Goal: Contribute content: Contribute content

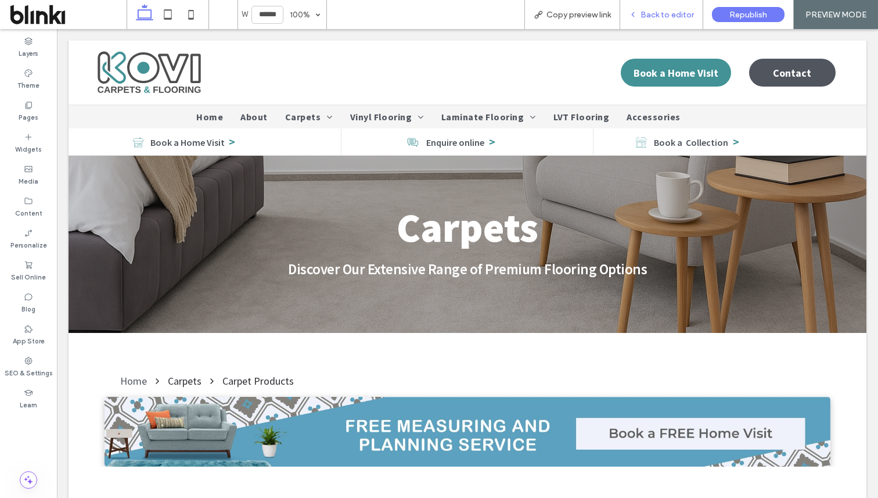
click at [672, 19] on div "Back to editor" at bounding box center [661, 14] width 83 height 29
click at [670, 17] on span "Back to editor" at bounding box center [666, 15] width 53 height 10
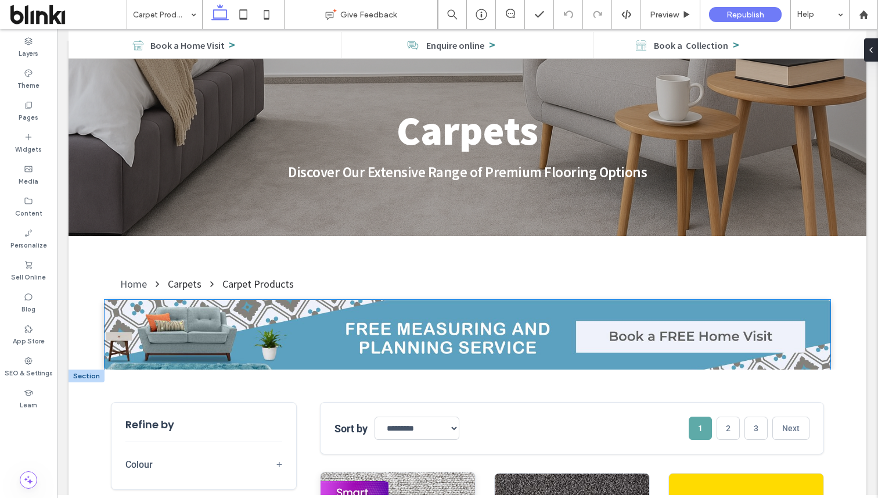
scroll to position [456, 0]
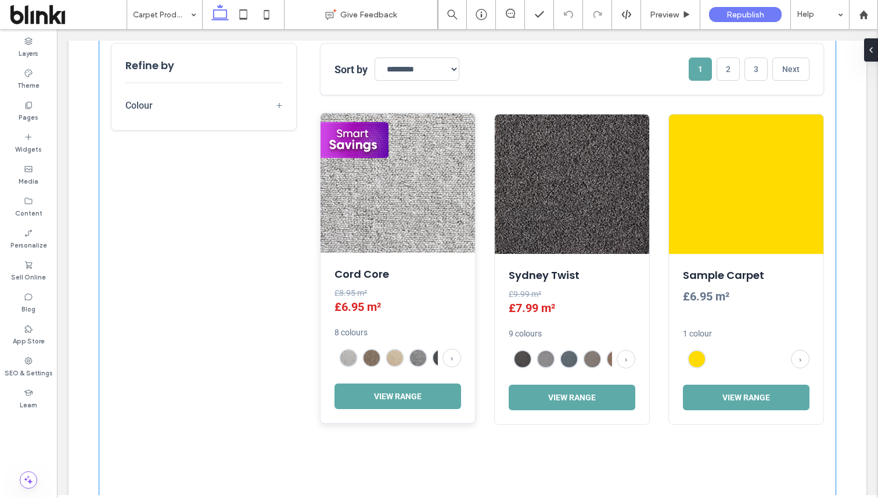
click at [417, 273] on h3 "Cord Core" at bounding box center [397, 273] width 127 height 15
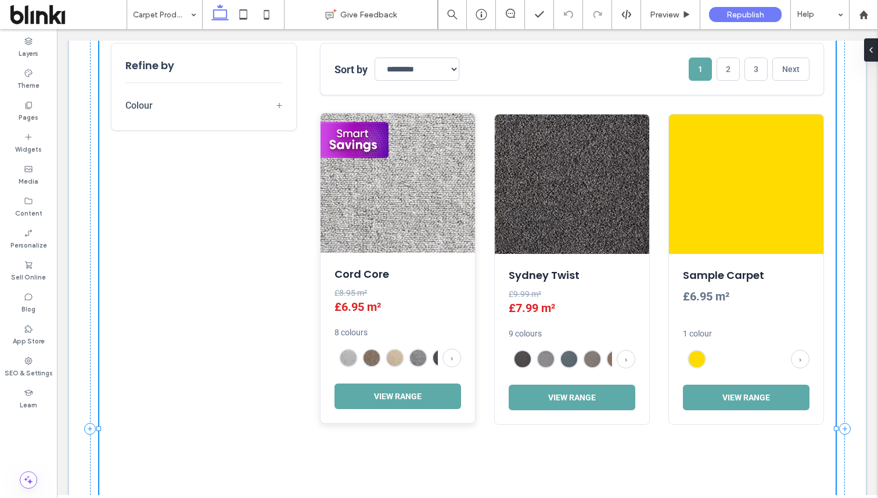
click at [417, 273] on h3 "Cord Core" at bounding box center [397, 273] width 127 height 15
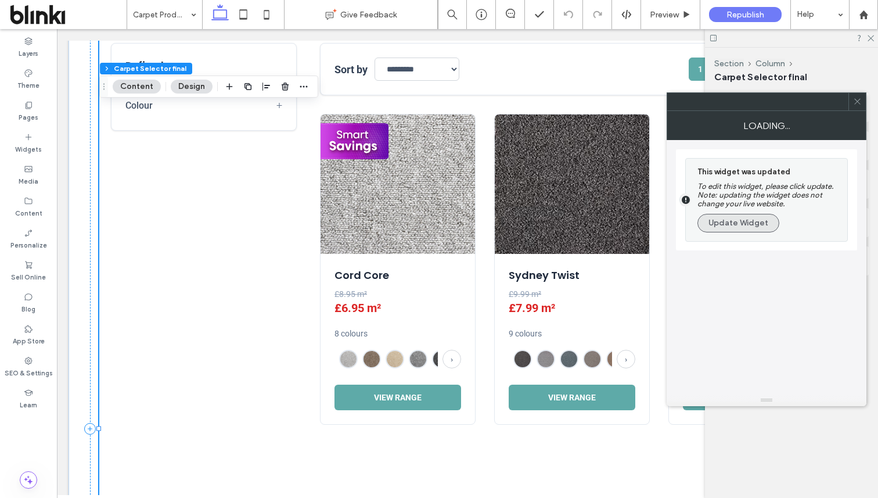
click at [721, 241] on section "This widget was updated To edit this widget, please click update. Note: updatin…" at bounding box center [764, 199] width 156 height 82
click at [728, 227] on button "Update Widget" at bounding box center [738, 223] width 82 height 19
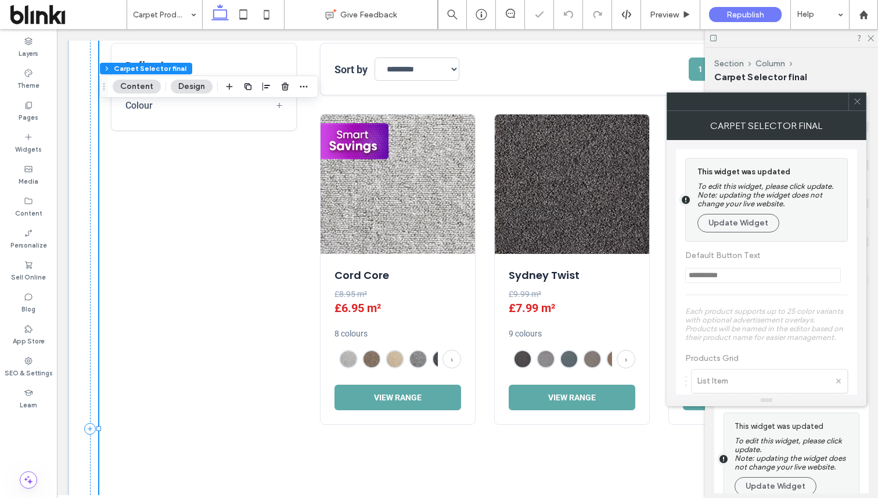
click at [720, 235] on div "This widget was updated To edit this widget, please click update. Note: updatin…" at bounding box center [769, 199] width 144 height 71
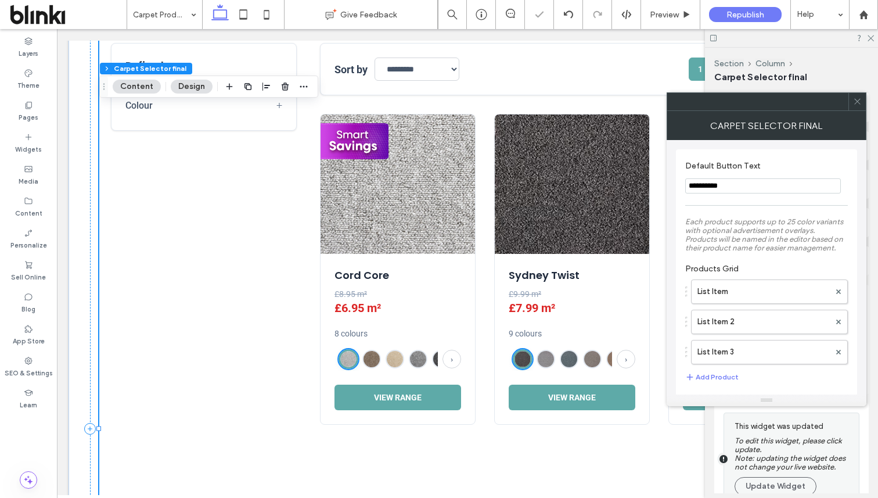
click at [743, 211] on div "**********" at bounding box center [766, 275] width 163 height 240
click at [856, 100] on use at bounding box center [857, 102] width 6 height 6
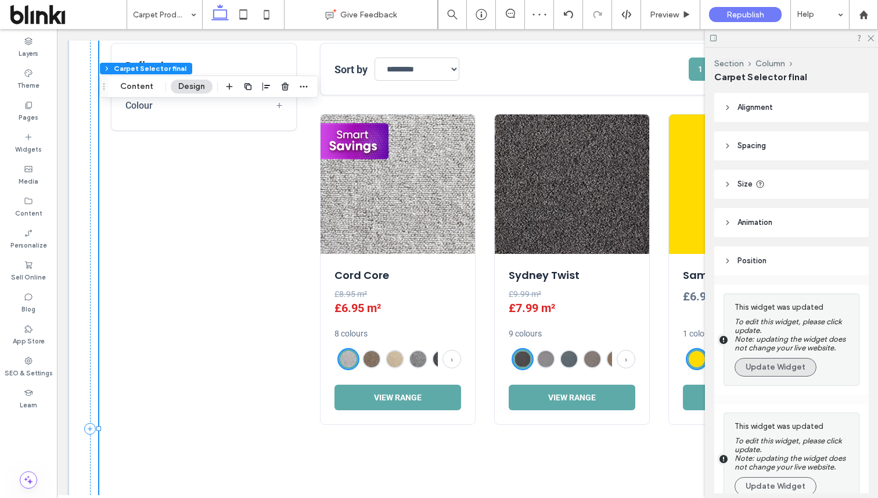
click at [785, 362] on button "Update Widget" at bounding box center [775, 367] width 82 height 19
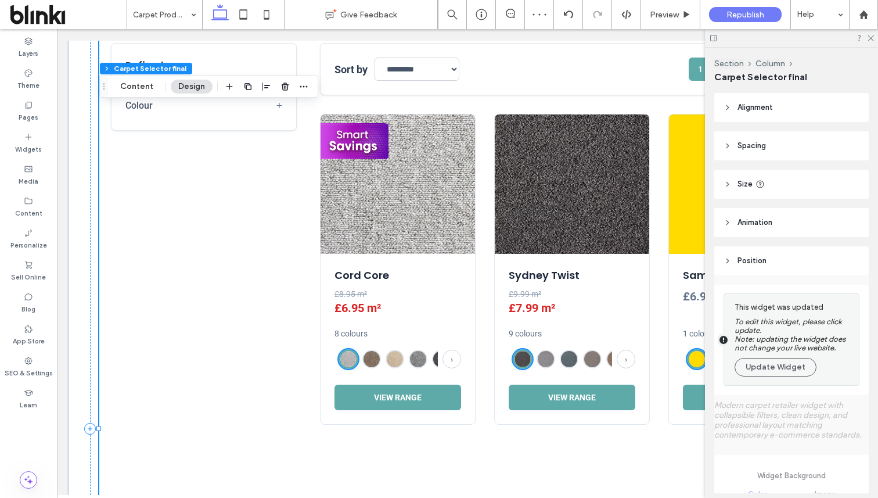
click at [785, 362] on button "Update Widget" at bounding box center [775, 367] width 82 height 19
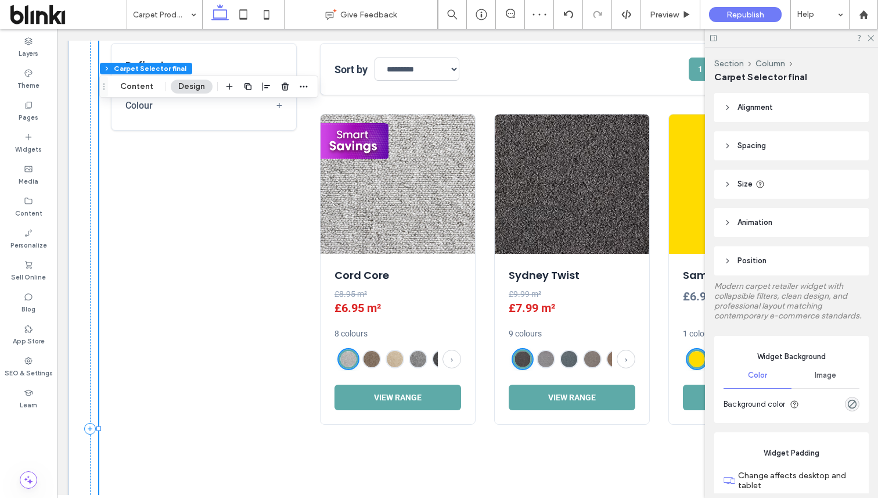
click at [873, 41] on div at bounding box center [791, 38] width 173 height 18
click at [873, 37] on icon at bounding box center [870, 38] width 8 height 8
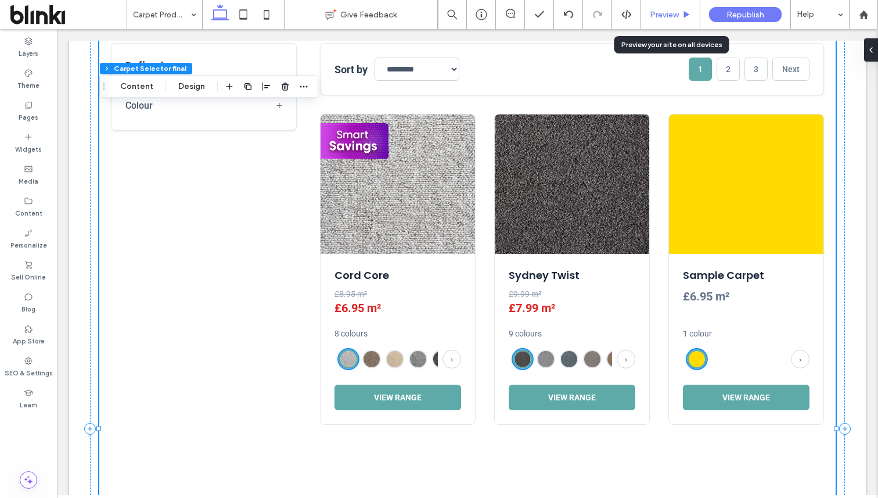
click at [696, 17] on div "Preview" at bounding box center [670, 15] width 59 height 10
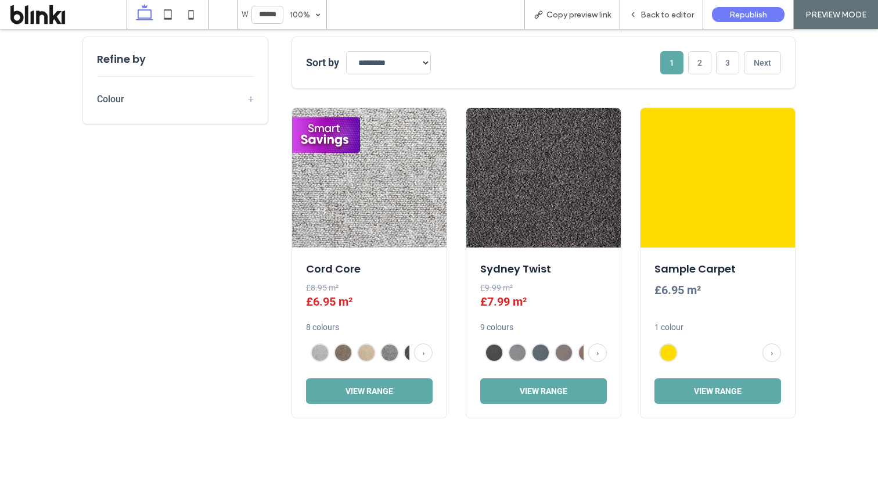
scroll to position [462, 0]
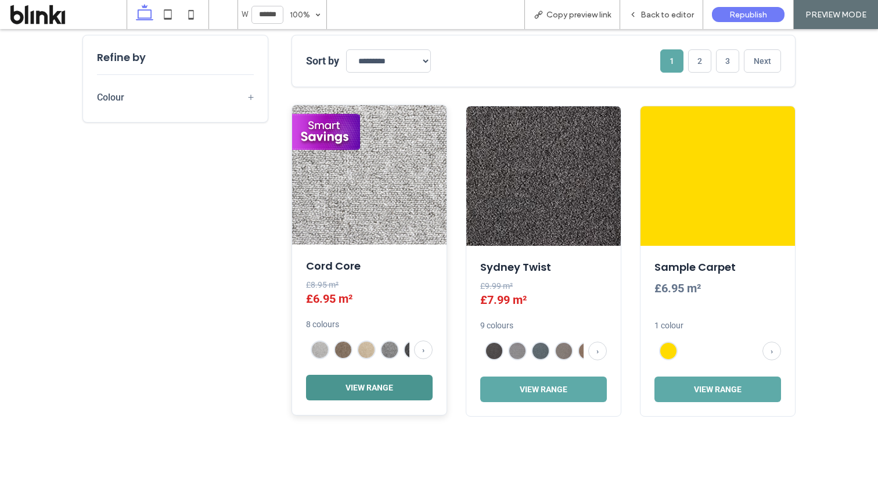
click at [395, 398] on button "View Range" at bounding box center [369, 387] width 127 height 26
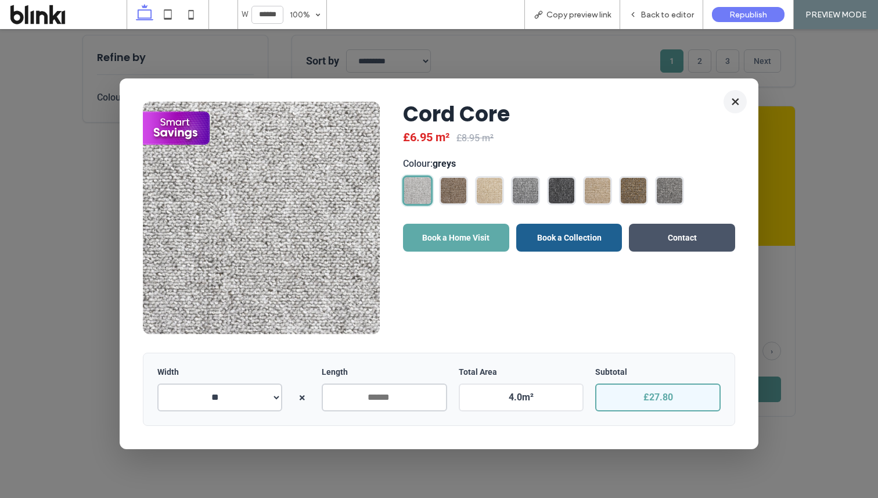
click at [737, 99] on button "×" at bounding box center [734, 101] width 23 height 23
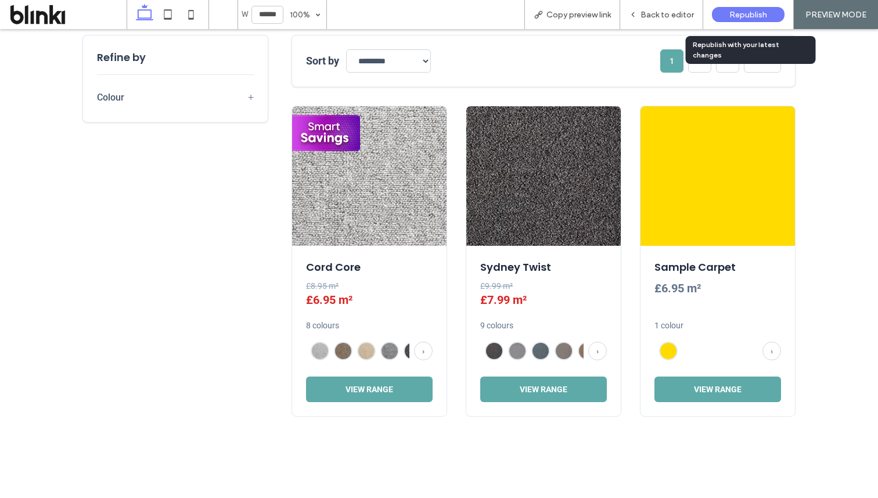
click at [749, 12] on span "Republish" at bounding box center [748, 15] width 38 height 10
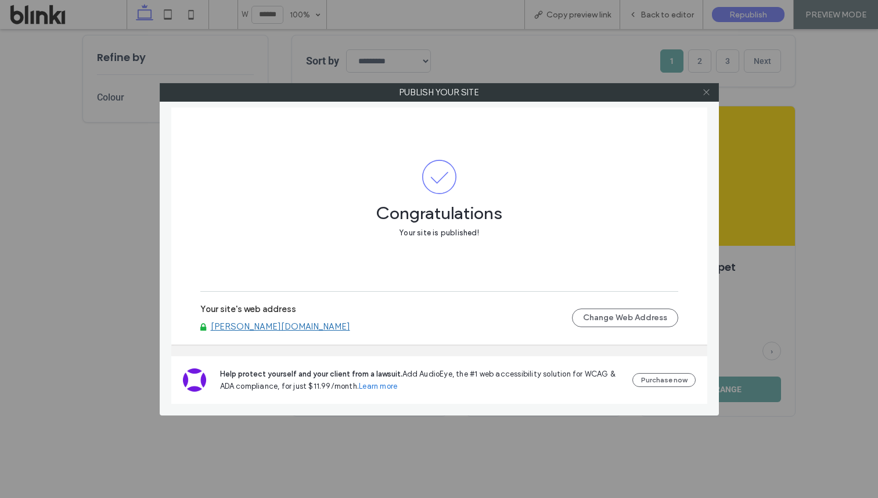
click at [709, 90] on icon at bounding box center [706, 92] width 9 height 9
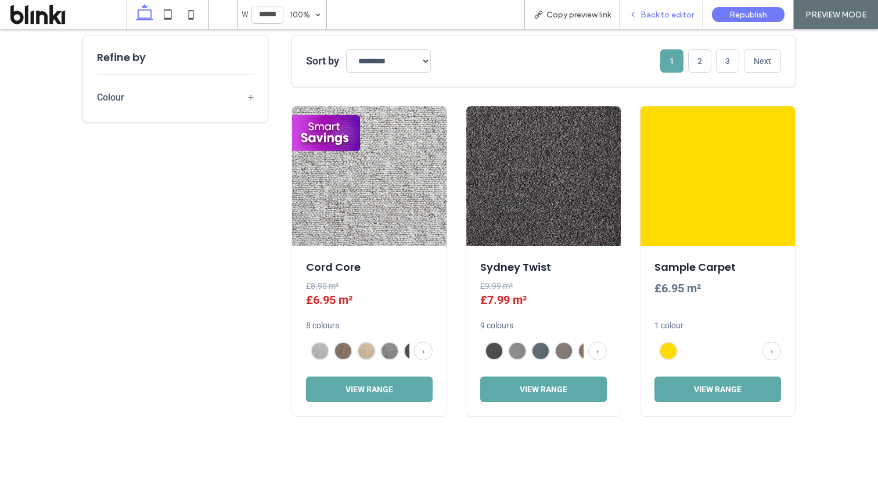
click at [685, 16] on span "Back to editor" at bounding box center [666, 15] width 53 height 10
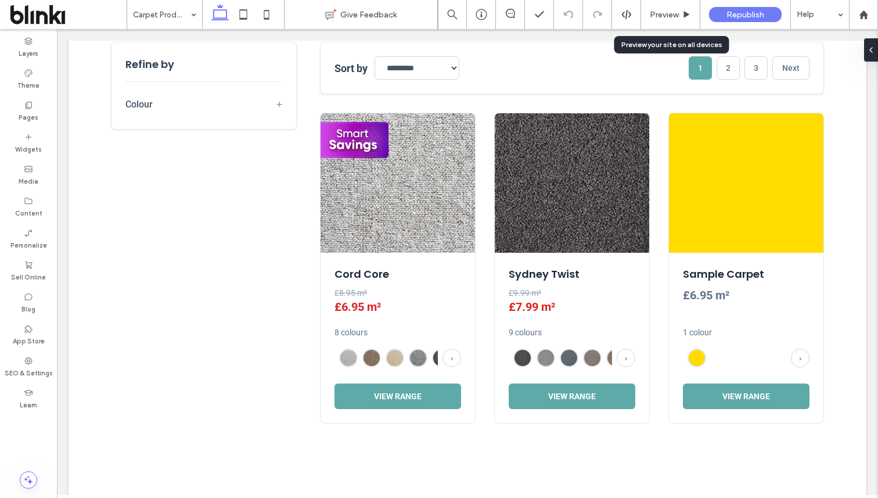
scroll to position [456, 0]
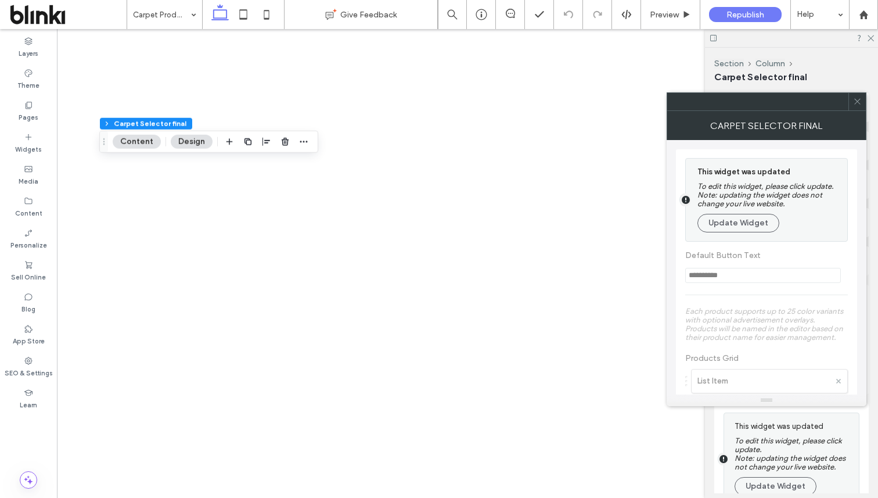
click at [742, 222] on button "Update Widget" at bounding box center [738, 223] width 82 height 19
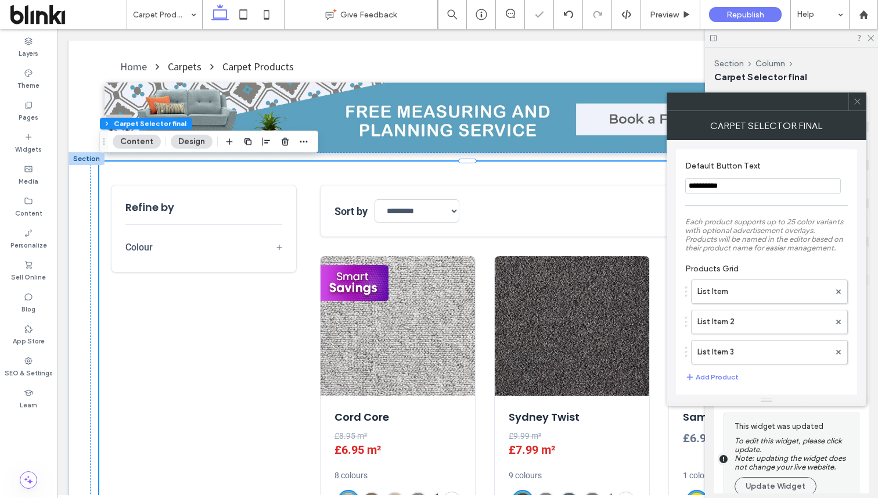
click at [858, 101] on icon at bounding box center [857, 101] width 9 height 9
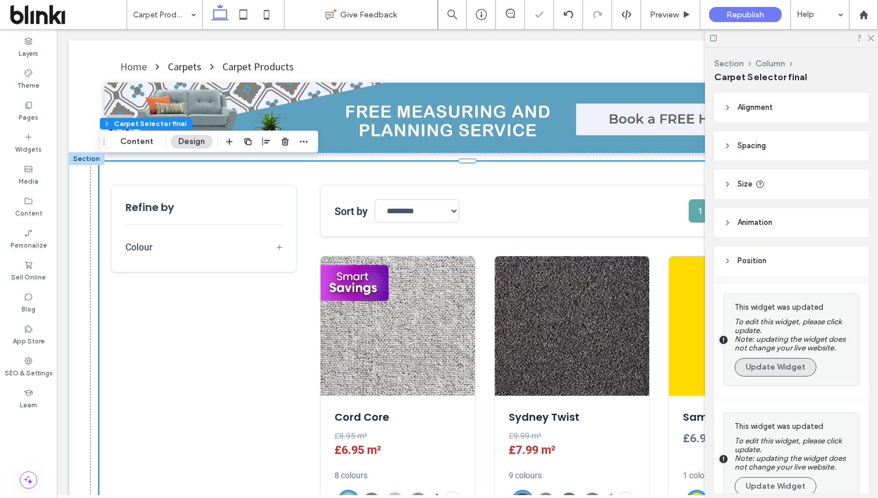
click at [762, 376] on button "Update Widget" at bounding box center [775, 367] width 82 height 19
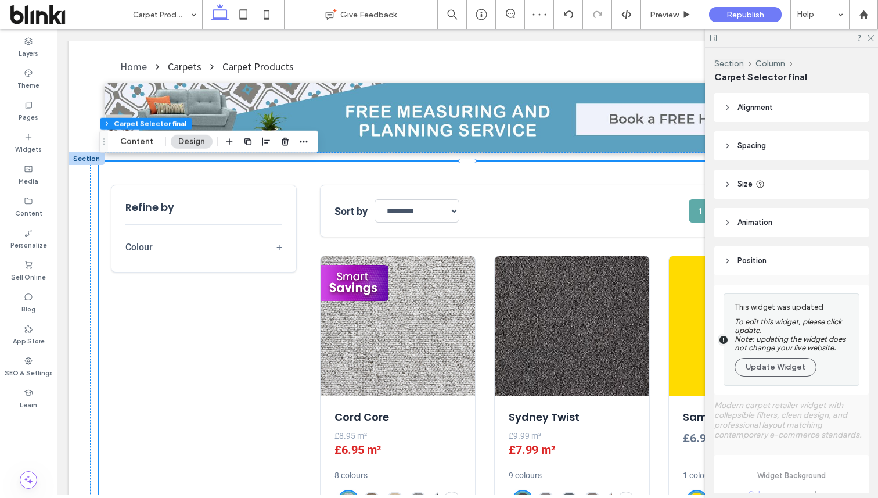
click at [762, 376] on button "Update Widget" at bounding box center [775, 367] width 82 height 19
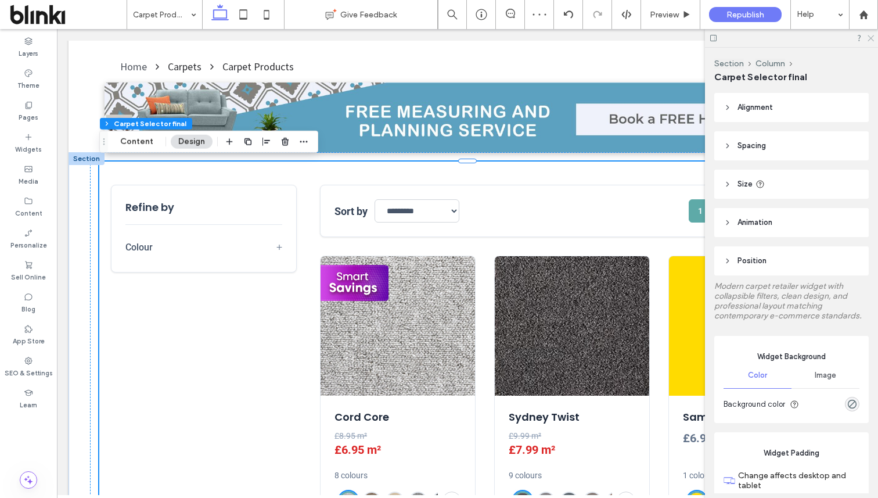
click at [868, 37] on use at bounding box center [870, 38] width 6 height 6
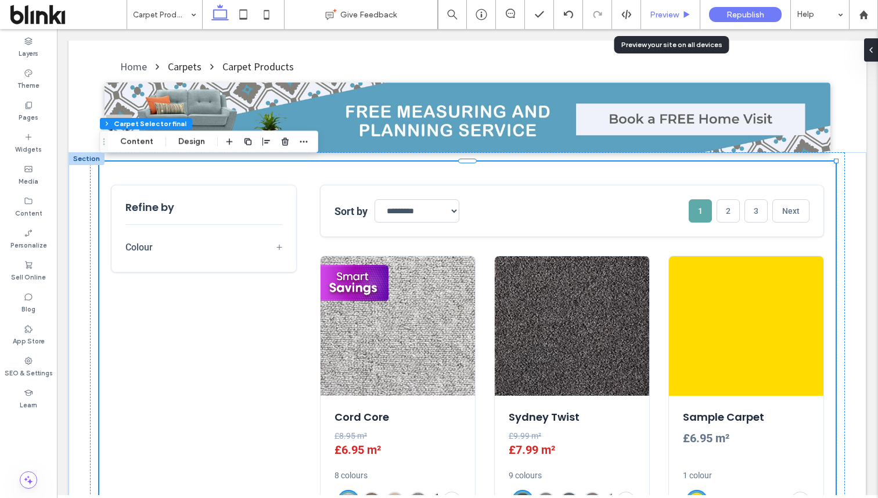
click at [673, 24] on div "Preview" at bounding box center [670, 14] width 59 height 29
click at [659, 19] on span "Preview" at bounding box center [664, 15] width 29 height 10
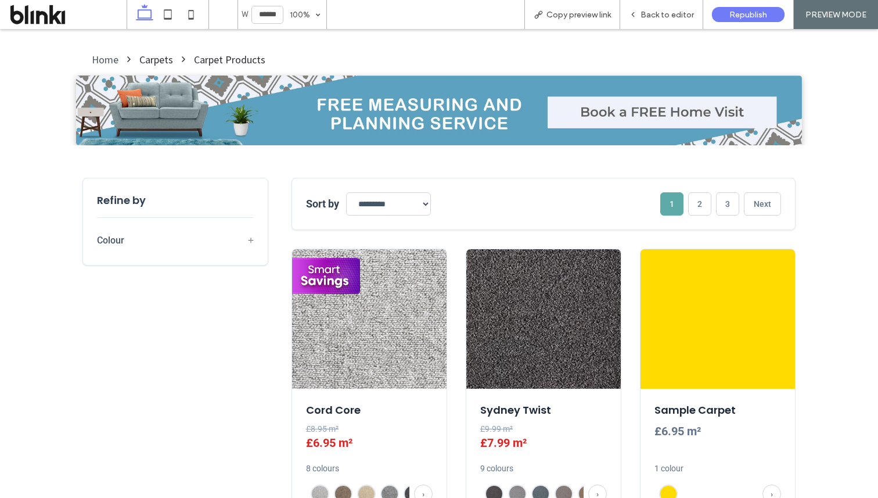
scroll to position [320, 0]
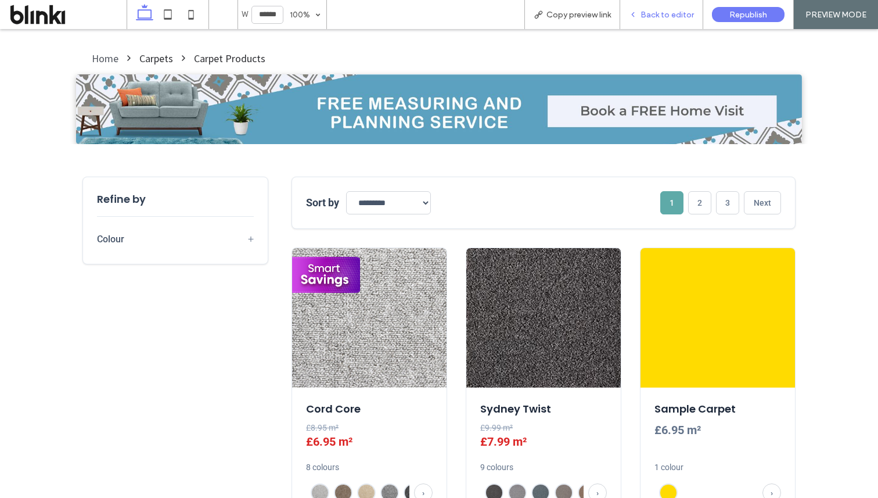
click at [684, 13] on span "Back to editor" at bounding box center [666, 15] width 53 height 10
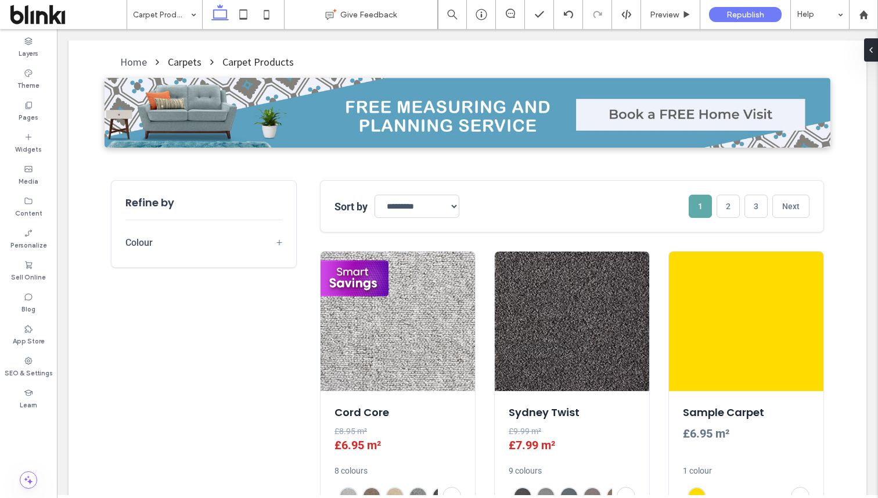
scroll to position [314, 0]
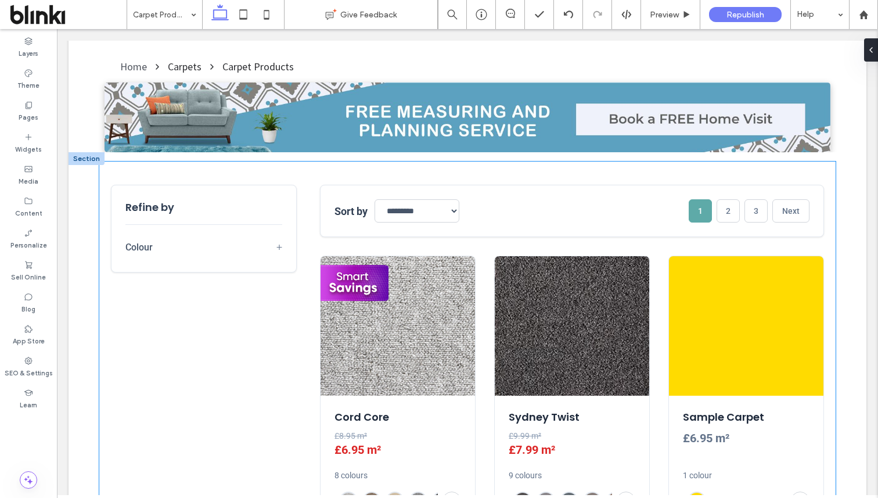
click at [586, 248] on main "**********" at bounding box center [572, 375] width 504 height 381
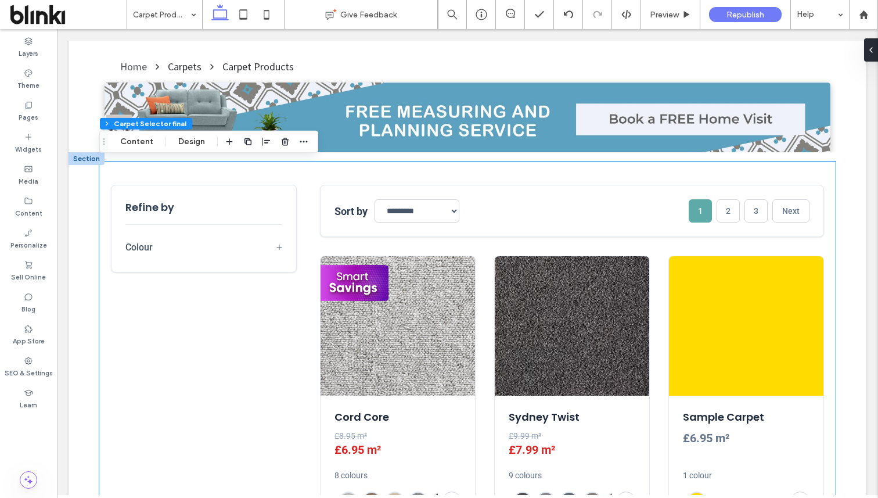
click at [586, 248] on main "**********" at bounding box center [572, 375] width 504 height 381
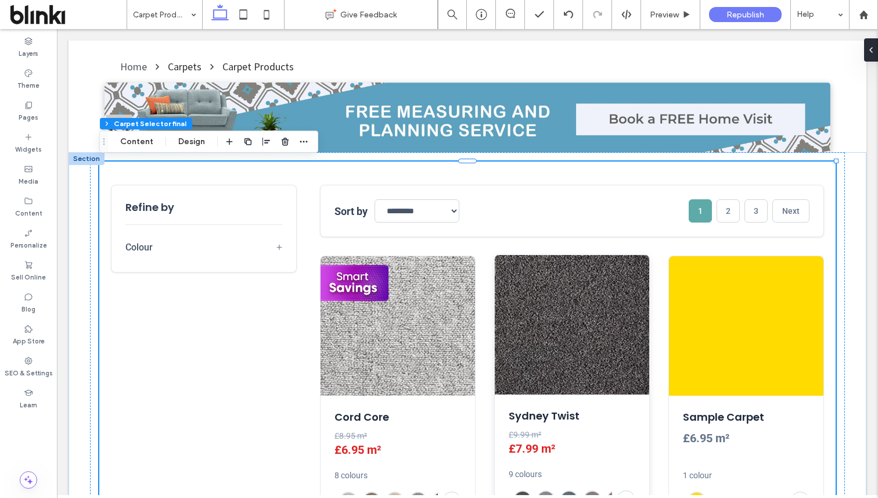
click at [589, 290] on img at bounding box center [572, 324] width 154 height 139
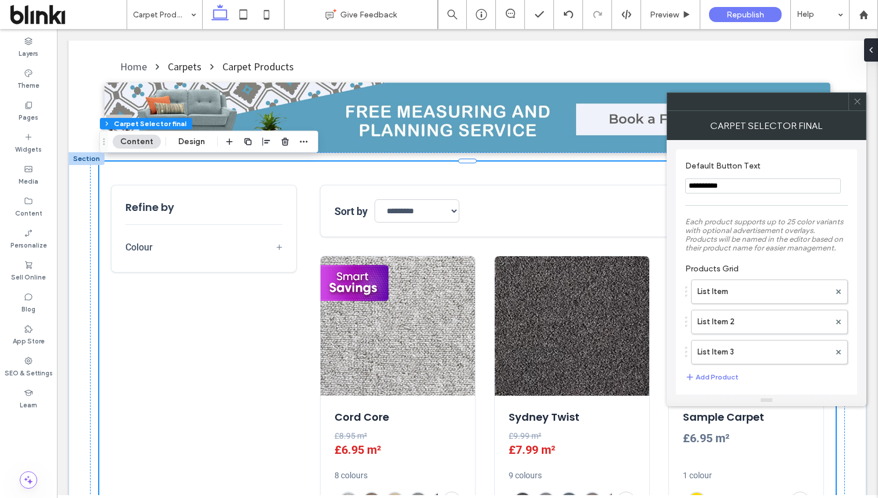
click at [863, 104] on div at bounding box center [856, 101] width 17 height 17
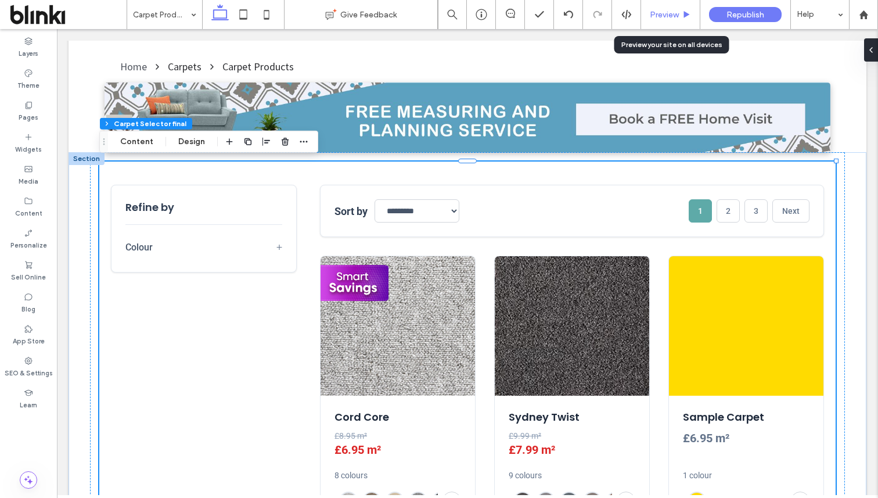
click at [669, 6] on div "Preview" at bounding box center [670, 14] width 59 height 29
click at [668, 12] on span "Preview" at bounding box center [664, 15] width 29 height 10
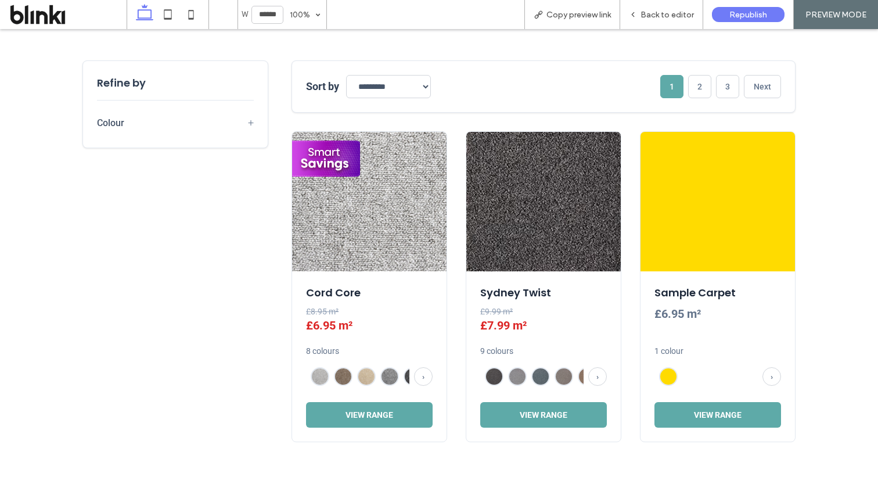
scroll to position [526, 0]
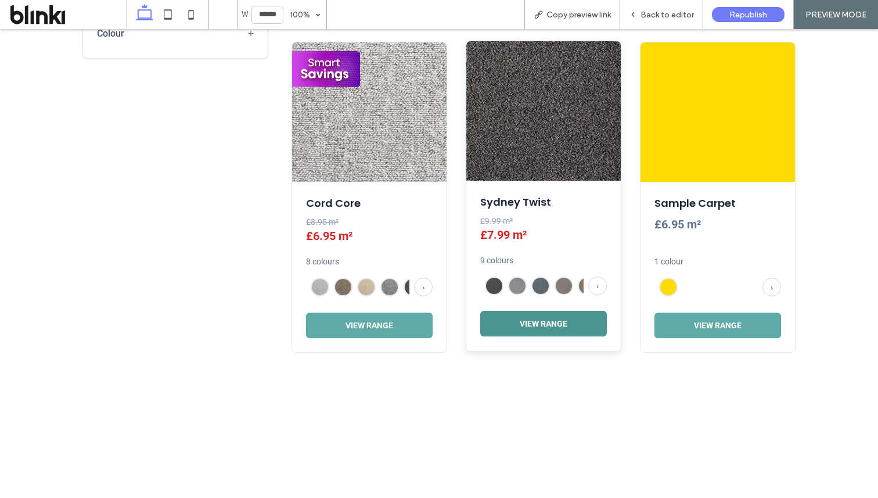
click at [590, 315] on button "View Range" at bounding box center [543, 324] width 127 height 26
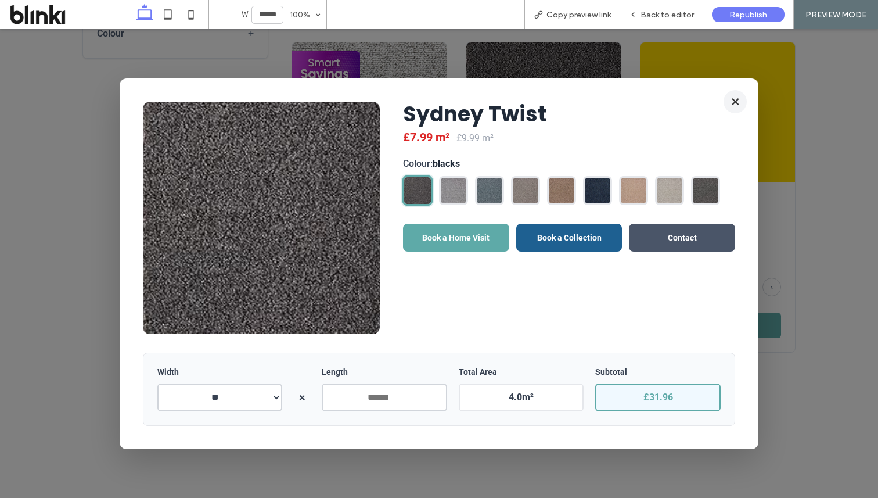
click at [735, 99] on button "×" at bounding box center [734, 101] width 23 height 23
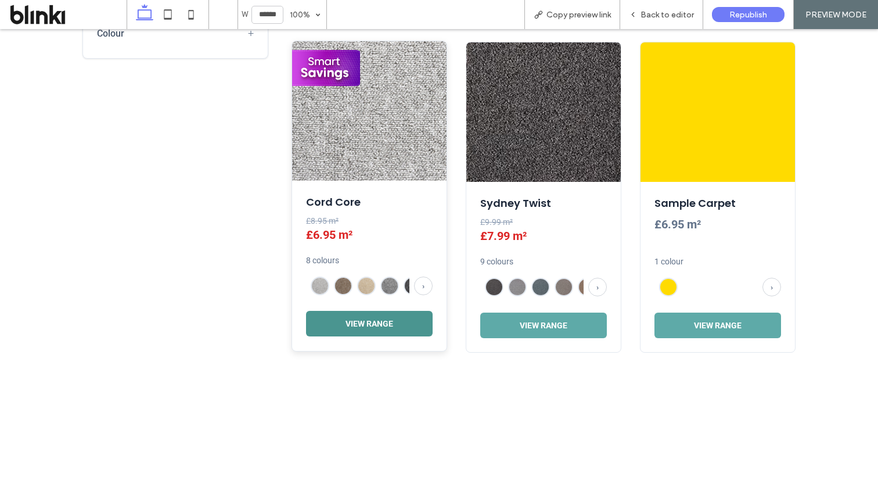
click at [374, 315] on button "View Range" at bounding box center [369, 324] width 127 height 26
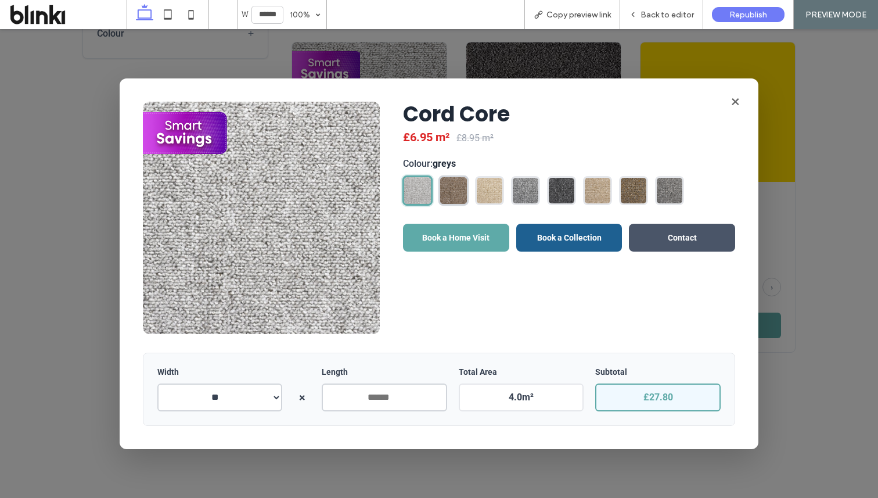
click at [444, 197] on img at bounding box center [453, 190] width 27 height 27
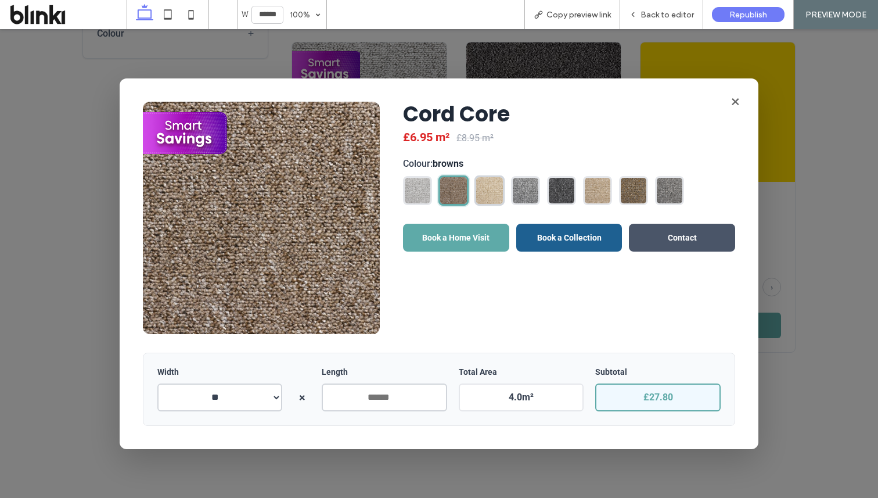
click at [491, 189] on img at bounding box center [489, 190] width 27 height 27
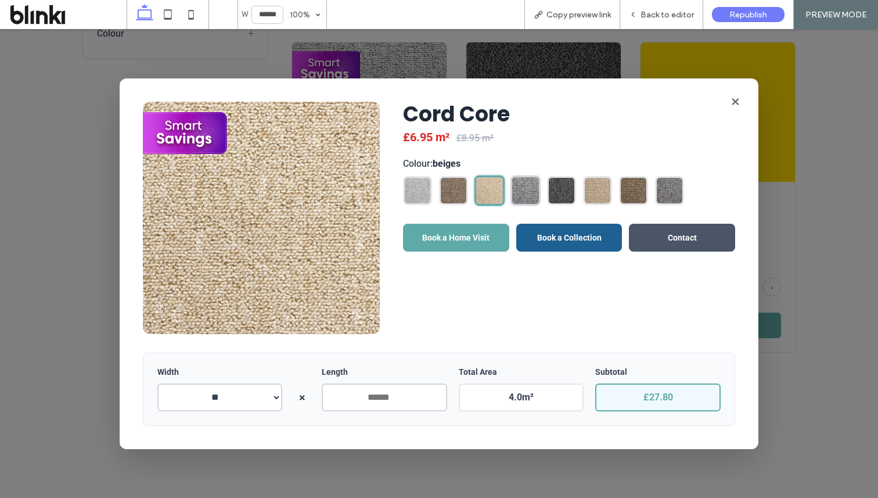
click at [527, 189] on img at bounding box center [525, 190] width 27 height 27
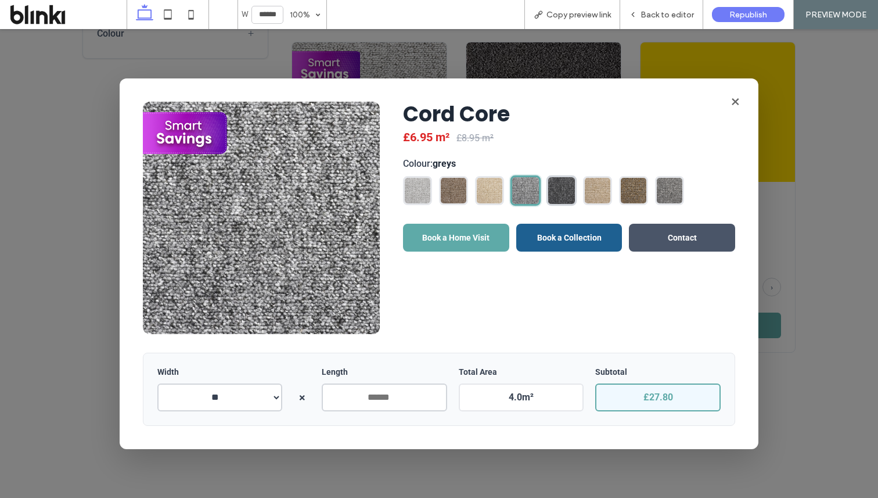
click at [553, 184] on img at bounding box center [561, 190] width 27 height 27
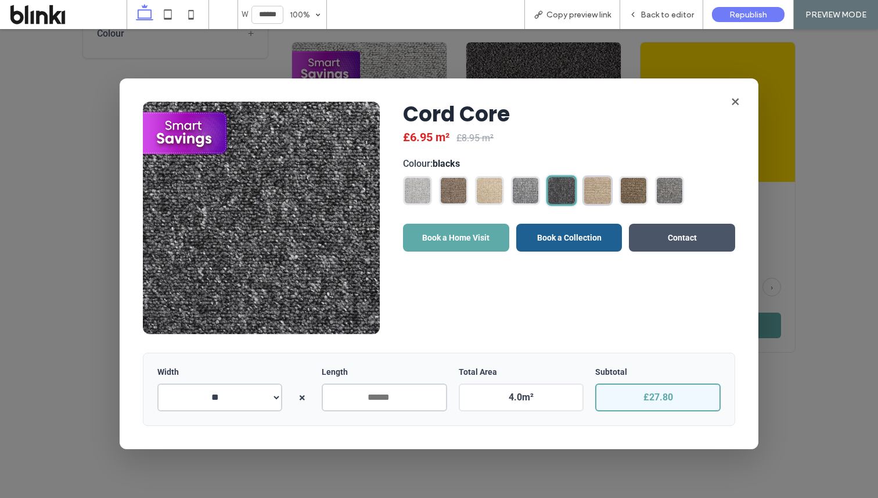
click at [600, 192] on img at bounding box center [597, 190] width 27 height 27
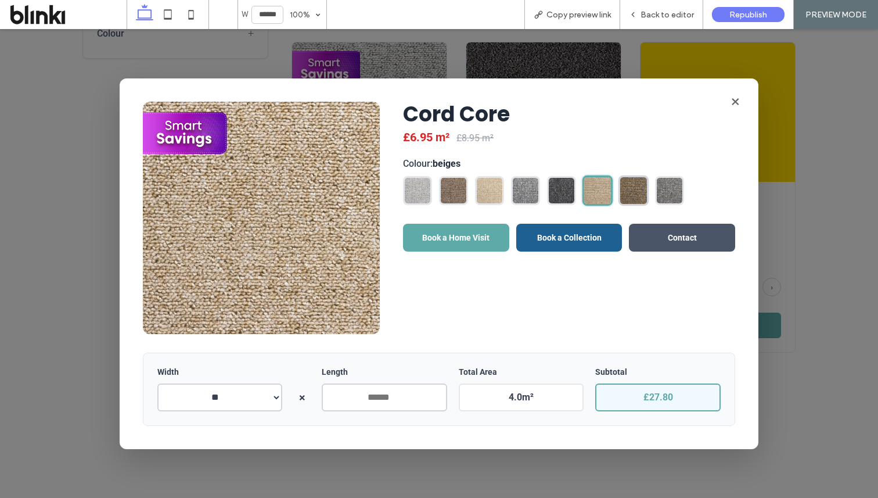
click at [639, 197] on img at bounding box center [633, 190] width 27 height 27
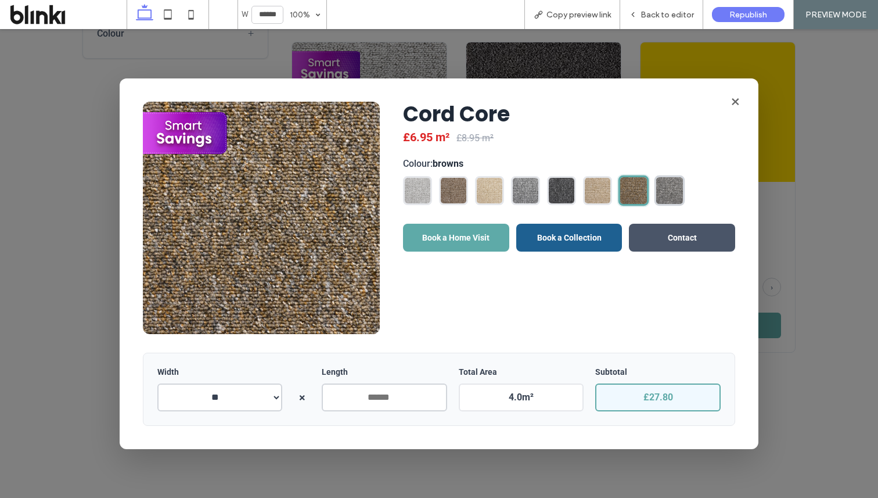
click at [677, 192] on img at bounding box center [669, 190] width 27 height 27
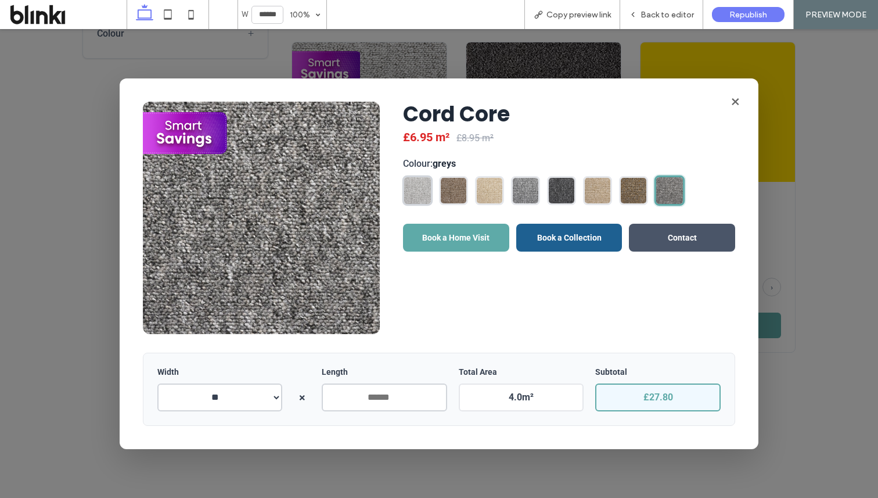
click at [417, 202] on img at bounding box center [417, 190] width 27 height 27
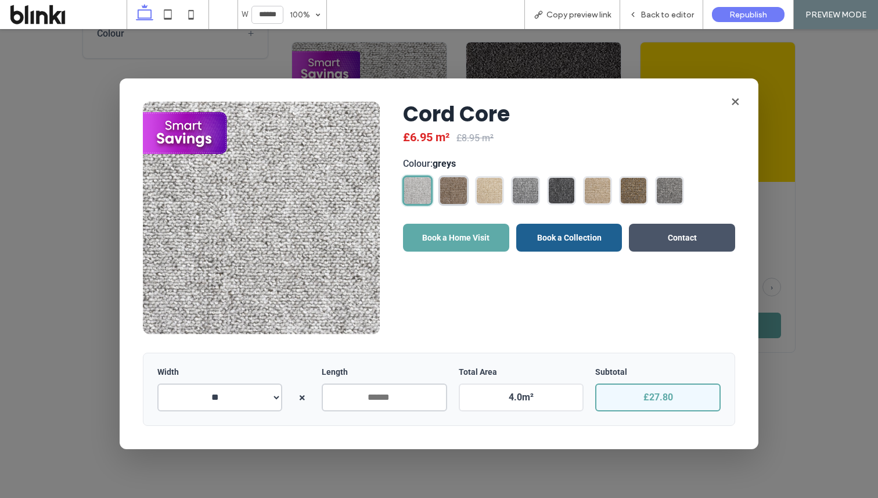
click at [459, 193] on img at bounding box center [453, 190] width 27 height 27
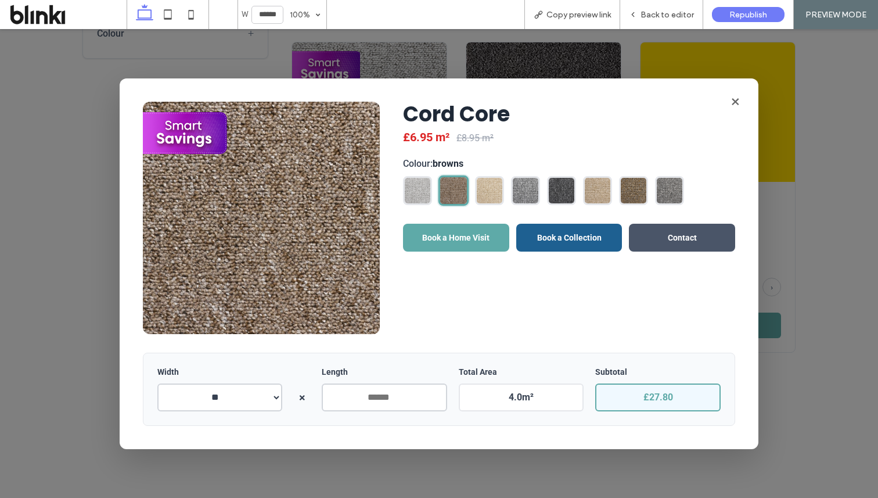
click at [506, 191] on div at bounding box center [569, 190] width 332 height 29
click at [496, 191] on img at bounding box center [489, 190] width 27 height 27
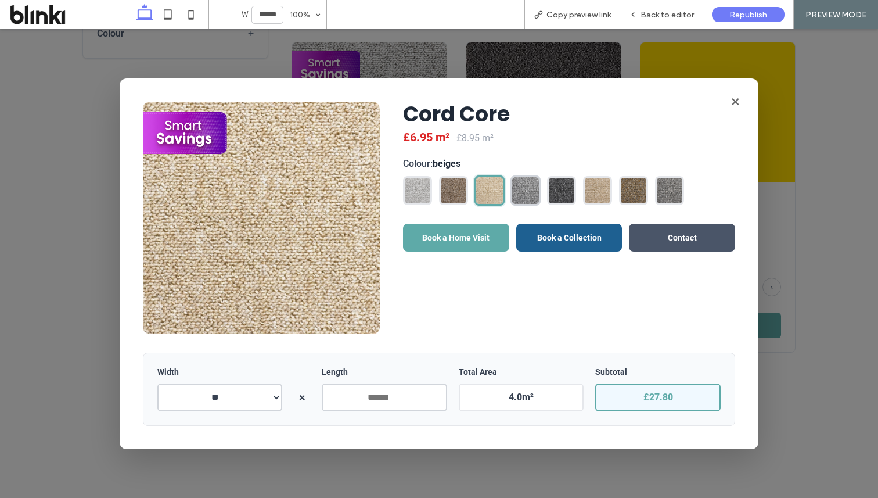
click at [538, 193] on img at bounding box center [525, 190] width 27 height 27
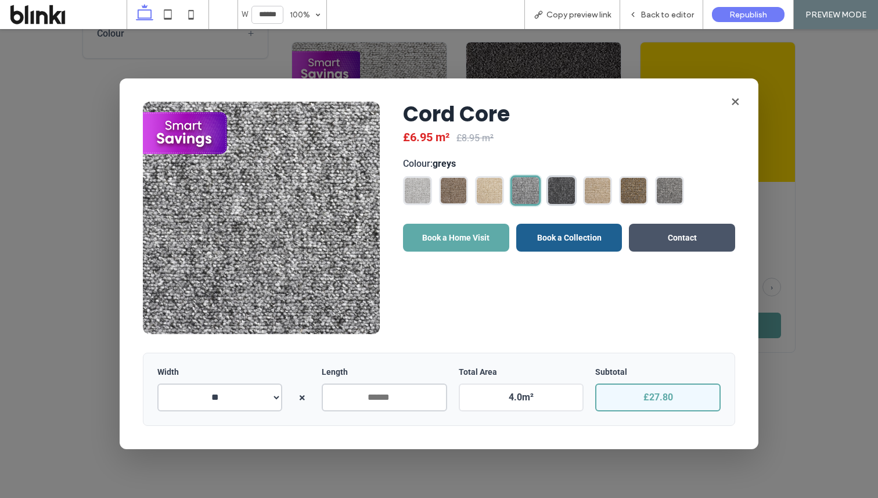
click at [558, 194] on img at bounding box center [561, 190] width 27 height 27
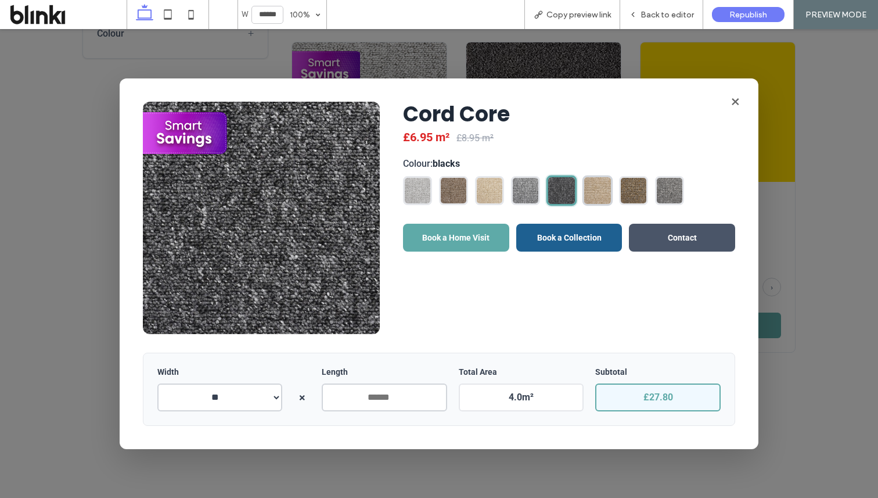
click at [594, 195] on img at bounding box center [597, 190] width 27 height 27
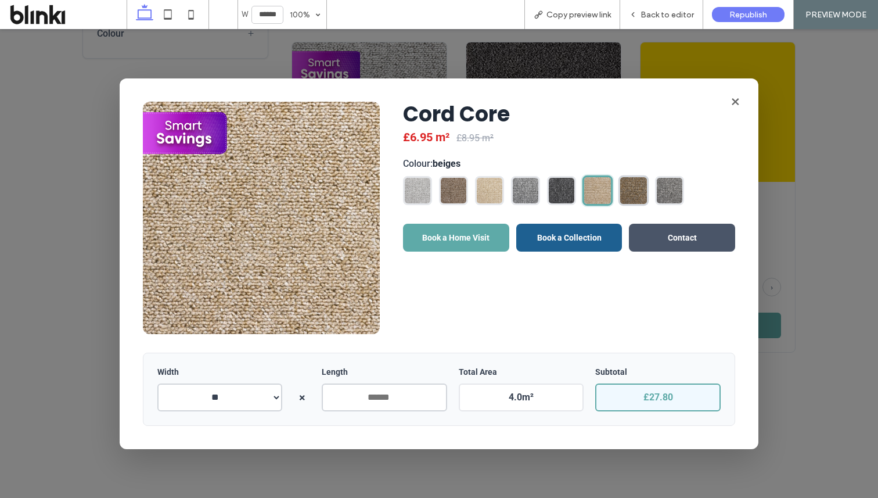
click at [628, 195] on img at bounding box center [633, 190] width 27 height 27
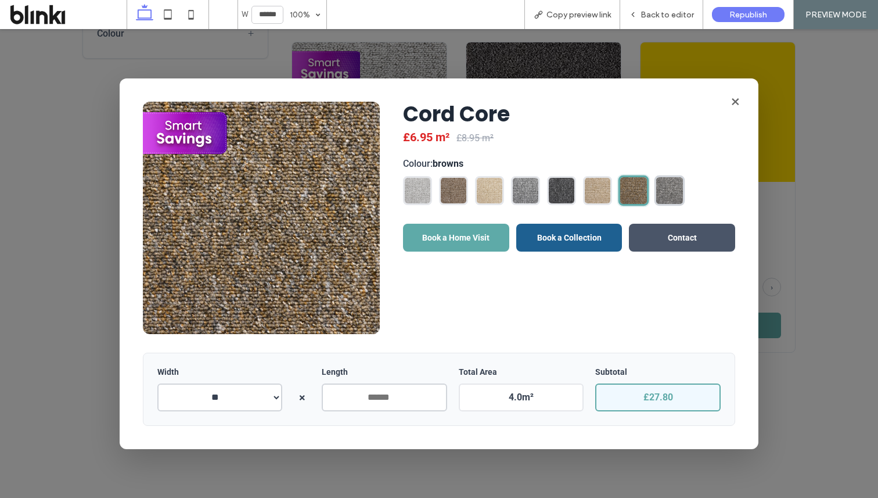
click at [657, 195] on img at bounding box center [669, 190] width 27 height 27
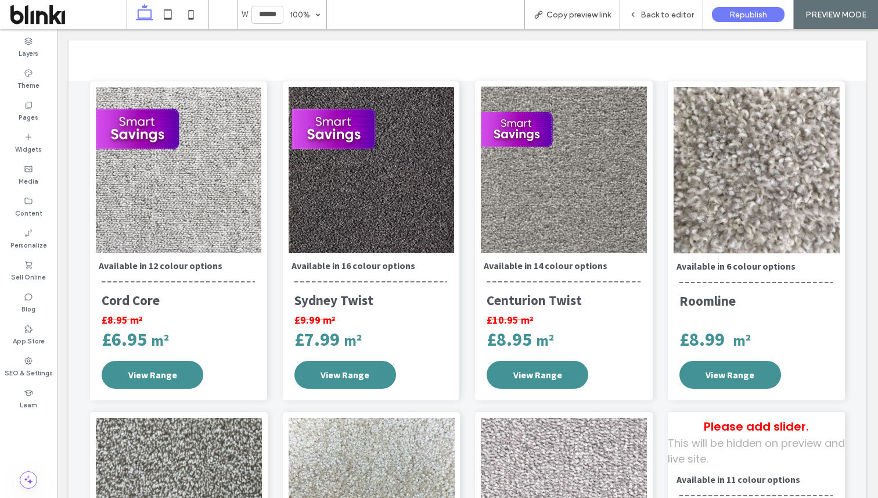
scroll to position [1319, 0]
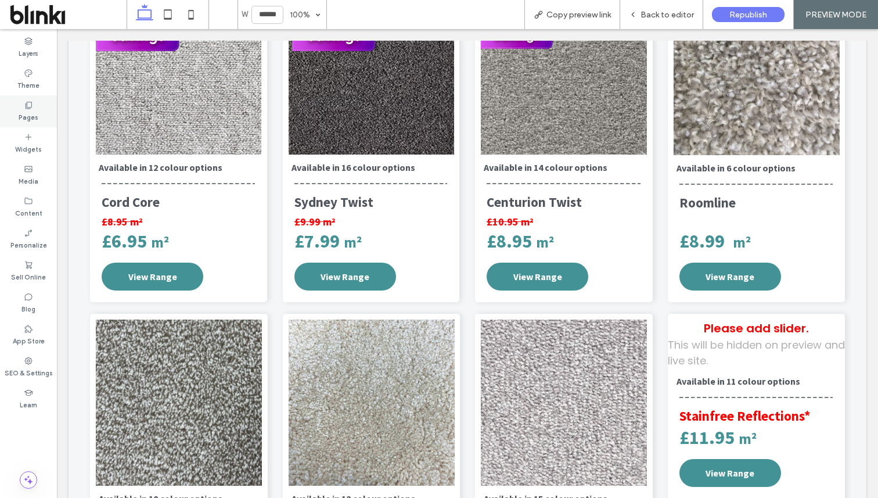
click at [53, 116] on div "Pages" at bounding box center [28, 111] width 57 height 32
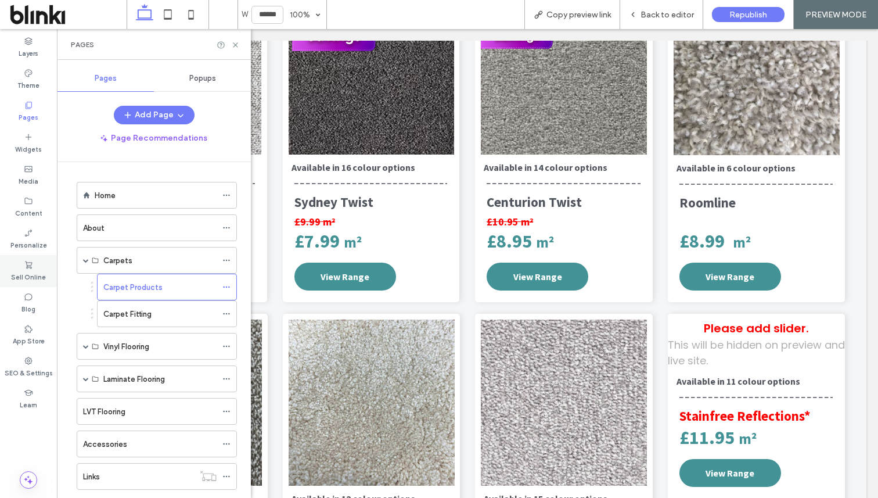
click at [39, 277] on label "Sell Online" at bounding box center [28, 275] width 35 height 13
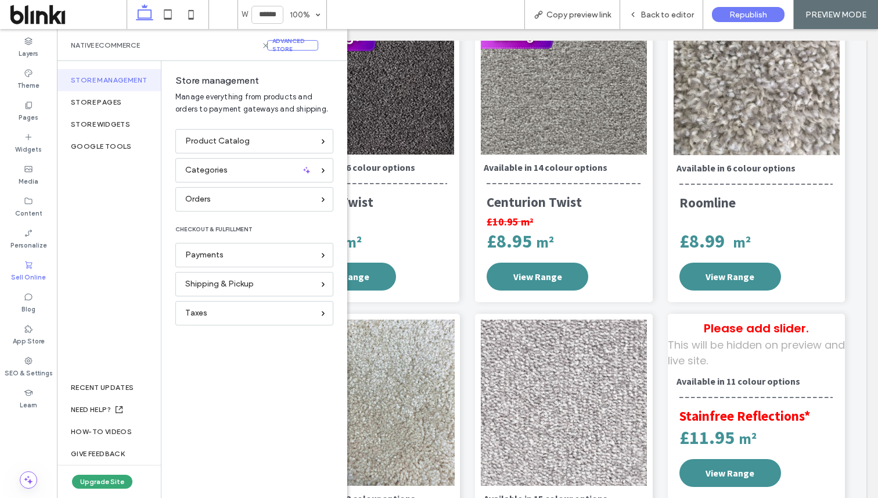
click at [207, 150] on div "Product Catalog" at bounding box center [254, 141] width 158 height 24
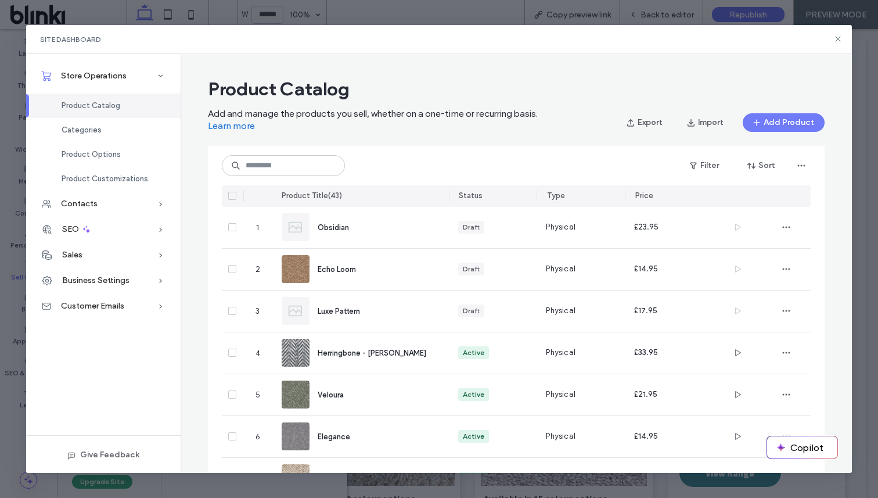
click at [689, 153] on div "Filter Sort" at bounding box center [516, 165] width 589 height 39
click at [762, 159] on button "Sort" at bounding box center [761, 165] width 52 height 19
click at [739, 237] on span "Price: High to Low" at bounding box center [738, 240] width 62 height 12
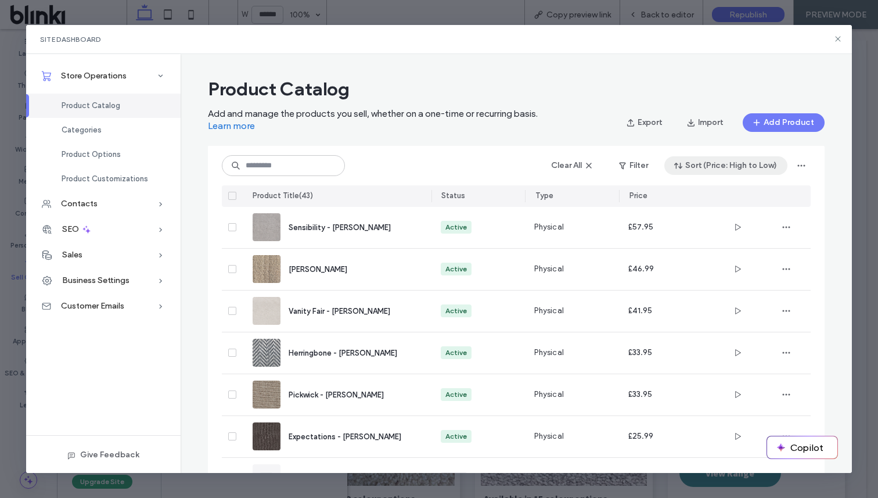
click at [726, 171] on button "Sort (Price: High to Low)" at bounding box center [725, 165] width 123 height 19
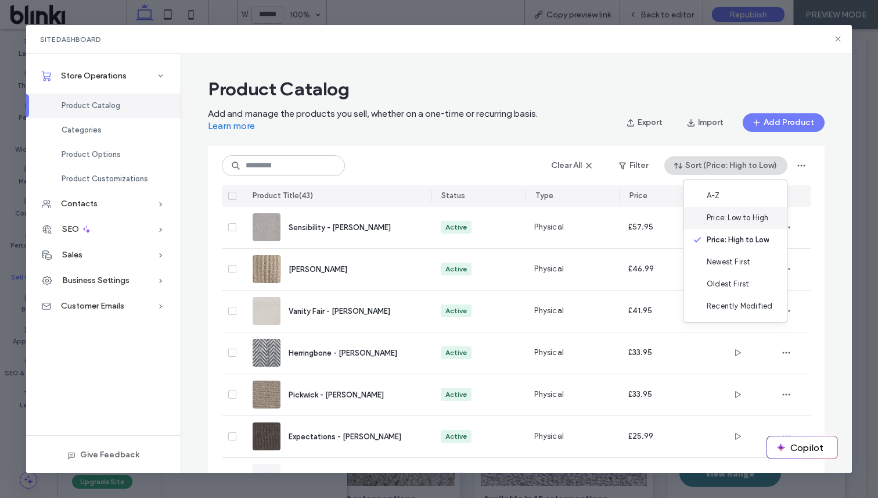
click at [737, 221] on span "Price: Low to High" at bounding box center [738, 218] width 62 height 12
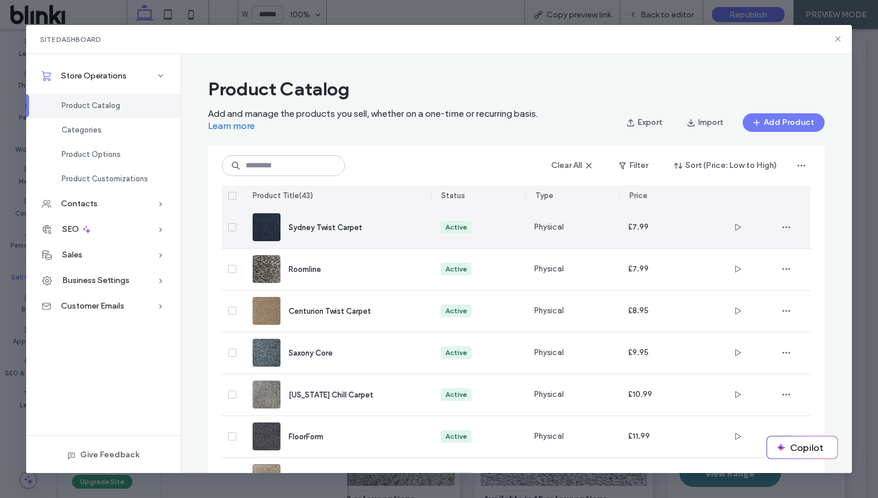
click at [401, 238] on div "Sydney Twist Carpet" at bounding box center [338, 227] width 170 height 41
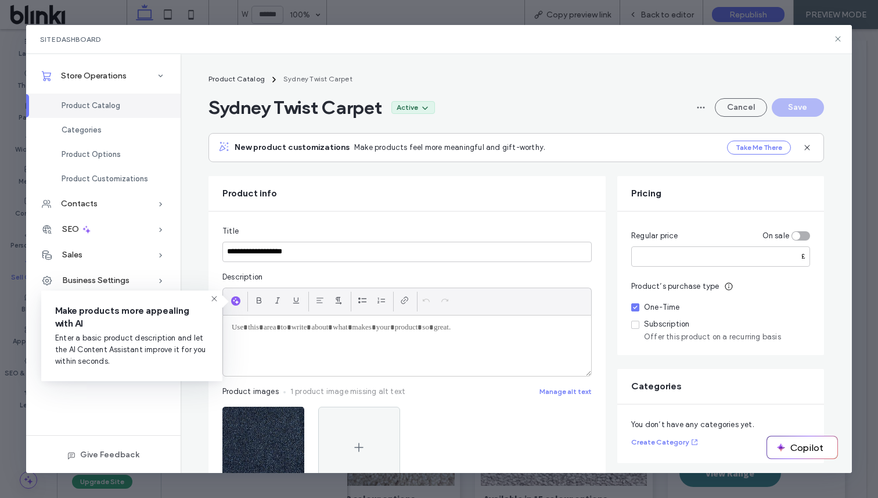
click at [215, 296] on icon at bounding box center [214, 298] width 9 height 9
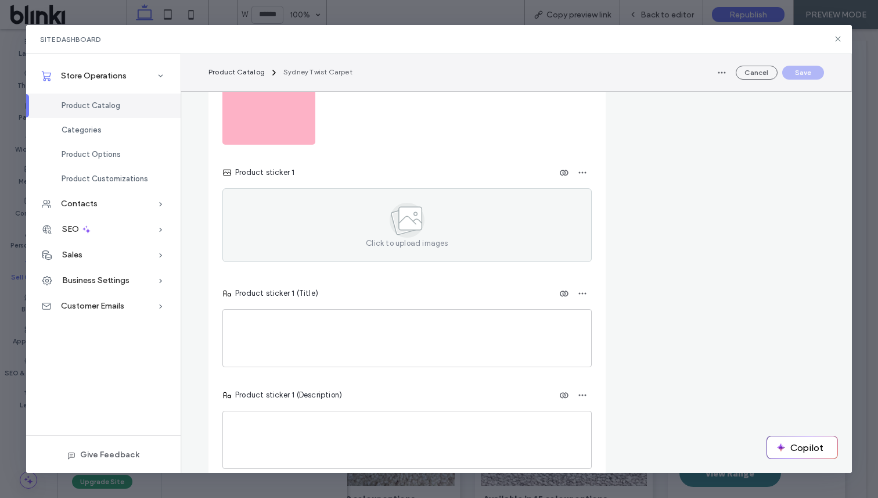
scroll to position [2185, 0]
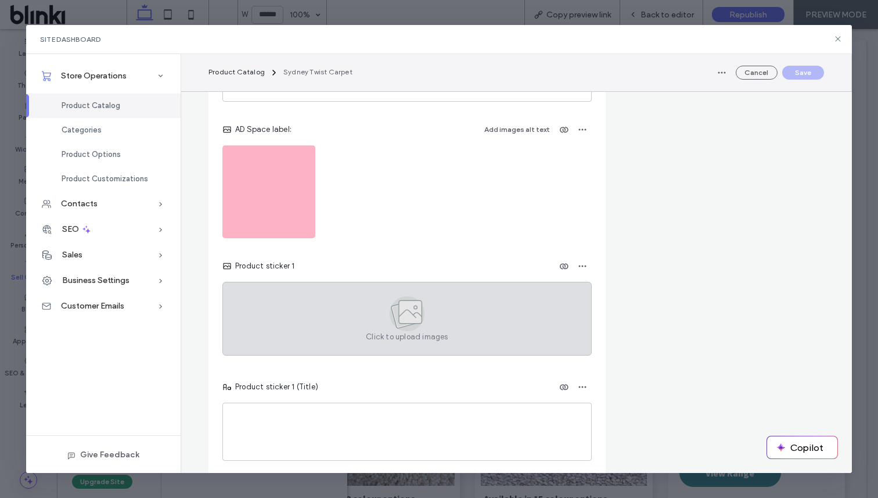
click at [309, 322] on div "Click to upload images" at bounding box center [406, 319] width 369 height 74
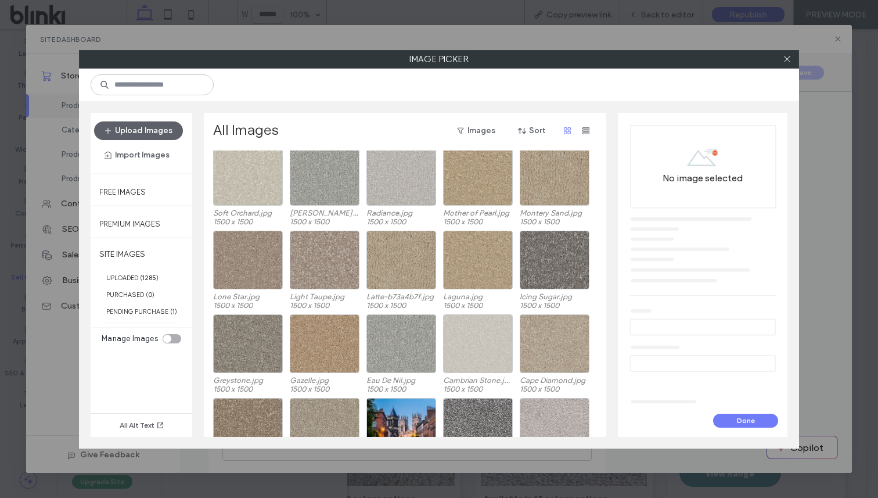
scroll to position [6519, 0]
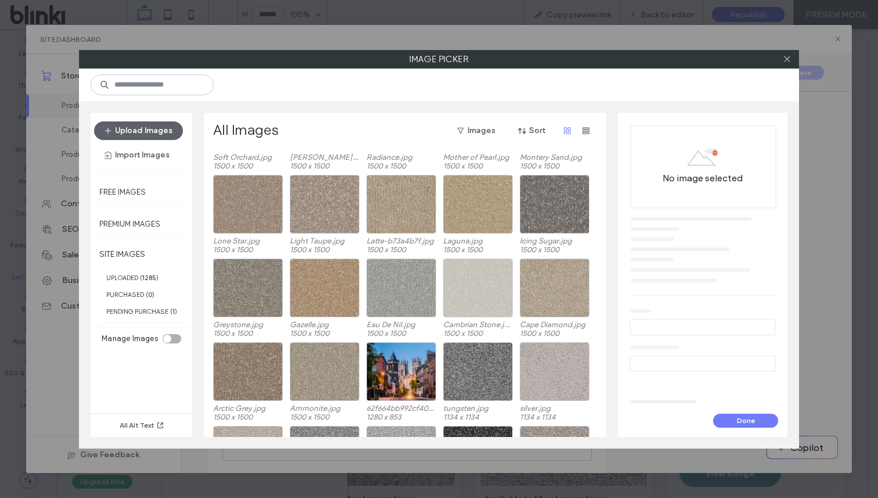
click at [186, 72] on div at bounding box center [439, 85] width 720 height 33
click at [190, 84] on input at bounding box center [152, 84] width 123 height 21
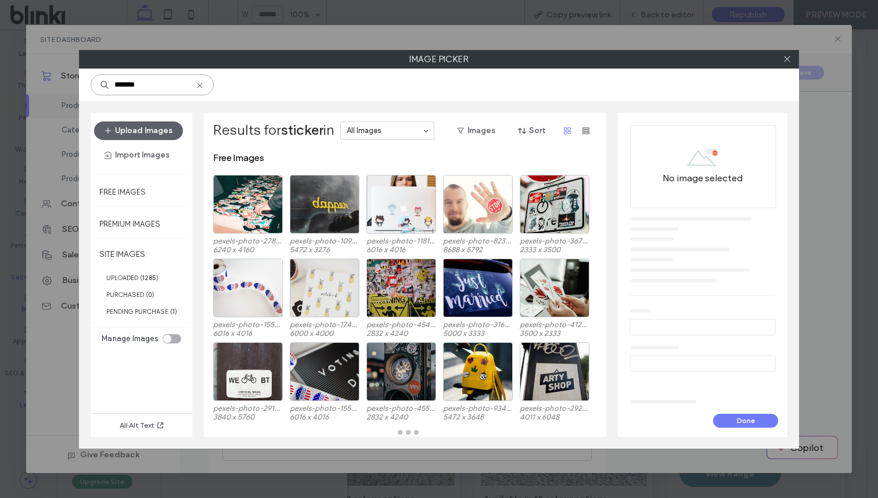
scroll to position [0, 0]
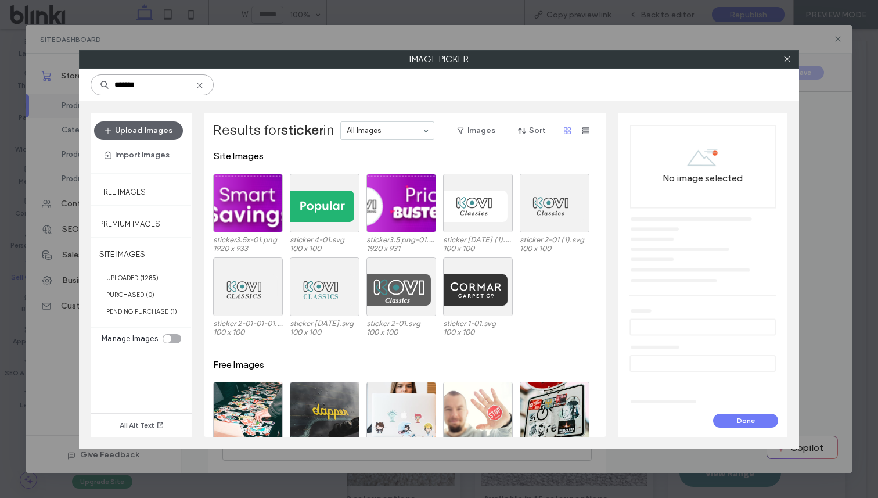
click at [205, 88] on input "*******" at bounding box center [152, 84] width 123 height 21
type input "*******"
click at [196, 86] on icon at bounding box center [199, 85] width 9 height 9
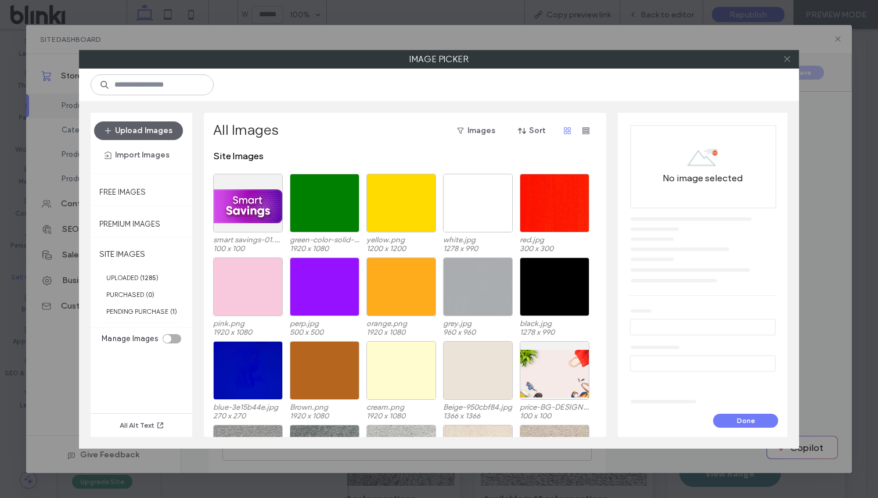
click at [787, 62] on icon at bounding box center [787, 59] width 9 height 9
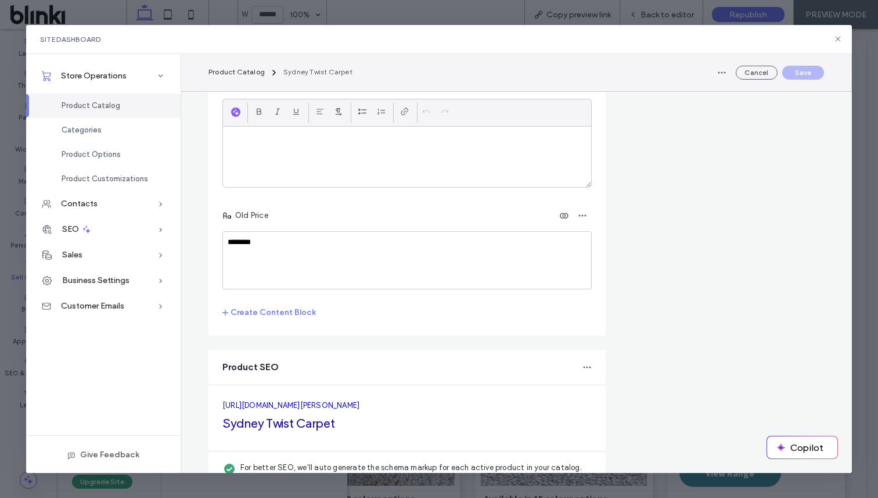
scroll to position [4142, 0]
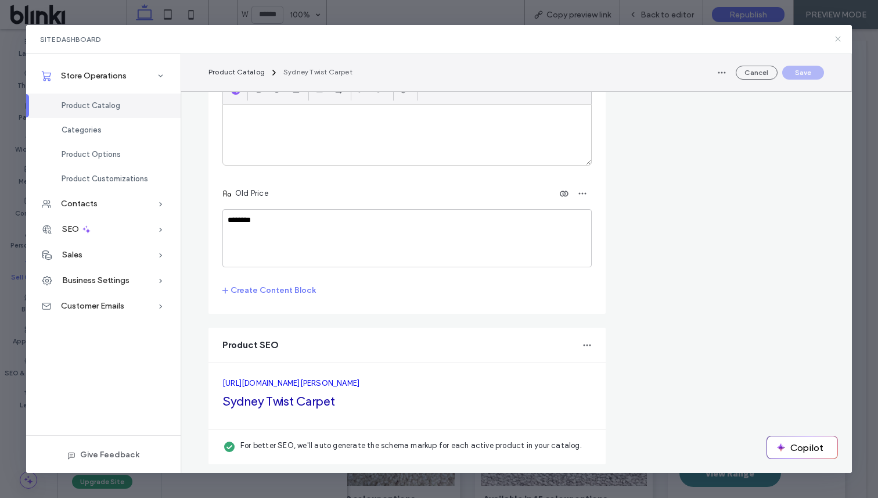
click at [835, 36] on icon at bounding box center [837, 38] width 9 height 9
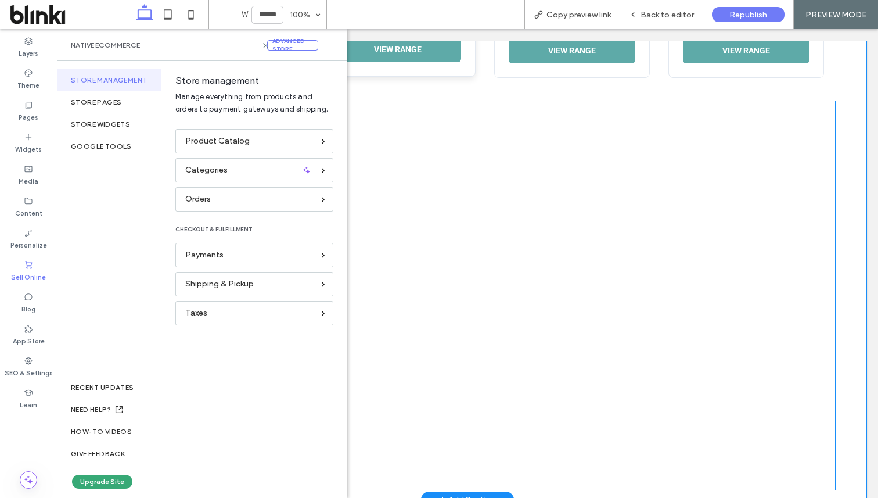
scroll to position [731, 0]
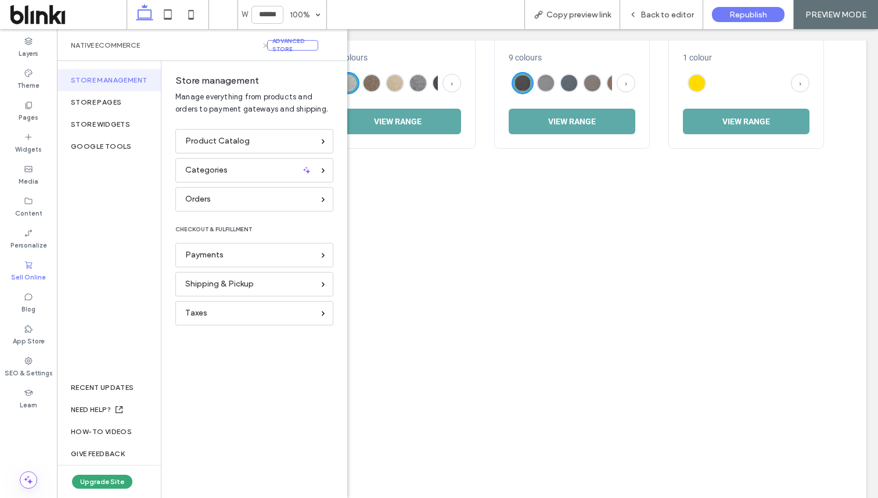
click at [265, 49] on icon at bounding box center [265, 45] width 9 height 9
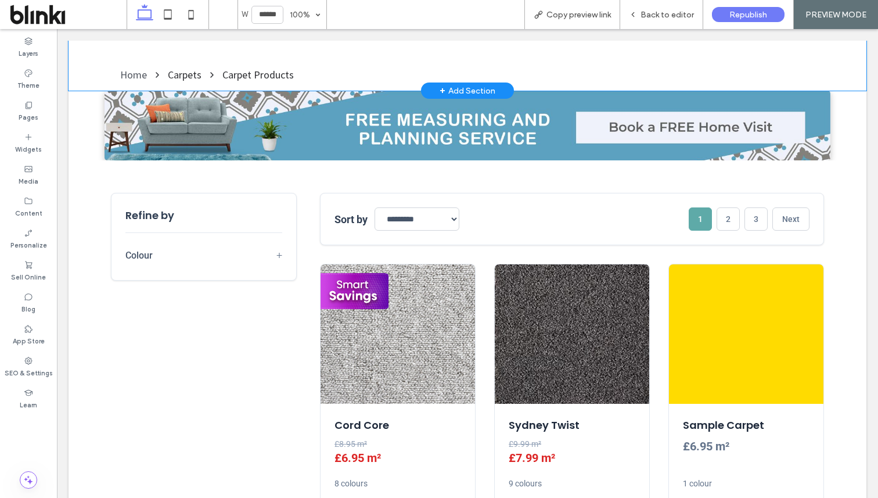
scroll to position [313, 0]
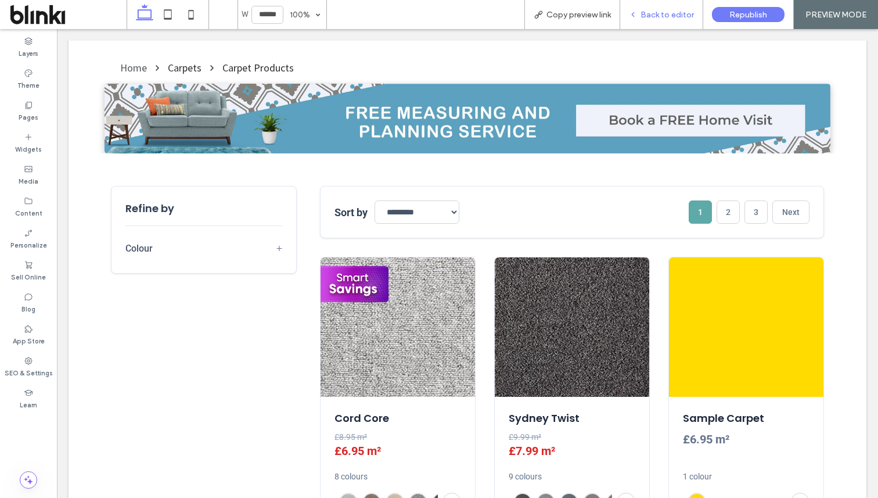
click at [657, 14] on span "Back to editor" at bounding box center [666, 15] width 53 height 10
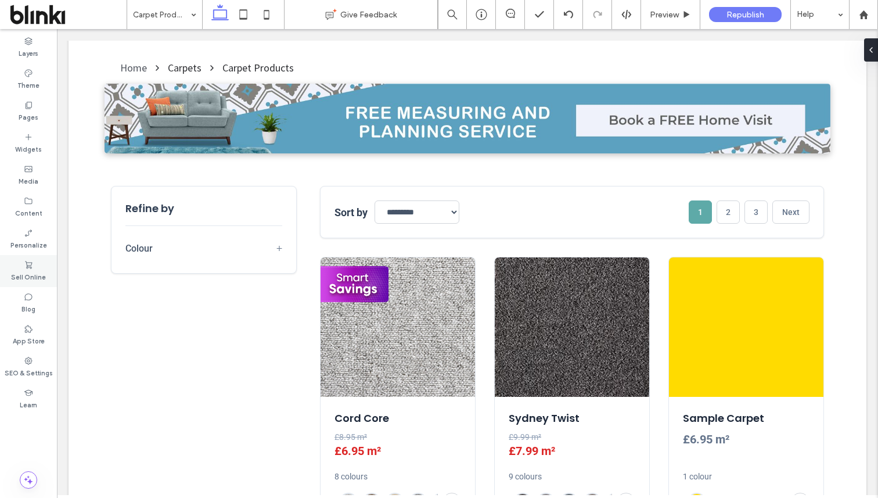
click at [28, 269] on label "Sell Online" at bounding box center [28, 275] width 35 height 13
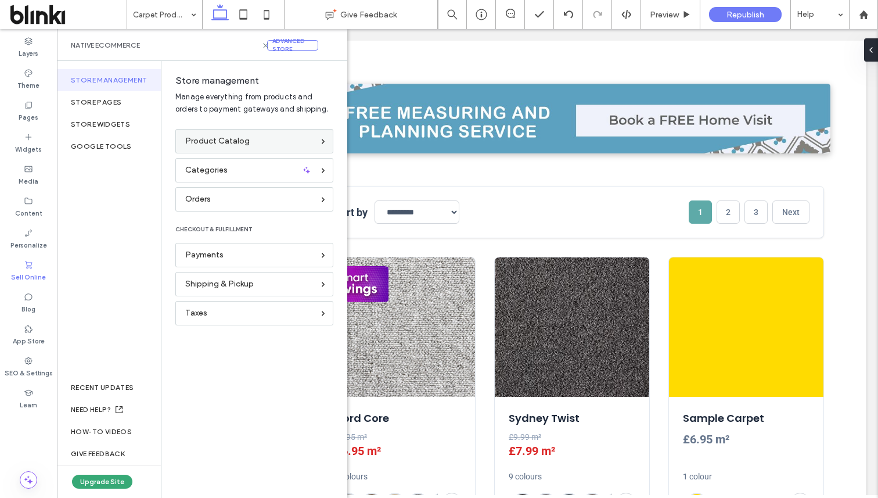
click at [210, 146] on span "Product Catalog" at bounding box center [217, 141] width 64 height 13
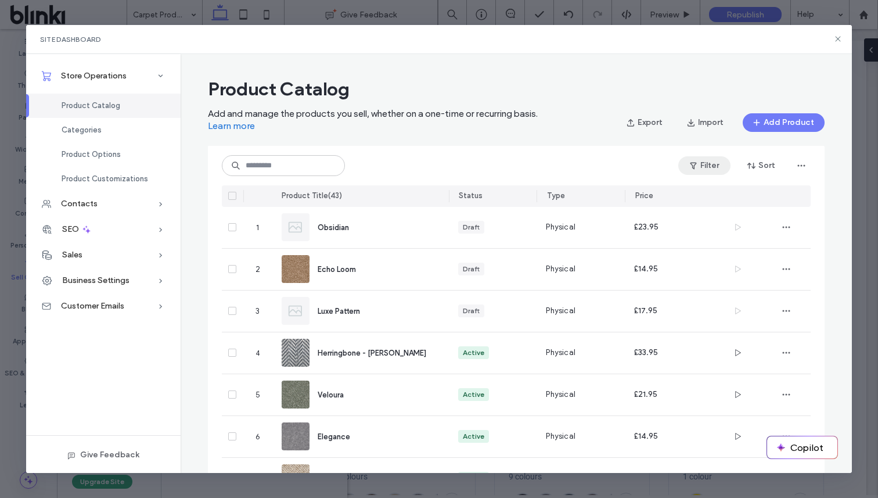
click at [708, 163] on button "Filter" at bounding box center [704, 165] width 52 height 19
click at [745, 166] on button "Sort" at bounding box center [761, 165] width 52 height 19
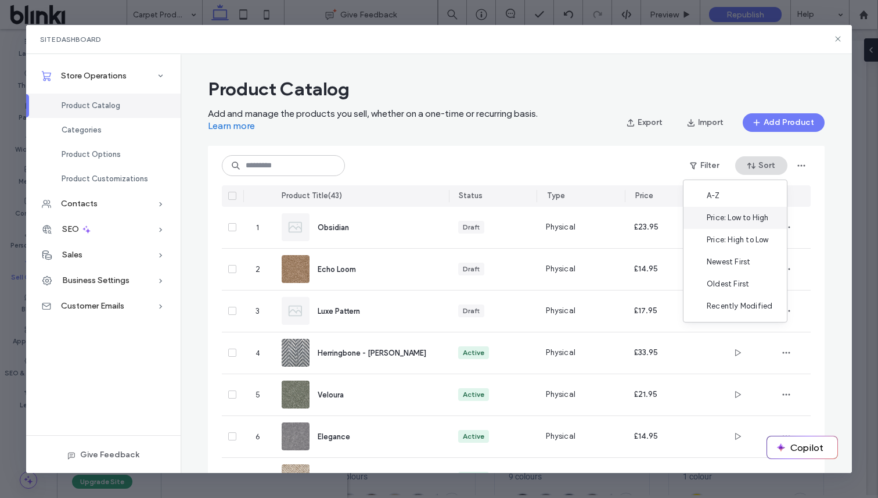
click at [727, 222] on span "Price: Low to High" at bounding box center [738, 218] width 62 height 12
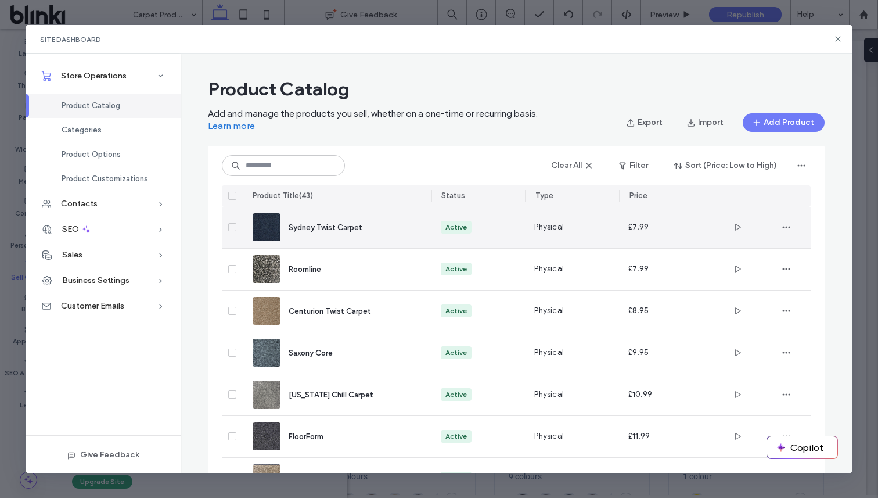
click at [366, 227] on div "Sydney Twist Carpet" at bounding box center [351, 227] width 124 height 12
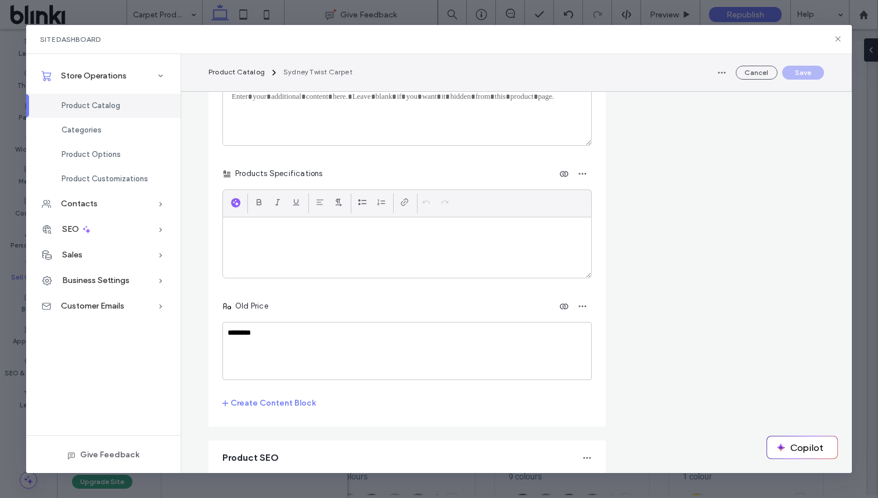
scroll to position [3981, 0]
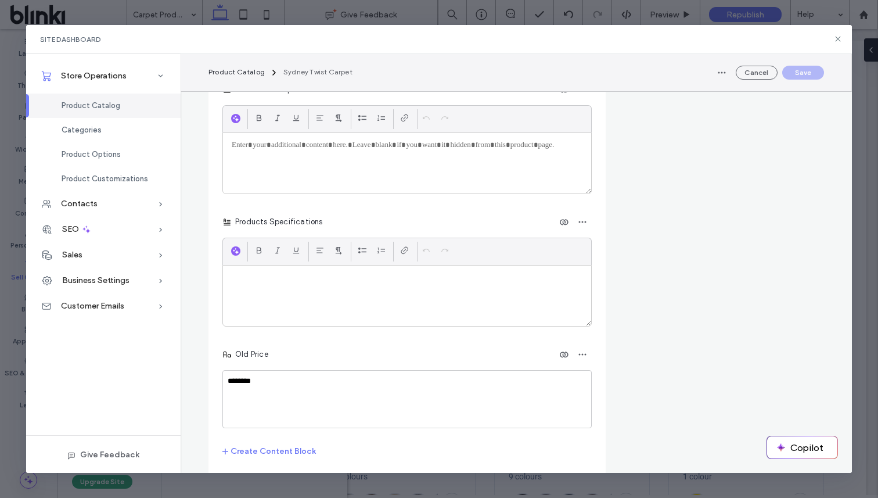
click at [348, 306] on div at bounding box center [407, 295] width 368 height 60
paste div
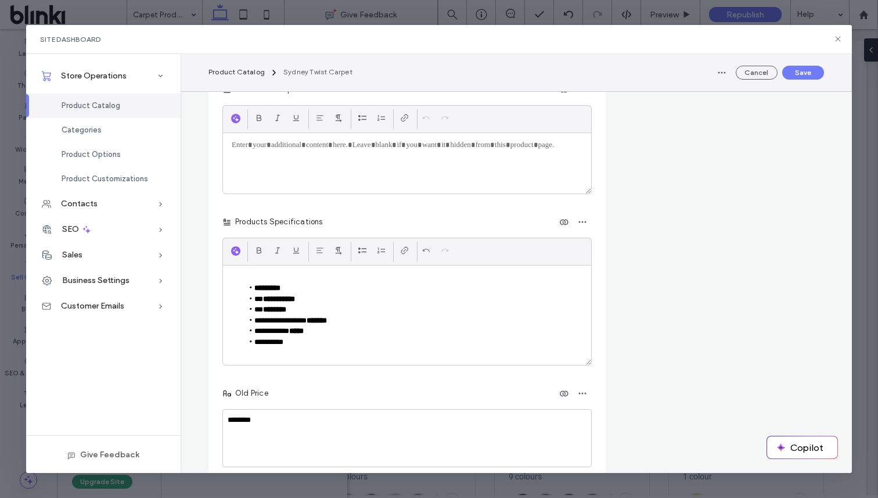
scroll to position [0, 0]
click at [255, 289] on strong "*********" at bounding box center [267, 288] width 26 height 8
click at [250, 290] on li "**********" at bounding box center [413, 288] width 340 height 10
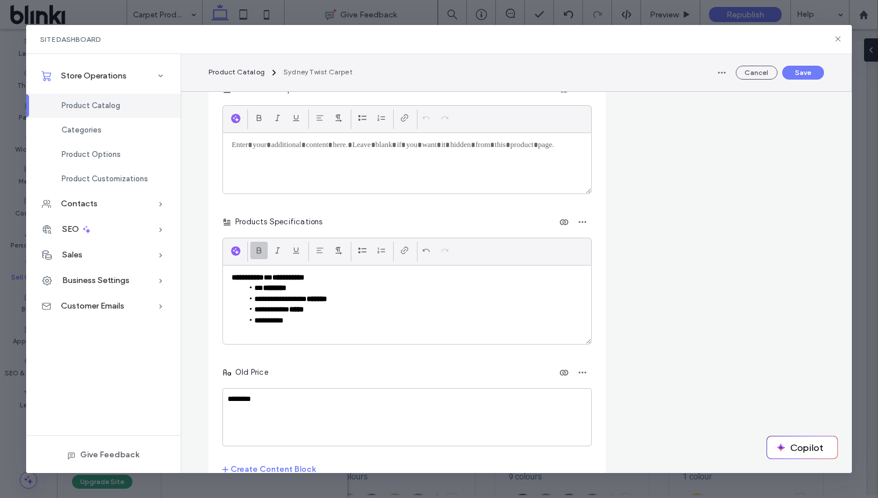
click at [290, 280] on strong "**********" at bounding box center [288, 277] width 32 height 8
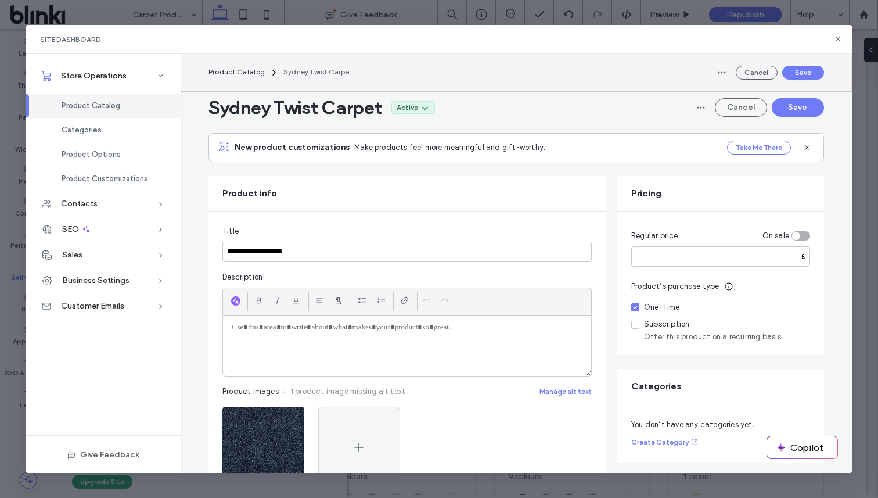
scroll to position [3981, 0]
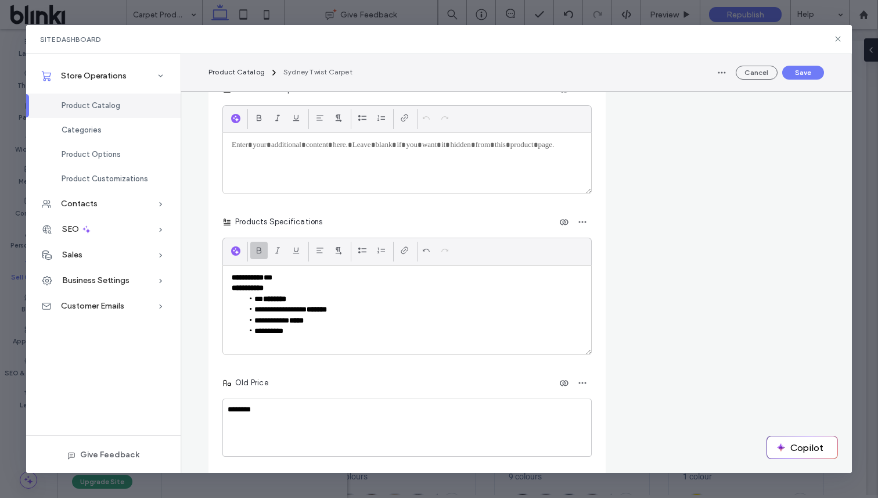
click at [274, 288] on p "**********" at bounding box center [407, 288] width 351 height 10
click at [256, 302] on li "*** ********" at bounding box center [413, 299] width 340 height 10
click at [255, 302] on li "*** ********" at bounding box center [413, 299] width 340 height 10
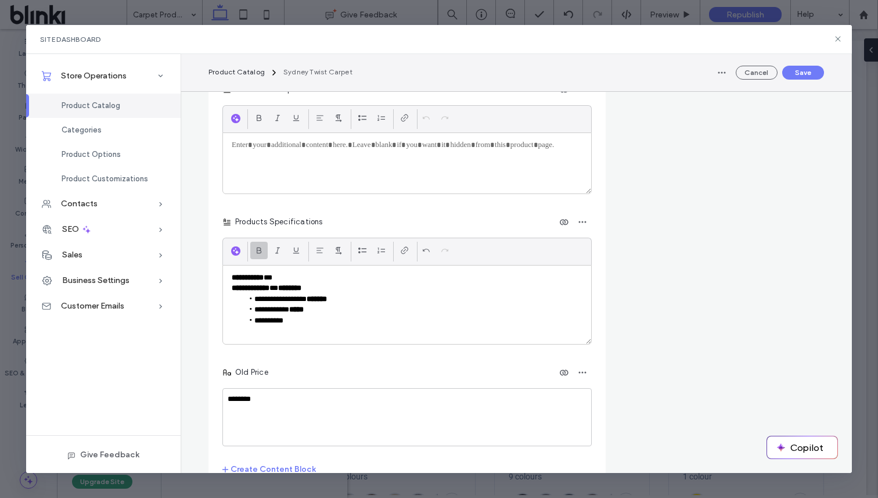
click at [292, 290] on strong "********" at bounding box center [289, 288] width 23 height 8
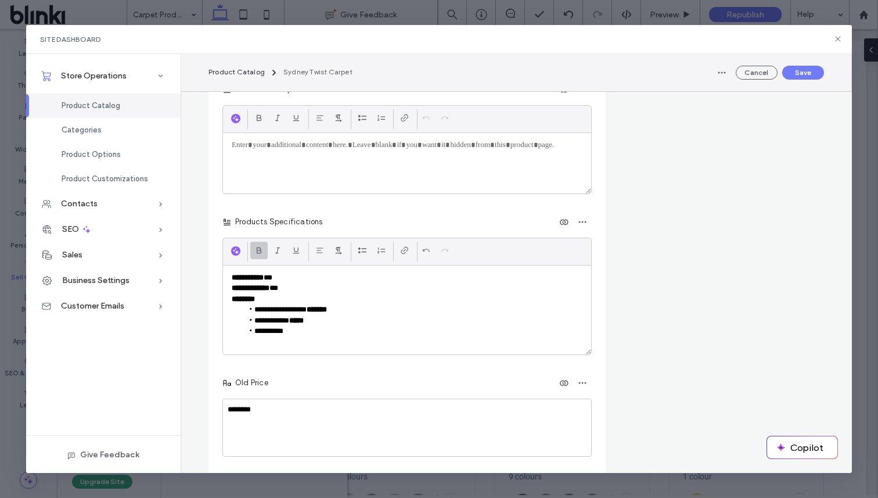
click at [254, 312] on li "**********" at bounding box center [413, 309] width 340 height 10
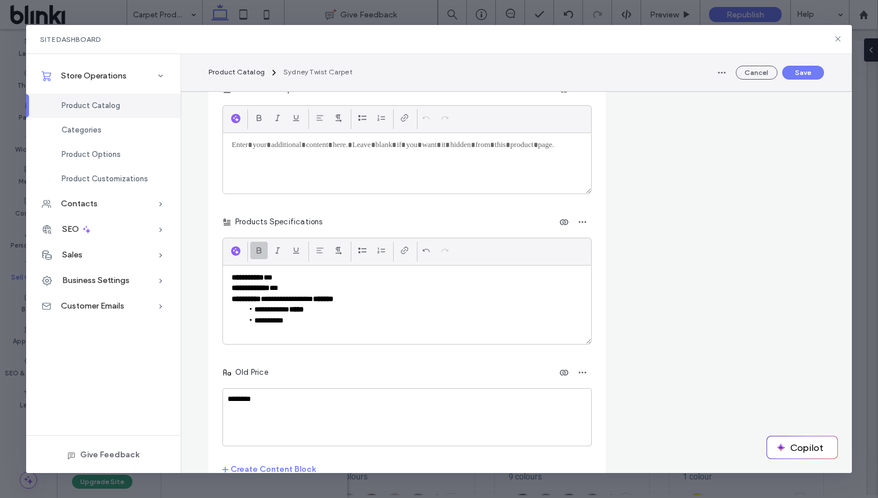
click at [333, 300] on strong "*******" at bounding box center [323, 299] width 20 height 8
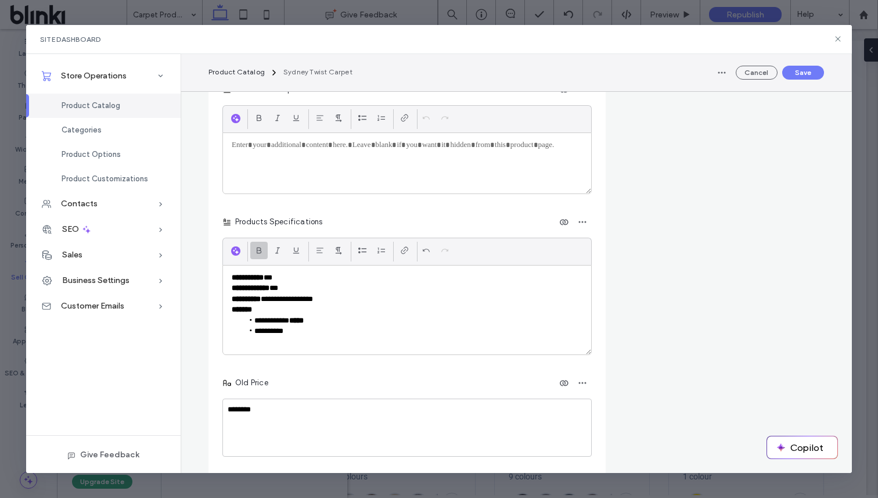
click at [255, 321] on li "**********" at bounding box center [413, 320] width 340 height 10
click at [307, 309] on strong "*****" at bounding box center [300, 309] width 15 height 8
click at [255, 330] on li "**********" at bounding box center [413, 331] width 340 height 10
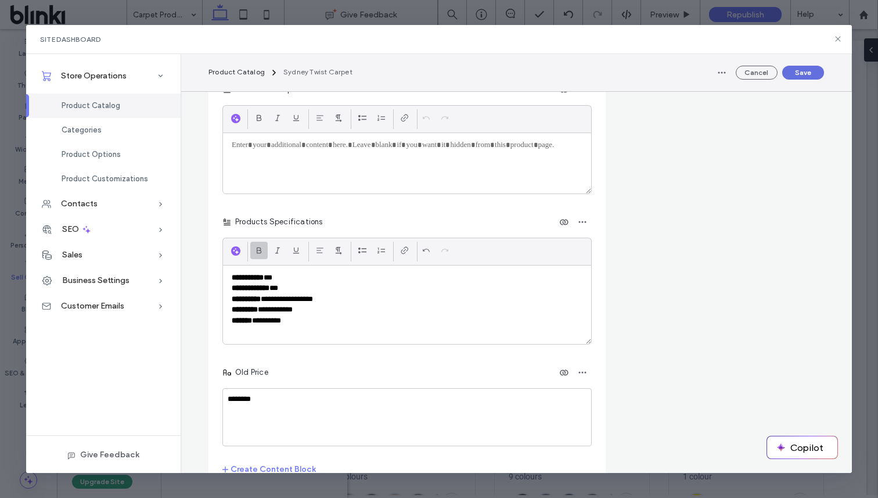
click at [802, 72] on button "Save" at bounding box center [803, 73] width 42 height 14
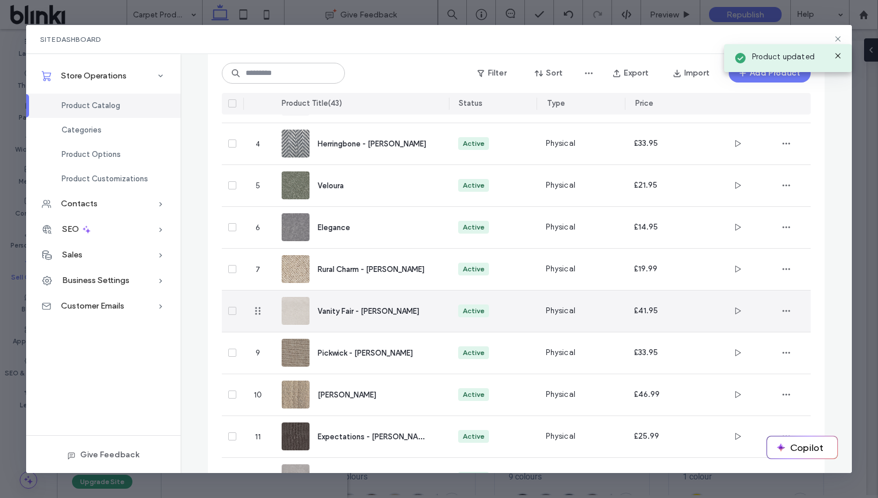
scroll to position [0, 0]
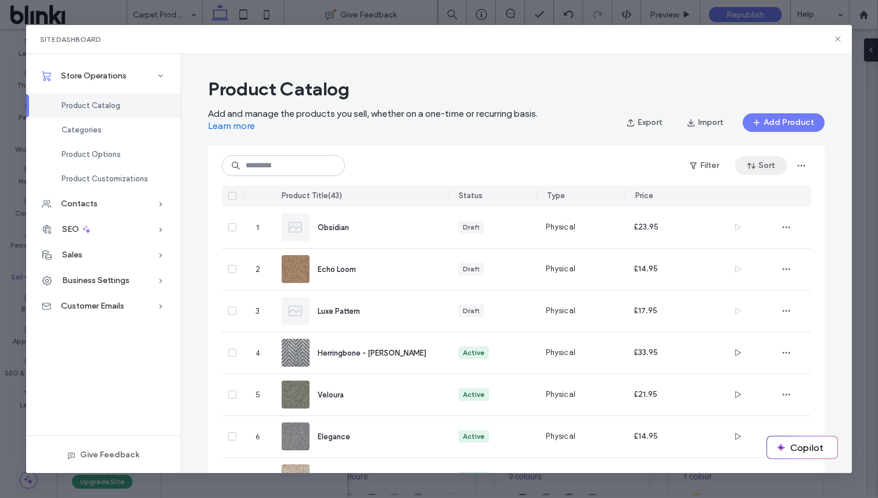
click at [760, 171] on button "Sort" at bounding box center [761, 165] width 52 height 19
drag, startPoint x: 731, startPoint y: 236, endPoint x: 738, endPoint y: 221, distance: 17.2
click at [738, 221] on div "A-Z Price: Low to High Price: High to Low Newest First Oldest First Recently Mo…" at bounding box center [735, 250] width 104 height 143
click at [738, 221] on span "Price: Low to High" at bounding box center [738, 218] width 62 height 12
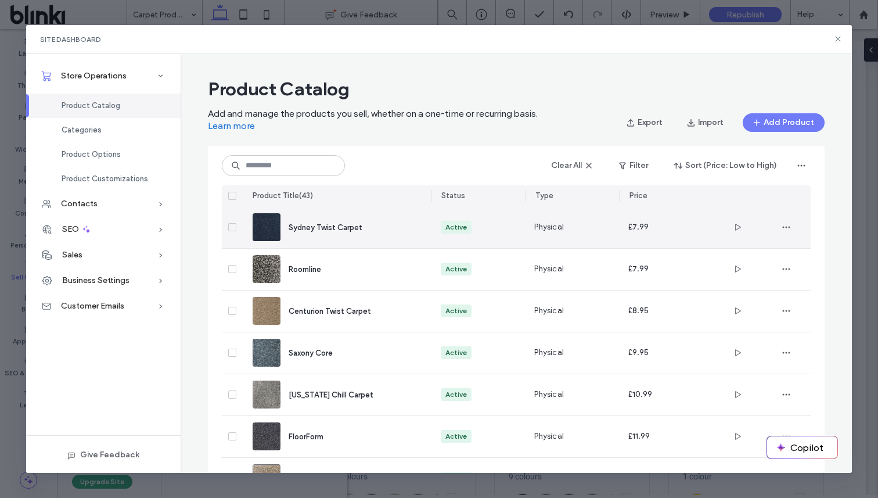
click at [401, 224] on div "Sydney Twist Carpet" at bounding box center [351, 227] width 124 height 12
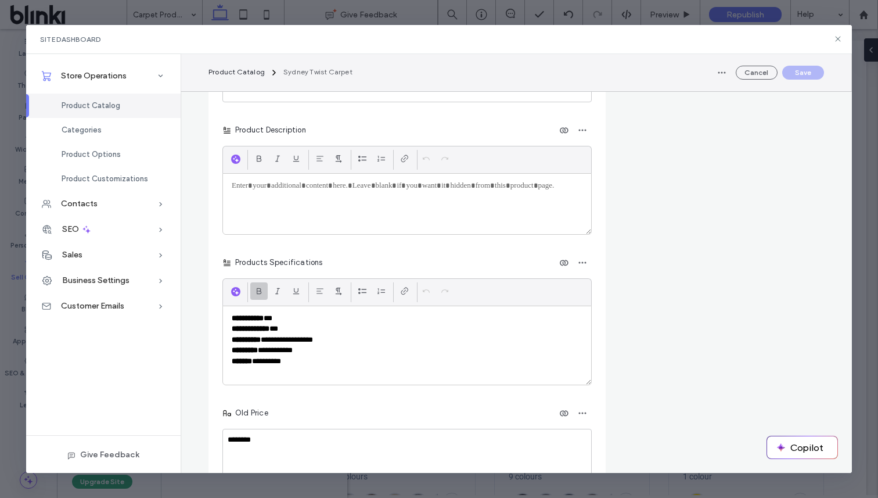
scroll to position [3894, 0]
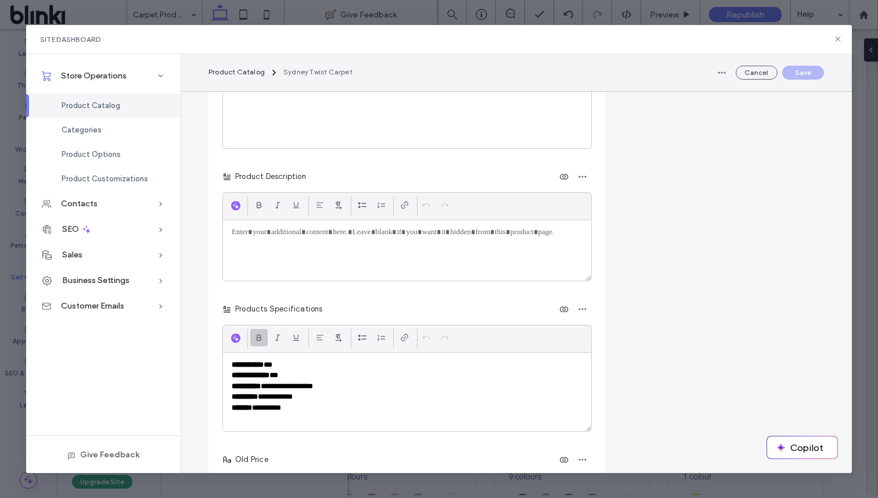
click at [364, 248] on div at bounding box center [407, 250] width 368 height 60
paste div
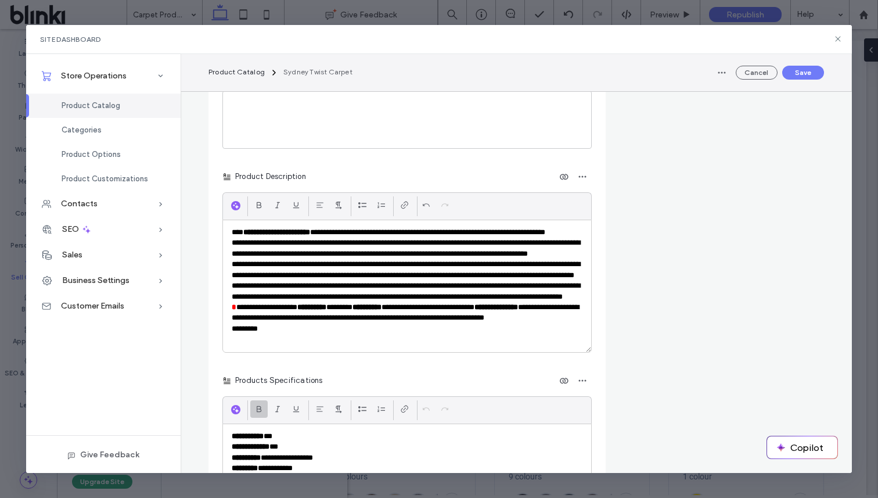
scroll to position [0, 0]
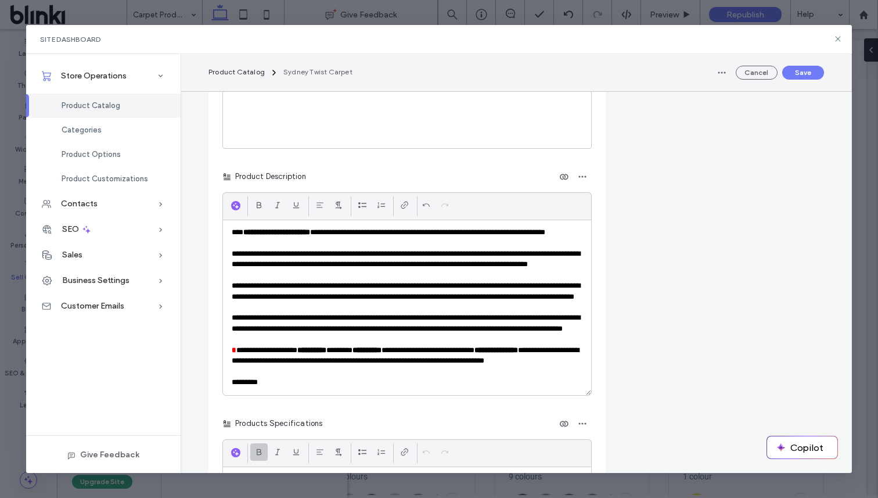
click at [334, 338] on p "**********" at bounding box center [407, 328] width 351 height 32
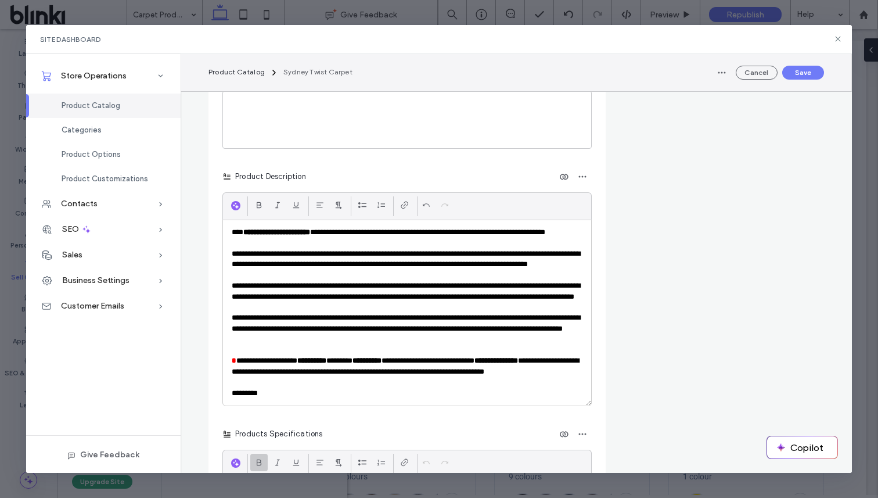
click at [320, 268] on p "**********" at bounding box center [407, 264] width 351 height 32
click at [319, 275] on p "**********" at bounding box center [407, 264] width 351 height 32
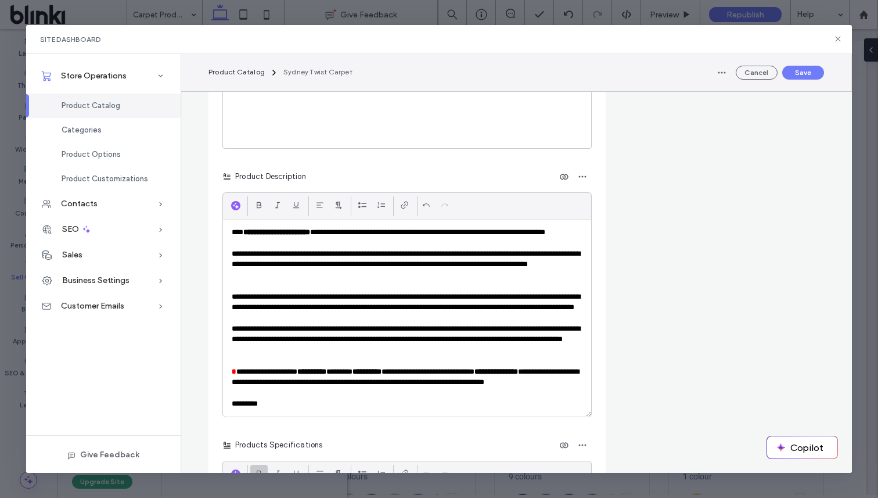
click at [313, 246] on p "**********" at bounding box center [407, 237] width 351 height 21
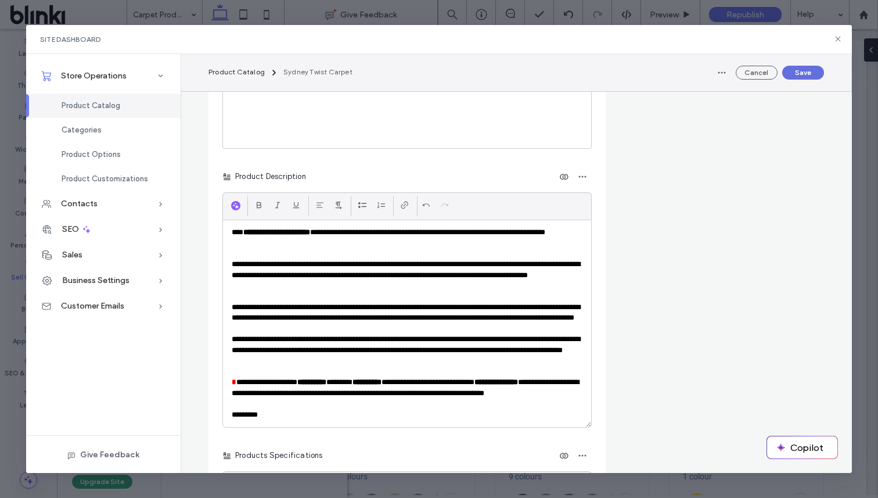
click at [797, 71] on button "Save" at bounding box center [803, 73] width 42 height 14
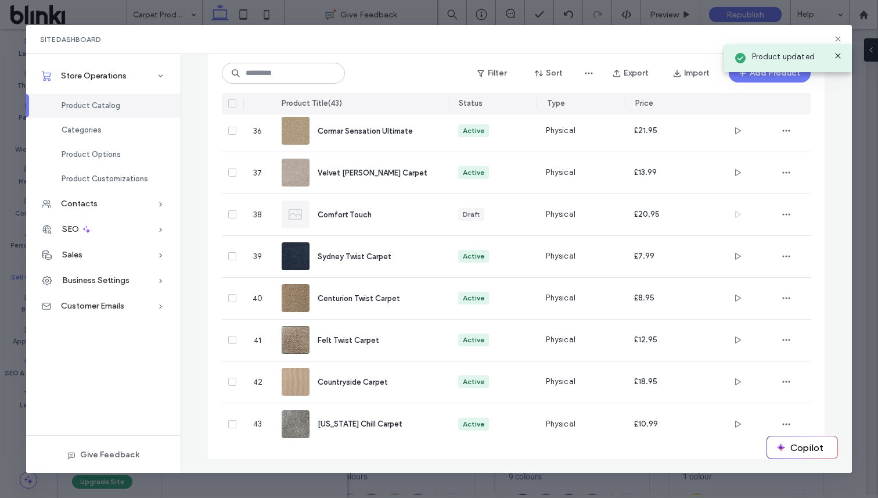
scroll to position [1547, 0]
click at [837, 38] on icon at bounding box center [837, 38] width 9 height 9
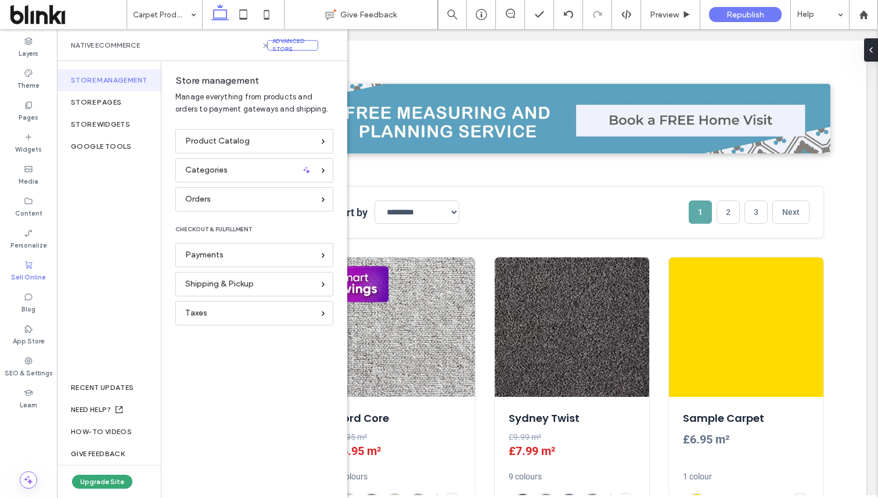
click at [345, 63] on div "Store management Manage everything from products and orders to payment gateways…" at bounding box center [254, 279] width 186 height 437
click at [265, 49] on icon at bounding box center [265, 45] width 9 height 9
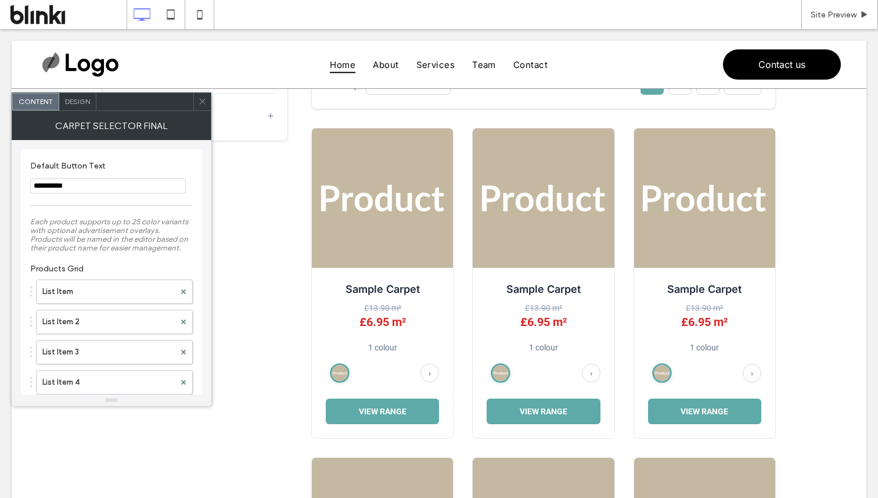
click at [195, 104] on div at bounding box center [201, 101] width 17 height 17
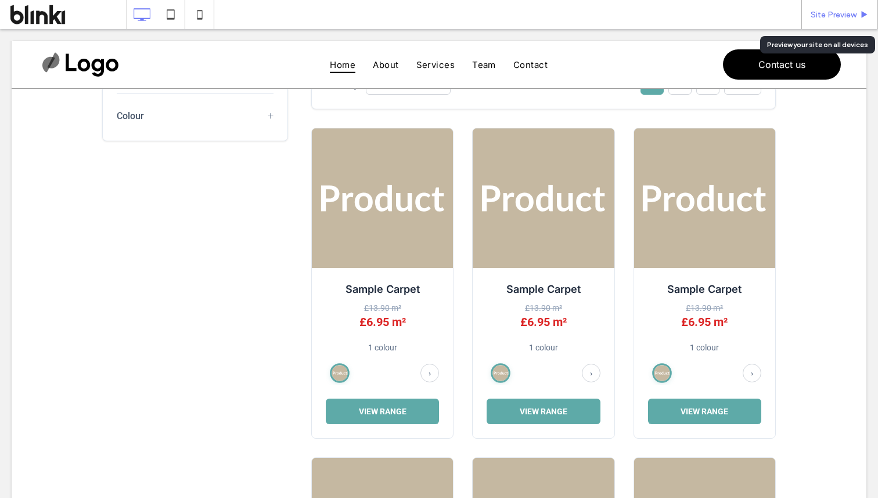
click at [846, 12] on span "Site Preview" at bounding box center [833, 15] width 46 height 10
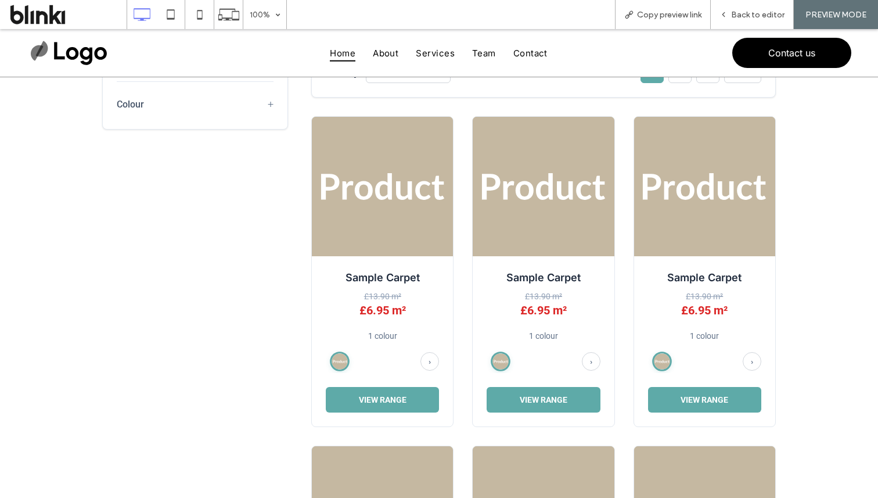
click at [418, 383] on span at bounding box center [439, 400] width 697 height 757
click at [421, 394] on span at bounding box center [439, 400] width 697 height 757
click at [421, 399] on span at bounding box center [439, 400] width 697 height 757
click at [377, 402] on span at bounding box center [439, 400] width 697 height 757
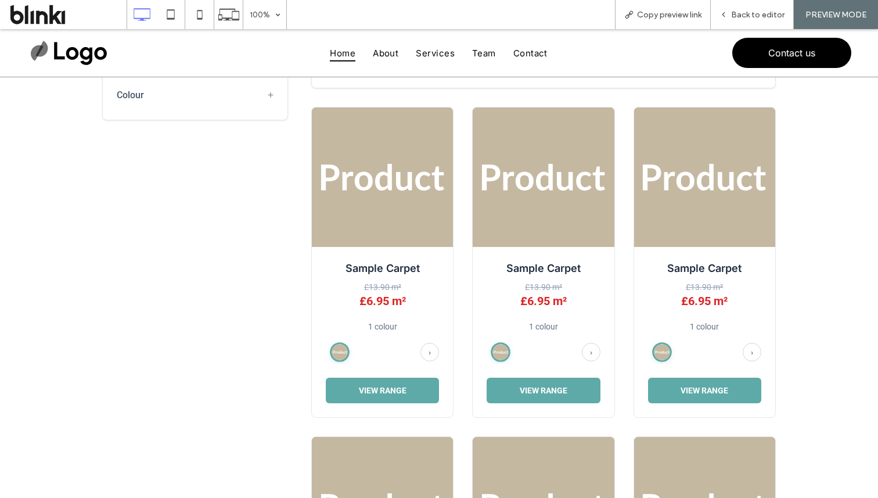
click at [409, 391] on span at bounding box center [439, 391] width 697 height 757
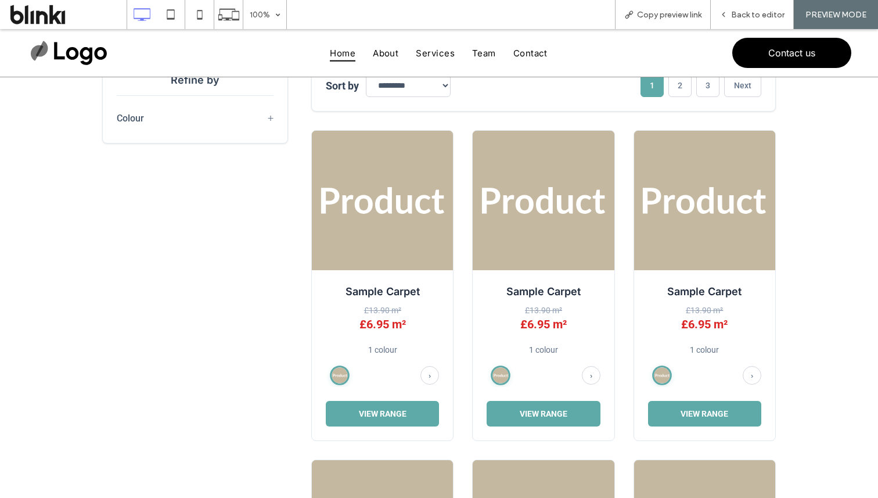
scroll to position [68, 0]
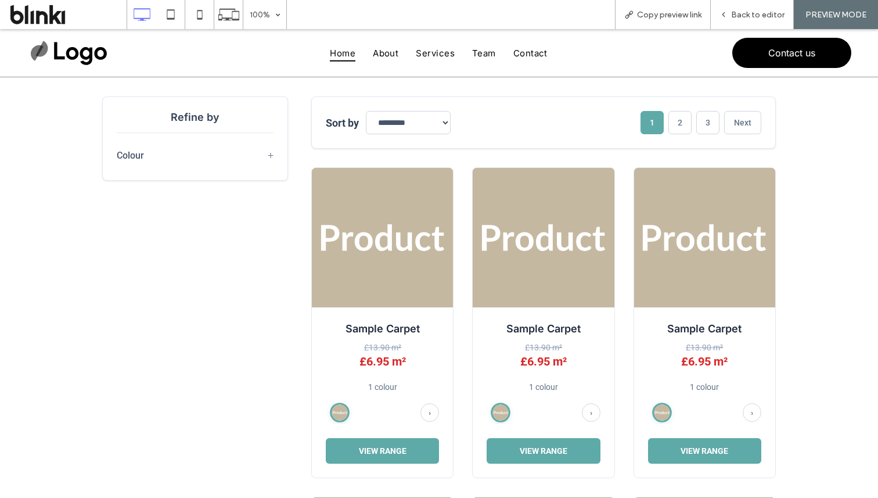
click at [268, 157] on span at bounding box center [439, 451] width 697 height 757
click at [236, 154] on span at bounding box center [439, 451] width 697 height 757
click at [741, 16] on span "Back to editor" at bounding box center [757, 15] width 53 height 10
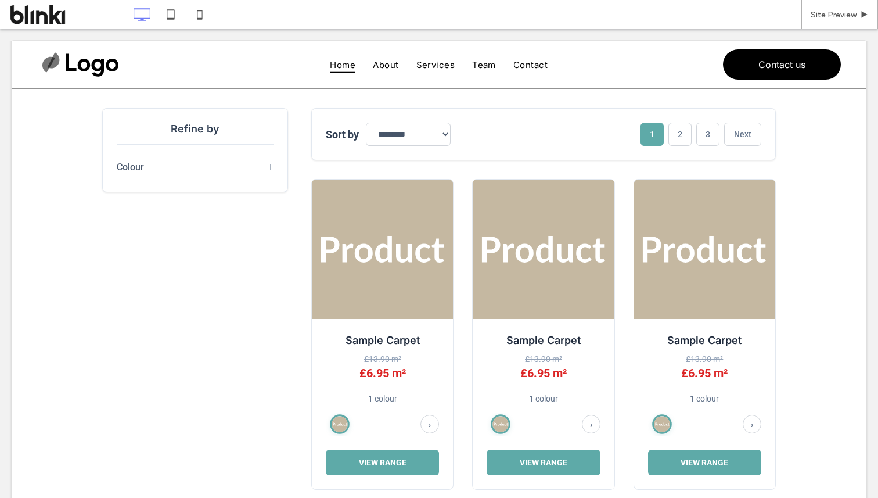
click at [268, 169] on span at bounding box center [439, 463] width 697 height 757
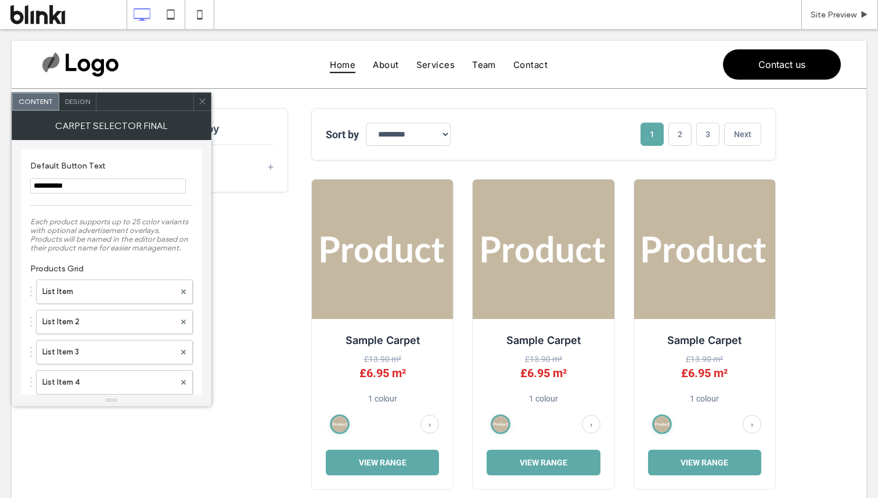
click at [272, 168] on span "+" at bounding box center [271, 167] width 6 height 12
click at [202, 104] on icon at bounding box center [202, 101] width 9 height 9
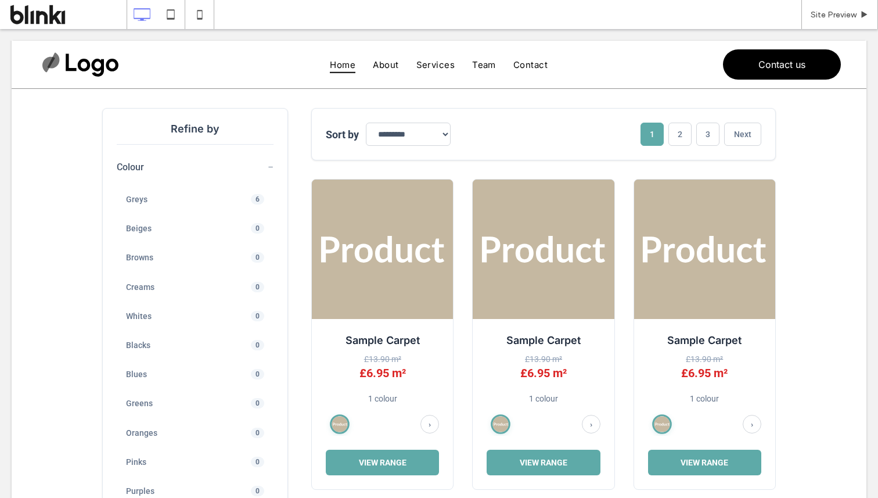
click at [387, 466] on span at bounding box center [439, 463] width 697 height 757
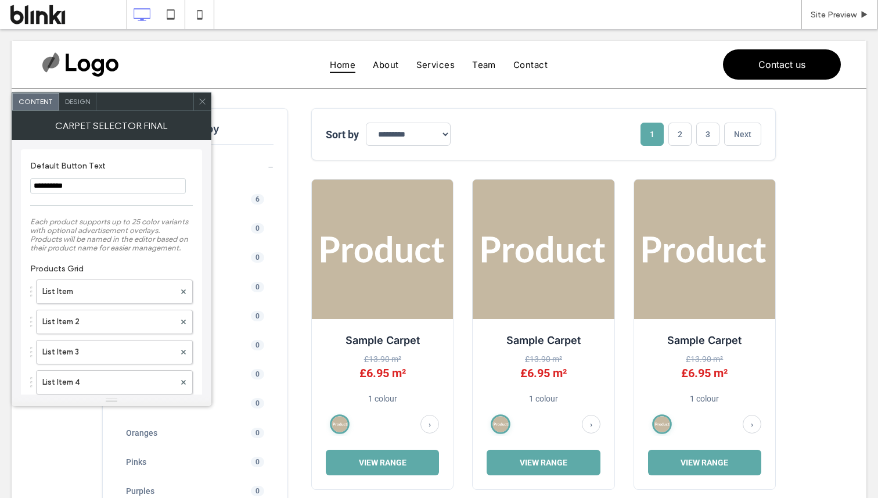
click at [387, 466] on button "View Range" at bounding box center [382, 462] width 113 height 26
click at [0, 29] on div "Specifications" at bounding box center [0, 29] width 0 height 0
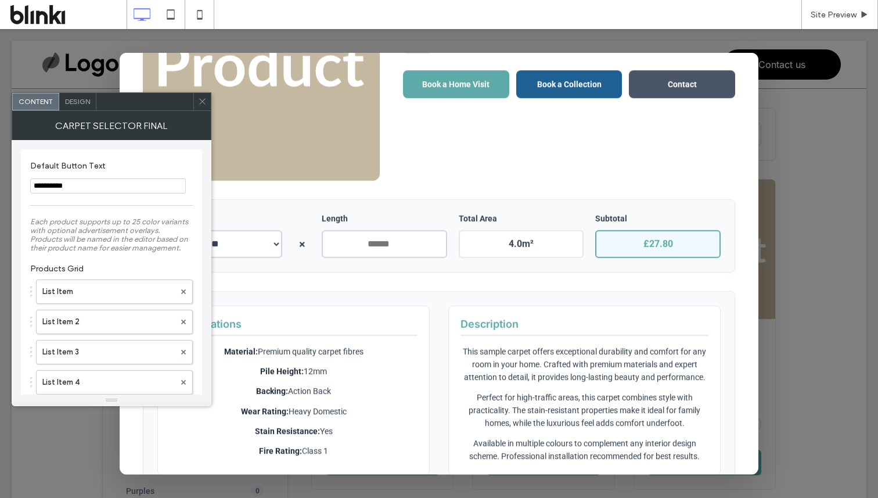
scroll to position [179, 0]
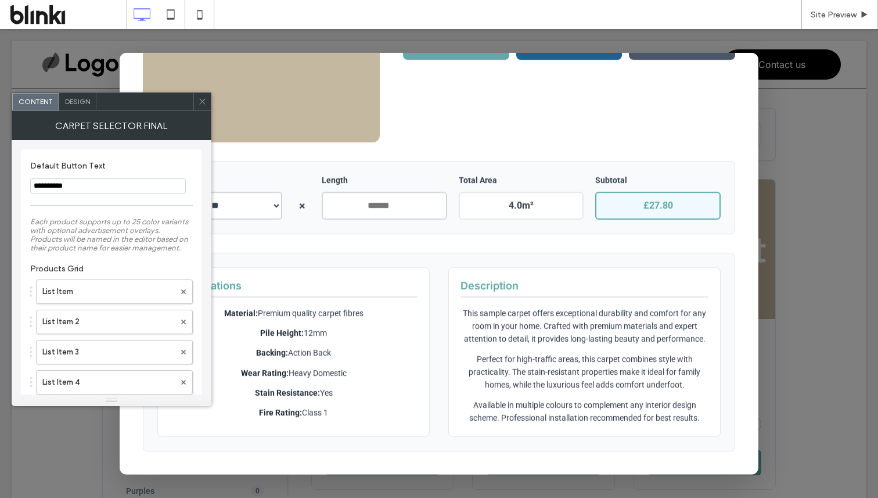
click at [198, 106] on span at bounding box center [202, 101] width 9 height 17
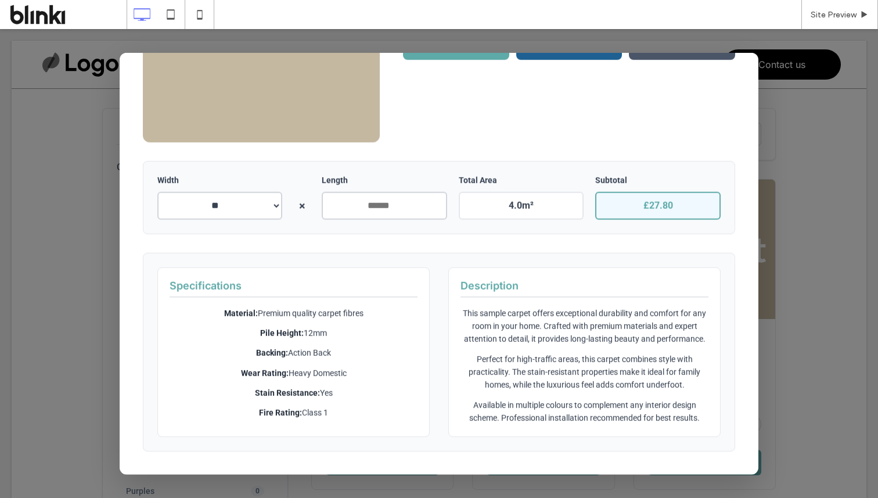
click at [302, 266] on div "Specifications Material: Premium quality carpet fibres Pile Height: 12mm Backin…" at bounding box center [293, 351] width 272 height 170
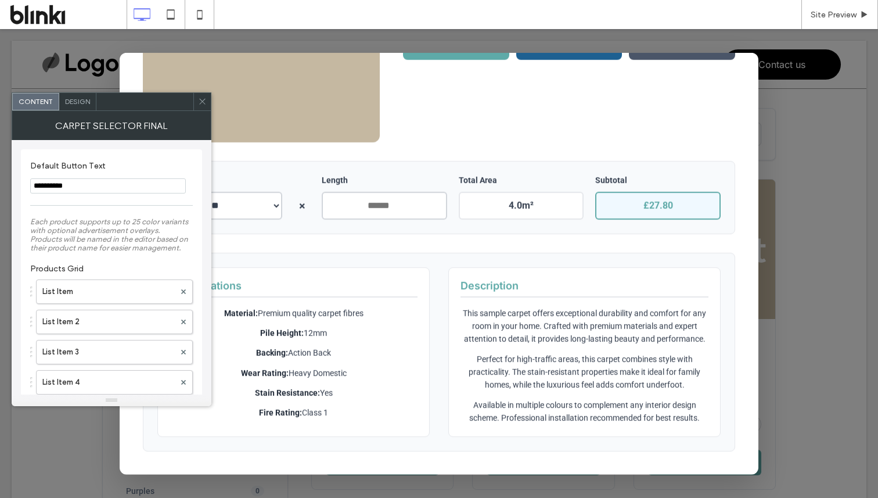
click at [338, 266] on div "Specifications Material: Premium quality carpet fibres Pile Height: 12mm Backin…" at bounding box center [293, 351] width 272 height 170
click at [200, 98] on icon at bounding box center [202, 101] width 9 height 9
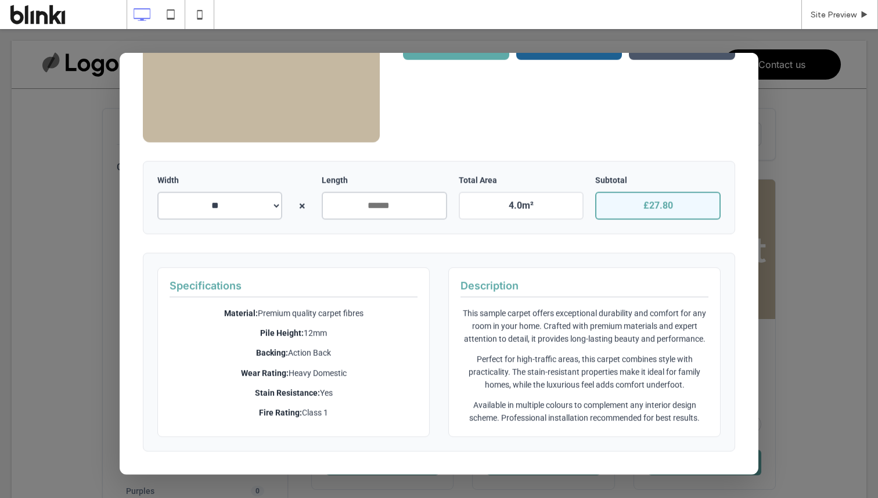
scroll to position [0, 0]
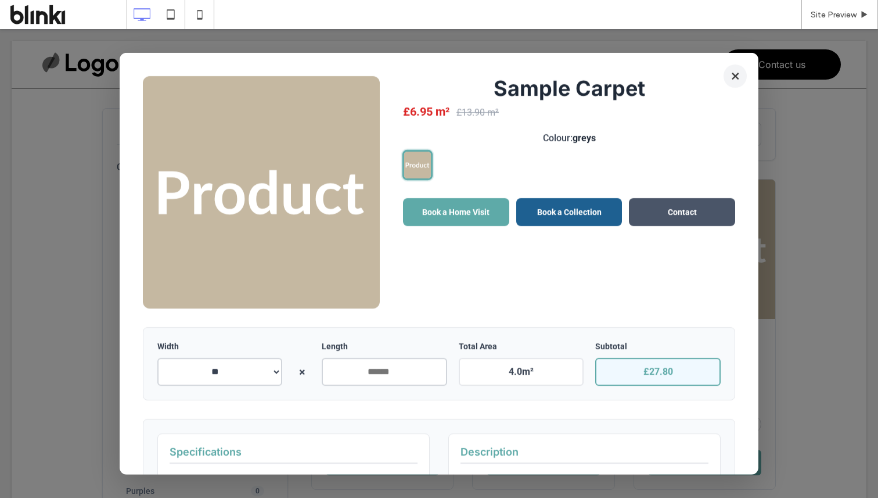
click at [730, 80] on button "×" at bounding box center [734, 75] width 23 height 23
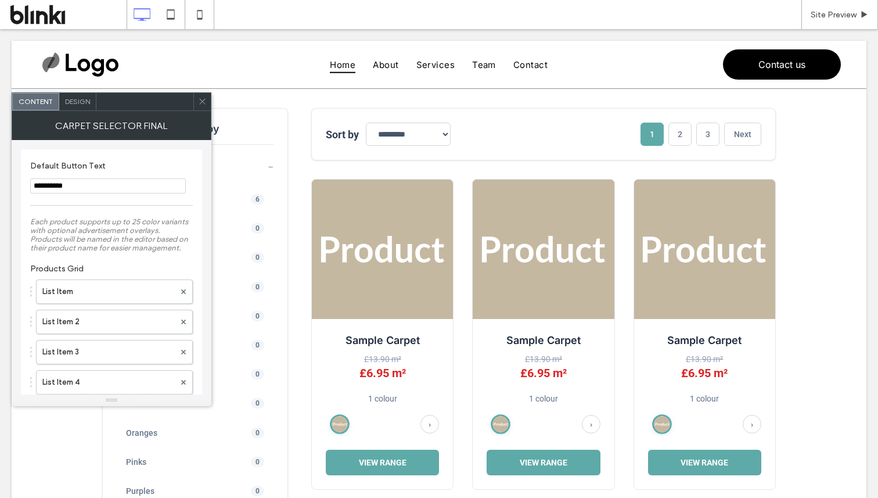
click at [202, 103] on icon at bounding box center [202, 101] width 9 height 9
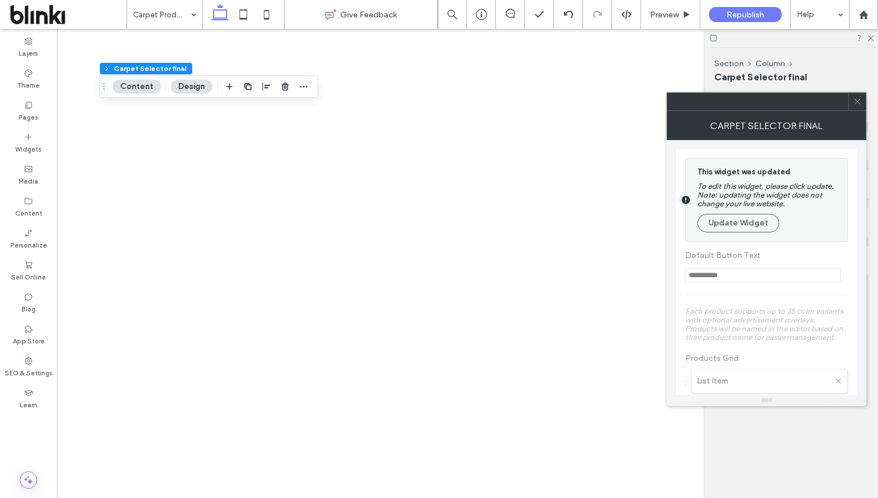
click at [772, 228] on button "Update Widget" at bounding box center [738, 223] width 82 height 19
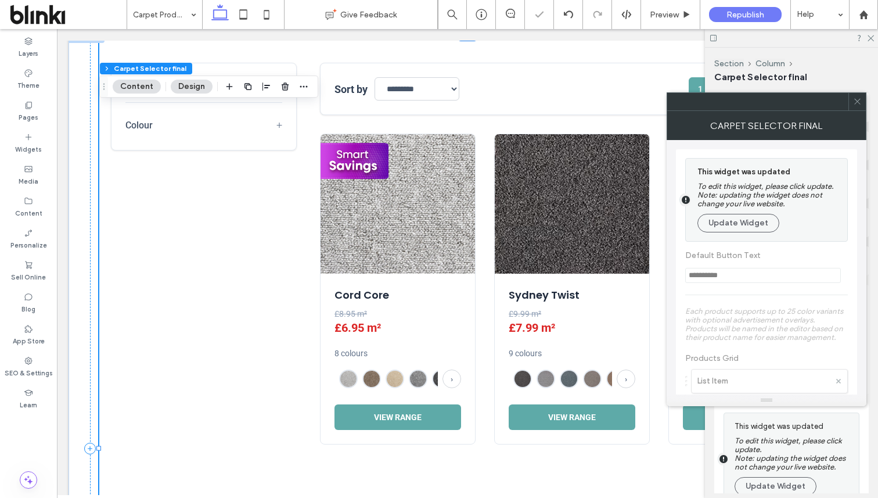
click at [857, 102] on icon at bounding box center [857, 101] width 9 height 9
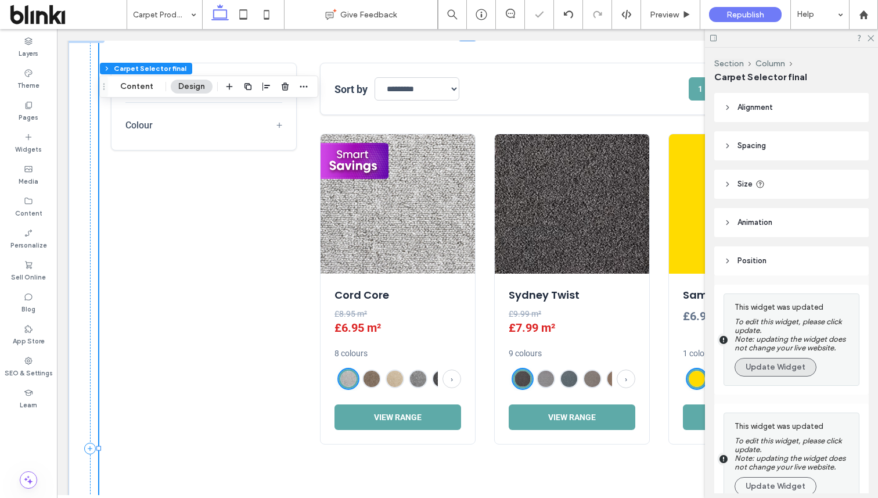
click at [765, 367] on button "Update Widget" at bounding box center [775, 367] width 82 height 19
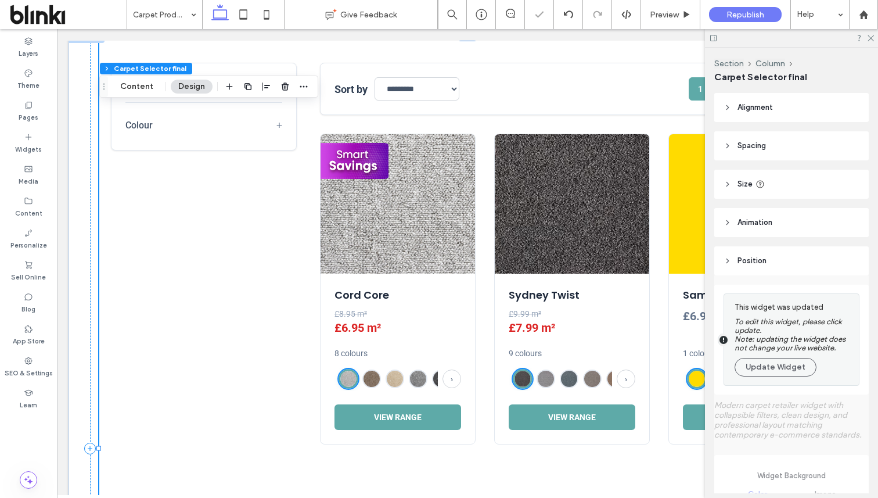
click at [765, 367] on button "Update Widget" at bounding box center [775, 367] width 82 height 19
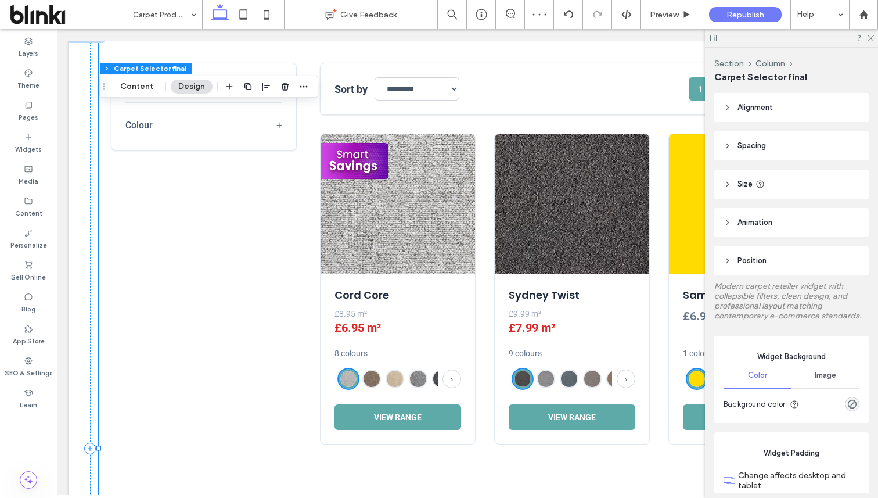
click at [872, 41] on div at bounding box center [791, 38] width 173 height 18
click at [872, 39] on use at bounding box center [870, 38] width 6 height 6
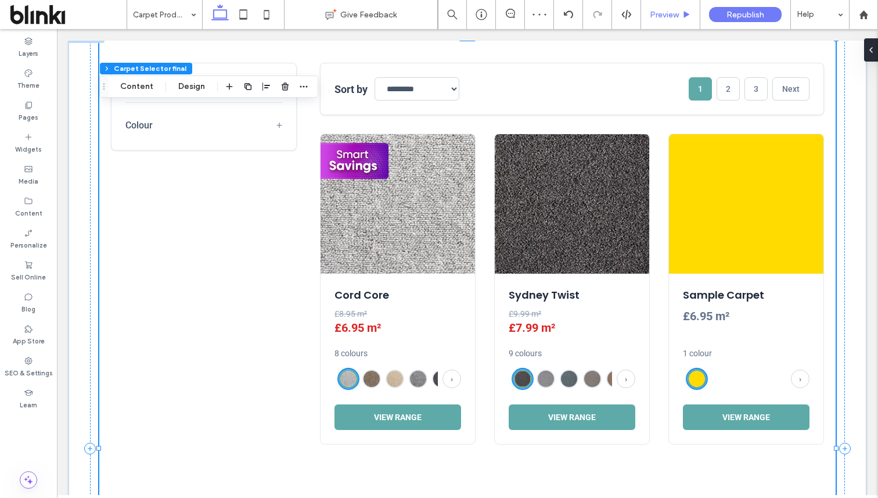
click at [691, 19] on div "Preview" at bounding box center [670, 15] width 59 height 10
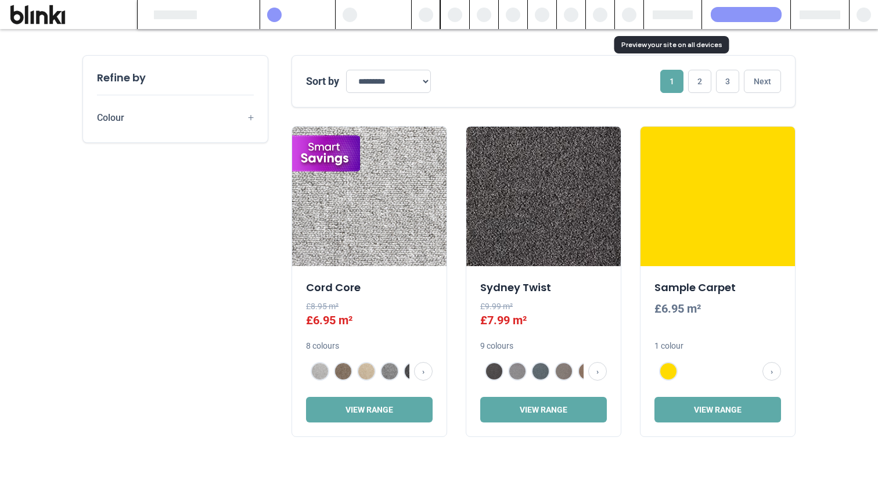
scroll to position [443, 0]
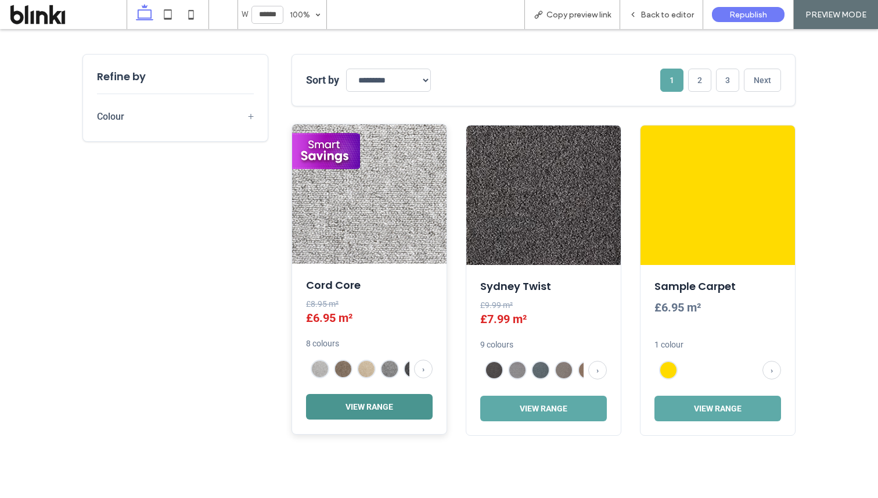
click at [372, 396] on button "View Range" at bounding box center [369, 407] width 127 height 26
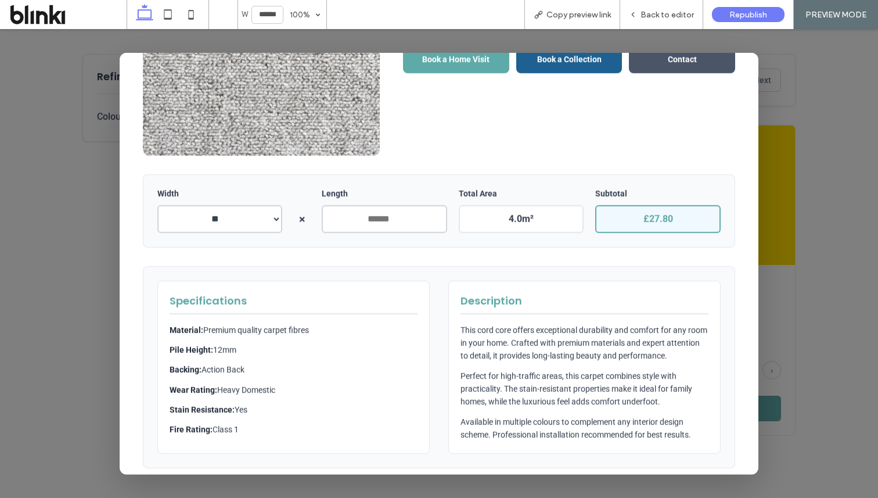
scroll to position [183, 0]
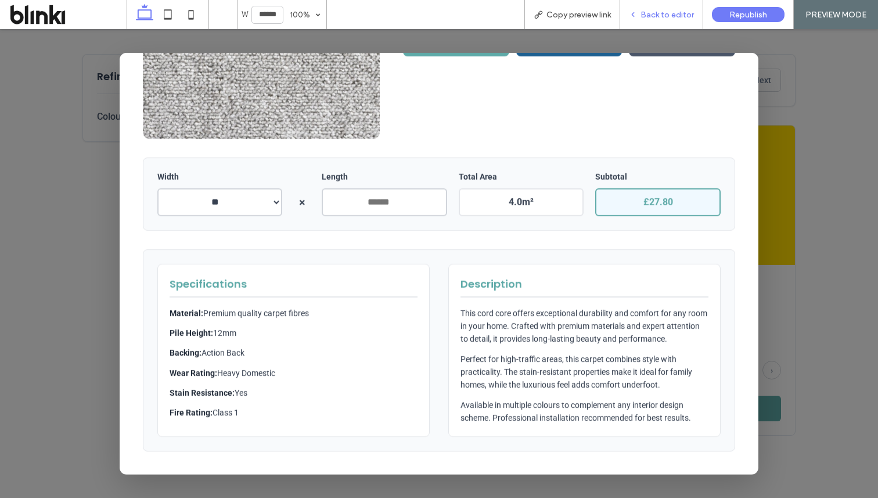
click at [673, 16] on span "Back to editor" at bounding box center [666, 15] width 53 height 10
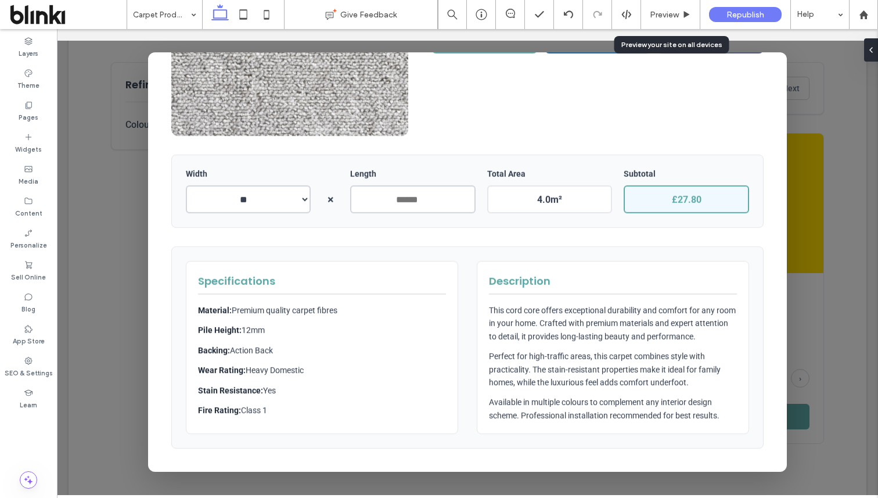
scroll to position [436, 0]
click at [531, 304] on p "This cord core offers exceptional durability and comfort for any room in your h…" at bounding box center [613, 323] width 248 height 39
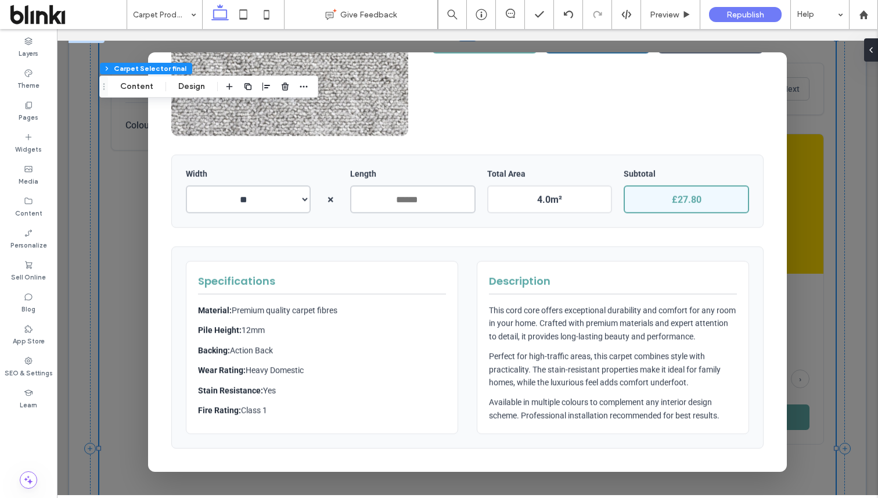
click at [531, 304] on p "This cord core offers exceptional durability and comfort for any room in your h…" at bounding box center [613, 323] width 248 height 39
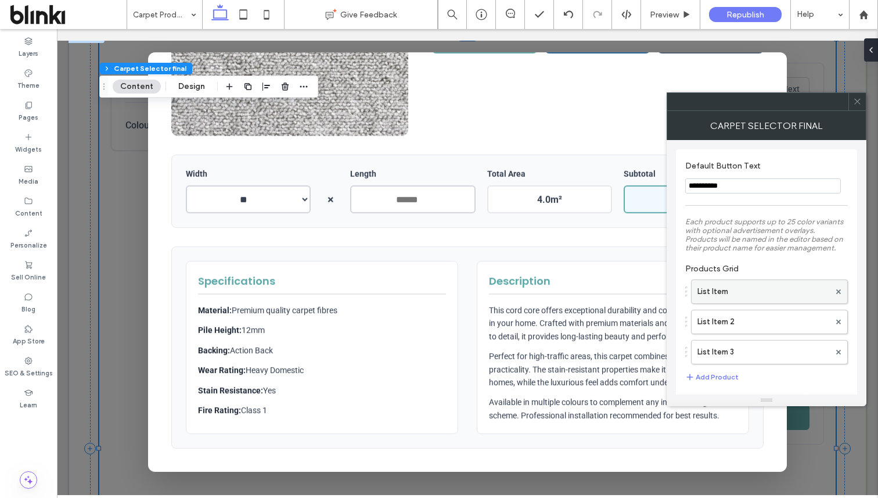
click at [735, 295] on label "List Item" at bounding box center [763, 291] width 132 height 23
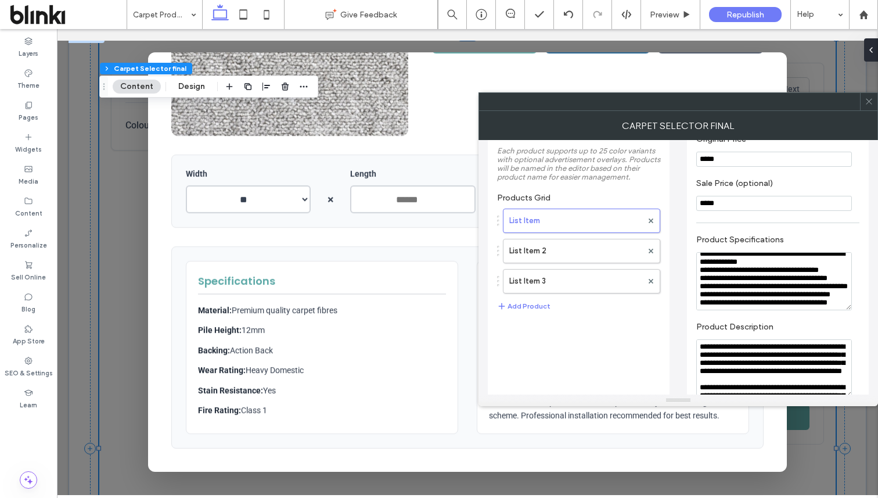
scroll to position [0, 0]
click at [871, 100] on icon at bounding box center [868, 101] width 9 height 9
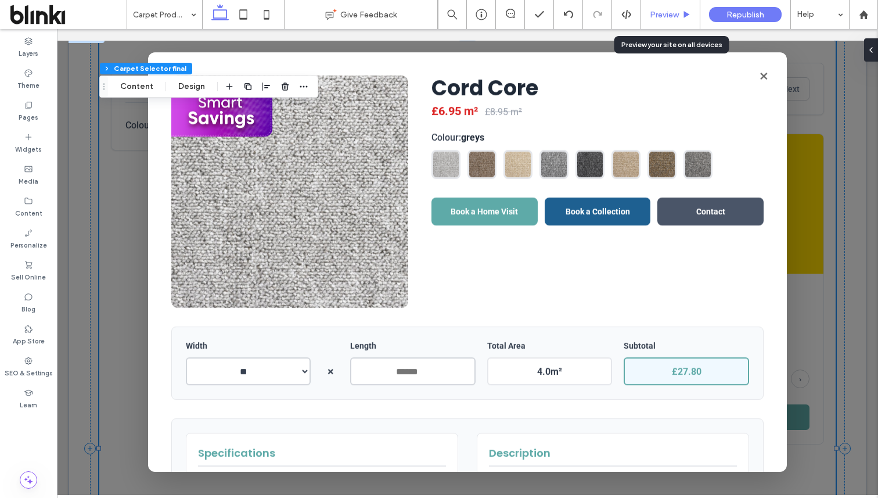
click at [675, 16] on span "Preview" at bounding box center [664, 15] width 29 height 10
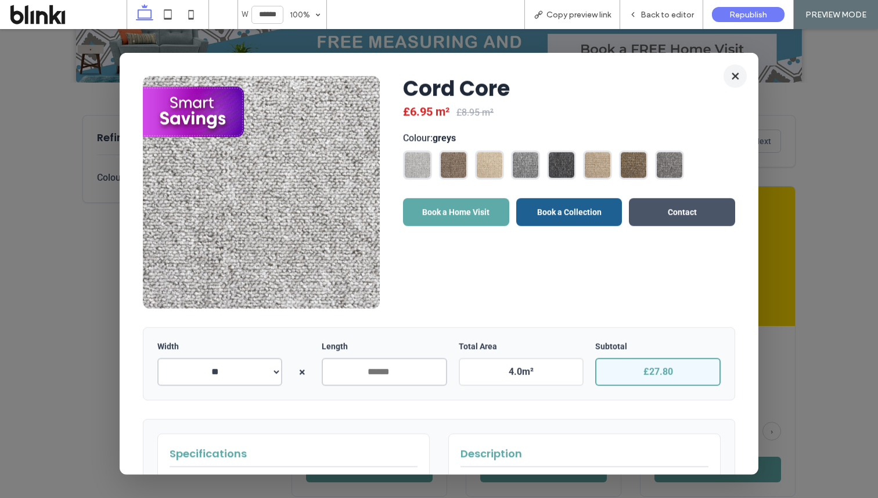
click at [738, 75] on button "×" at bounding box center [734, 75] width 23 height 23
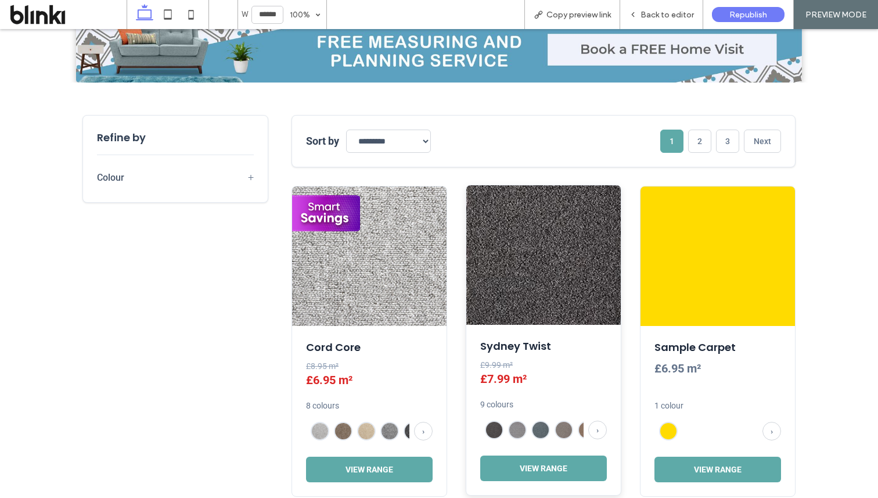
click at [596, 276] on img at bounding box center [543, 254] width 154 height 139
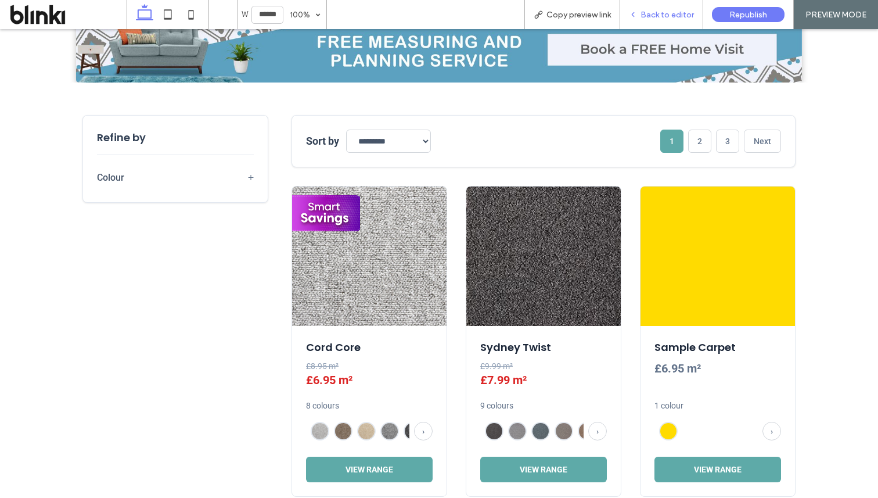
click at [664, 13] on span "Back to editor" at bounding box center [666, 15] width 53 height 10
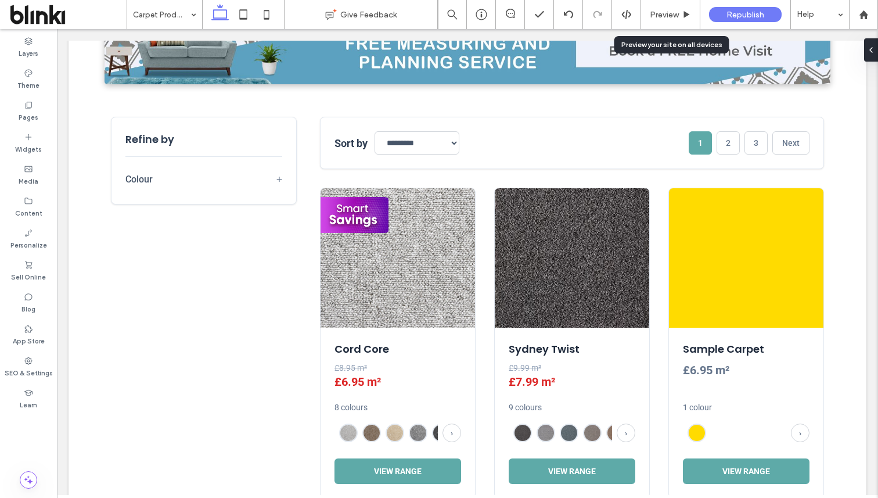
scroll to position [375, 0]
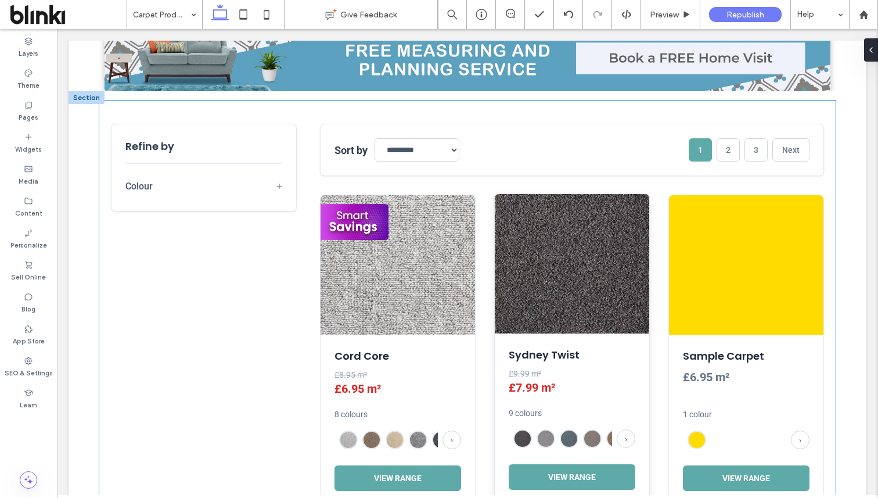
click at [494, 297] on div "Sydney Twist £9.99 m² £7.99 m² 9 colours › View Range" at bounding box center [572, 348] width 156 height 311
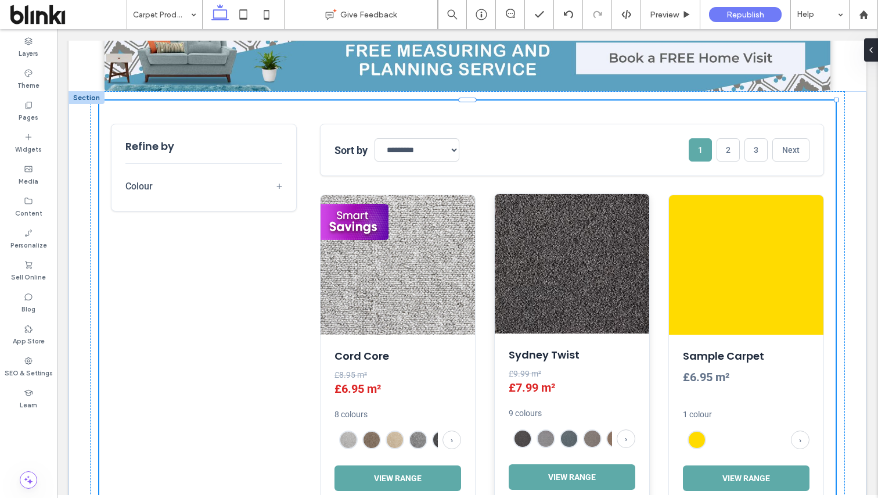
click at [494, 297] on div "Sydney Twist £9.99 m² £7.99 m² 9 colours › View Range" at bounding box center [572, 348] width 156 height 311
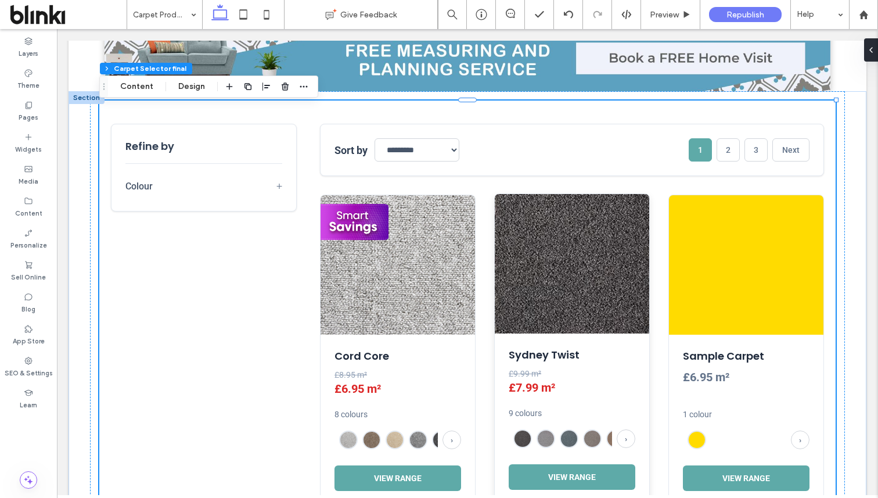
click at [516, 304] on img at bounding box center [572, 263] width 154 height 139
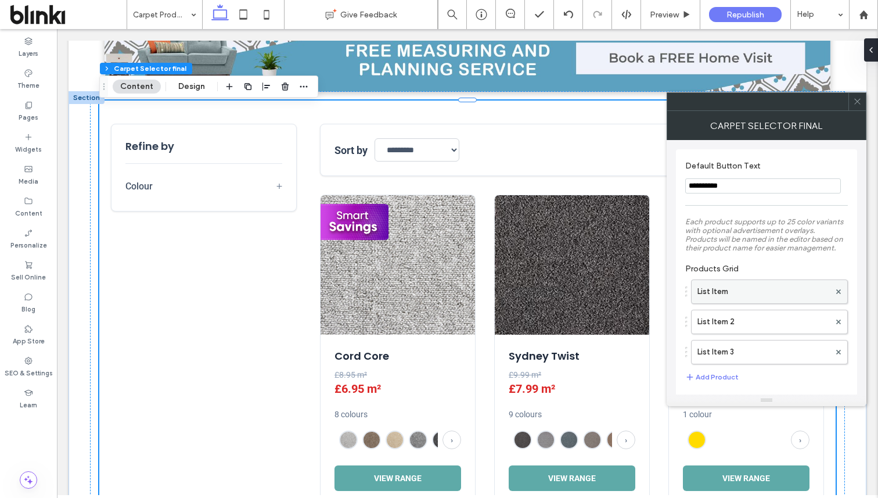
click at [754, 300] on label "List Item" at bounding box center [763, 291] width 132 height 23
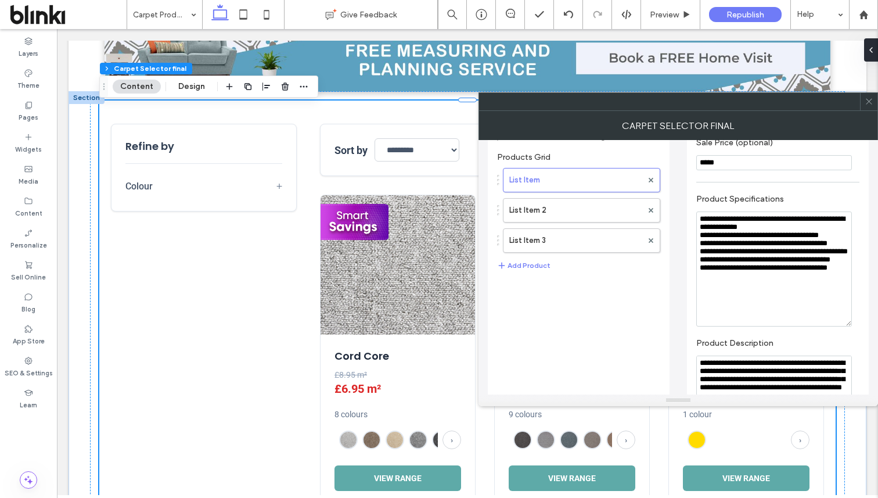
scroll to position [0, 0]
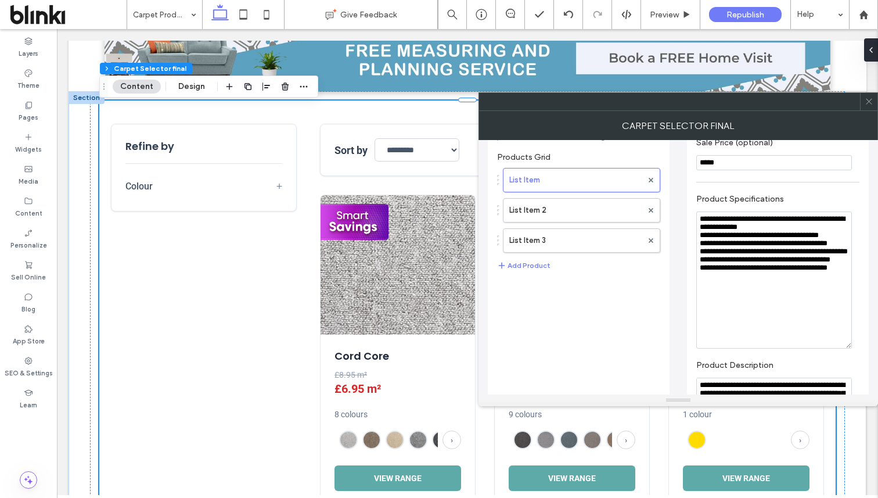
drag, startPoint x: 846, startPoint y: 271, endPoint x: 838, endPoint y: 349, distance: 78.3
click at [838, 348] on textarea "**********" at bounding box center [774, 279] width 156 height 137
drag, startPoint x: 757, startPoint y: 333, endPoint x: 705, endPoint y: 200, distance: 142.8
click at [705, 200] on section "**********" at bounding box center [777, 270] width 163 height 165
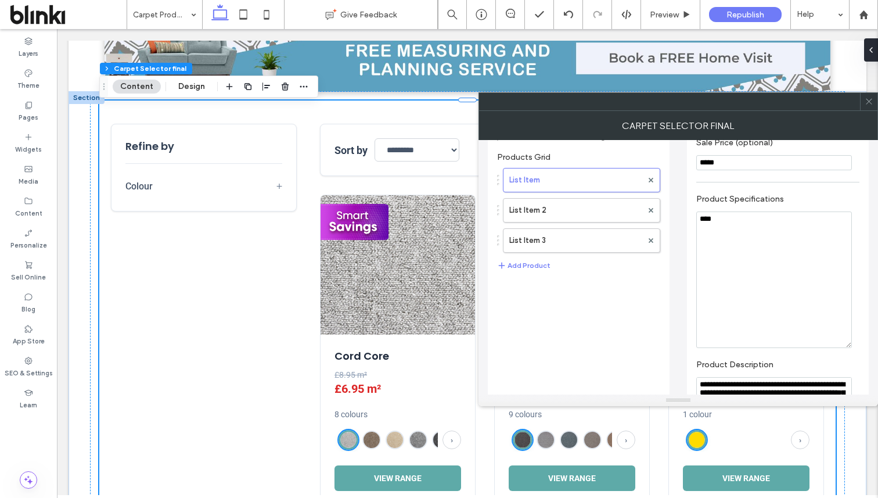
type textarea "****"
click at [858, 316] on div "****" at bounding box center [777, 279] width 163 height 136
click at [868, 98] on icon at bounding box center [868, 101] width 9 height 9
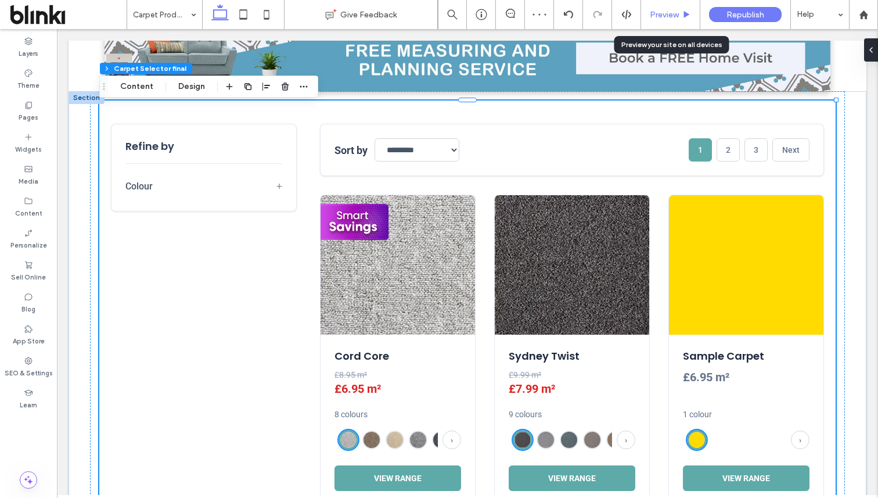
click at [671, 17] on span "Preview" at bounding box center [664, 15] width 29 height 10
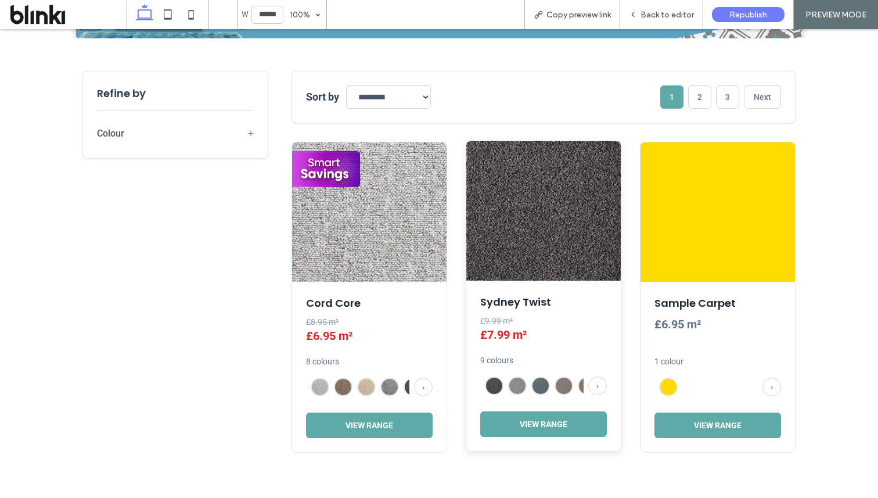
scroll to position [446, 0]
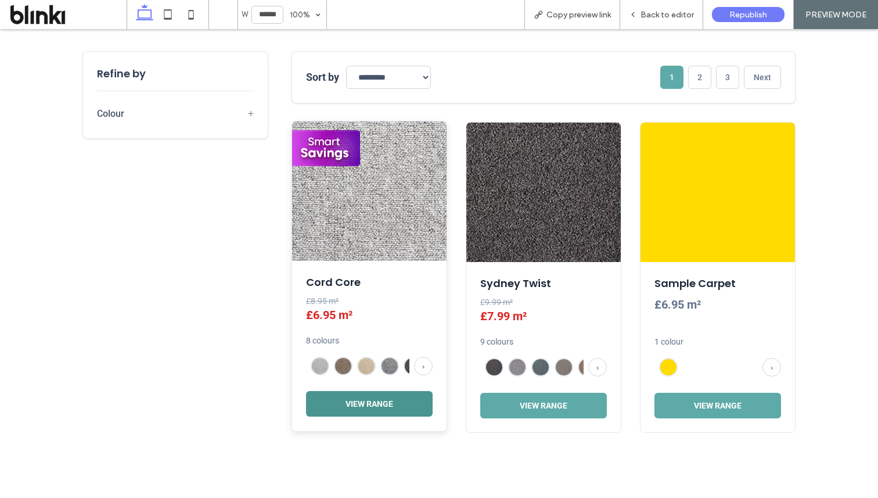
click at [385, 399] on button "View Range" at bounding box center [369, 404] width 127 height 26
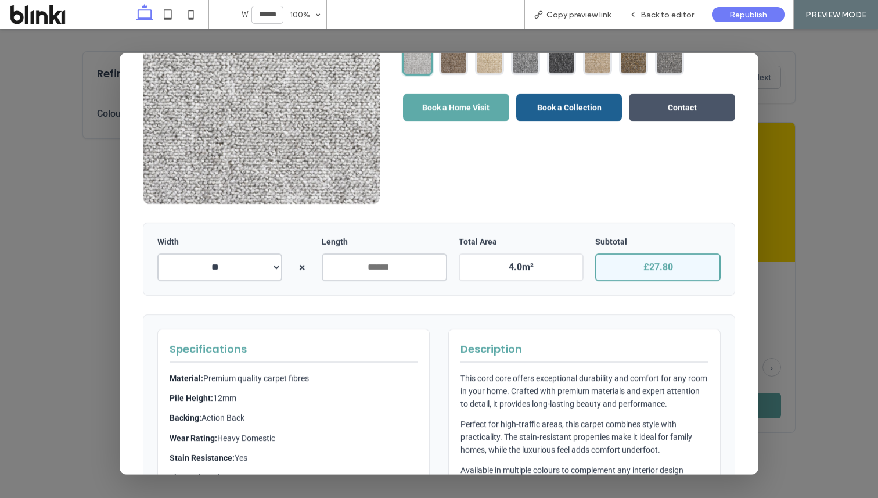
scroll to position [0, 0]
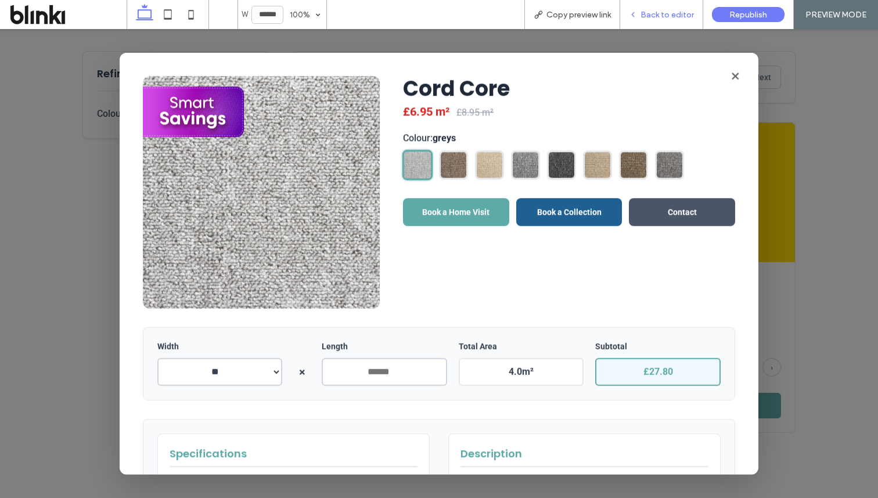
click at [673, 19] on span "Back to editor" at bounding box center [666, 15] width 53 height 10
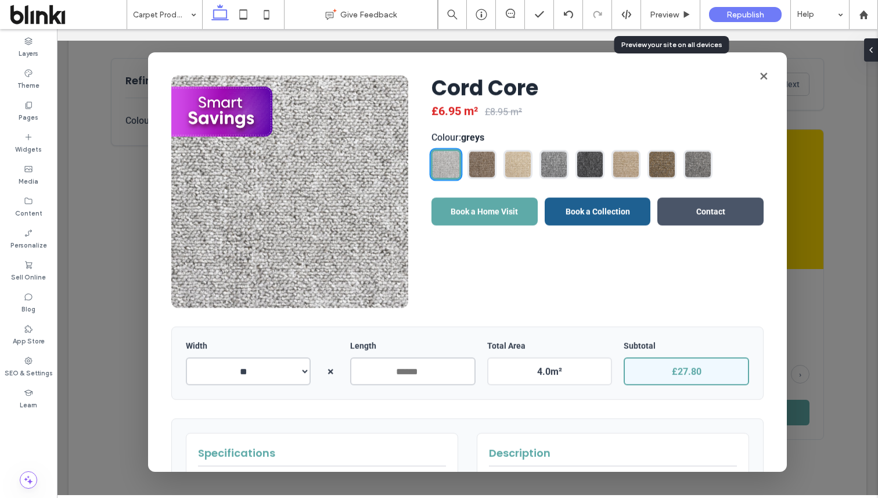
scroll to position [439, 0]
click at [765, 76] on button "×" at bounding box center [763, 75] width 23 height 23
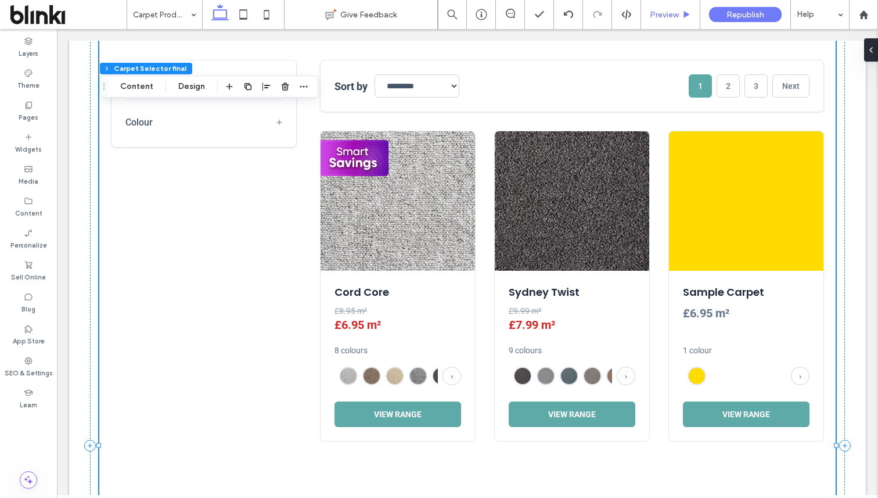
click at [655, 12] on span "Preview" at bounding box center [664, 15] width 29 height 10
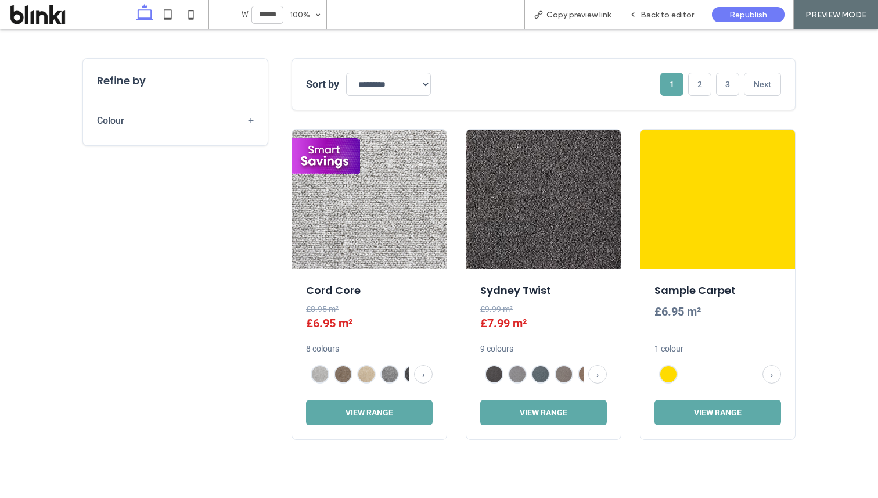
scroll to position [446, 0]
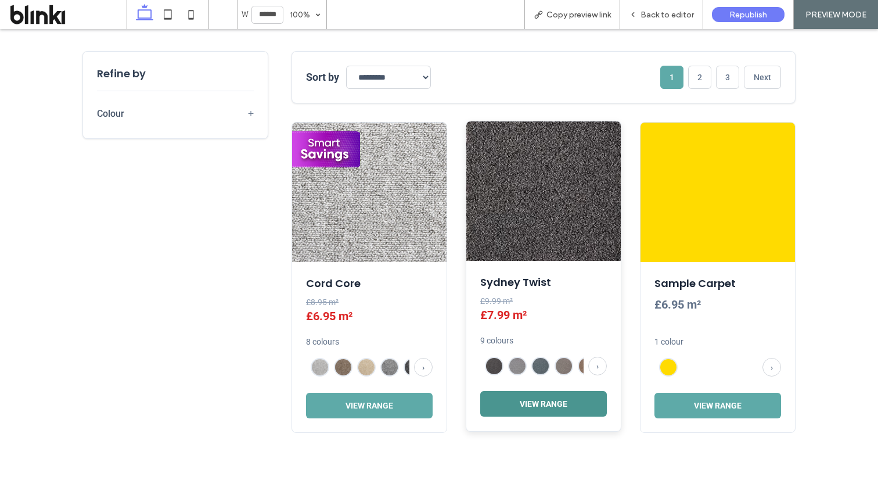
click at [513, 404] on button "View Range" at bounding box center [543, 404] width 127 height 26
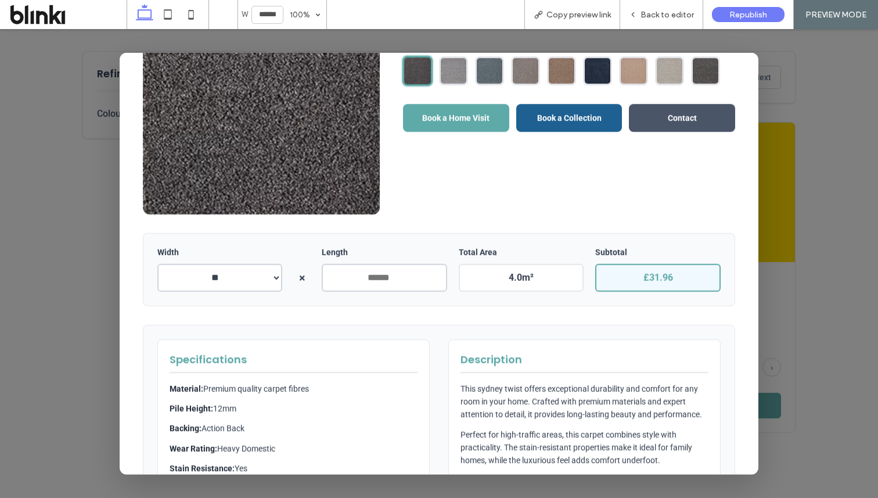
scroll to position [0, 0]
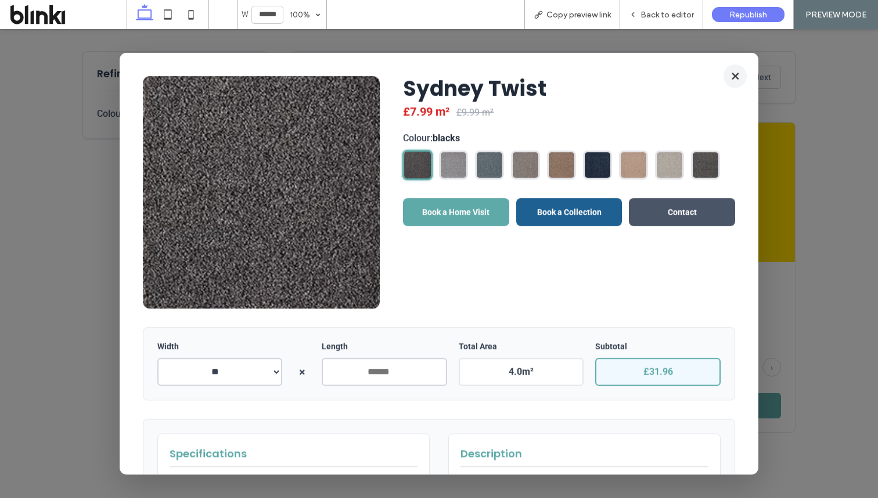
click at [733, 77] on button "×" at bounding box center [734, 75] width 23 height 23
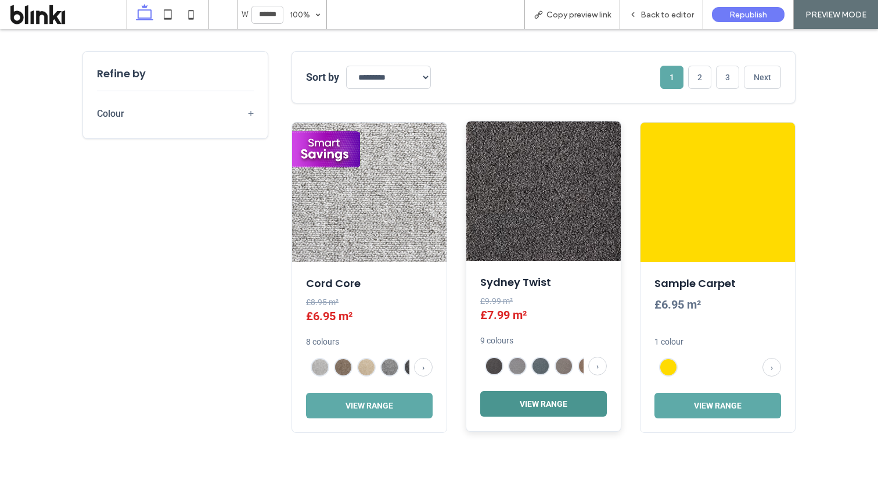
click at [558, 413] on button "View Range" at bounding box center [543, 404] width 127 height 26
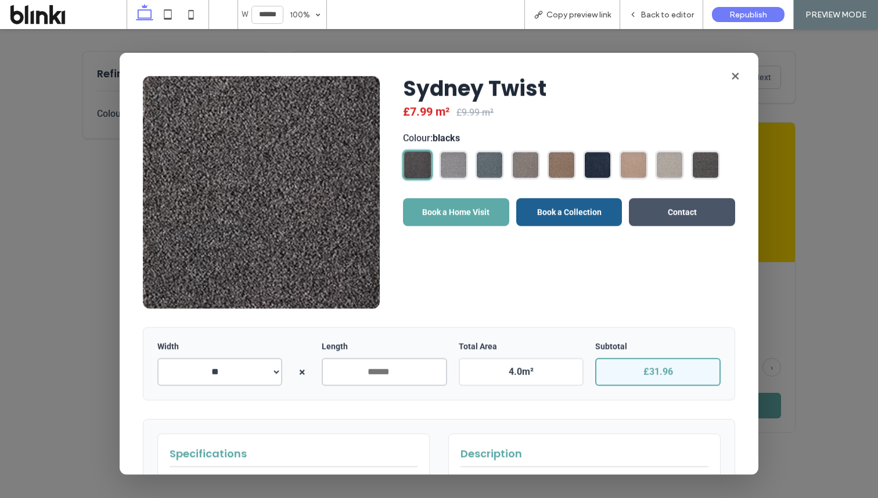
scroll to position [183, 0]
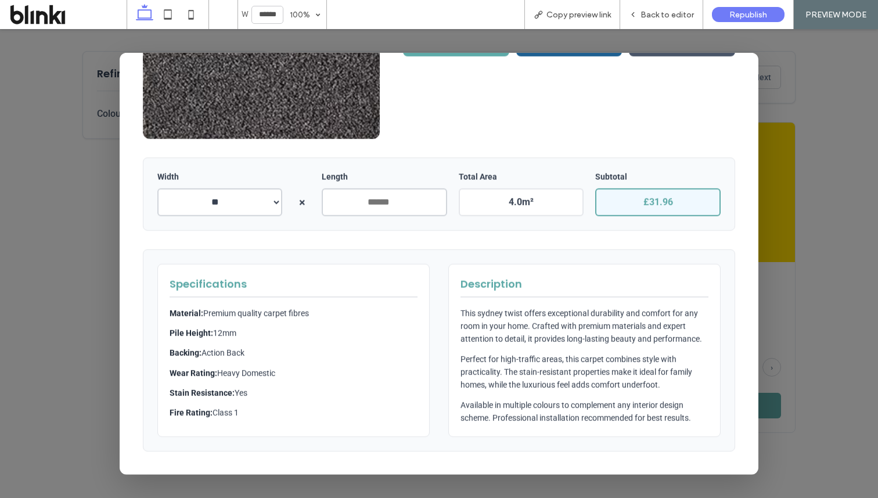
click at [781, 107] on div at bounding box center [439, 263] width 878 height 468
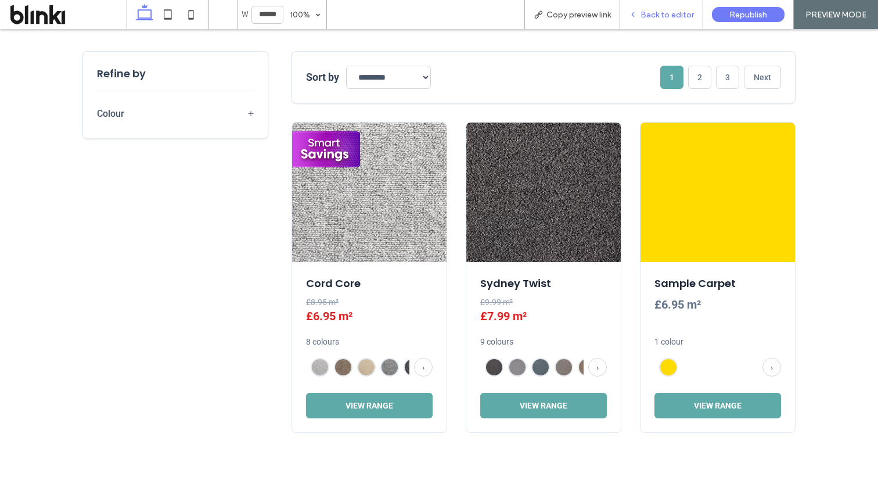
click at [668, 21] on div "Back to editor" at bounding box center [661, 14] width 83 height 29
click at [664, 21] on div "Back to editor" at bounding box center [661, 14] width 83 height 29
click at [654, 12] on span "Back to editor" at bounding box center [666, 15] width 53 height 10
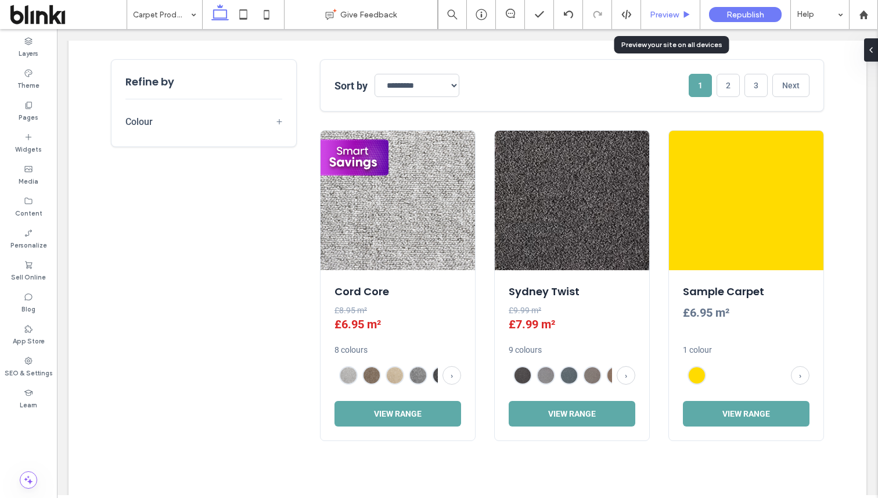
scroll to position [439, 0]
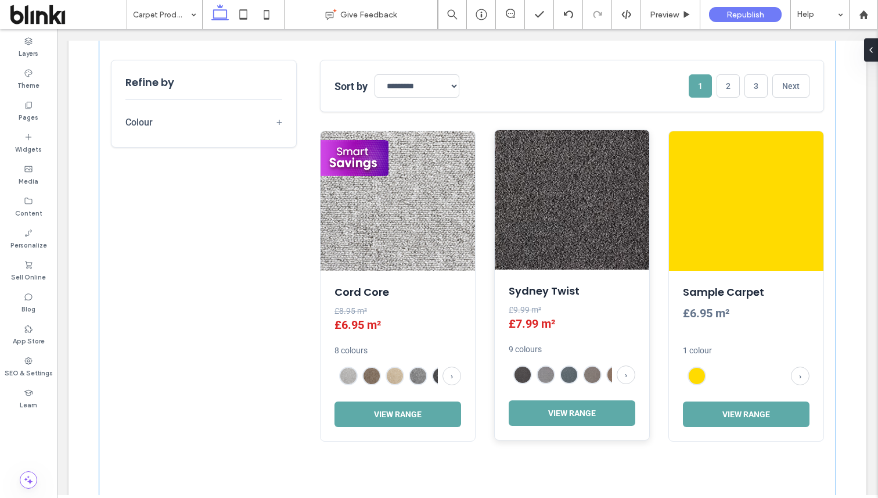
click at [588, 180] on img at bounding box center [572, 199] width 154 height 139
click at [569, 196] on img at bounding box center [572, 199] width 154 height 139
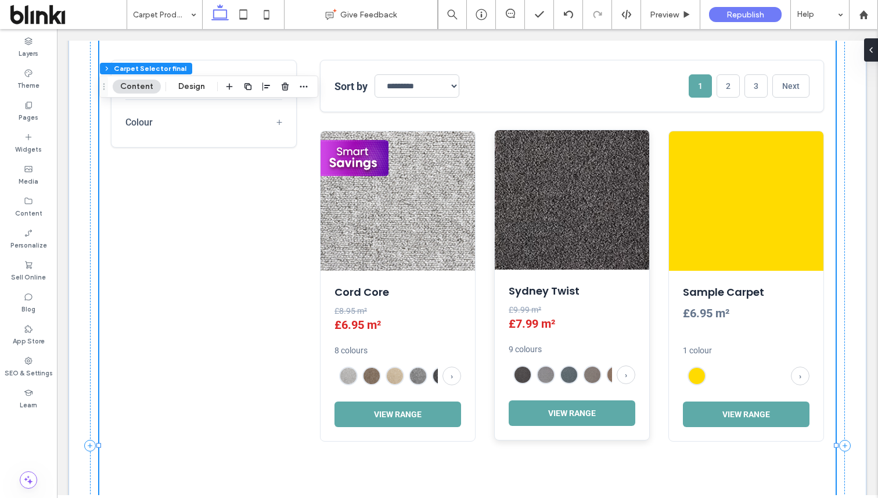
click at [561, 207] on img at bounding box center [572, 199] width 154 height 139
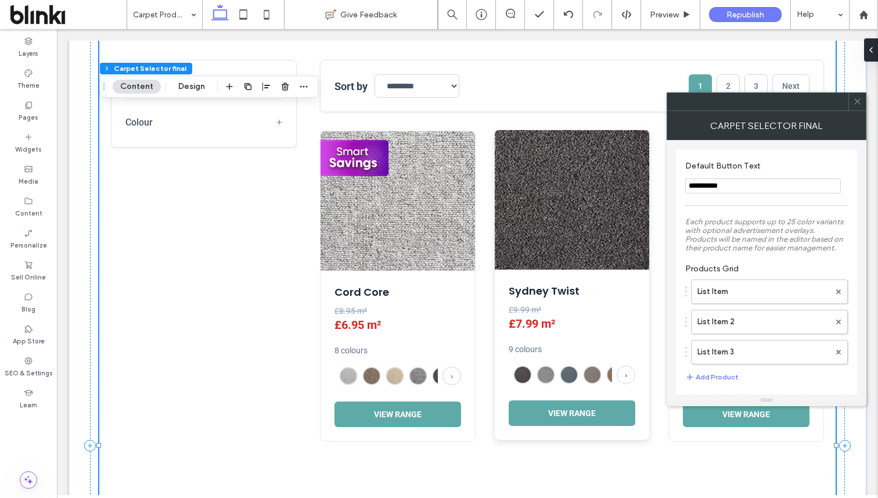
click at [561, 207] on img at bounding box center [572, 199] width 154 height 139
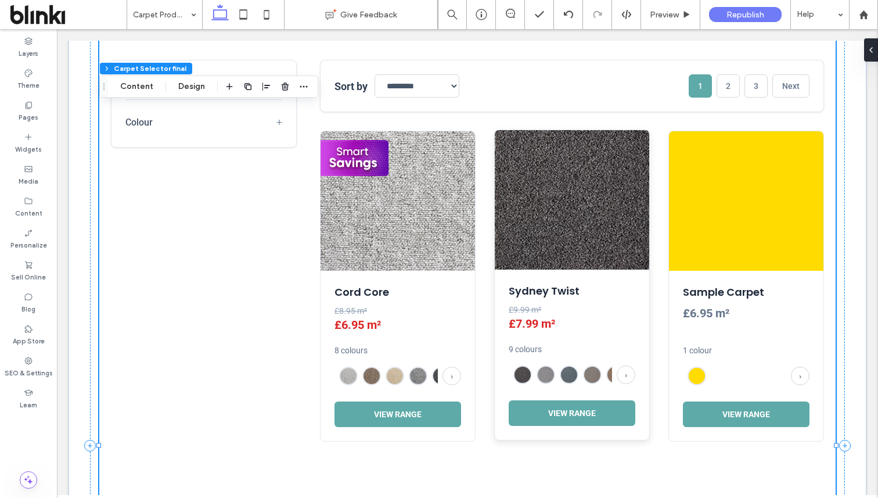
click at [561, 207] on img at bounding box center [572, 199] width 154 height 139
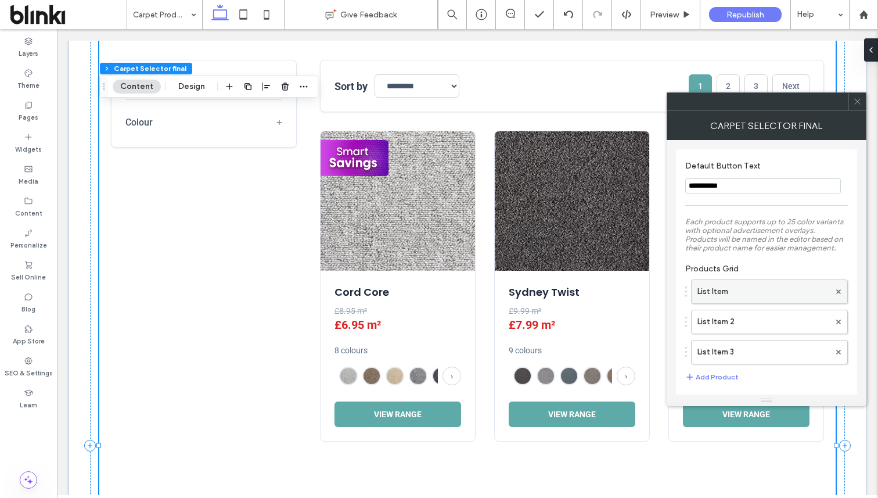
click at [730, 303] on label "List Item" at bounding box center [763, 291] width 132 height 23
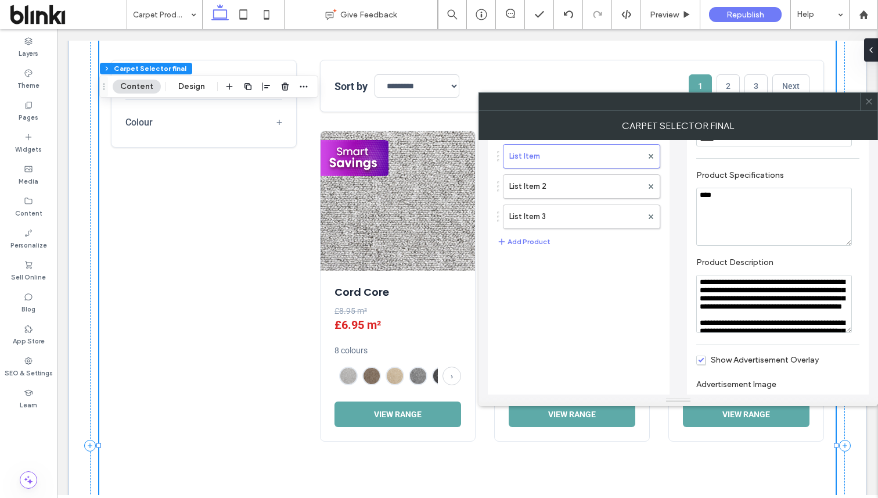
scroll to position [119, 0]
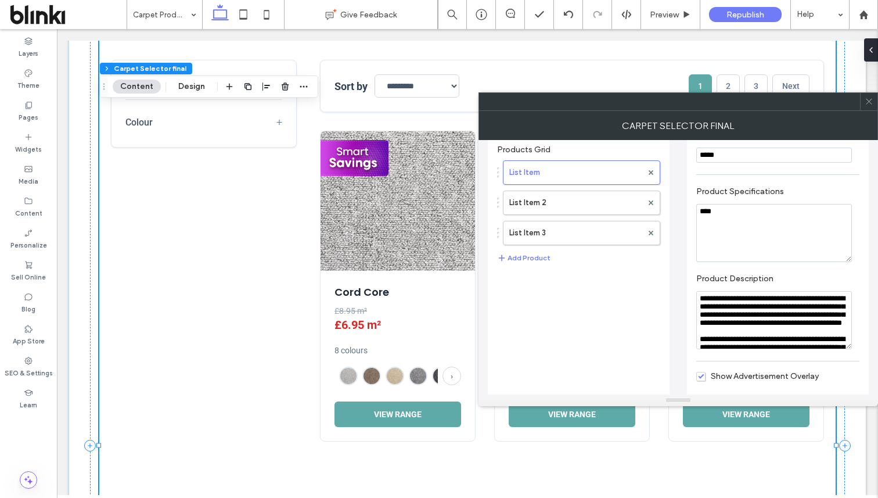
drag, startPoint x: 747, startPoint y: 224, endPoint x: 661, endPoint y: 222, distance: 86.0
drag, startPoint x: 741, startPoint y: 219, endPoint x: 695, endPoint y: 215, distance: 45.5
paste textarea "**********"
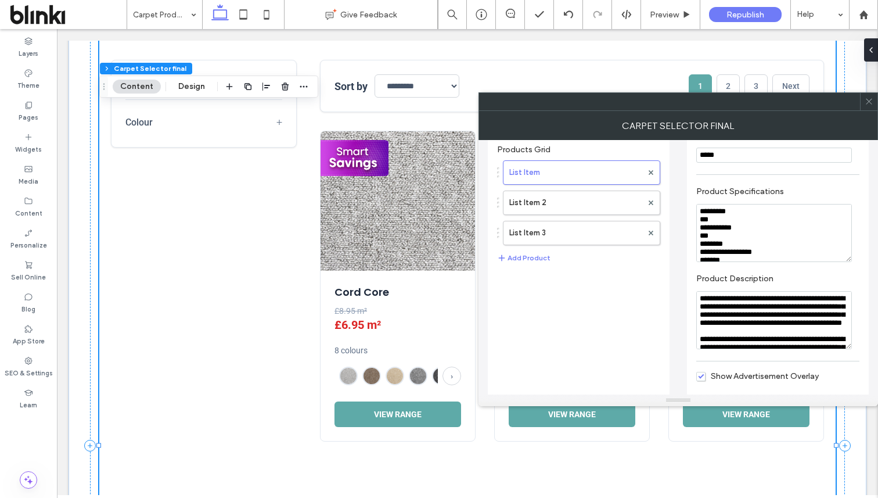
scroll to position [39, 0]
click at [701, 225] on textarea "**********" at bounding box center [774, 233] width 156 height 58
click at [738, 217] on textarea "**********" at bounding box center [774, 233] width 156 height 58
click at [700, 226] on textarea "**********" at bounding box center [774, 233] width 156 height 58
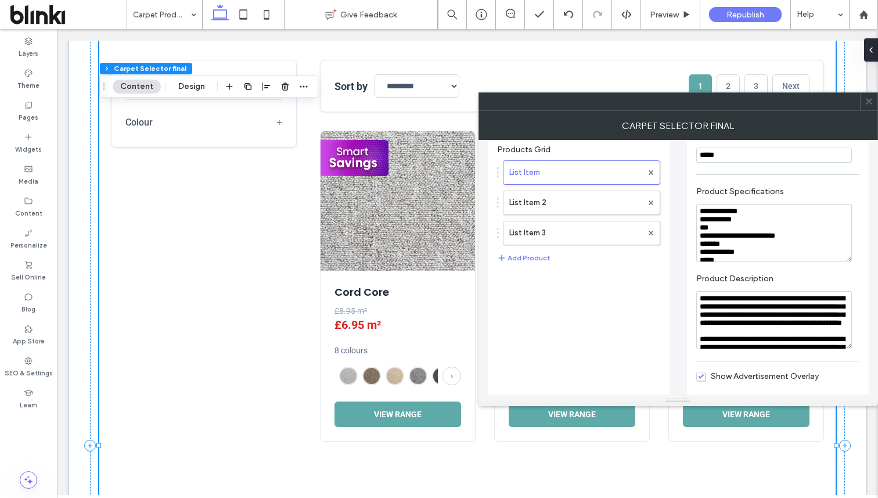
type textarea "**********"
drag, startPoint x: 740, startPoint y: 259, endPoint x: 683, endPoint y: 199, distance: 83.4
click at [868, 104] on icon at bounding box center [868, 101] width 9 height 9
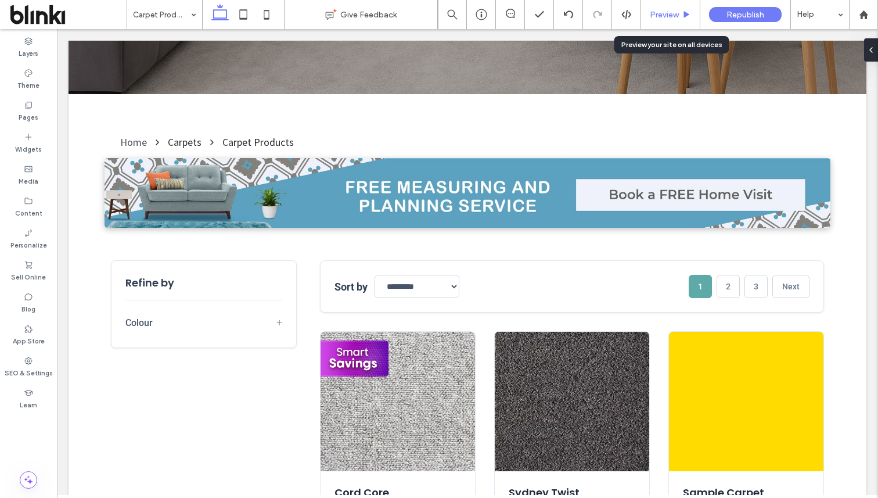
click at [681, 18] on div "Preview" at bounding box center [670, 15] width 59 height 10
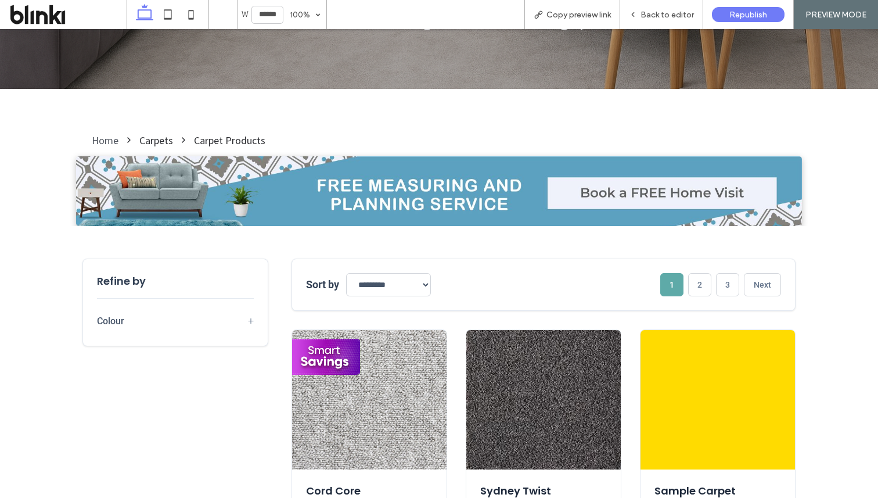
click at [681, 18] on span "Back to editor" at bounding box center [666, 15] width 53 height 10
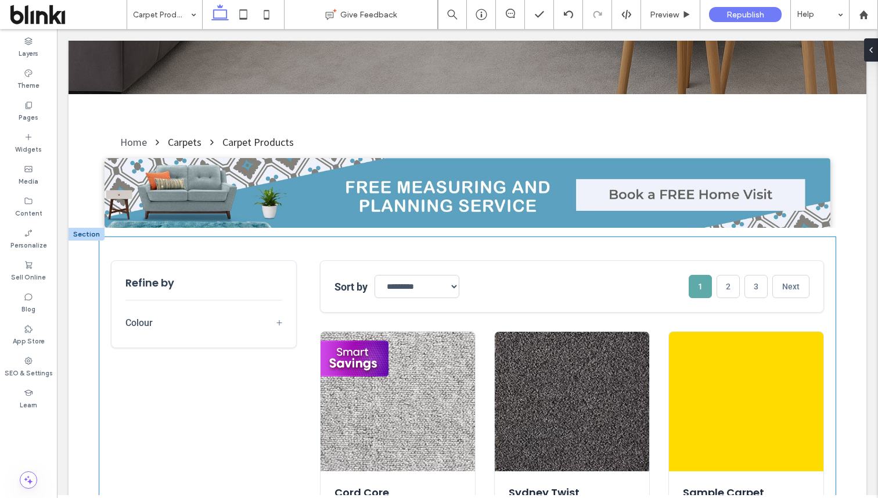
click at [597, 303] on div "**********" at bounding box center [572, 286] width 504 height 52
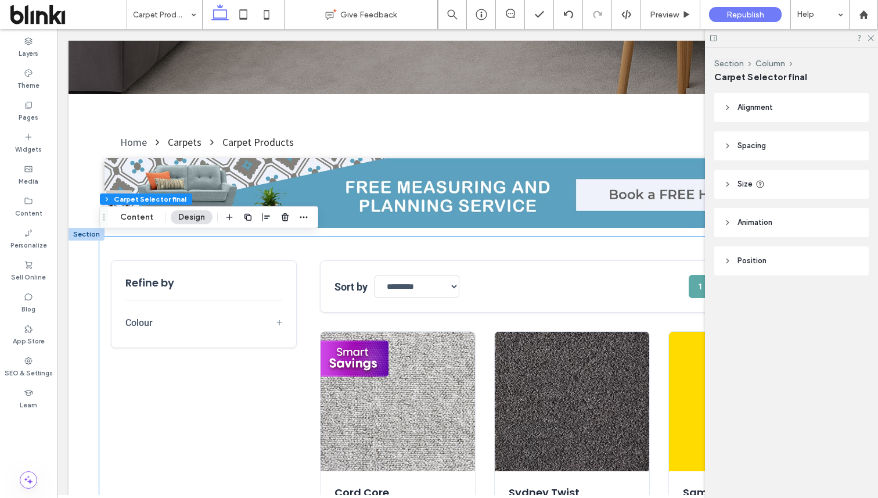
click at [597, 303] on div "**********" at bounding box center [572, 286] width 504 height 52
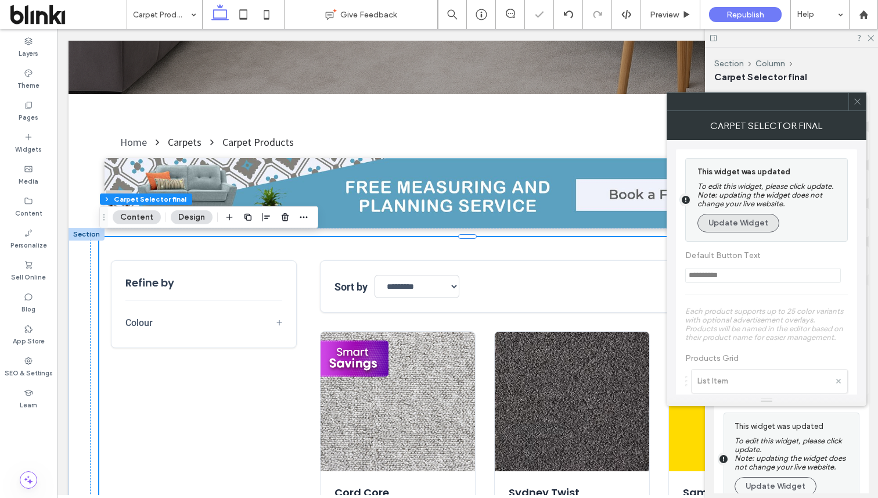
click at [747, 223] on button "Update Widget" at bounding box center [738, 223] width 82 height 19
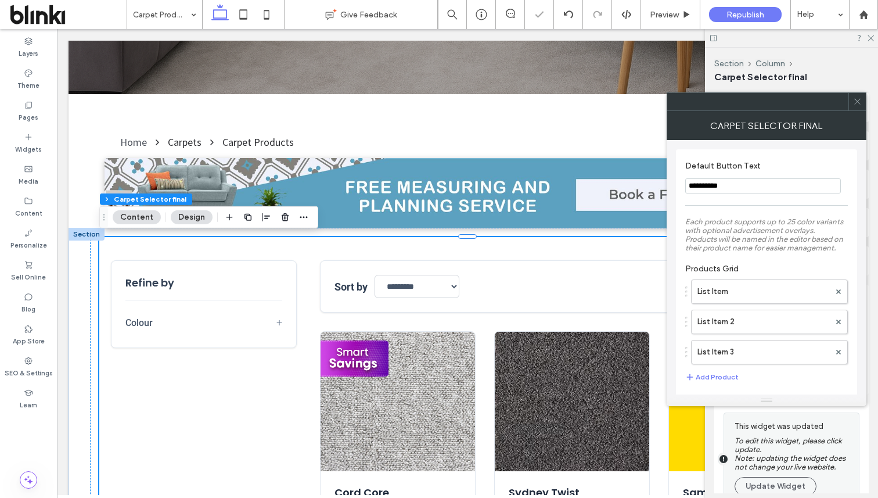
click at [854, 102] on icon at bounding box center [857, 101] width 9 height 9
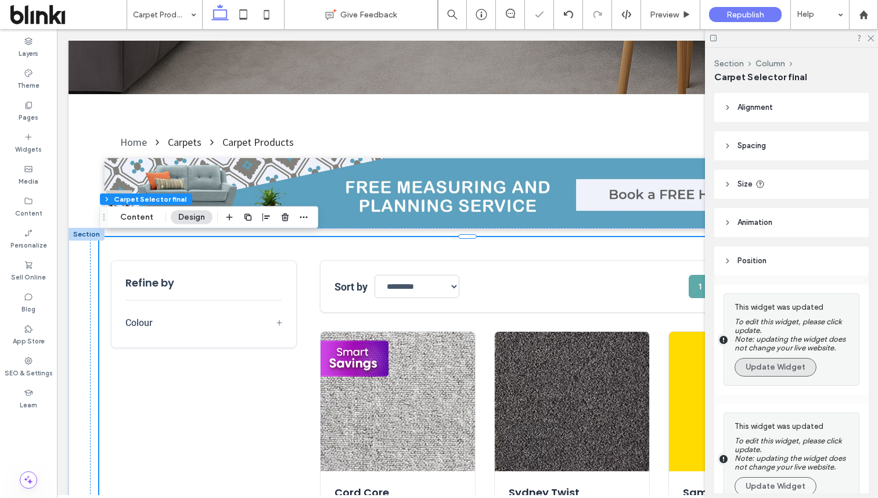
click at [781, 367] on button "Update Widget" at bounding box center [775, 367] width 82 height 19
click at [780, 419] on div "This widget was updated To edit this widget, please click update. Note: updatin…" at bounding box center [793, 459] width 118 height 80
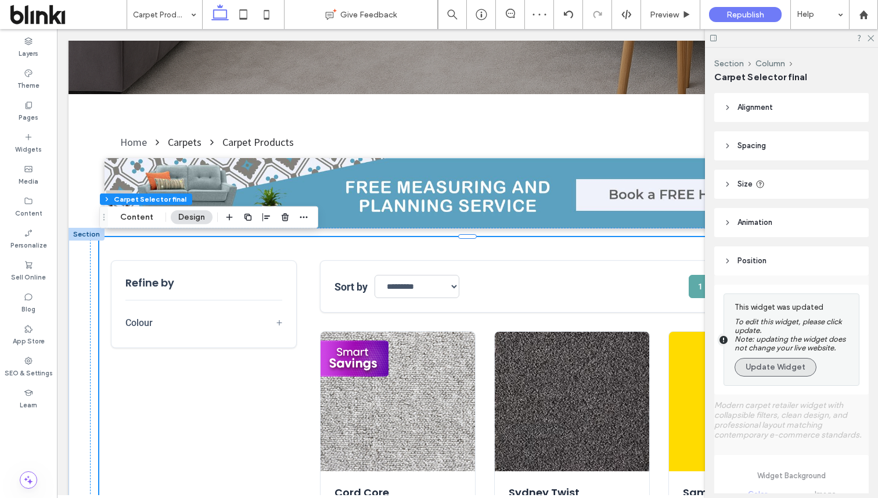
click at [785, 364] on button "Update Widget" at bounding box center [775, 367] width 82 height 19
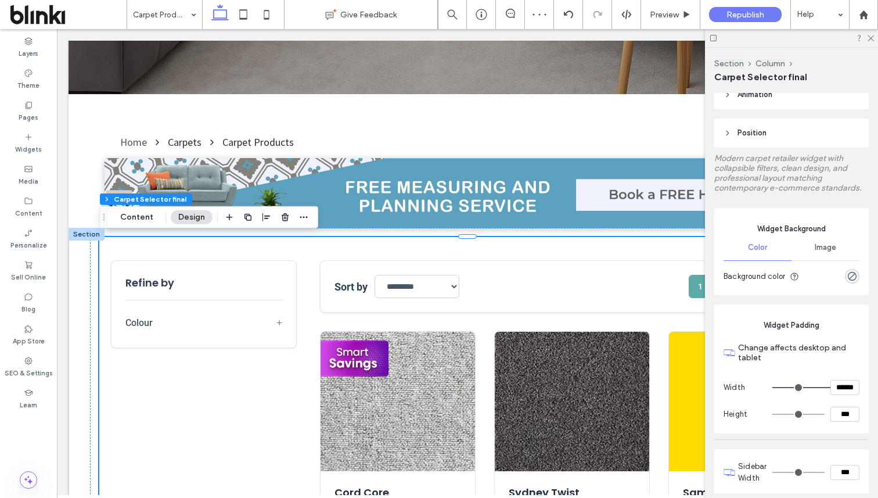
scroll to position [130, 0]
click at [871, 39] on use at bounding box center [870, 38] width 6 height 6
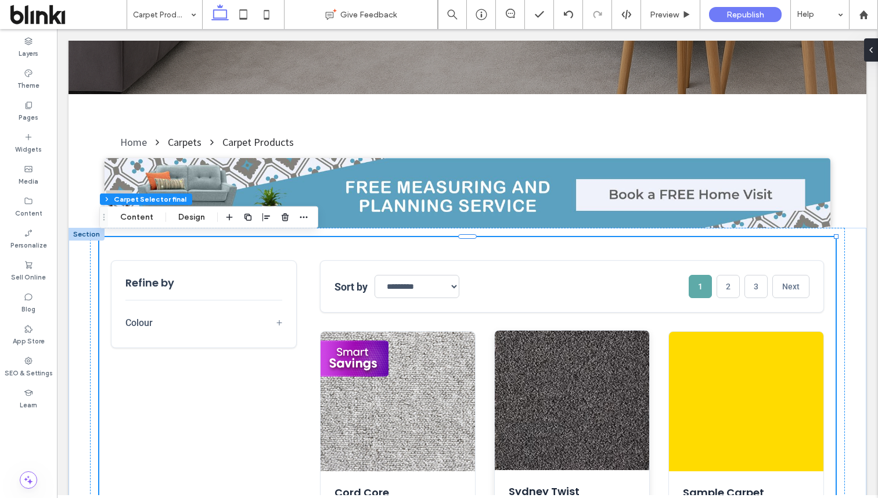
click at [543, 345] on img at bounding box center [572, 399] width 154 height 139
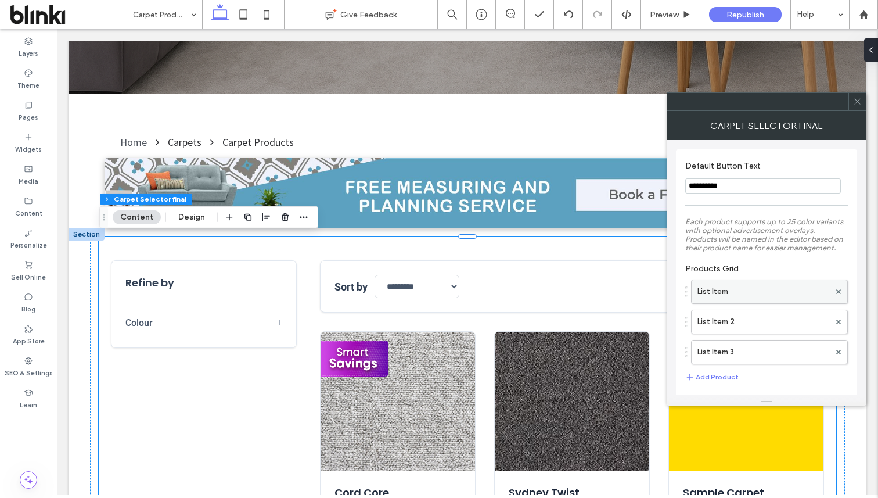
click at [745, 302] on label "List Item" at bounding box center [763, 291] width 132 height 23
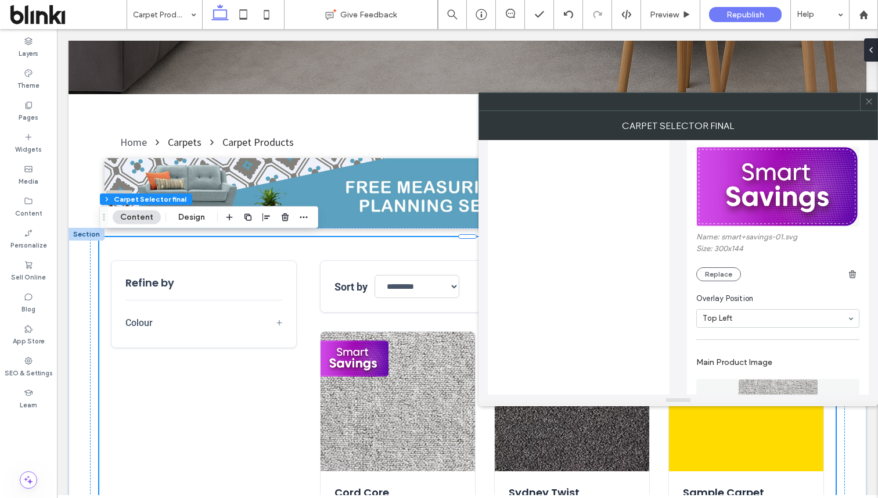
scroll to position [391, 0]
click at [873, 104] on div at bounding box center [868, 101] width 17 height 17
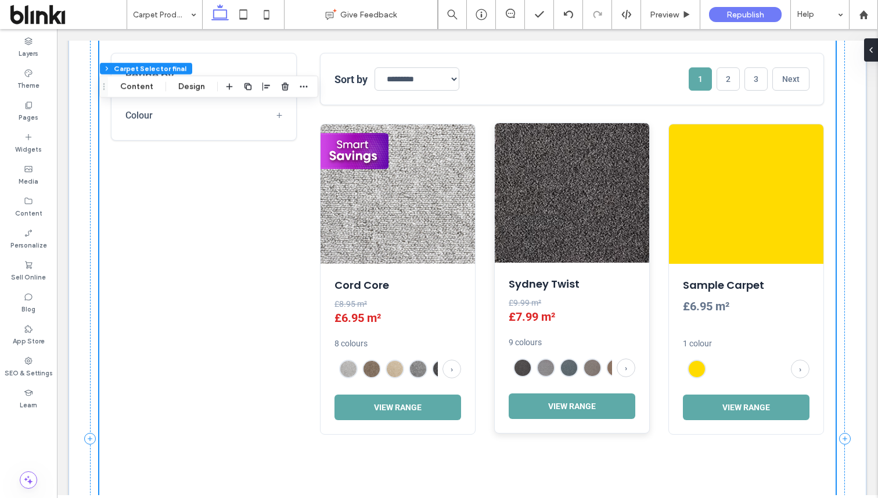
scroll to position [484, 0]
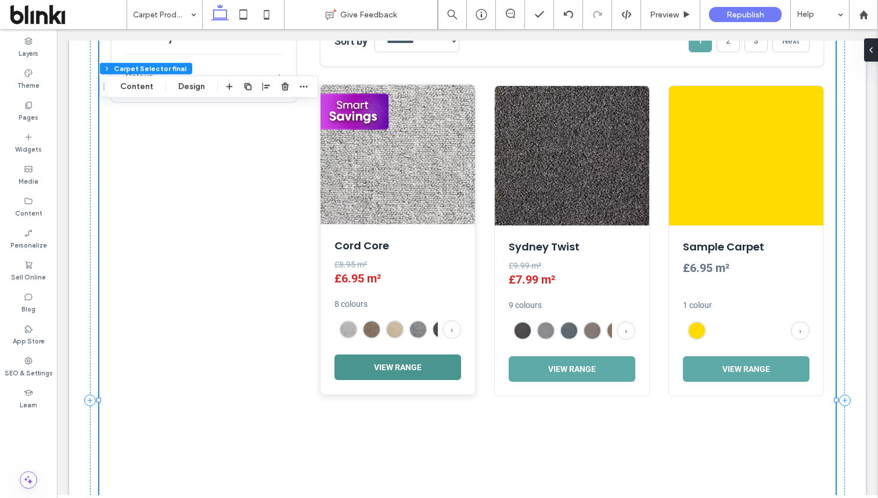
click at [430, 364] on button "View Range" at bounding box center [397, 367] width 127 height 26
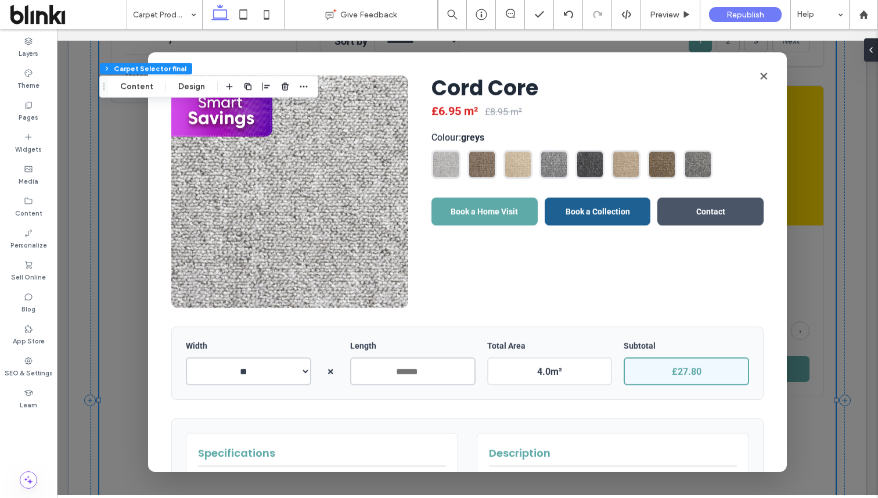
click at [430, 364] on input "*" at bounding box center [412, 371] width 125 height 28
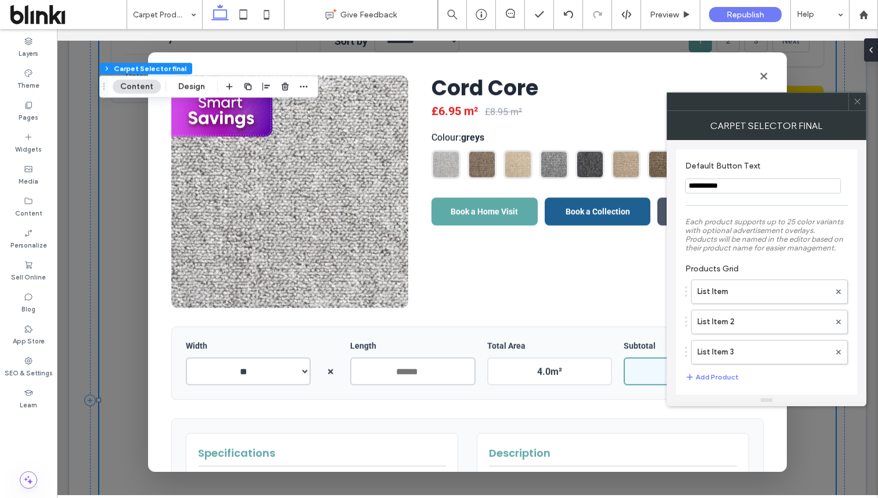
click at [855, 103] on icon at bounding box center [857, 101] width 9 height 9
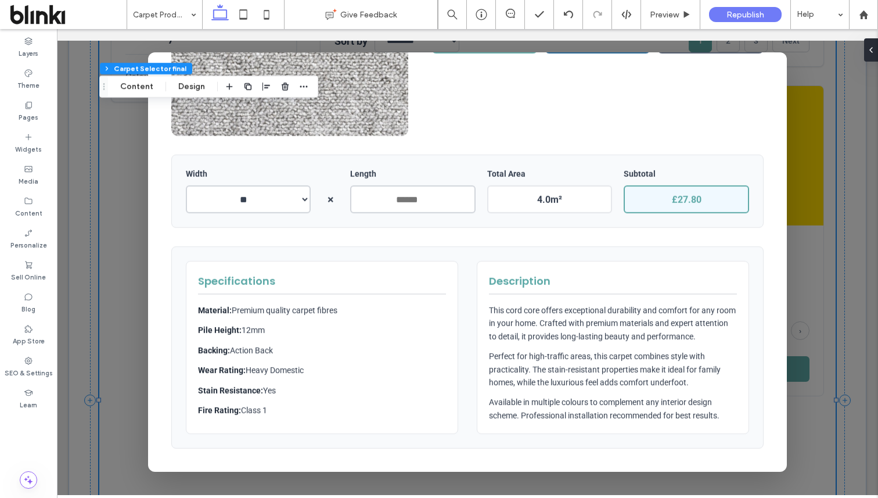
scroll to position [185, 0]
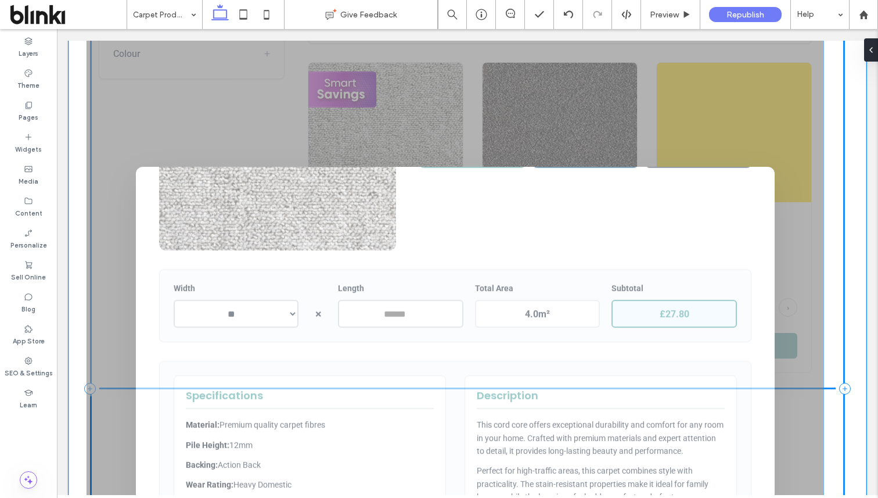
drag, startPoint x: 732, startPoint y: 420, endPoint x: 720, endPoint y: 392, distance: 30.4
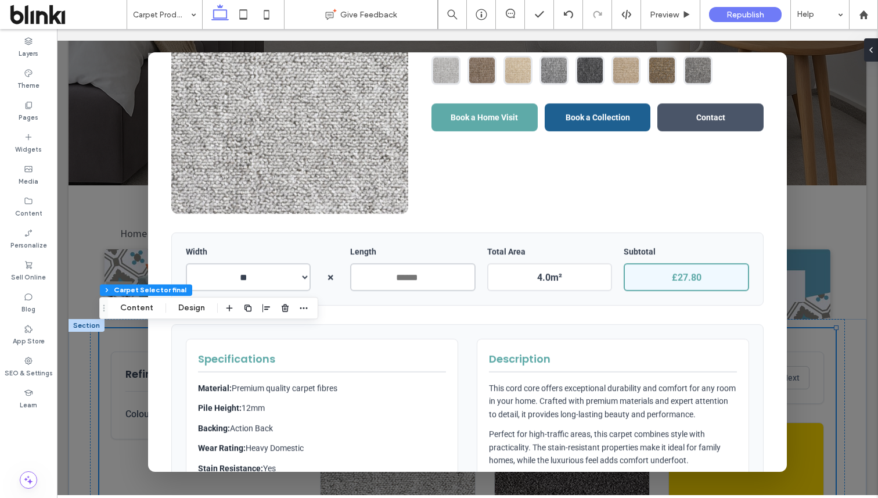
scroll to position [0, 0]
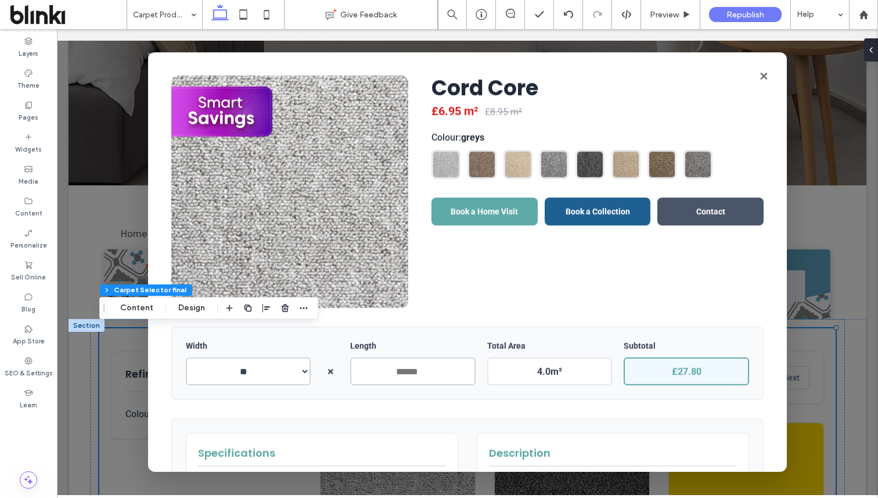
click at [470, 301] on div "Cord Core £6.95 m² £8.95 m² Colour: greys Book a Home Visit Book a Collection C…" at bounding box center [467, 191] width 592 height 232
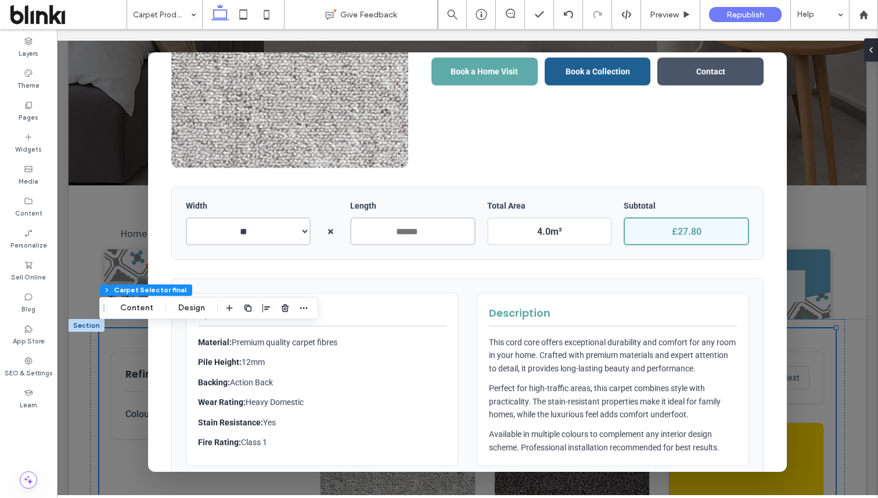
scroll to position [185, 0]
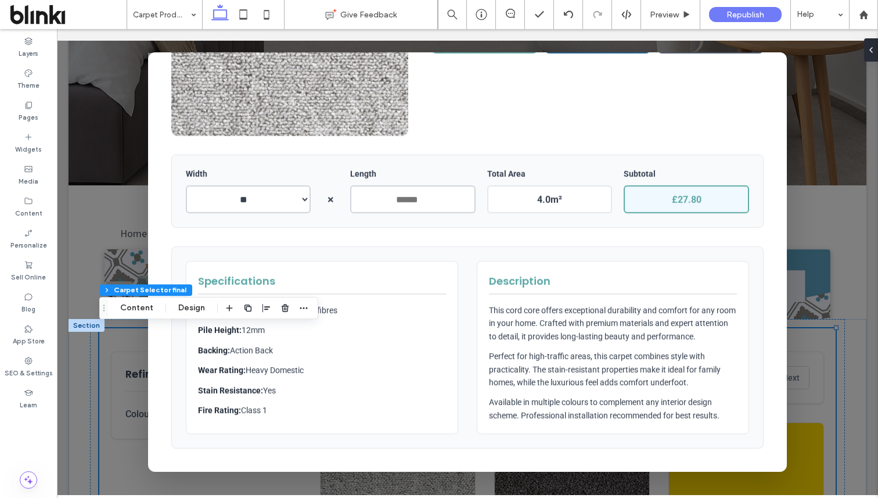
click at [363, 304] on p "Material: Premium quality carpet fibres" at bounding box center [322, 310] width 248 height 13
click at [474, 246] on div "Specifications Material: Premium quality carpet fibres Pile Height: 12mm Backin…" at bounding box center [467, 347] width 592 height 202
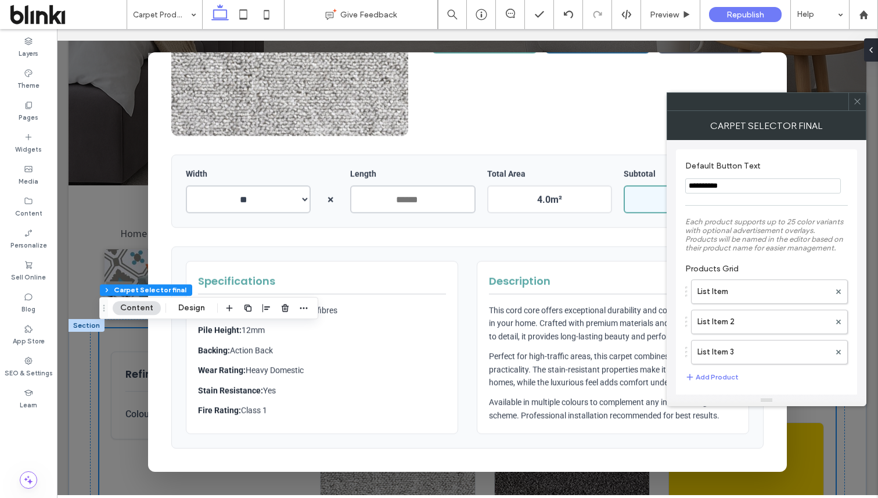
click at [863, 102] on div at bounding box center [856, 101] width 17 height 17
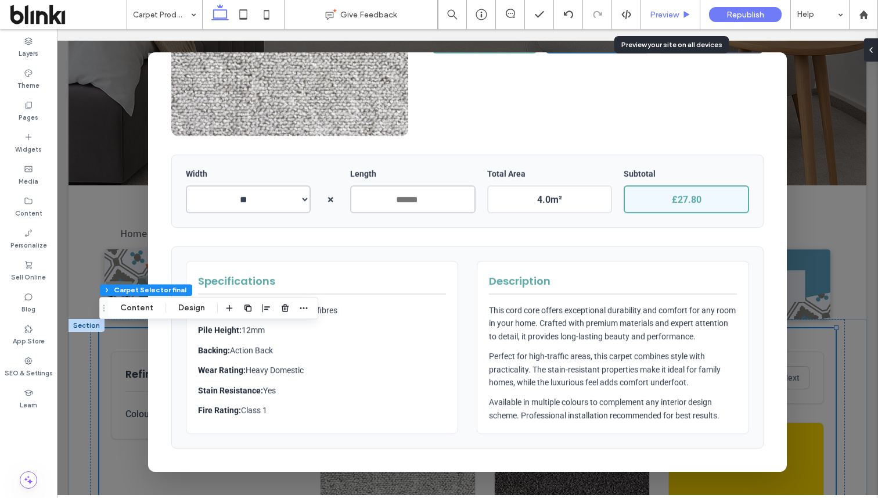
click at [674, 13] on span "Preview" at bounding box center [664, 15] width 29 height 10
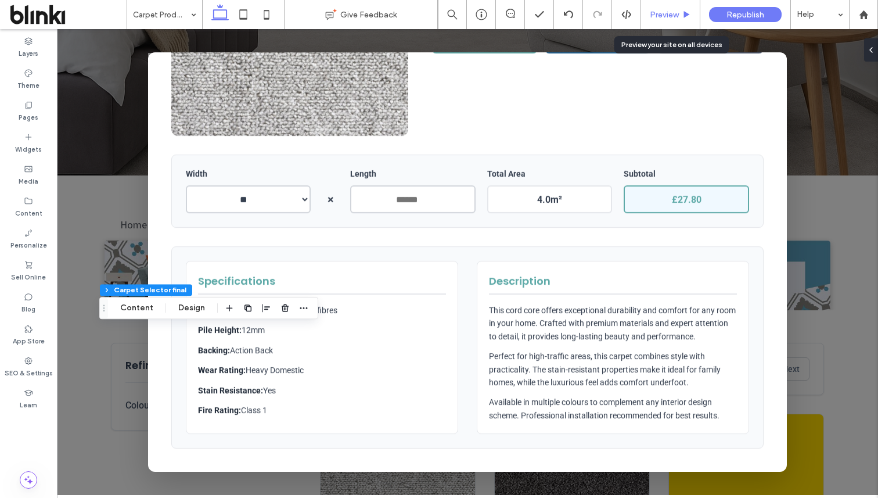
scroll to position [183, 0]
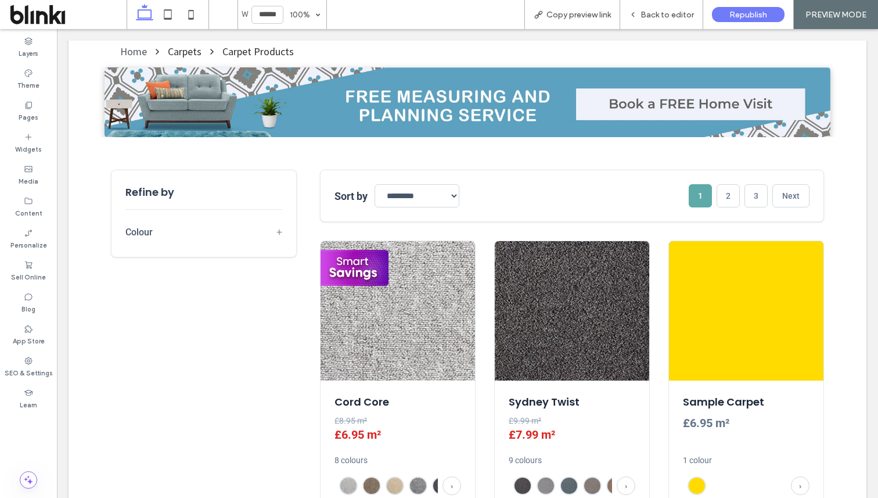
scroll to position [339, 0]
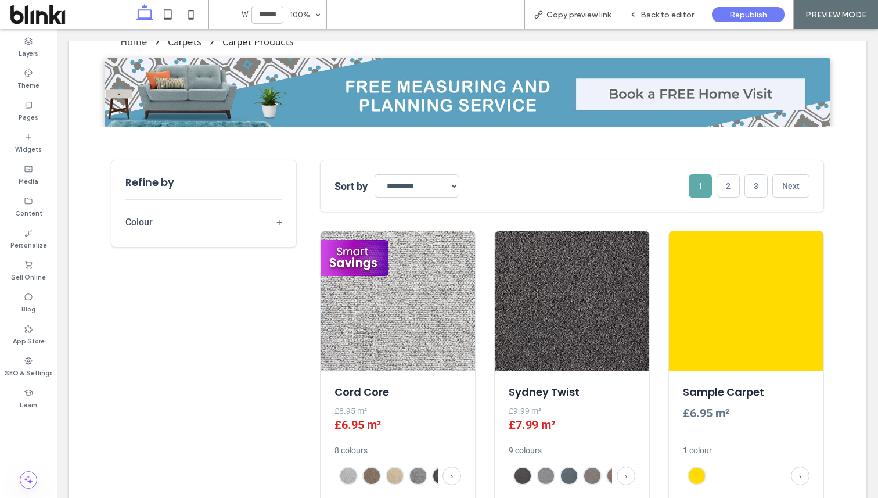
click at [366, 255] on img at bounding box center [397, 300] width 154 height 139
click at [660, 23] on div "Back to editor" at bounding box center [661, 14] width 83 height 29
click at [659, 12] on span "Back to editor" at bounding box center [666, 15] width 53 height 10
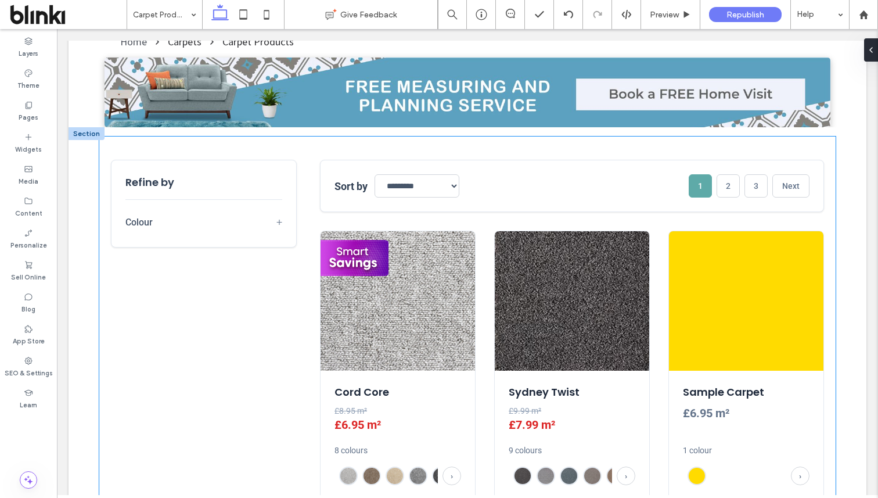
click at [562, 217] on main "**********" at bounding box center [572, 350] width 504 height 381
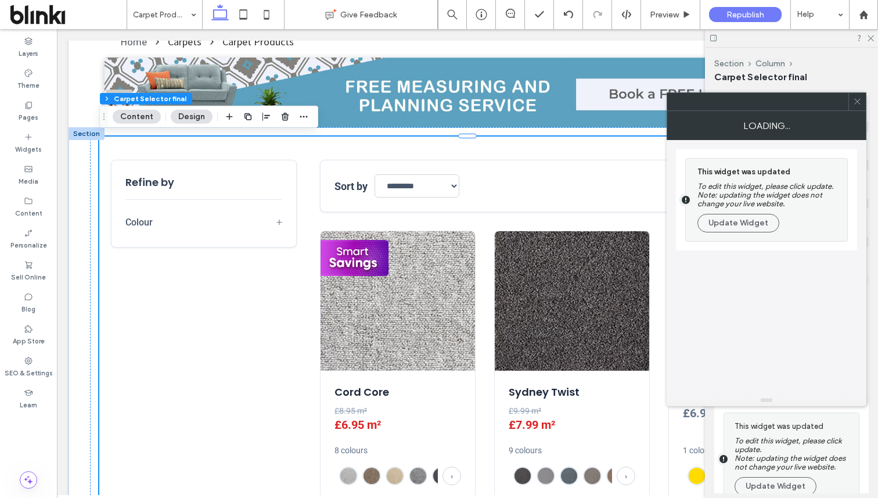
click at [747, 229] on button "Update Widget" at bounding box center [738, 223] width 82 height 19
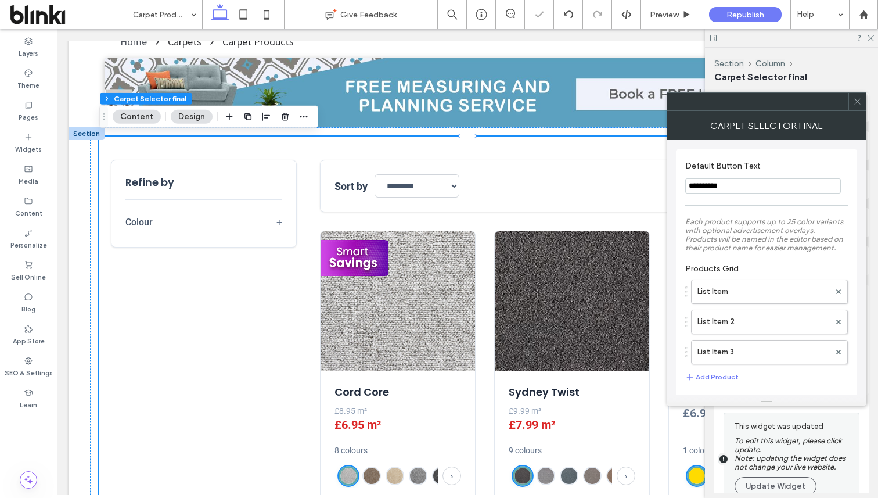
click at [856, 102] on icon at bounding box center [857, 101] width 9 height 9
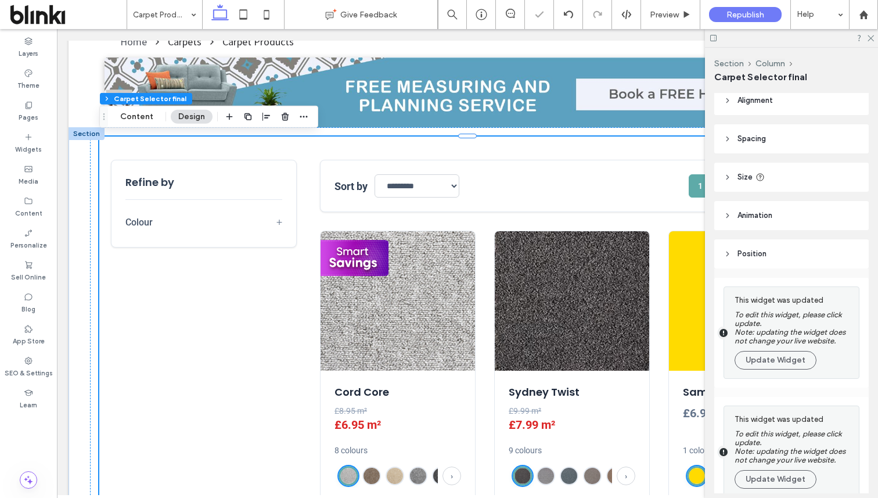
scroll to position [8, 0]
click at [790, 360] on button "Update Widget" at bounding box center [775, 359] width 82 height 19
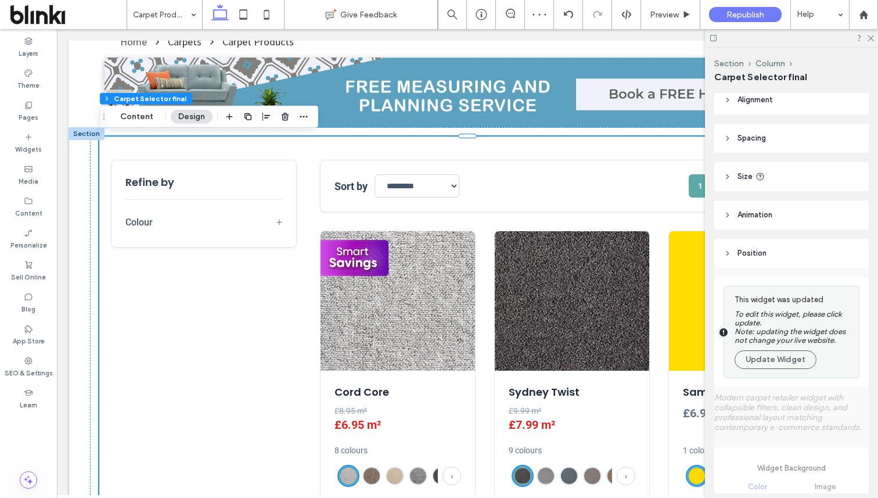
click at [790, 360] on button "Update Widget" at bounding box center [775, 359] width 82 height 19
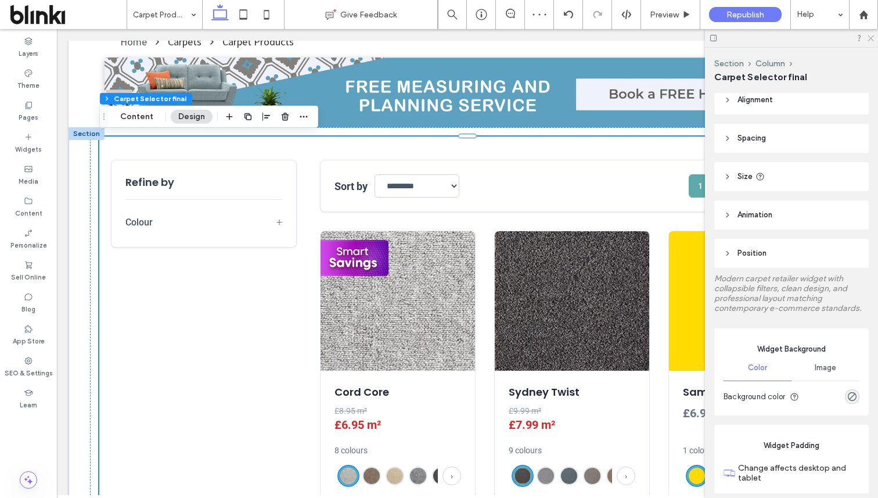
click at [873, 39] on icon at bounding box center [870, 38] width 8 height 8
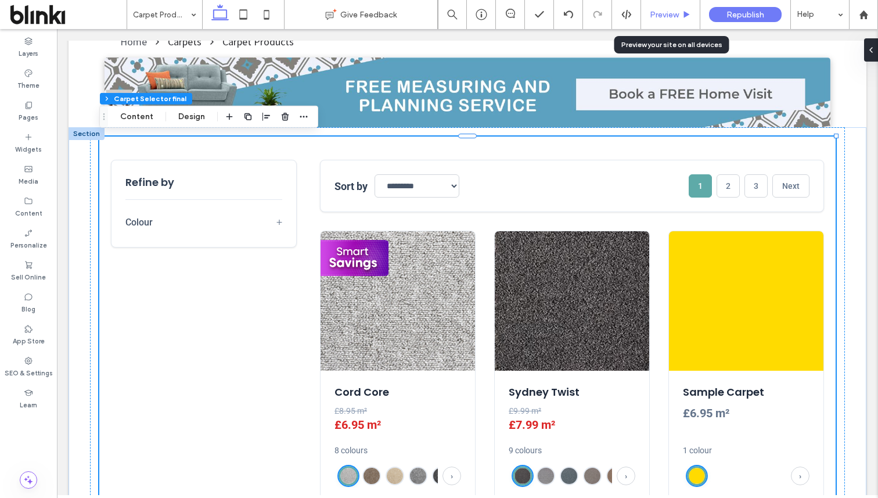
click at [679, 12] on div "Preview" at bounding box center [670, 15] width 59 height 10
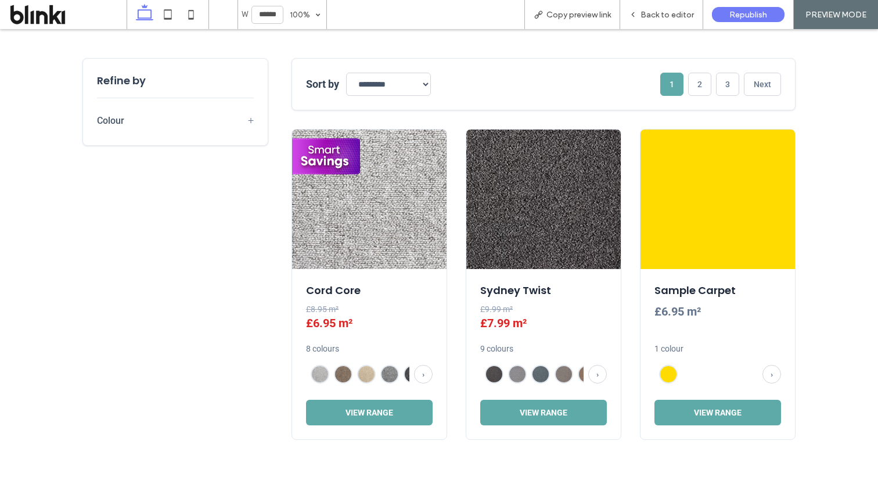
scroll to position [499, 0]
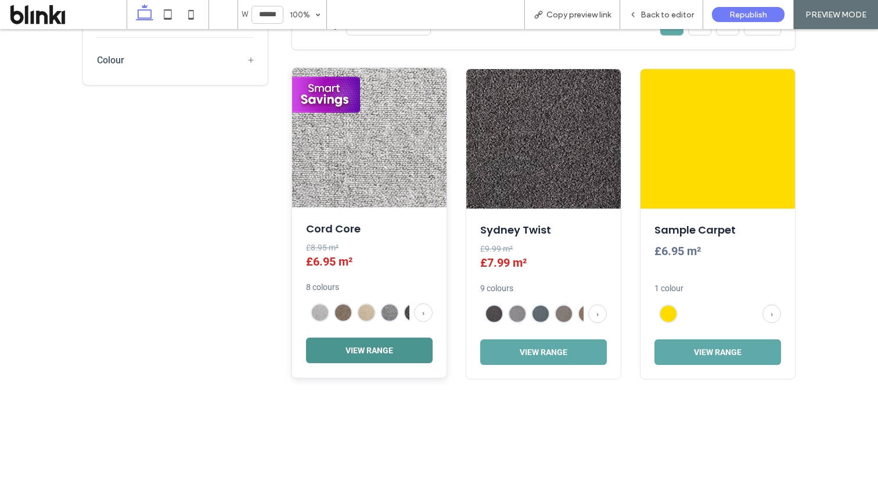
click at [370, 355] on button "View Range" at bounding box center [369, 350] width 127 height 26
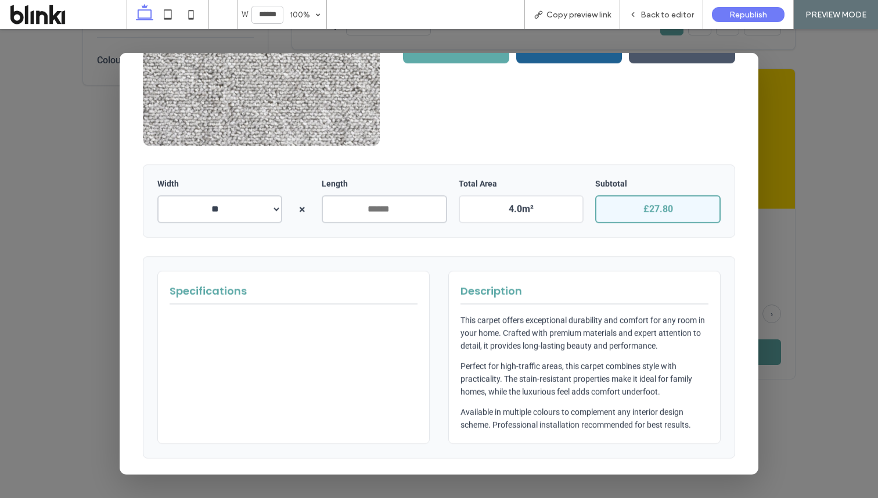
scroll to position [183, 0]
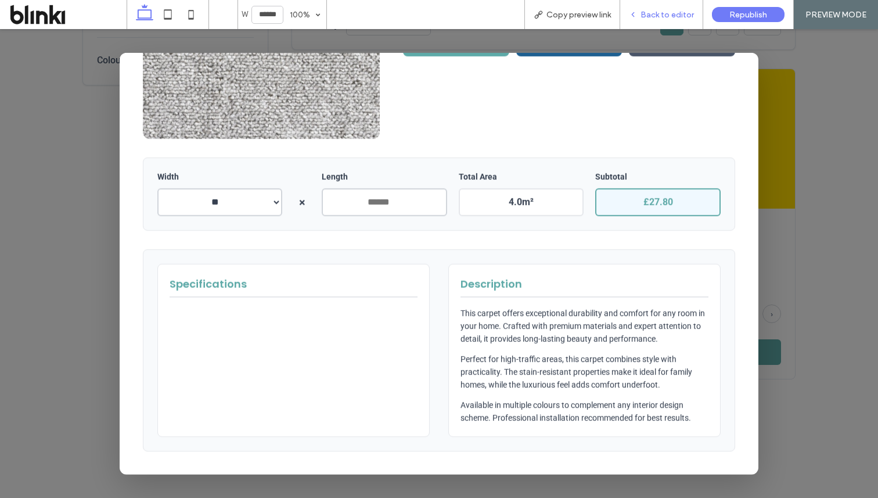
click at [677, 12] on span "Back to editor" at bounding box center [666, 15] width 53 height 10
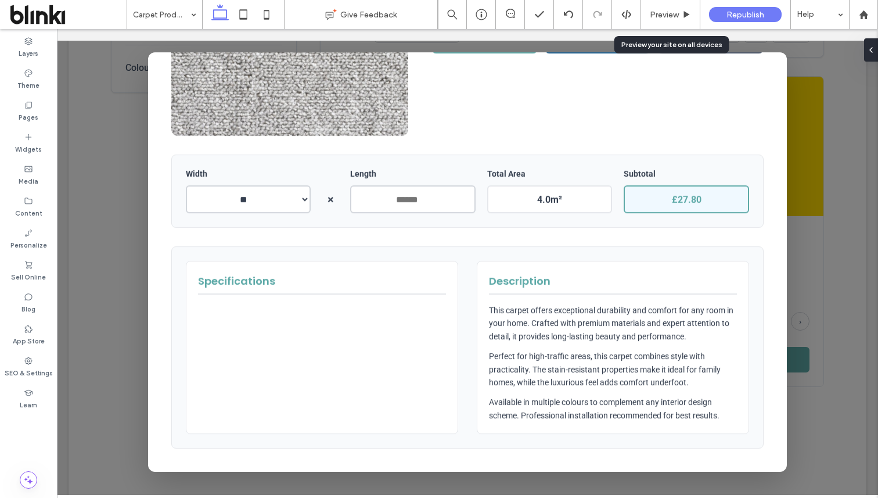
scroll to position [493, 0]
click at [840, 114] on div at bounding box center [467, 262] width 821 height 466
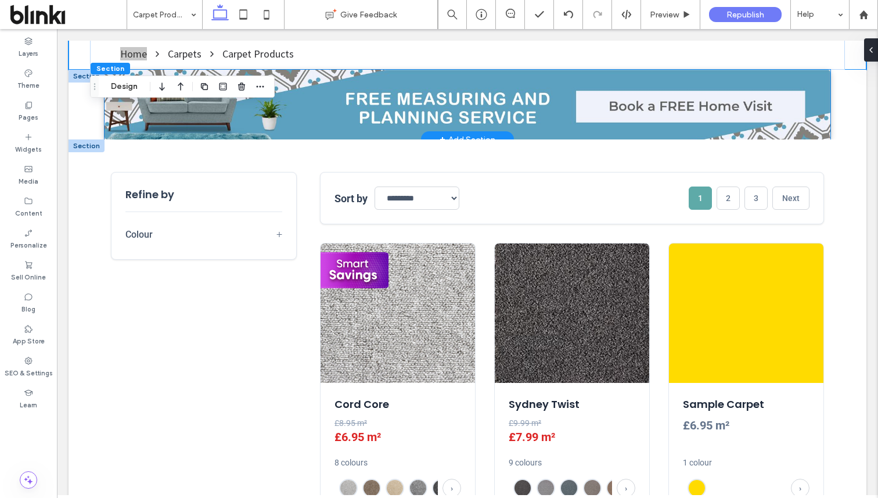
scroll to position [360, 0]
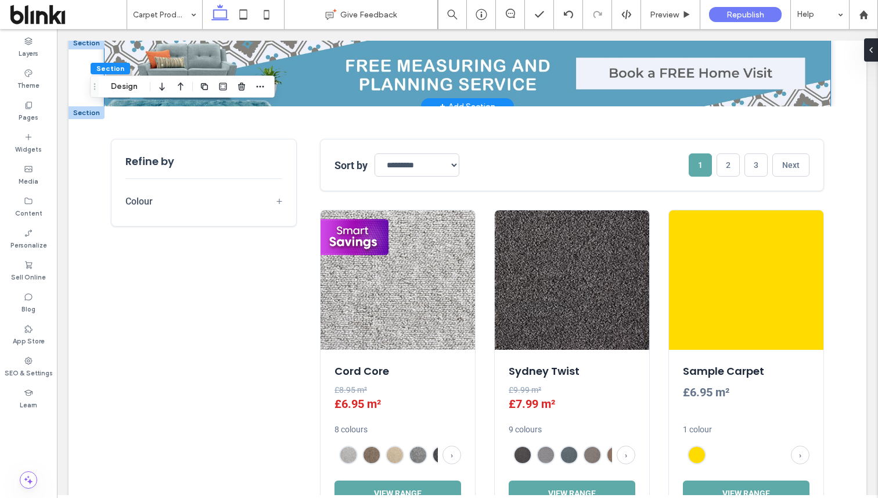
click at [521, 271] on img at bounding box center [572, 279] width 154 height 139
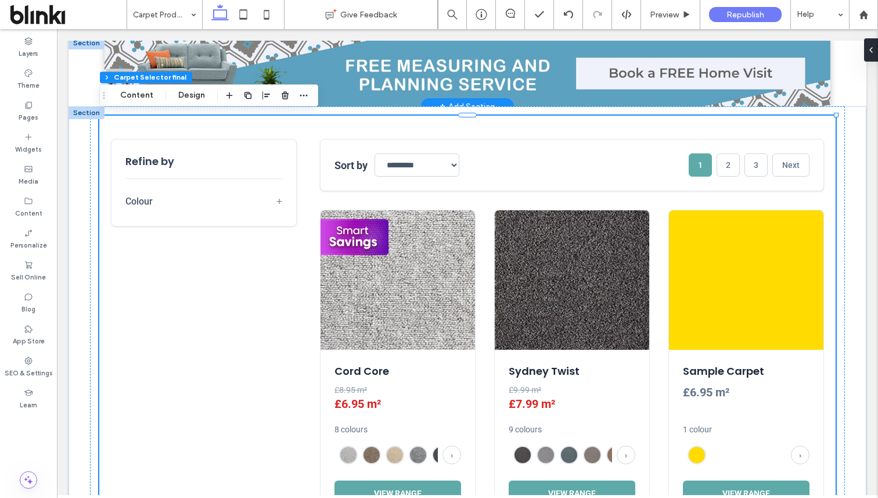
click at [521, 271] on img at bounding box center [572, 279] width 154 height 139
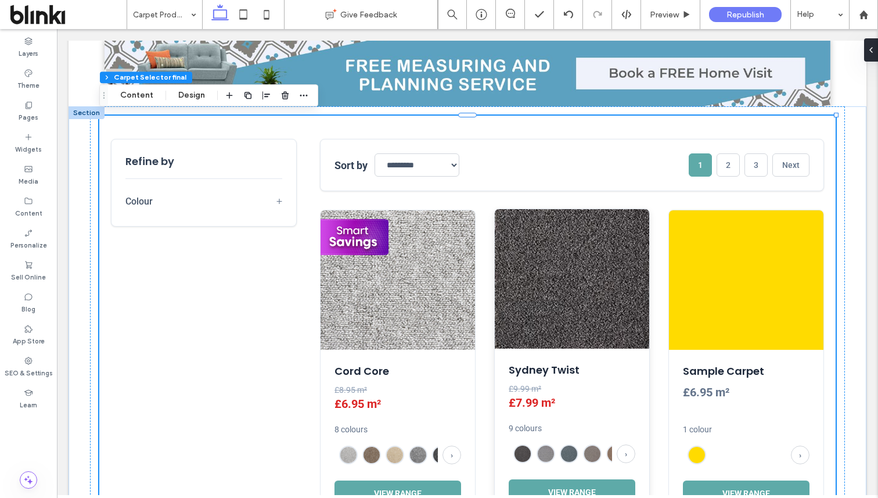
click at [524, 272] on img at bounding box center [572, 278] width 154 height 139
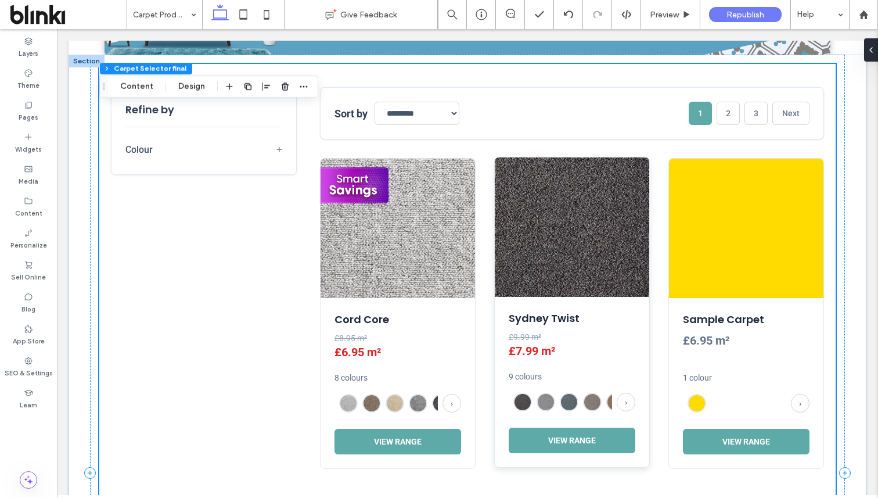
scroll to position [430, 0]
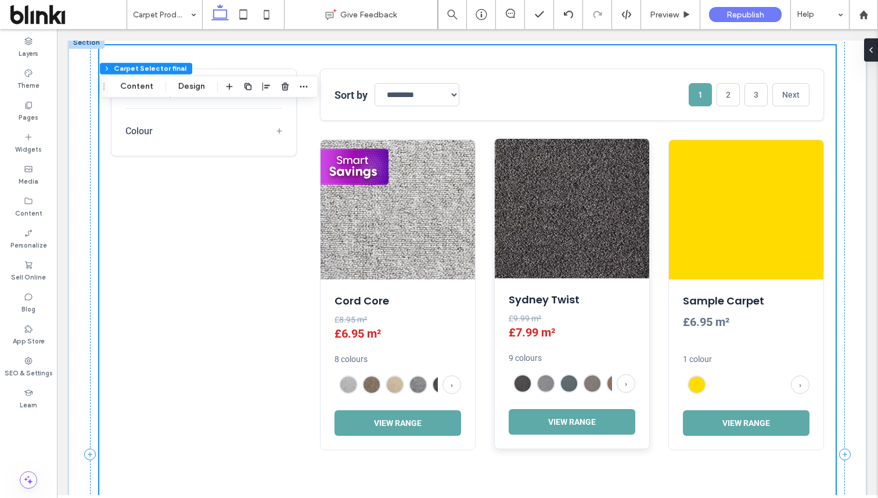
click at [524, 272] on img at bounding box center [572, 208] width 154 height 139
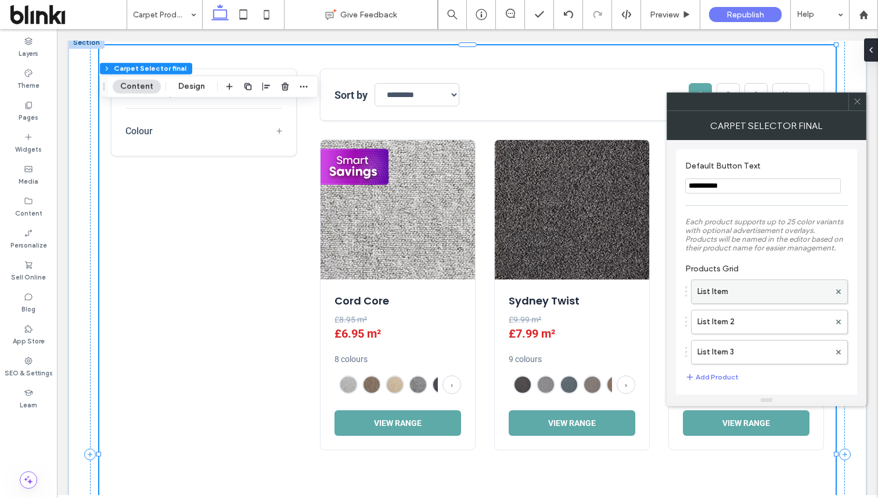
click at [737, 293] on label "List Item" at bounding box center [763, 291] width 132 height 23
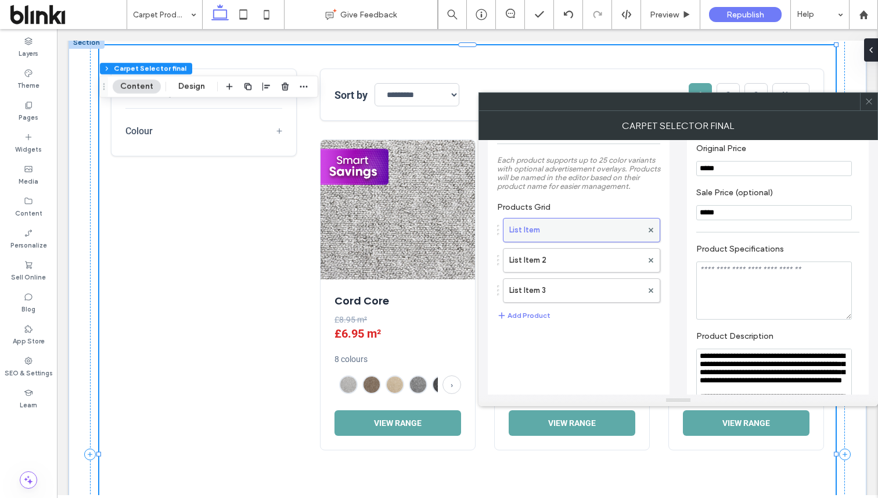
scroll to position [79, 0]
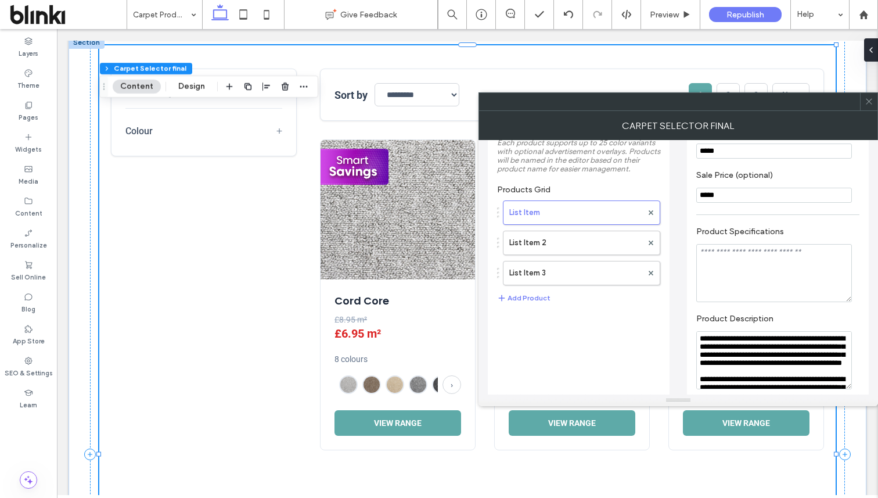
click at [744, 267] on textarea "Product Specifications" at bounding box center [774, 273] width 156 height 58
type textarea "*"
type textarea "********"
click at [794, 237] on label "Product Specifications" at bounding box center [775, 232] width 158 height 13
click at [869, 103] on icon at bounding box center [868, 101] width 9 height 9
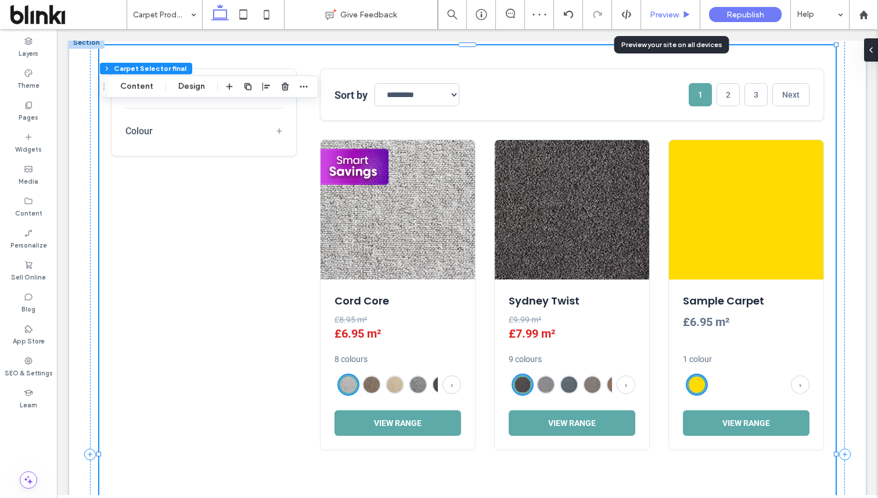
click at [682, 16] on icon at bounding box center [686, 14] width 9 height 9
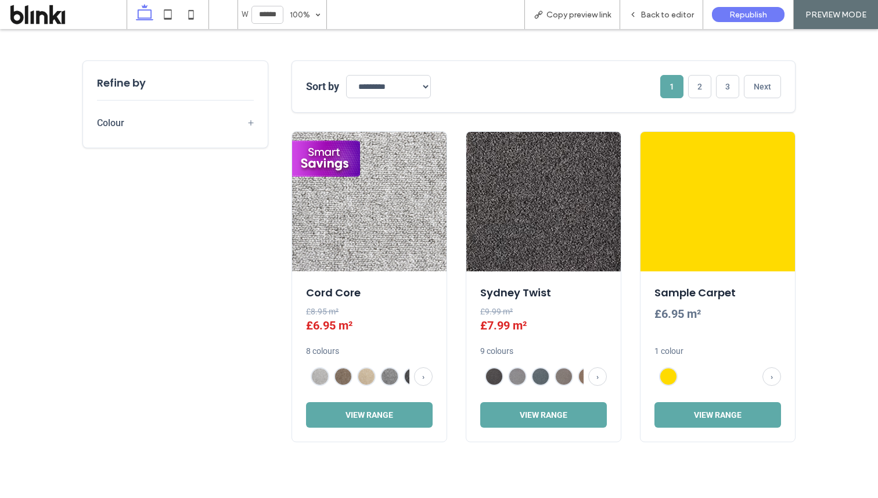
scroll to position [437, 0]
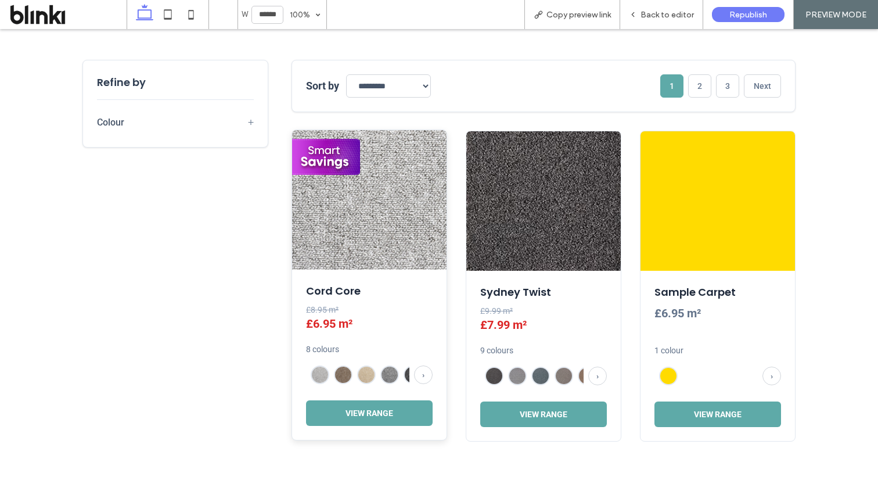
click at [370, 431] on div "Cord Core £8.95 m² £6.95 m² 8 colours › View Range" at bounding box center [369, 354] width 154 height 170
click at [377, 414] on button "View Range" at bounding box center [369, 412] width 127 height 26
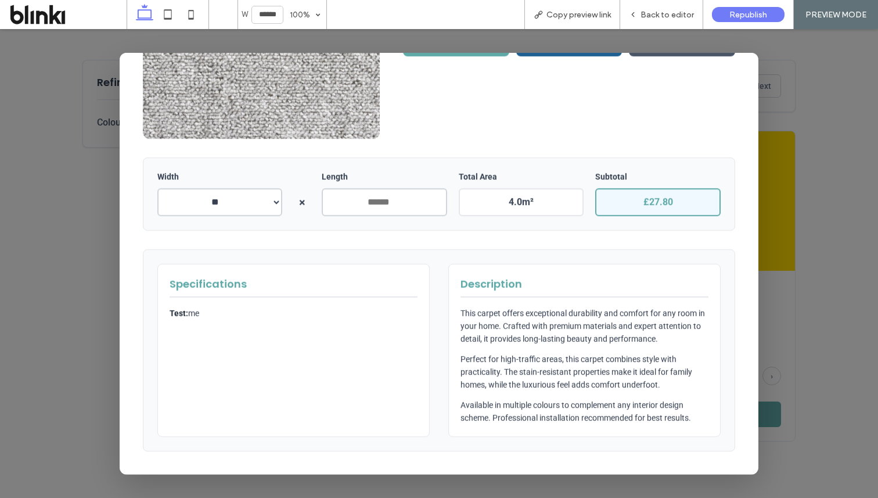
scroll to position [183, 0]
click at [665, 24] on div "Back to editor" at bounding box center [661, 14] width 83 height 29
click at [779, 102] on div at bounding box center [439, 263] width 878 height 468
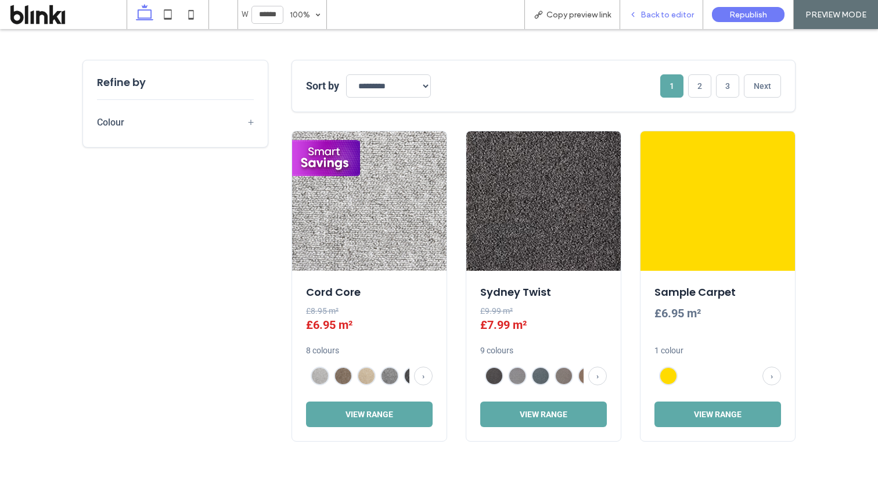
click at [669, 9] on div "Back to editor" at bounding box center [661, 14] width 83 height 29
click at [662, 24] on div "Back to editor" at bounding box center [661, 14] width 83 height 29
click at [652, 13] on span "Back to editor" at bounding box center [666, 15] width 53 height 10
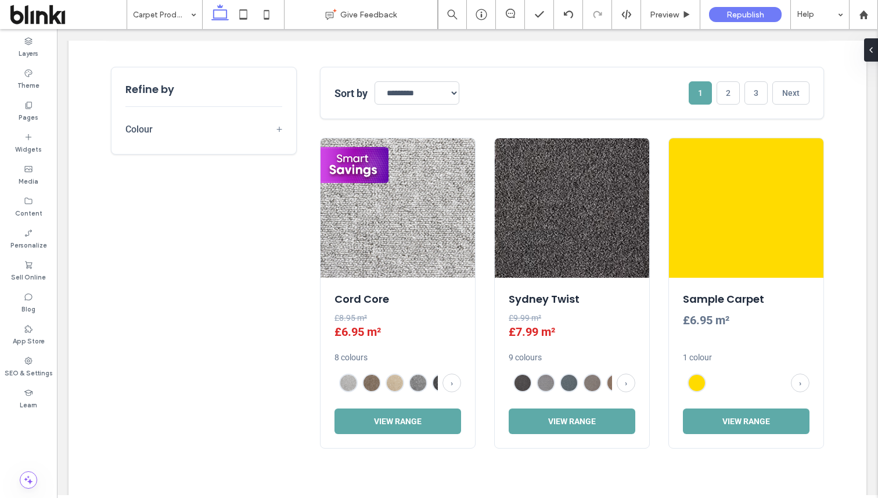
scroll to position [430, 0]
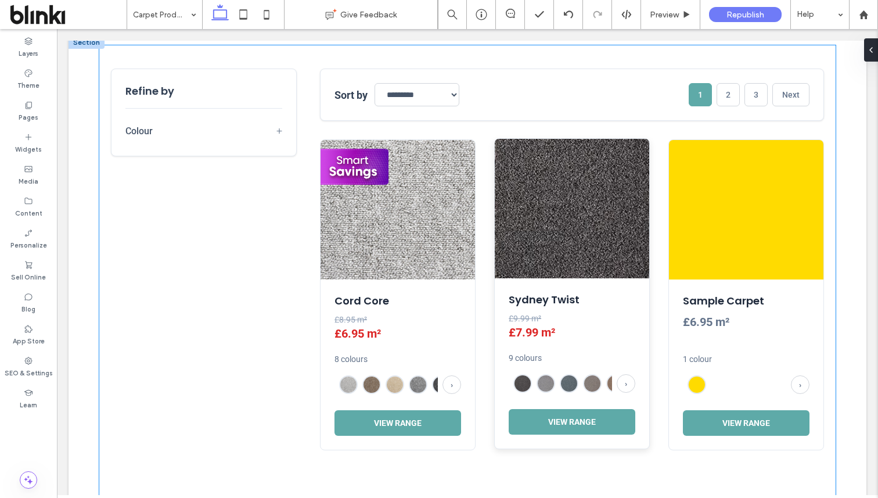
click at [543, 272] on img at bounding box center [572, 208] width 154 height 139
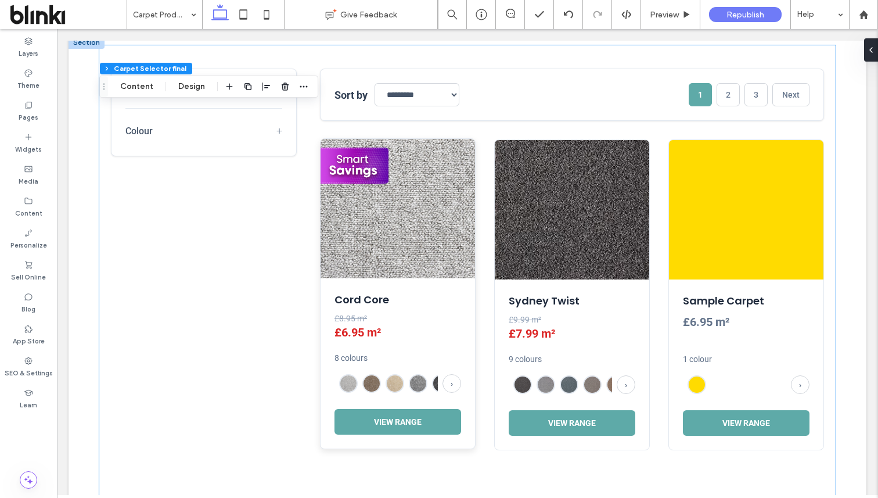
click at [445, 292] on h3 "Cord Core" at bounding box center [397, 299] width 127 height 15
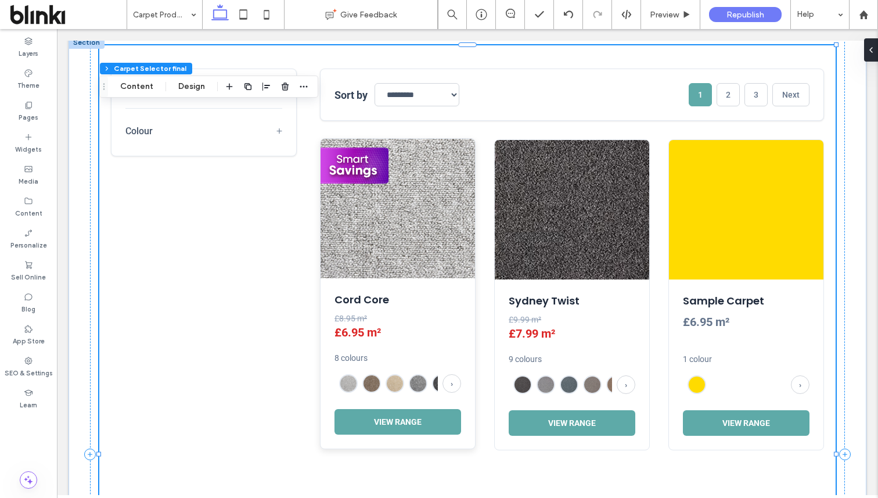
click at [445, 295] on h3 "Cord Core" at bounding box center [397, 299] width 127 height 15
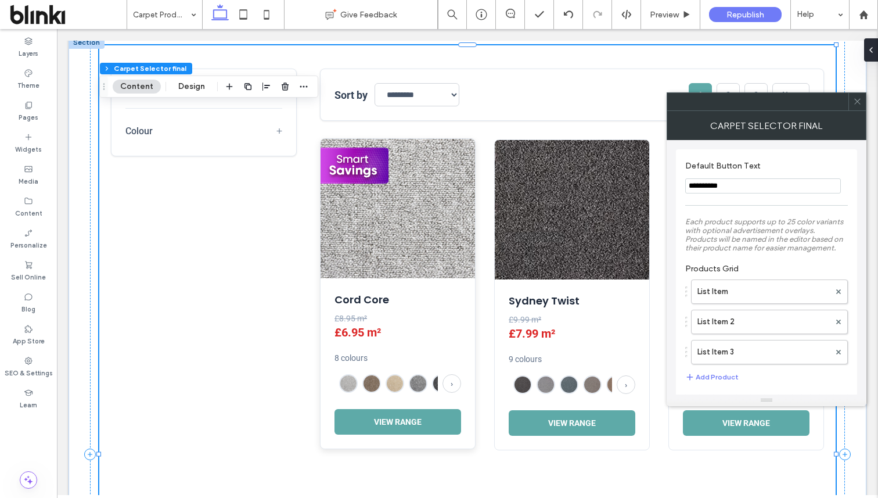
click at [445, 295] on h3 "Cord Core" at bounding box center [397, 299] width 127 height 15
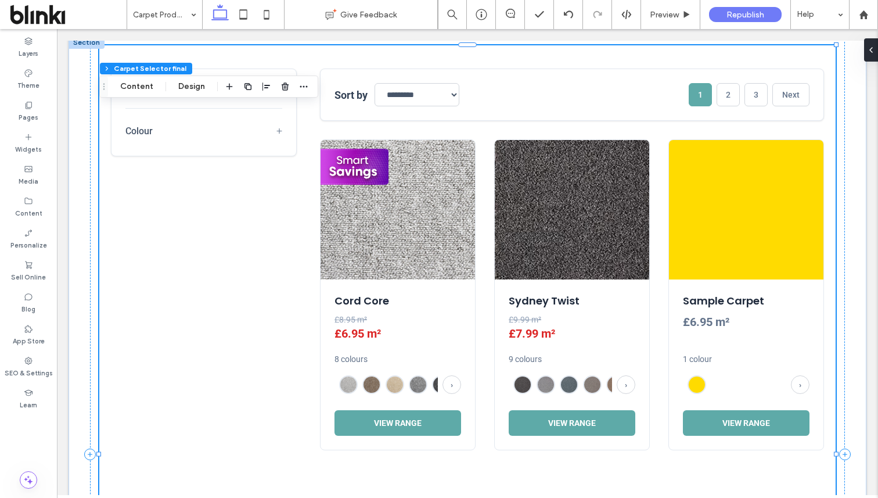
click at [461, 301] on div "Cord Core £8.95 m² £6.95 m² 8 colours › View Range" at bounding box center [397, 364] width 154 height 170
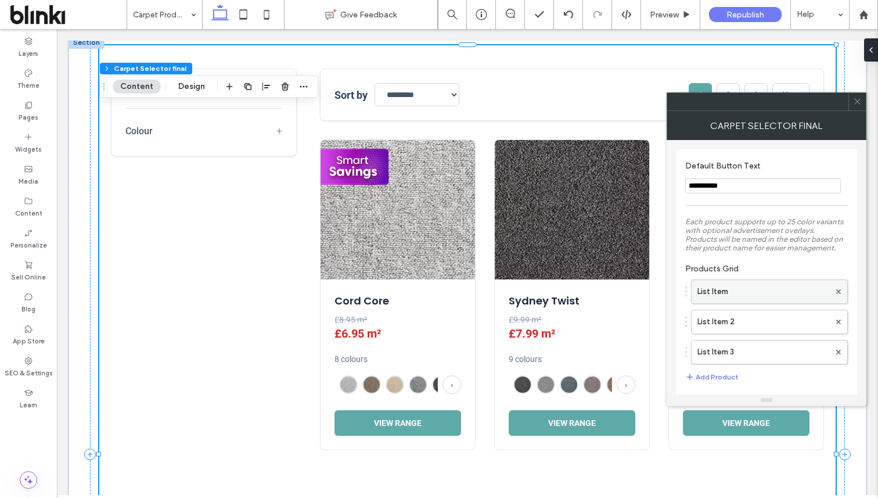
click at [746, 296] on label "List Item" at bounding box center [763, 291] width 132 height 23
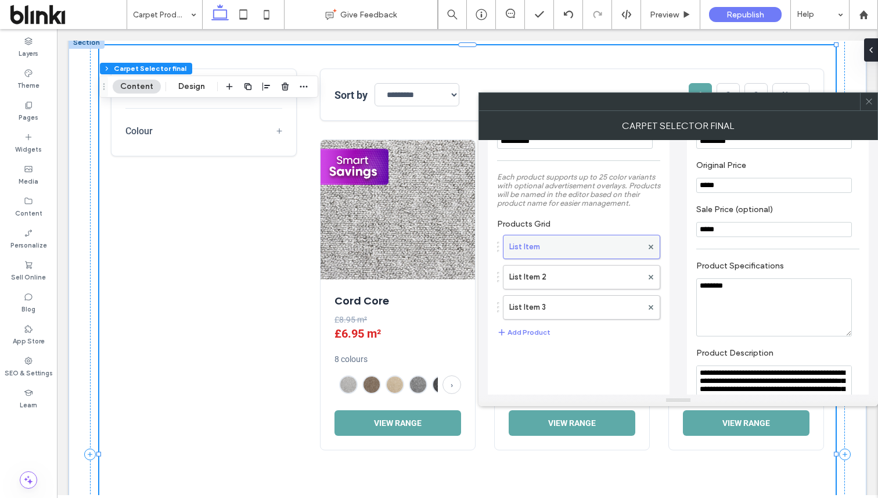
scroll to position [46, 0]
click at [743, 292] on textarea "********" at bounding box center [774, 306] width 156 height 58
type textarea "******** **** ******** *****"
click at [823, 357] on label "Product Description" at bounding box center [775, 353] width 158 height 13
click at [867, 100] on use at bounding box center [869, 102] width 6 height 6
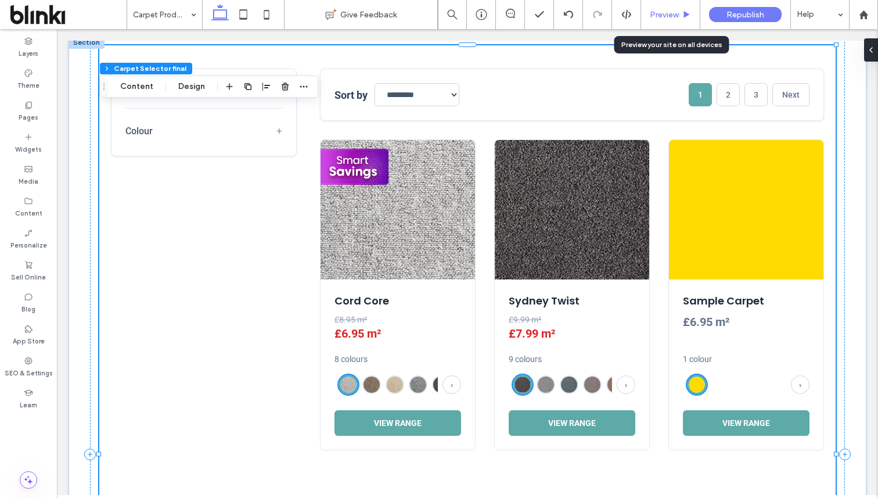
click at [658, 18] on span "Preview" at bounding box center [664, 15] width 29 height 10
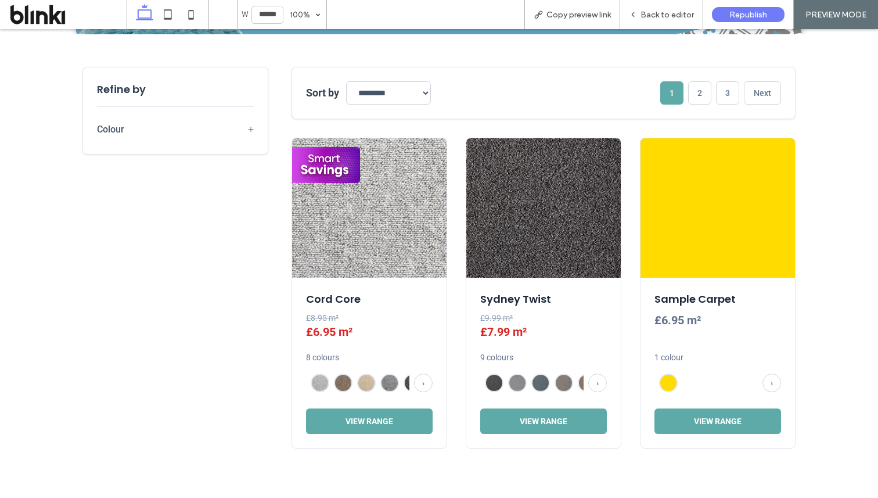
scroll to position [437, 0]
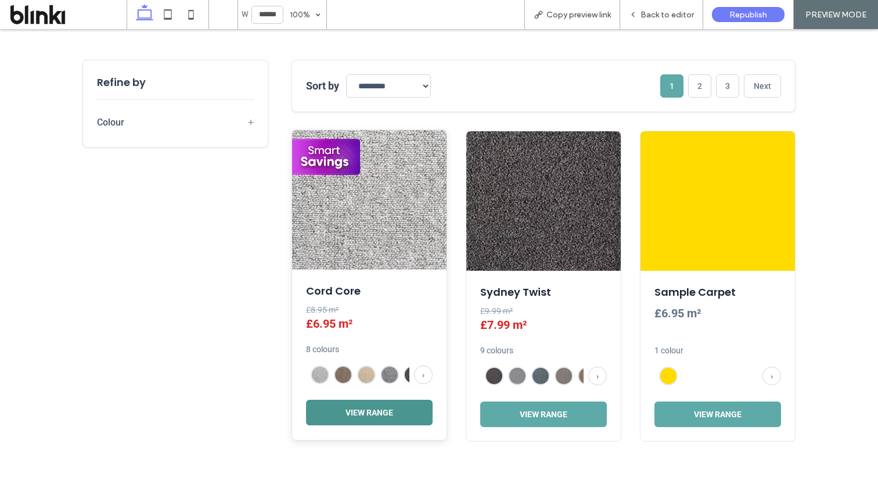
click at [384, 403] on button "View Range" at bounding box center [369, 412] width 127 height 26
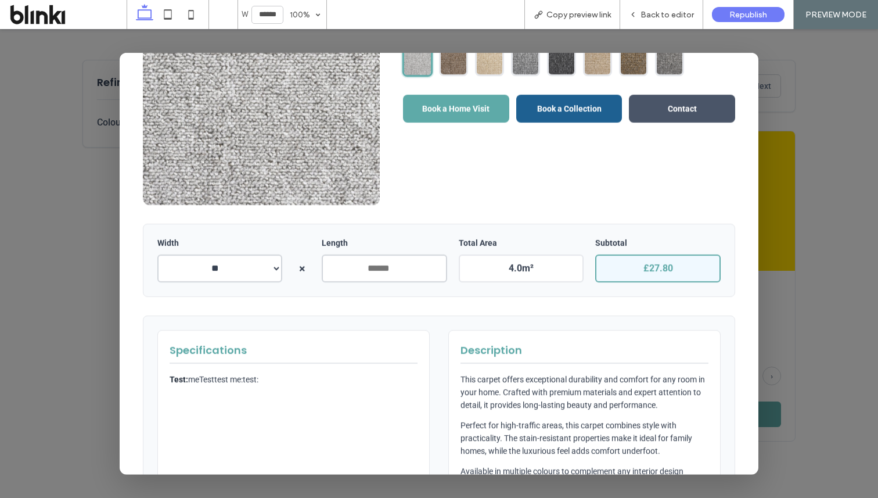
scroll to position [183, 0]
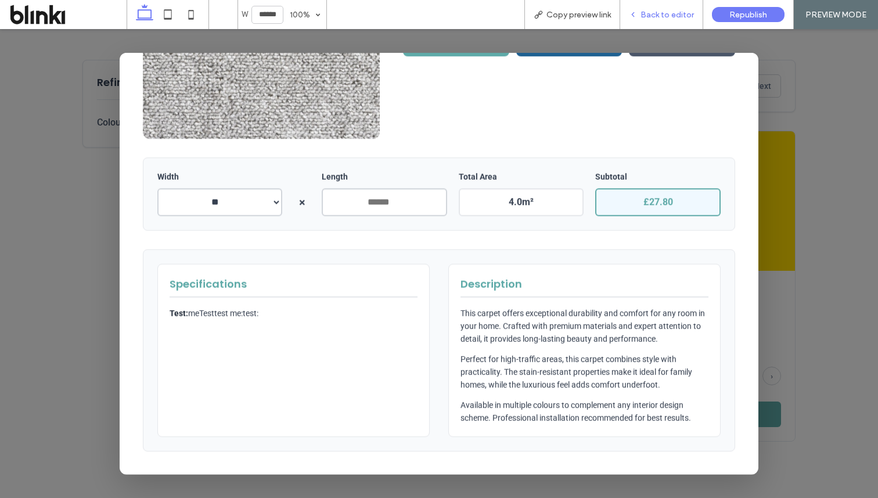
click at [659, 9] on div "Back to editor" at bounding box center [661, 14] width 83 height 29
click at [659, 10] on span "Back to editor" at bounding box center [666, 15] width 53 height 10
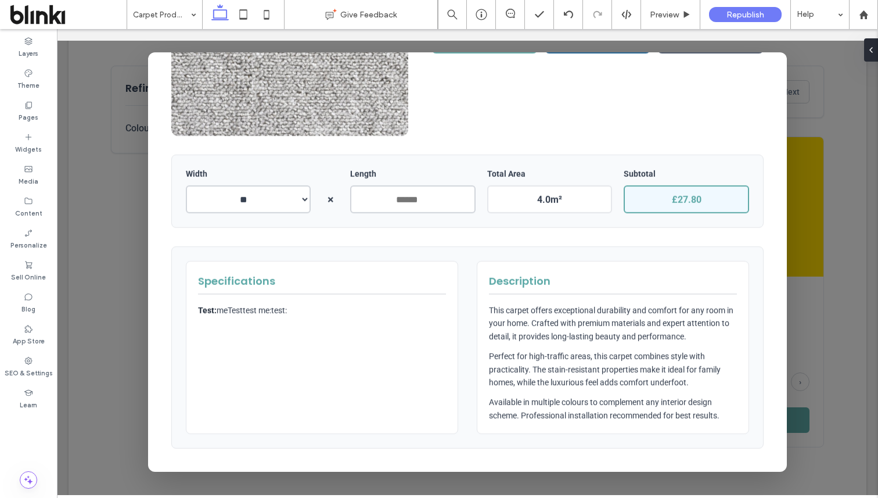
scroll to position [430, 0]
click at [631, 192] on div "£27.80" at bounding box center [685, 199] width 125 height 28
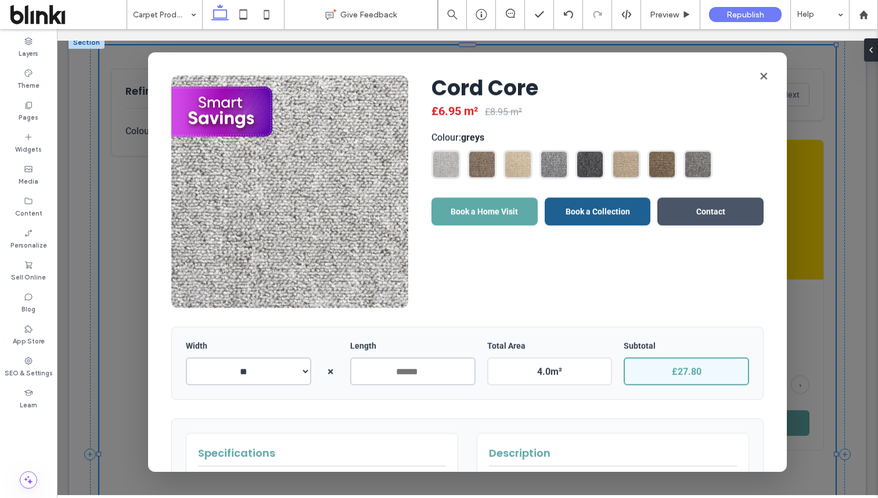
click at [844, 116] on div at bounding box center [467, 262] width 821 height 466
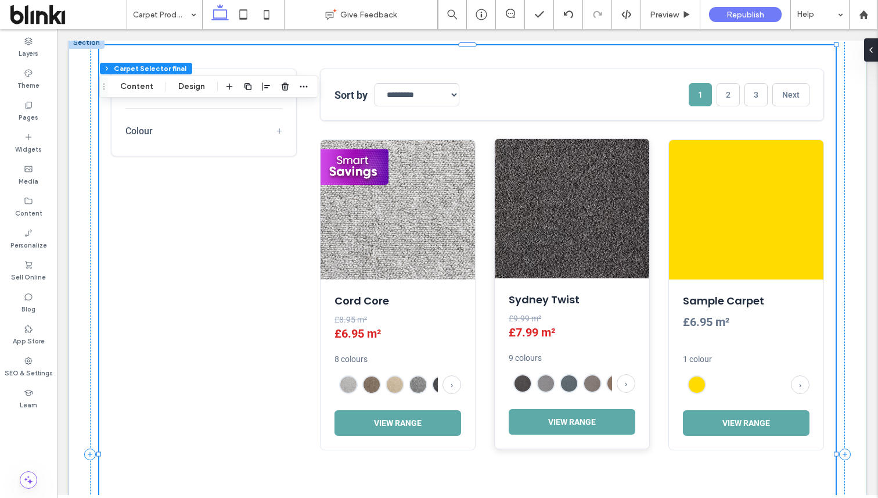
click at [501, 275] on img at bounding box center [572, 208] width 154 height 139
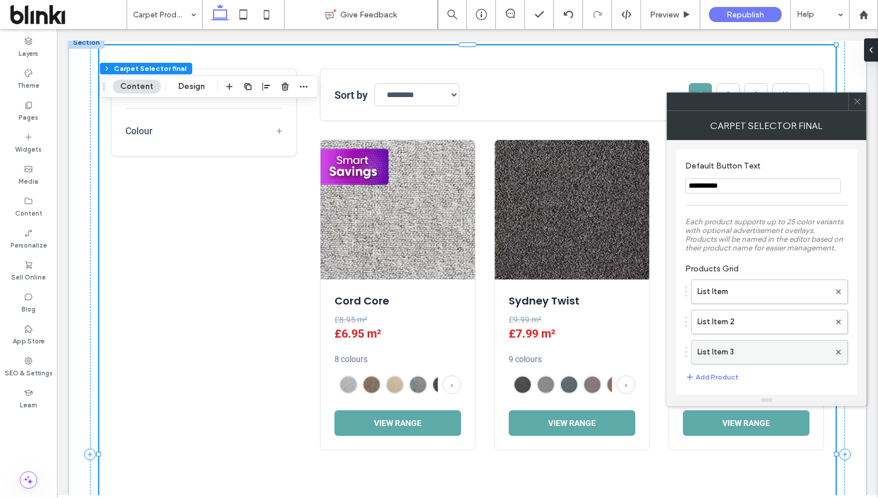
click at [773, 351] on label "List Item 3" at bounding box center [763, 351] width 132 height 23
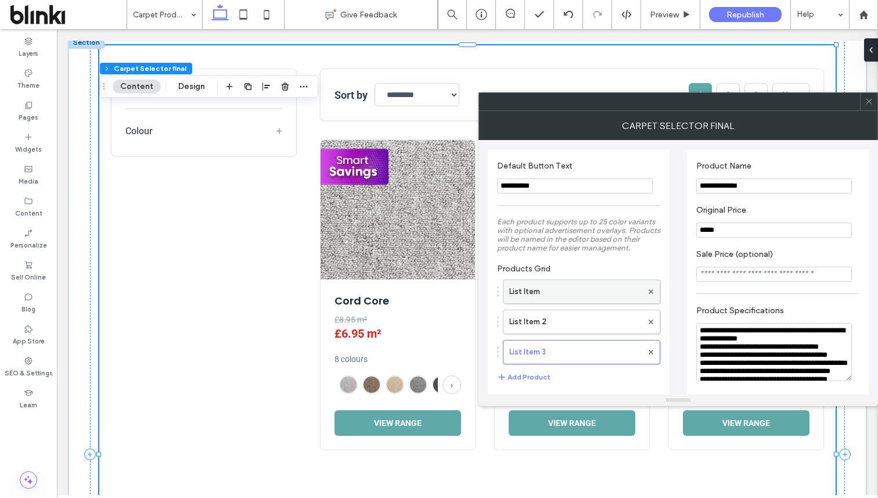
click at [587, 303] on label "List Item" at bounding box center [575, 291] width 133 height 23
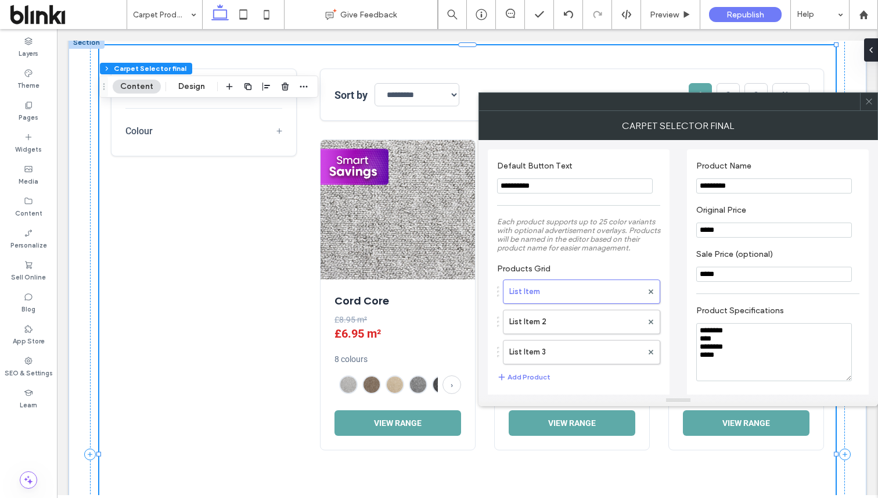
click at [729, 362] on textarea "******** **** ******** *****" at bounding box center [774, 352] width 156 height 58
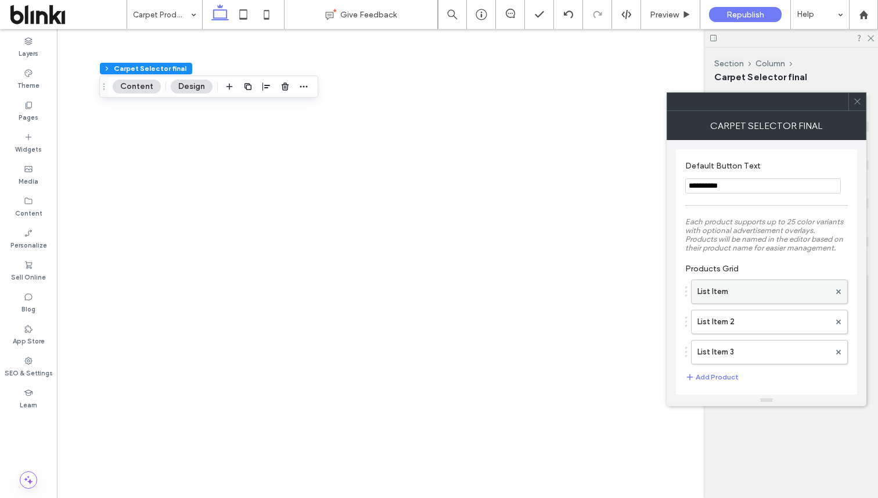
click at [749, 302] on label "List Item" at bounding box center [763, 291] width 132 height 23
click at [751, 302] on label "List Item" at bounding box center [763, 291] width 132 height 23
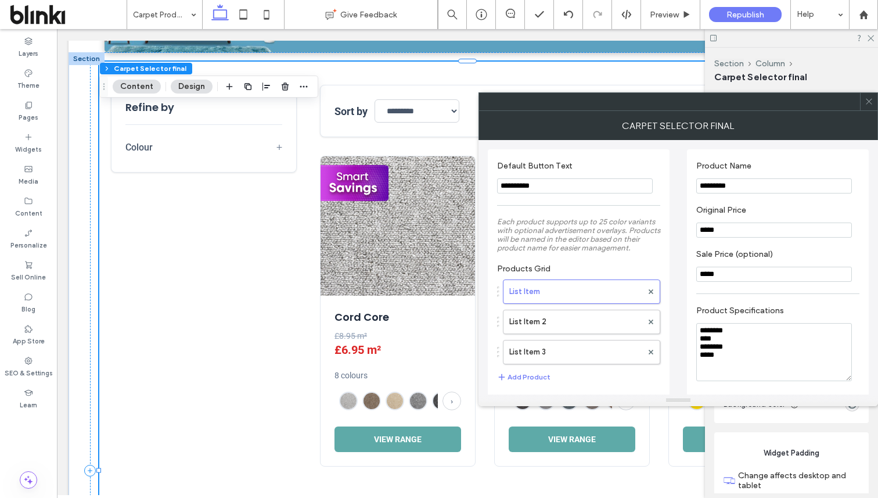
drag, startPoint x: 723, startPoint y: 361, endPoint x: 700, endPoint y: 343, distance: 29.8
click at [700, 343] on textarea "******** **** ******** *****" at bounding box center [774, 352] width 156 height 58
drag, startPoint x: 740, startPoint y: 329, endPoint x: 747, endPoint y: 336, distance: 9.9
click at [747, 336] on textarea "********" at bounding box center [774, 352] width 156 height 58
click at [749, 337] on textarea "********" at bounding box center [774, 352] width 156 height 58
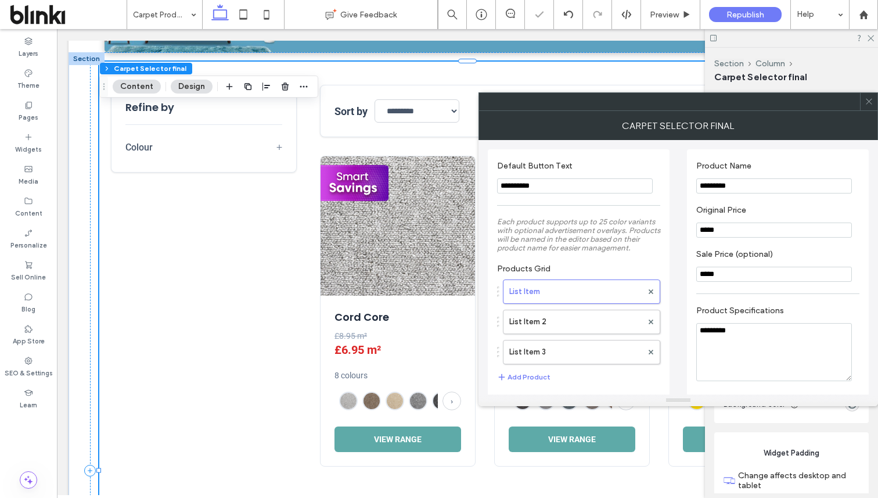
paste textarea "********"
type textarea "******** ******** ******** ********"
click at [805, 309] on label "Product Specifications" at bounding box center [775, 311] width 158 height 13
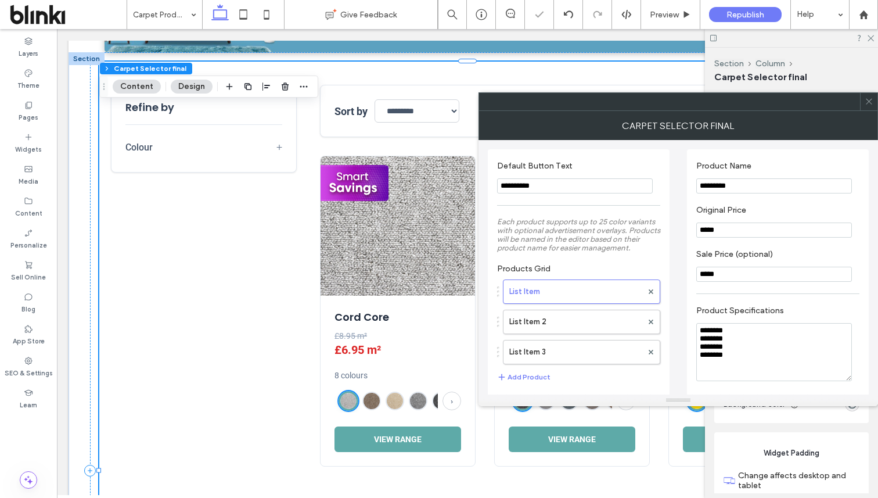
click at [868, 104] on icon at bounding box center [868, 101] width 9 height 9
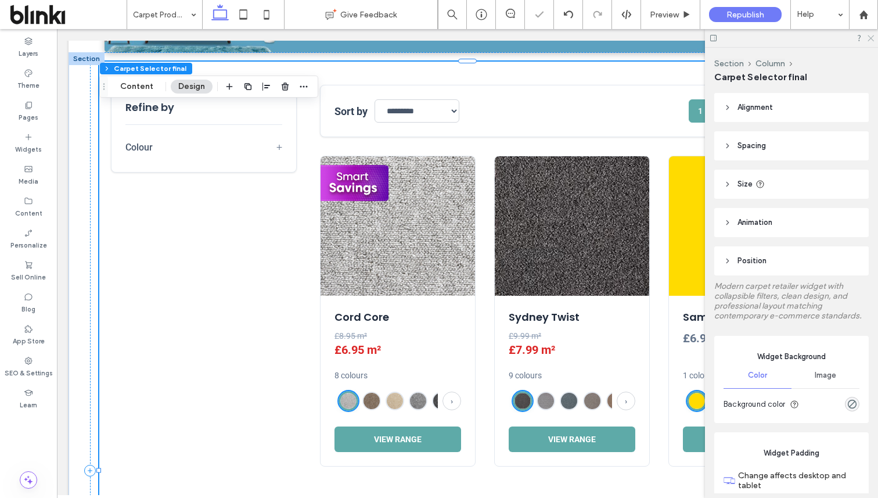
click at [870, 39] on use at bounding box center [870, 38] width 6 height 6
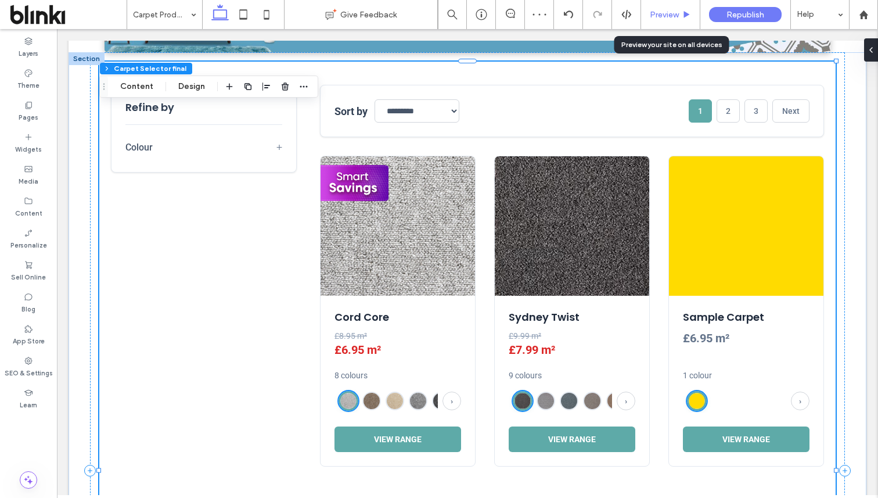
click at [665, 10] on span "Preview" at bounding box center [664, 15] width 29 height 10
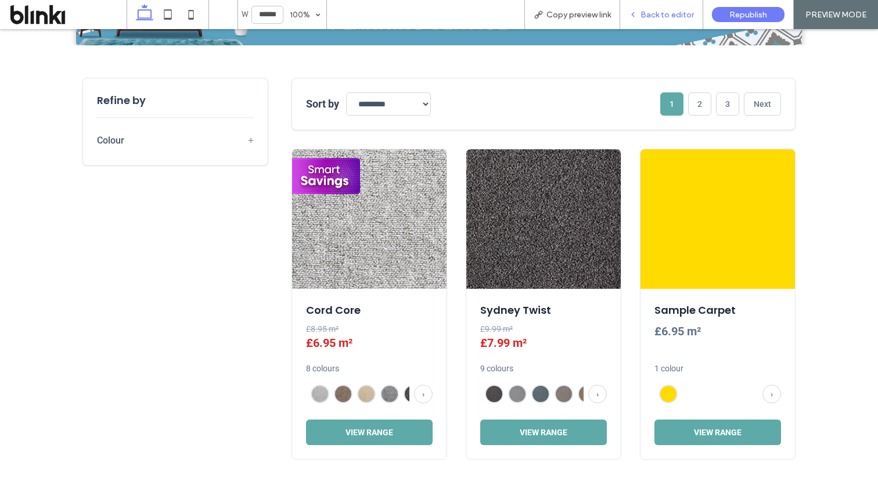
scroll to position [420, 0]
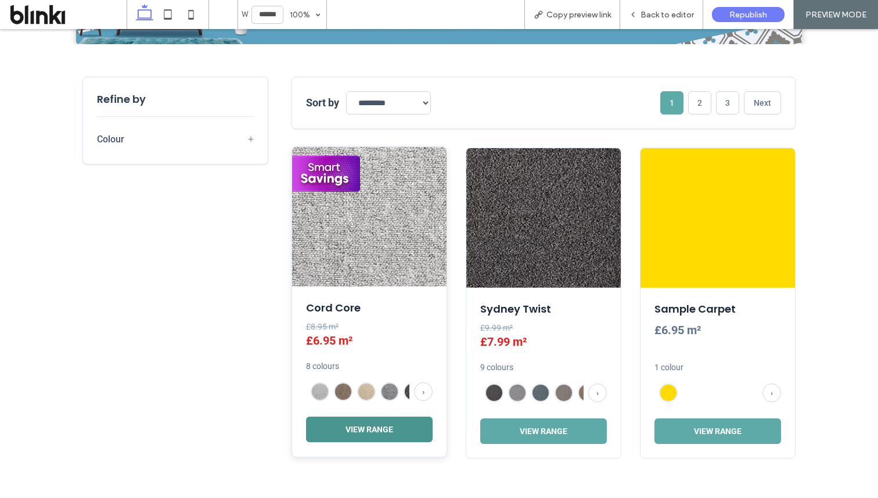
click at [376, 430] on button "View Range" at bounding box center [369, 429] width 127 height 26
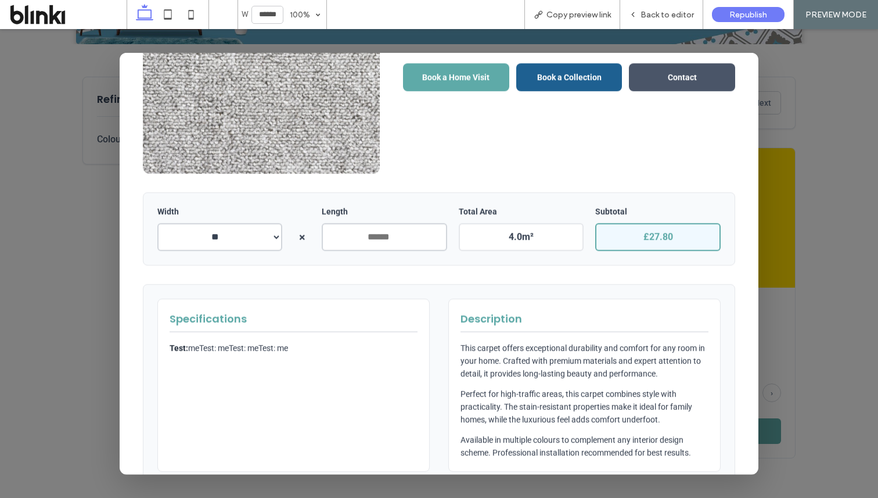
scroll to position [183, 0]
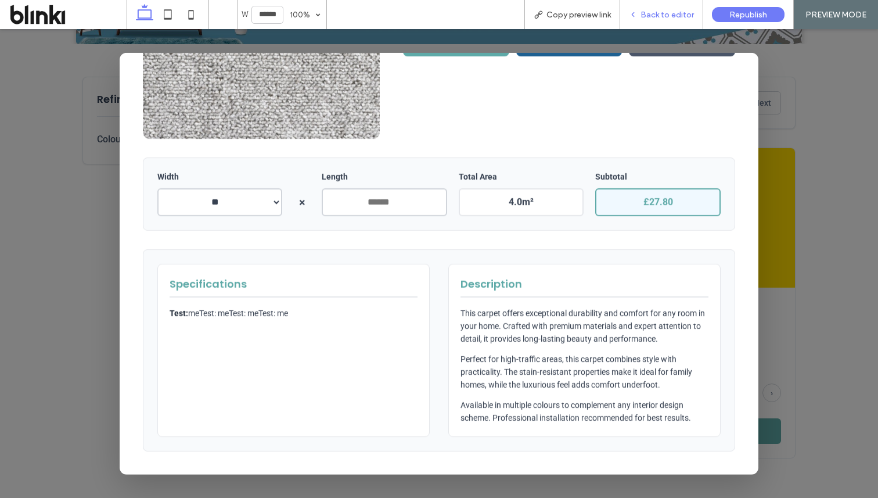
click at [669, 20] on div "Back to editor" at bounding box center [661, 14] width 83 height 29
click at [680, 13] on span "Back to editor" at bounding box center [666, 15] width 53 height 10
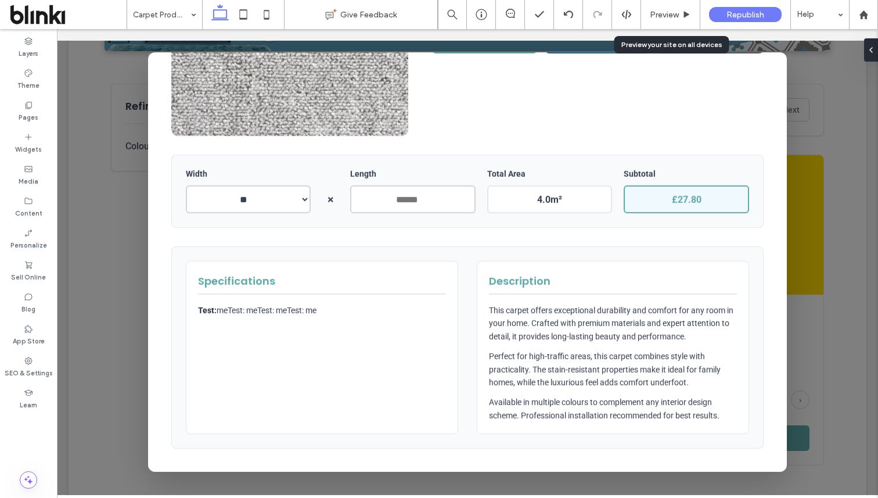
scroll to position [414, 0]
click at [796, 99] on div at bounding box center [467, 262] width 821 height 466
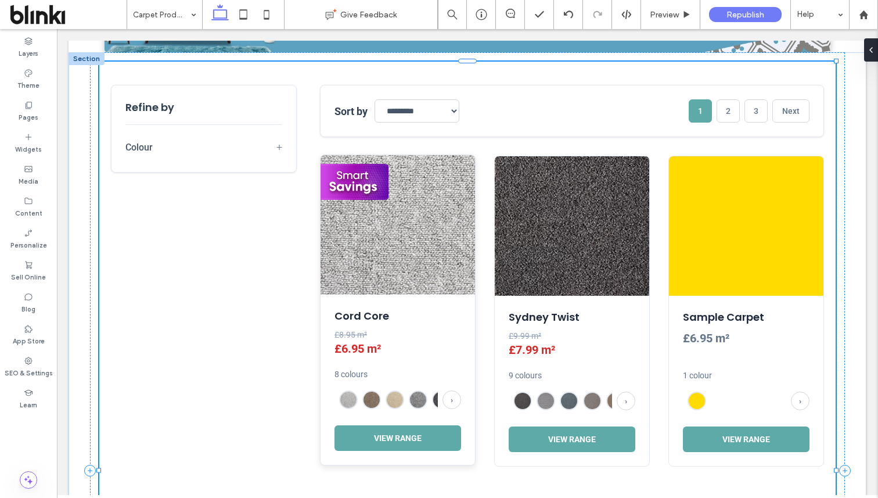
click at [422, 366] on div "Cord Core £8.95 m² £6.95 m² 8 colours › View Range" at bounding box center [397, 379] width 154 height 170
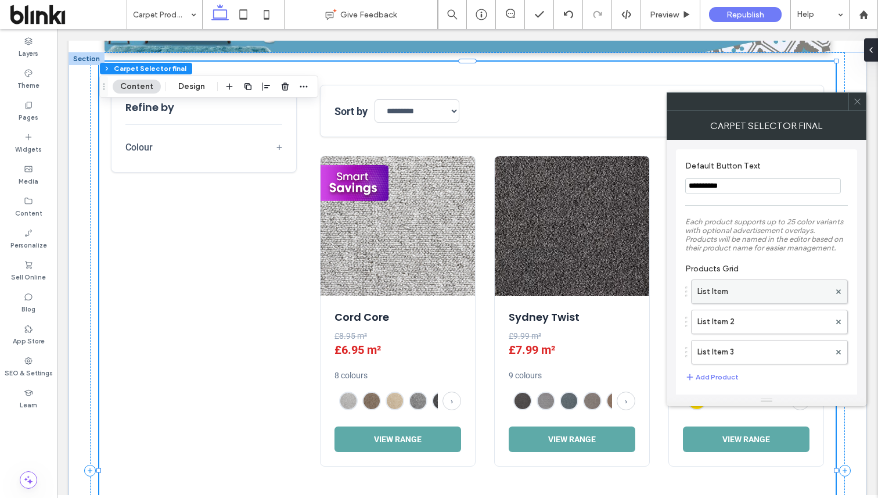
click at [706, 294] on label "List Item" at bounding box center [763, 291] width 132 height 23
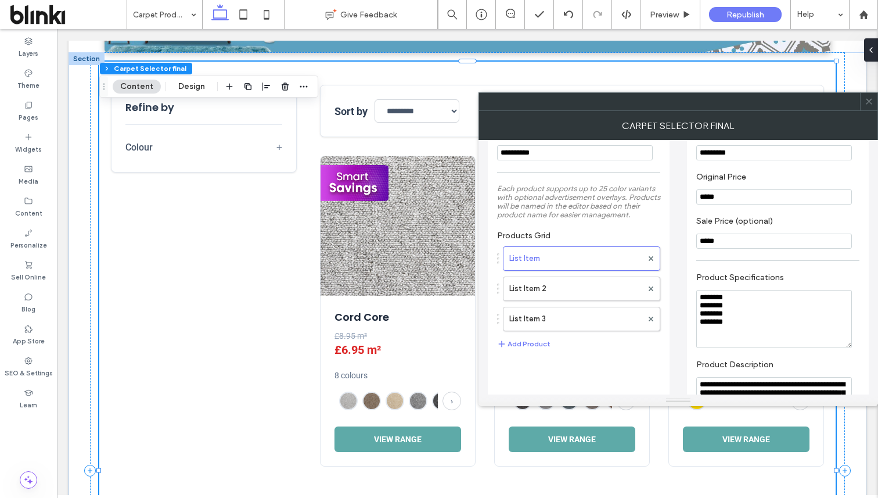
scroll to position [35, 0]
click at [869, 102] on icon at bounding box center [868, 101] width 9 height 9
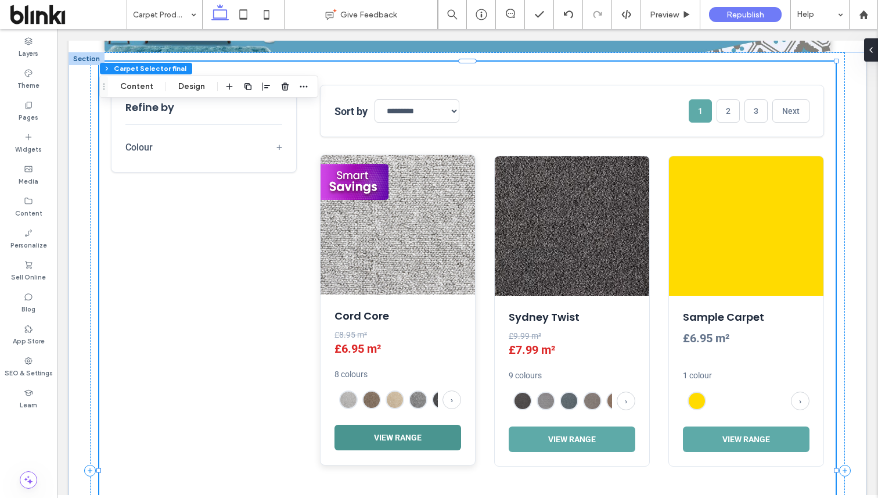
click at [419, 439] on button "View Range" at bounding box center [397, 437] width 127 height 26
click at [57, 29] on div "Specifications Test: meTest: meTest: meTest: me Description This carpet offers …" at bounding box center [57, 29] width 0 height 0
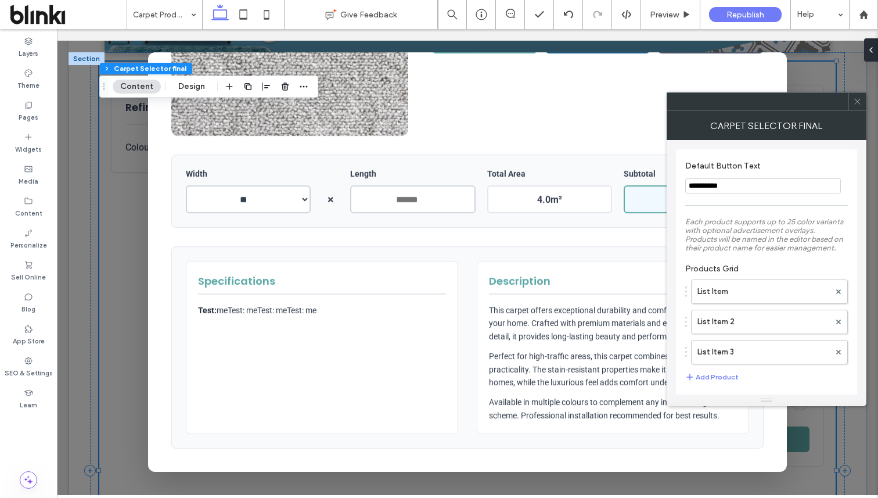
click at [856, 102] on icon at bounding box center [857, 101] width 9 height 9
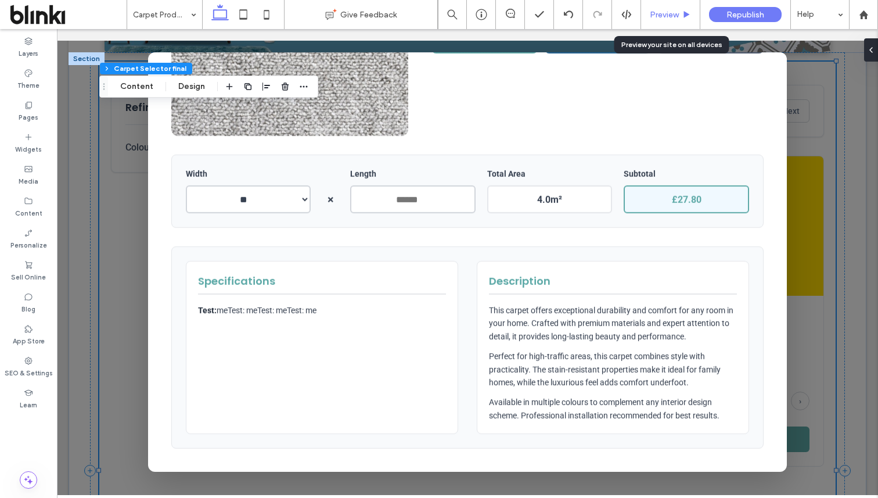
click at [679, 21] on div "Preview" at bounding box center [670, 14] width 59 height 29
click at [672, 18] on span "Preview" at bounding box center [664, 15] width 29 height 10
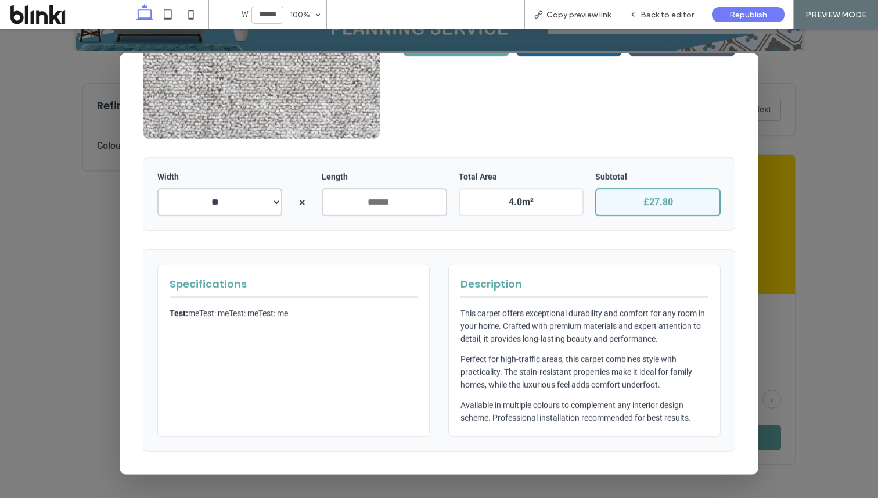
scroll to position [420, 0]
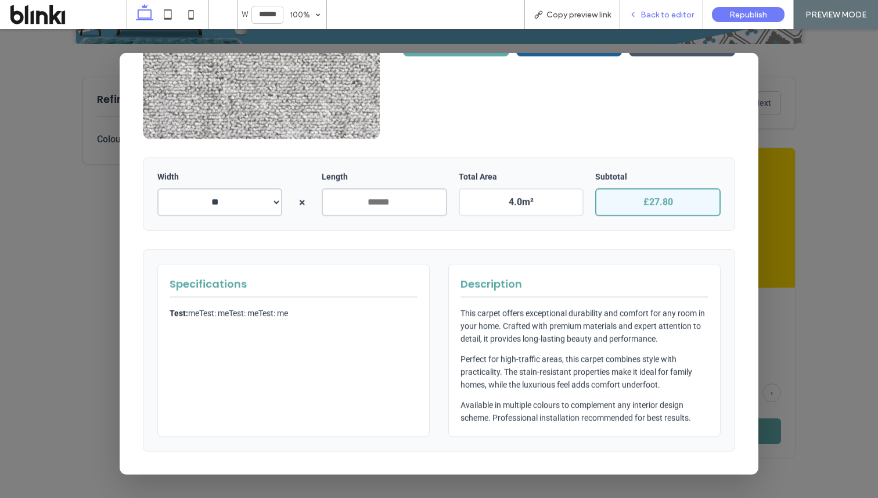
click at [673, 16] on span "Back to editor" at bounding box center [666, 15] width 53 height 10
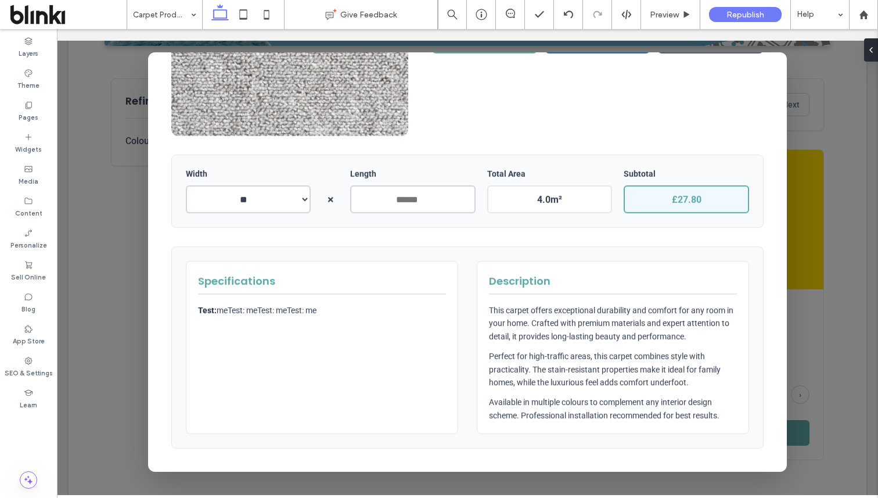
scroll to position [414, 0]
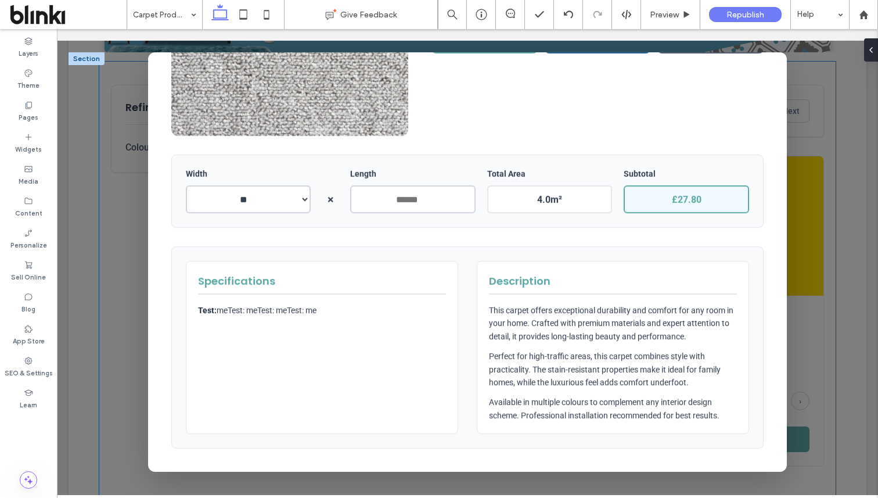
click at [849, 161] on div at bounding box center [467, 262] width 821 height 466
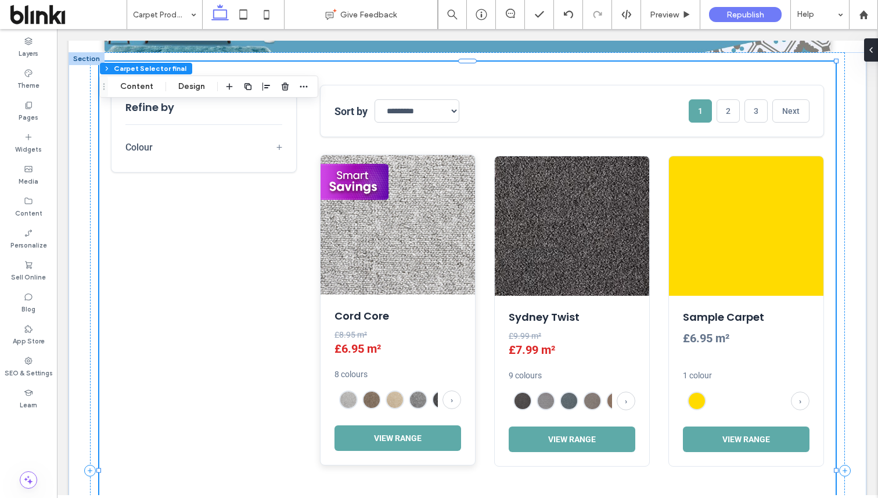
click at [365, 254] on img at bounding box center [397, 224] width 154 height 139
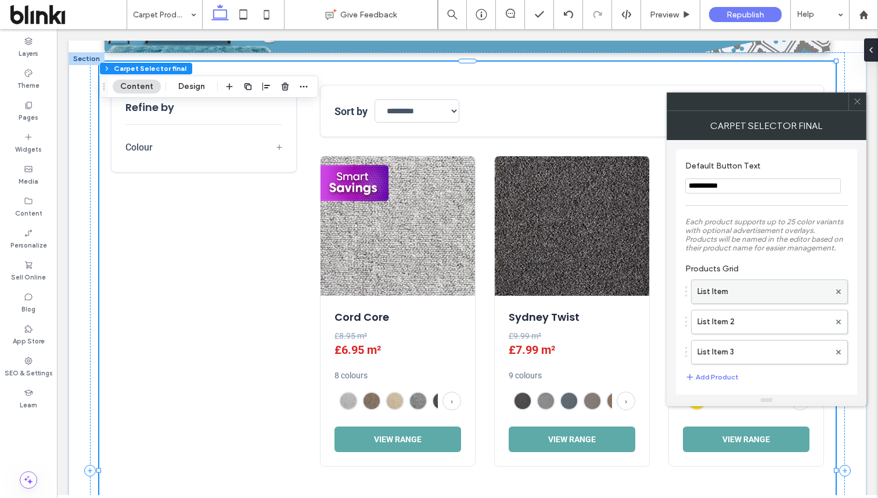
click at [777, 302] on label "List Item" at bounding box center [763, 291] width 132 height 23
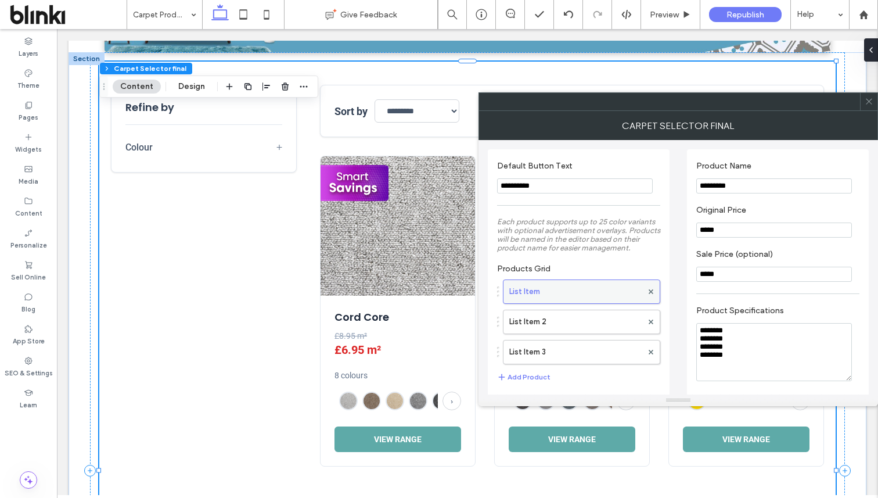
scroll to position [30, 0]
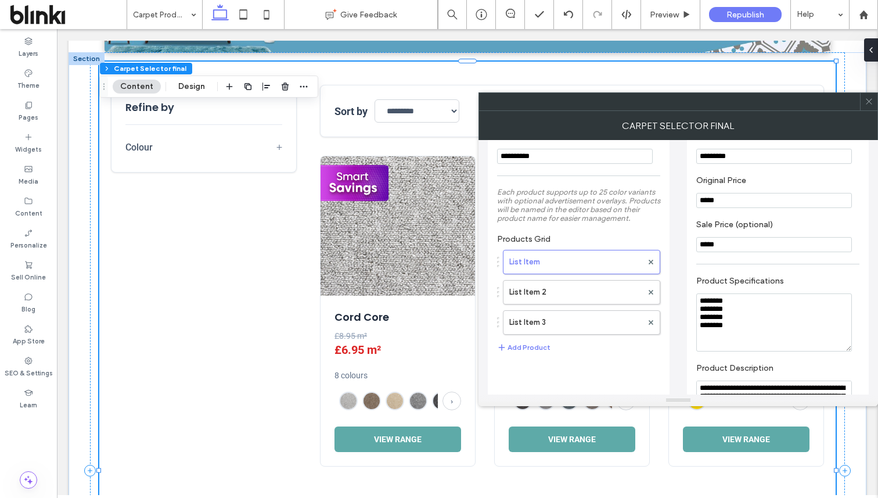
drag, startPoint x: 740, startPoint y: 333, endPoint x: 685, endPoint y: 300, distance: 64.0
click at [868, 99] on icon at bounding box center [868, 101] width 9 height 9
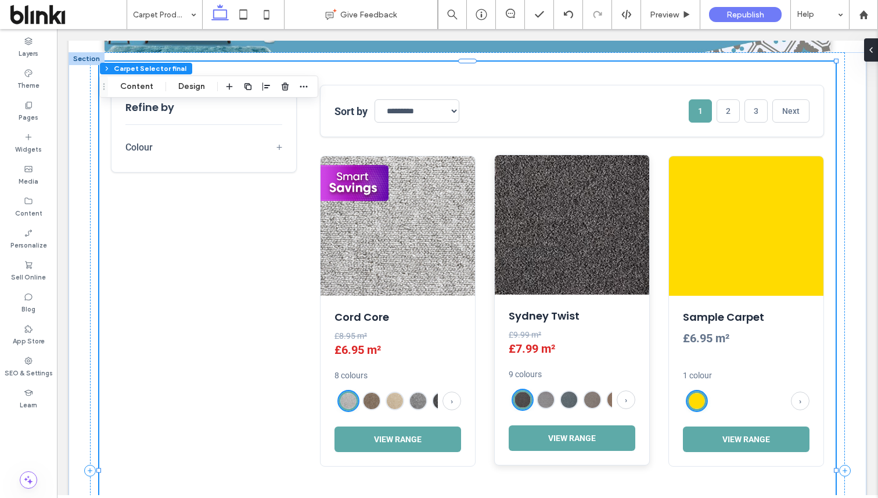
click at [636, 203] on img at bounding box center [572, 224] width 154 height 139
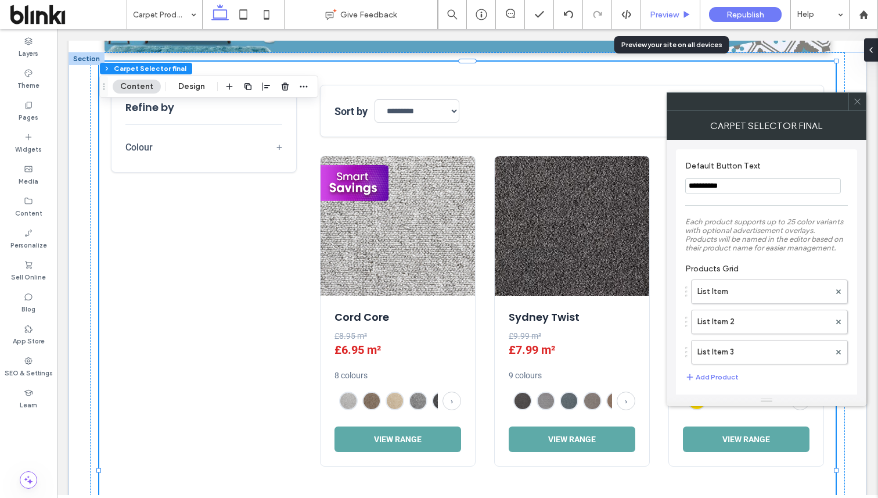
click at [686, 10] on div "Preview" at bounding box center [670, 15] width 59 height 10
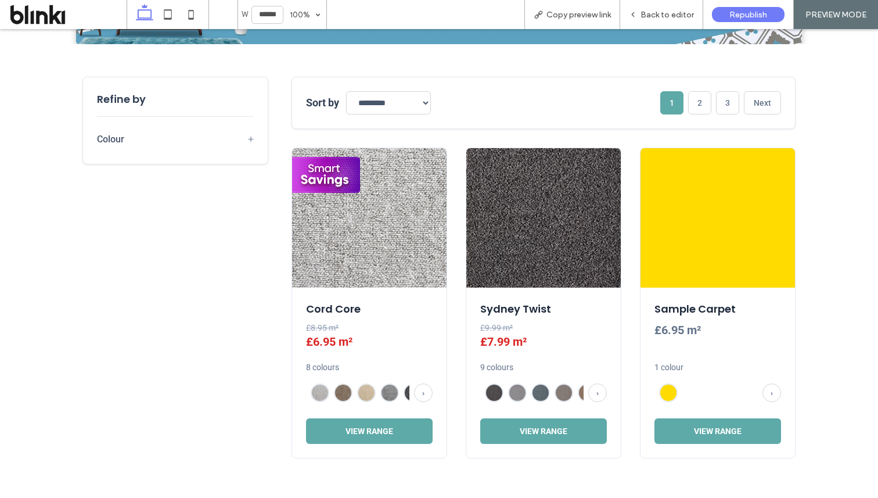
scroll to position [420, 0]
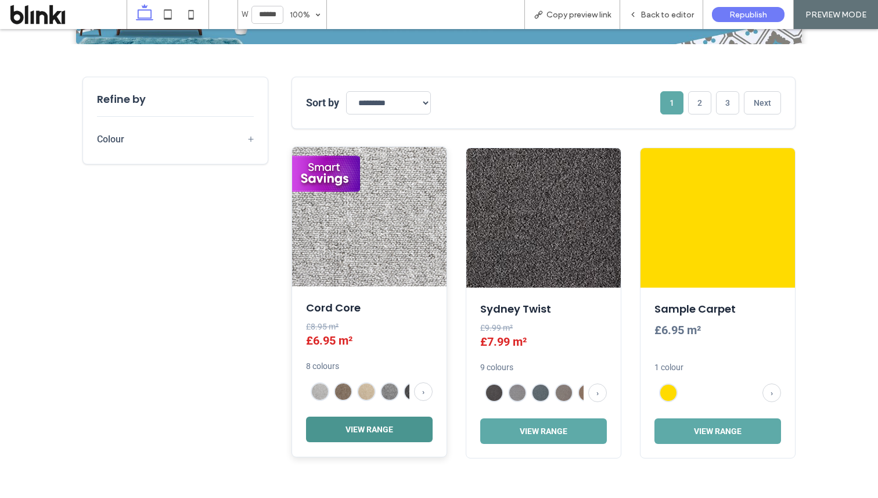
click at [410, 426] on button "View Range" at bounding box center [369, 429] width 127 height 26
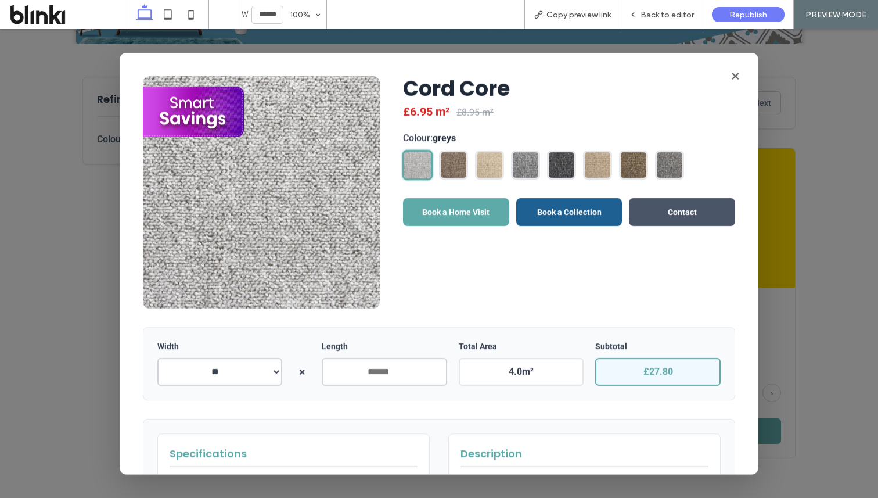
scroll to position [183, 0]
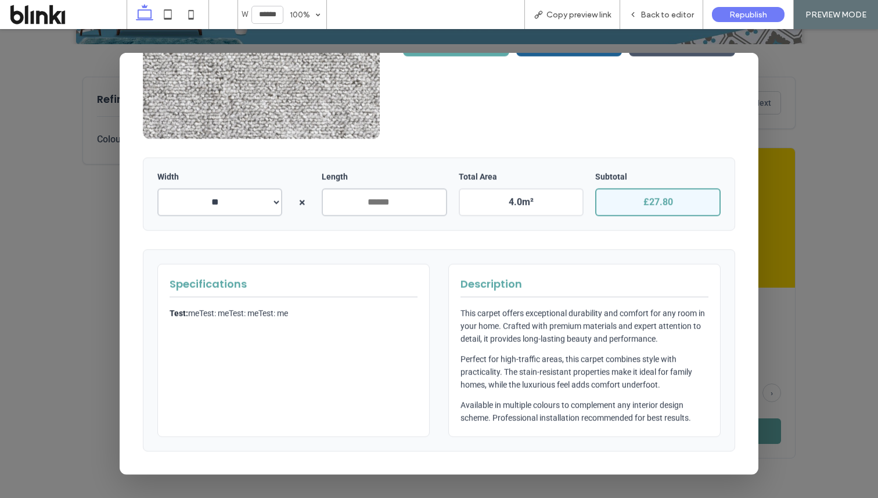
drag, startPoint x: 164, startPoint y: 297, endPoint x: 300, endPoint y: 301, distance: 135.9
click at [300, 301] on div "Specifications Test: meTest: meTest: meTest: me" at bounding box center [293, 349] width 272 height 173
copy p "Test: meTest: meTest: meTest: me"
click at [791, 158] on div at bounding box center [439, 263] width 878 height 468
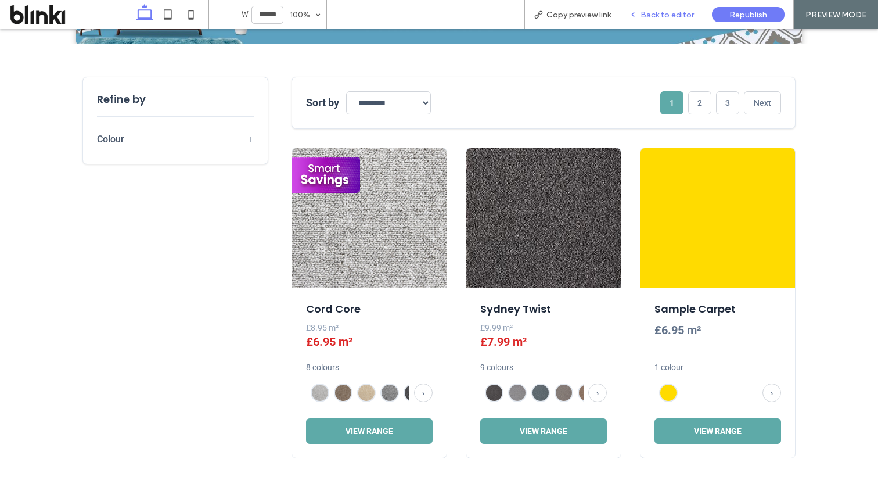
click at [673, 15] on span "Back to editor" at bounding box center [666, 15] width 53 height 10
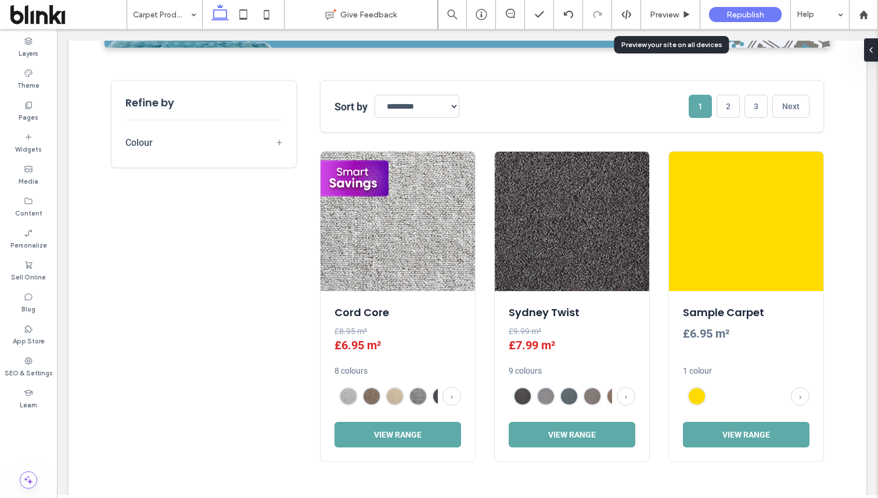
scroll to position [414, 0]
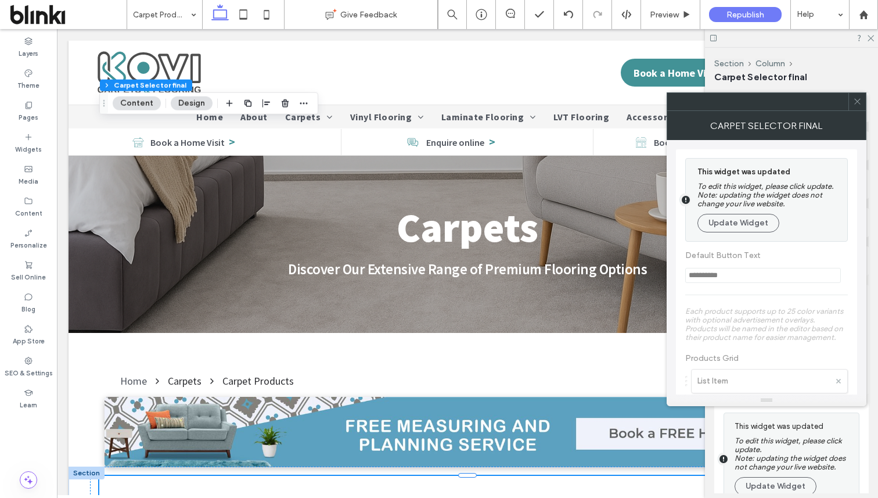
scroll to position [352, 0]
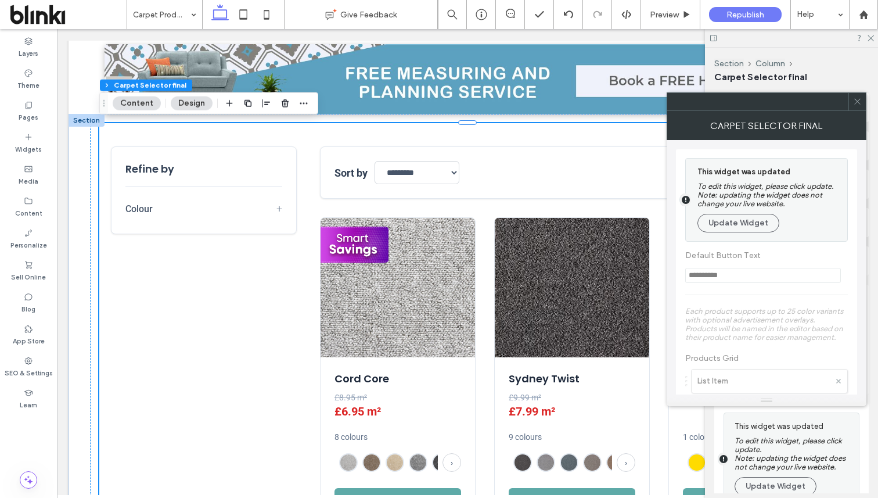
click at [755, 226] on button "Update Widget" at bounding box center [738, 223] width 82 height 19
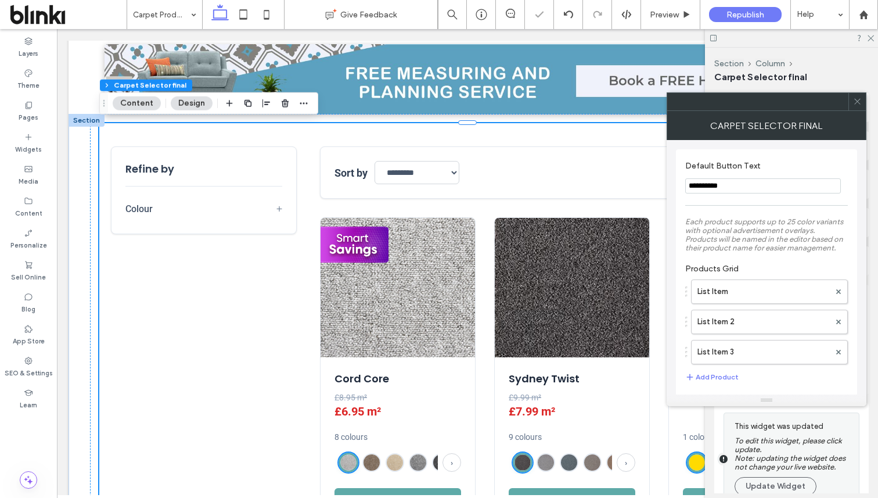
scroll to position [1, 0]
click at [864, 107] on div at bounding box center [856, 101] width 17 height 17
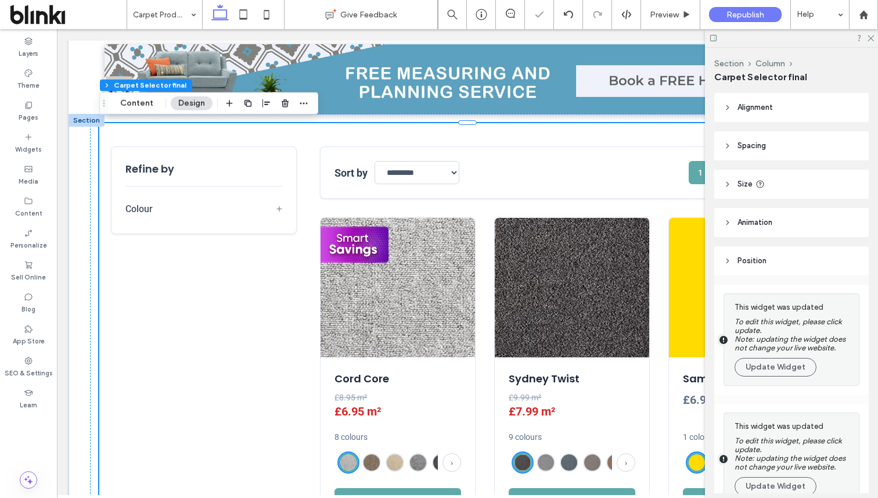
scroll to position [9, 0]
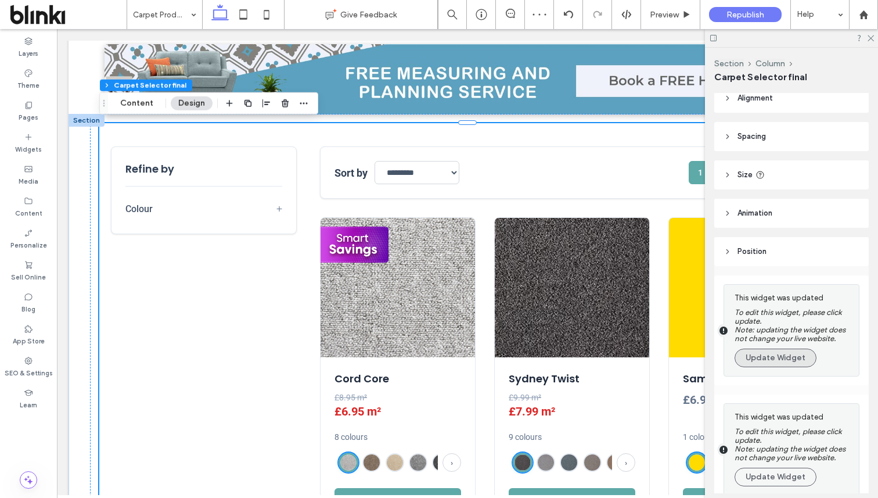
click at [798, 366] on button "Update Widget" at bounding box center [775, 357] width 82 height 19
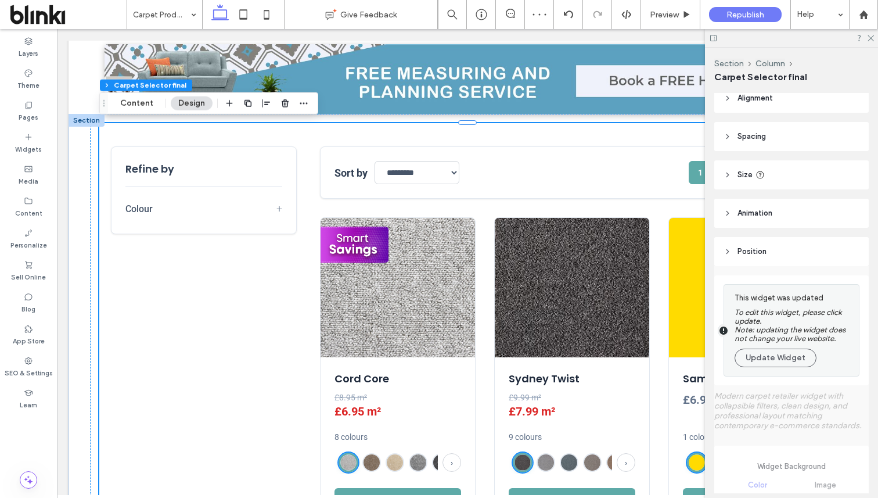
click at [798, 366] on button "Update Widget" at bounding box center [775, 357] width 82 height 19
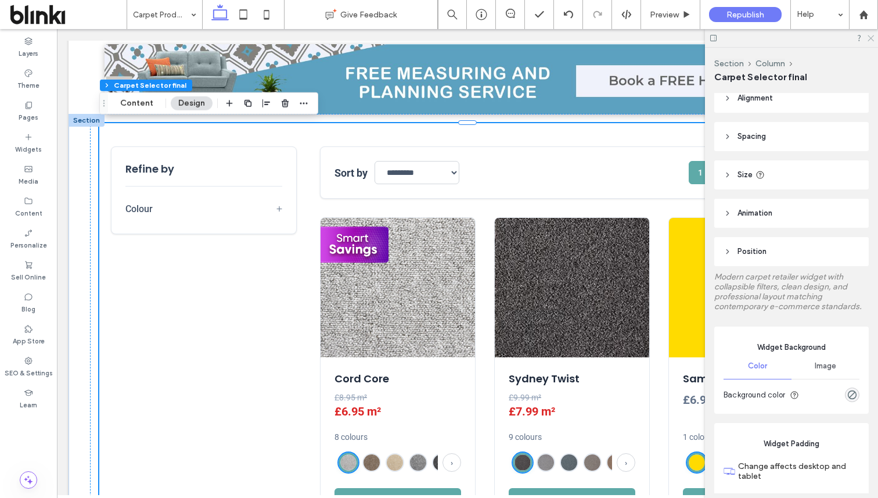
click at [870, 40] on icon at bounding box center [870, 38] width 8 height 8
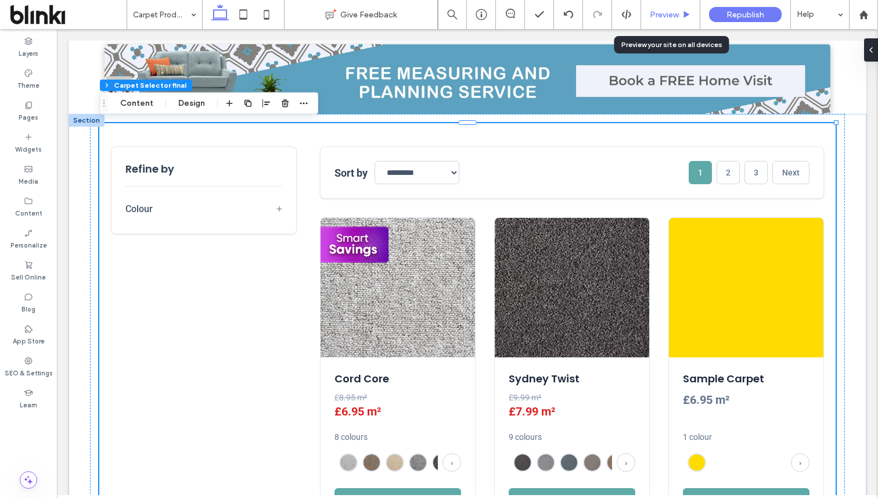
click at [669, 16] on span "Preview" at bounding box center [664, 15] width 29 height 10
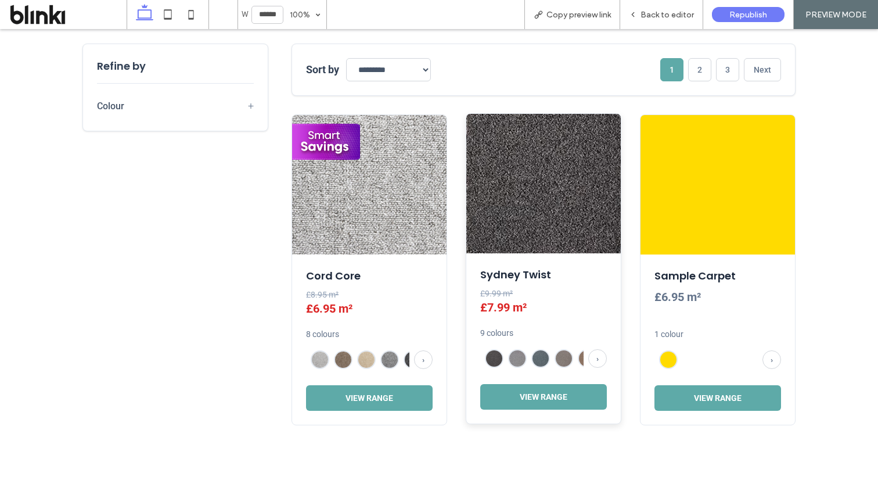
scroll to position [456, 0]
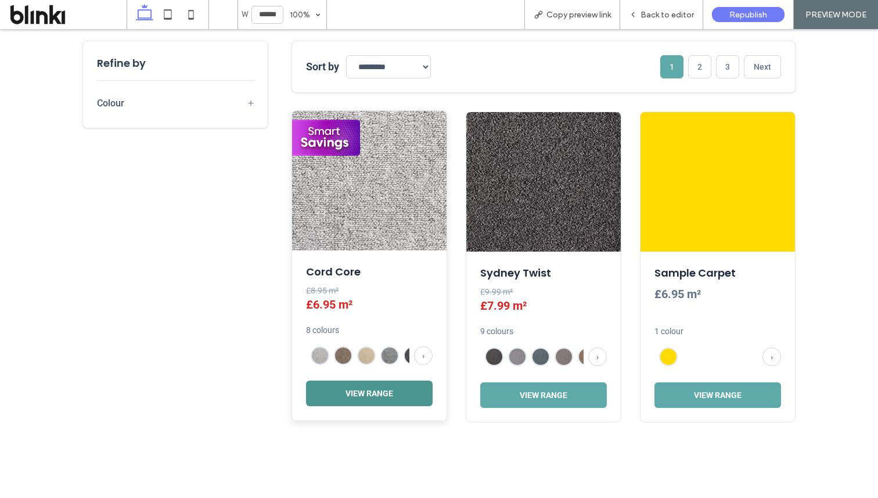
click at [388, 387] on button "View Range" at bounding box center [369, 393] width 127 height 26
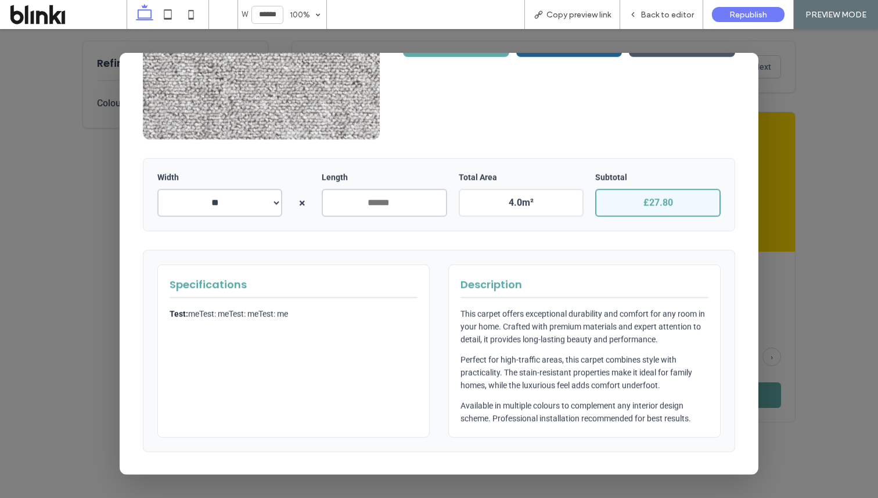
scroll to position [183, 0]
click at [663, 6] on div "Back to editor" at bounding box center [661, 14] width 83 height 29
click at [662, 16] on span "Back to editor" at bounding box center [666, 15] width 53 height 10
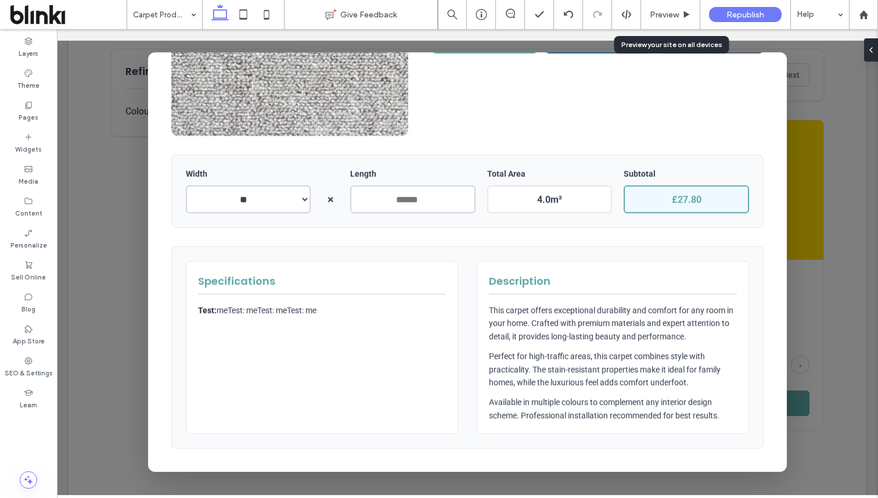
scroll to position [450, 0]
click at [807, 96] on div at bounding box center [467, 262] width 821 height 466
click at [517, 140] on img at bounding box center [572, 188] width 154 height 139
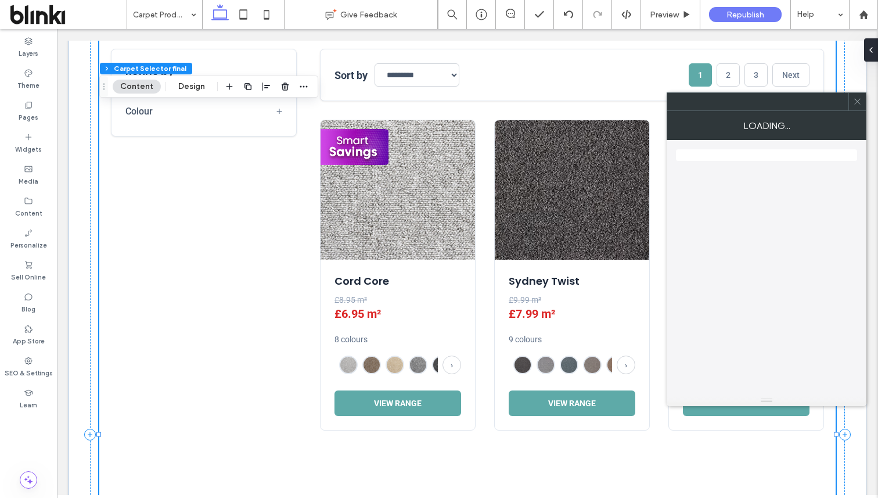
click at [477, 190] on div "Cord Core £8.95 m² £6.95 m² 8 colours › View Range Sydney Twist £9.99 m² £7.99 …" at bounding box center [572, 275] width 504 height 311
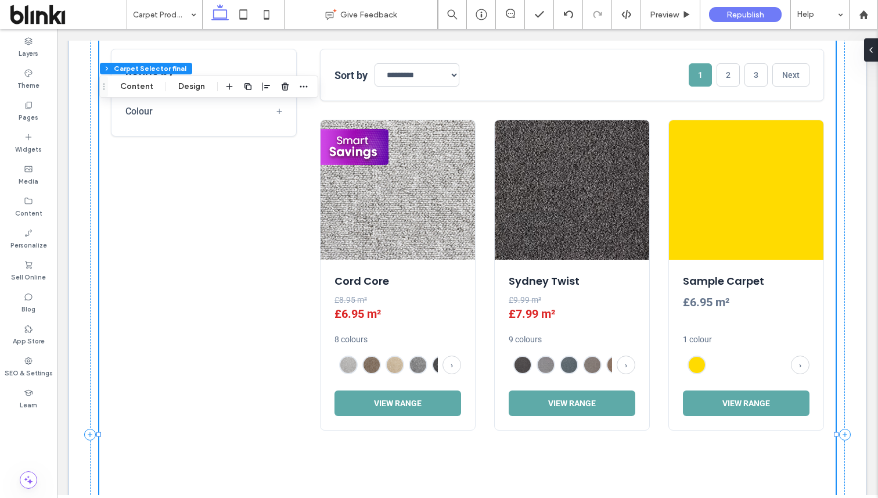
click at [477, 190] on div "Cord Core £8.95 m² £6.95 m² 8 colours › View Range Sydney Twist £9.99 m² £7.99 …" at bounding box center [572, 275] width 504 height 311
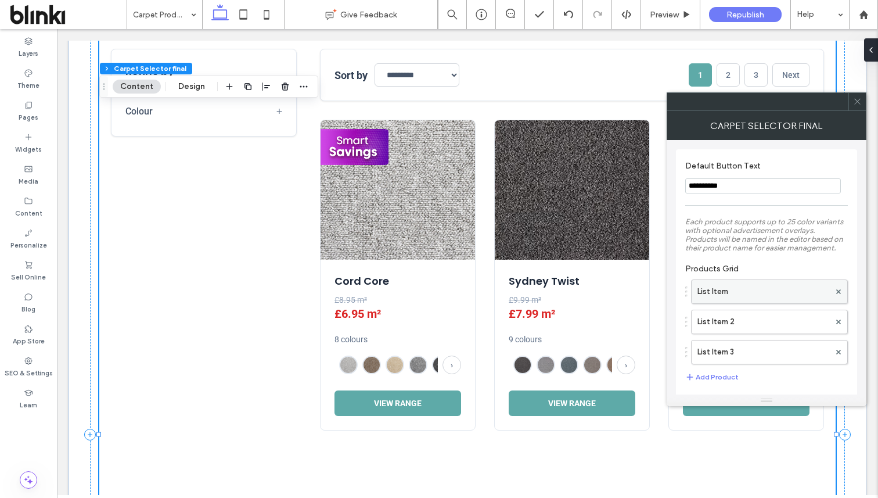
click at [733, 290] on label "List Item" at bounding box center [763, 291] width 132 height 23
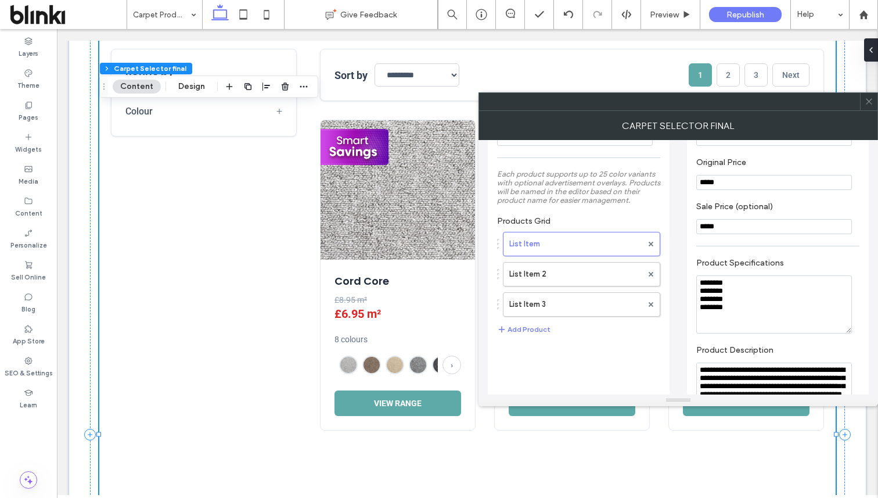
scroll to position [53, 0]
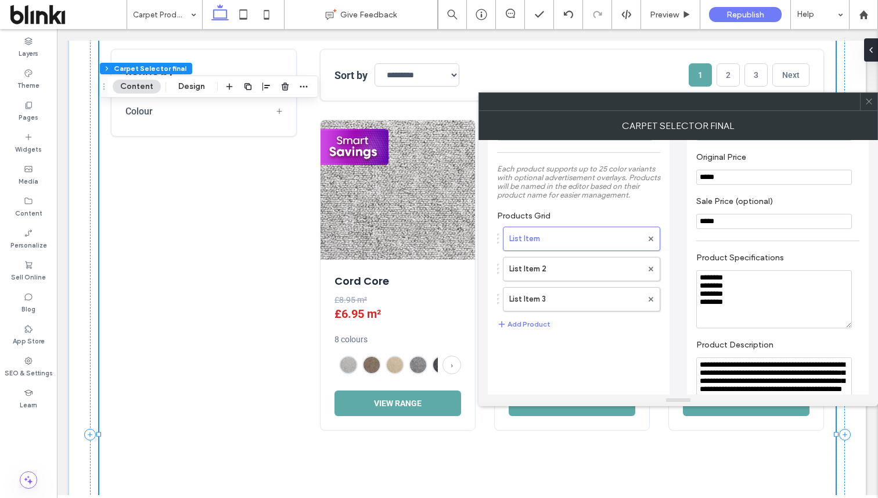
click at [873, 103] on div at bounding box center [868, 101] width 17 height 17
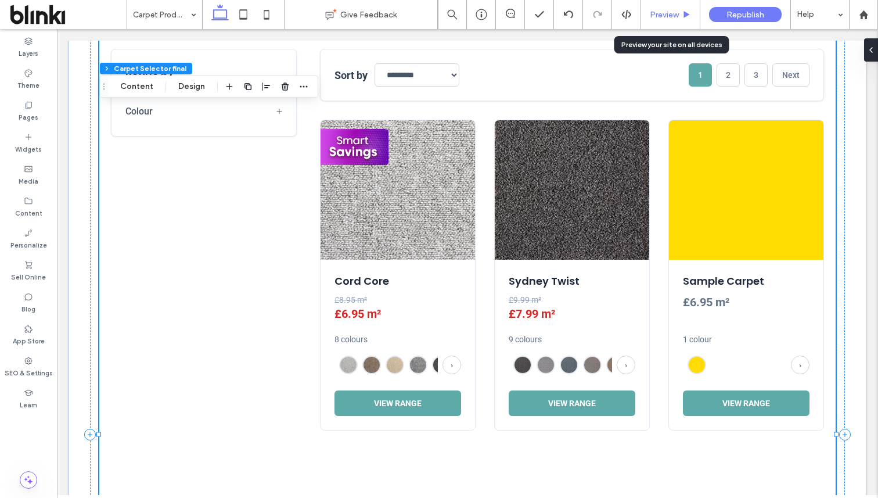
click at [663, 15] on span "Preview" at bounding box center [664, 15] width 29 height 10
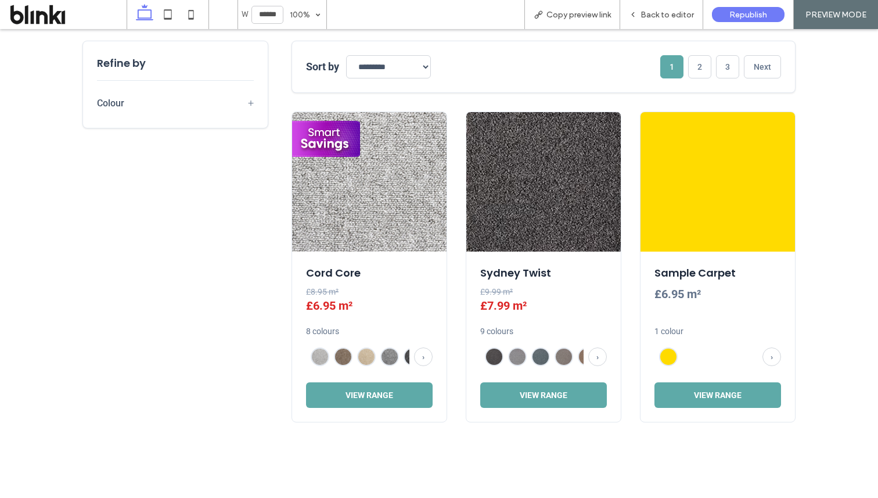
scroll to position [456, 0]
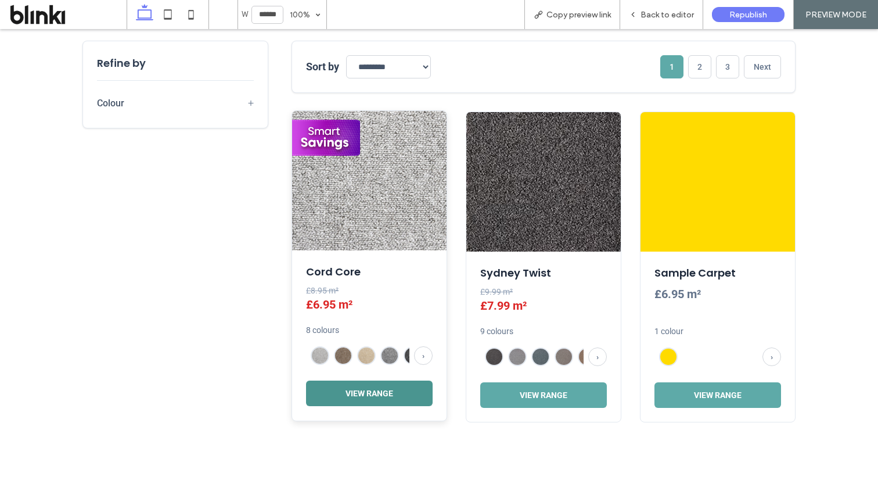
click at [376, 394] on button "View Range" at bounding box center [369, 393] width 127 height 26
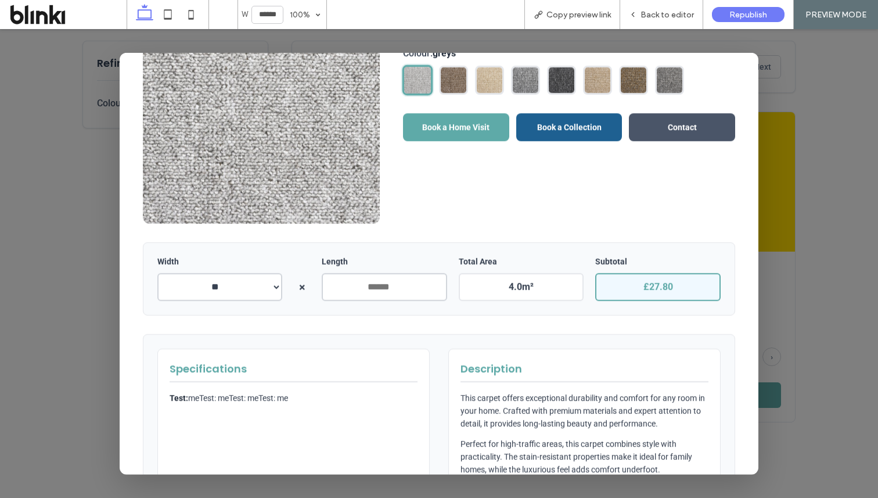
scroll to position [0, 0]
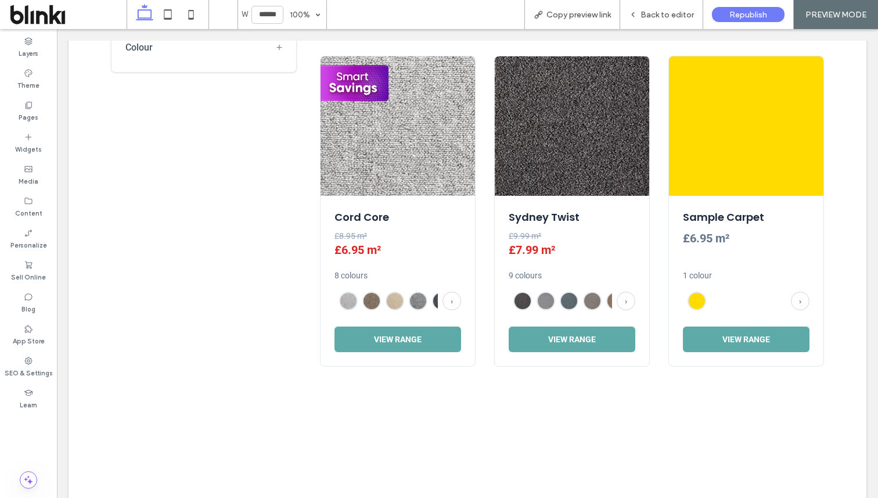
scroll to position [531, 0]
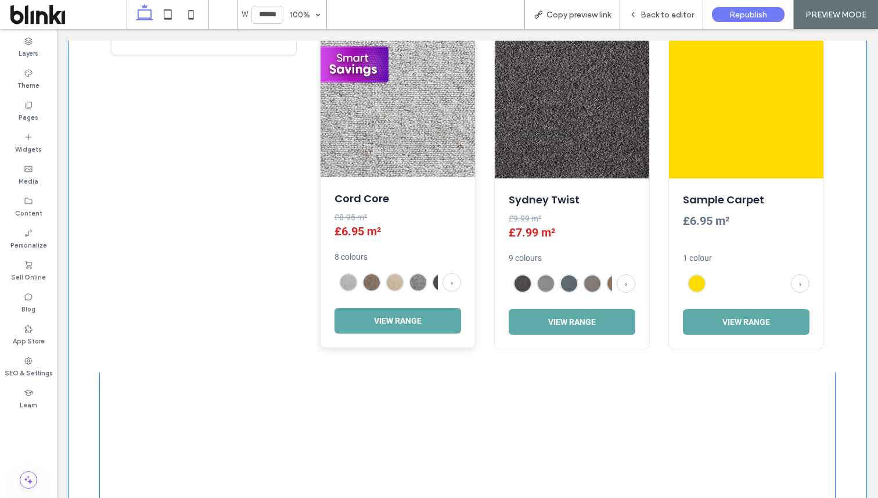
click at [402, 242] on div "£8.95 m² £6.95 m²" at bounding box center [397, 228] width 127 height 33
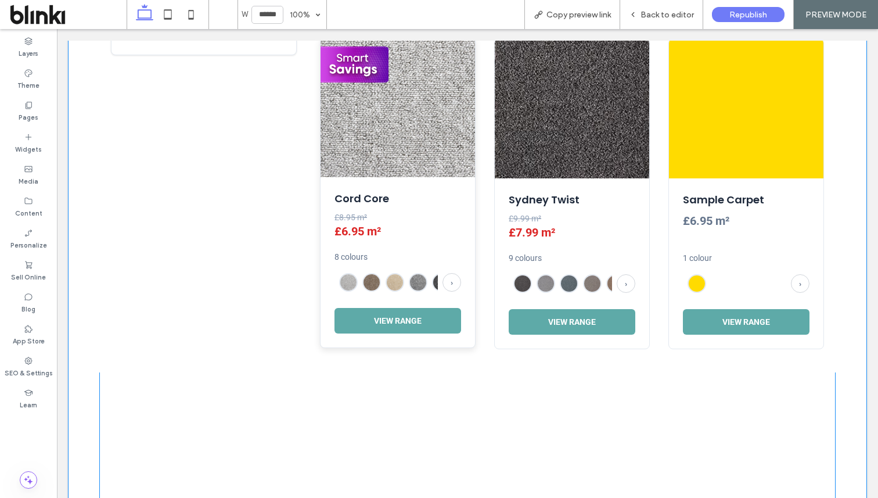
click at [402, 242] on div "£8.95 m² £6.95 m²" at bounding box center [397, 228] width 127 height 33
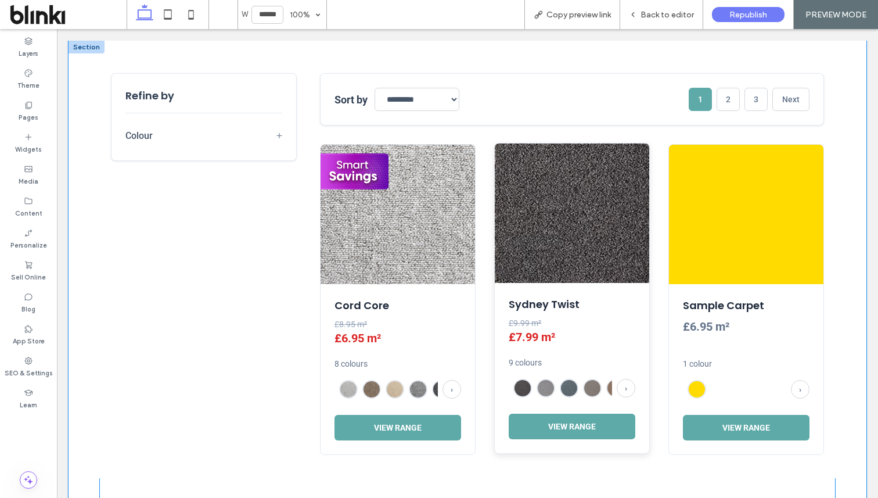
scroll to position [401, 0]
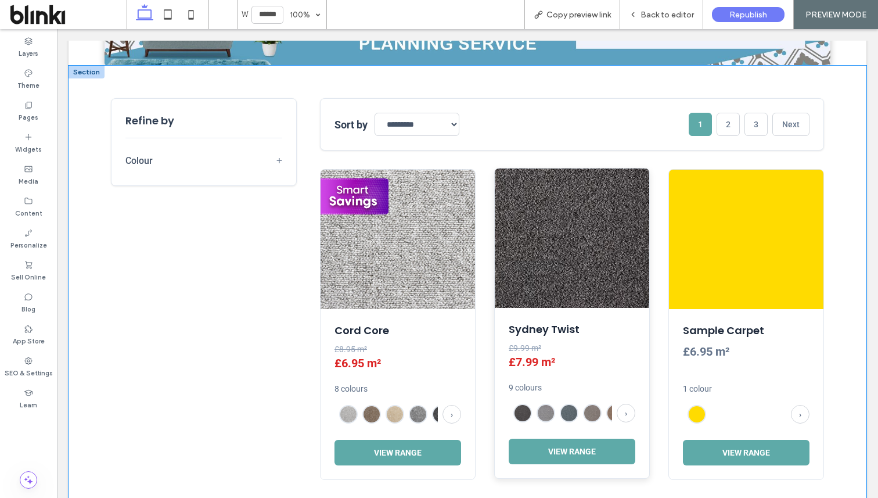
click at [557, 172] on img at bounding box center [572, 237] width 154 height 139
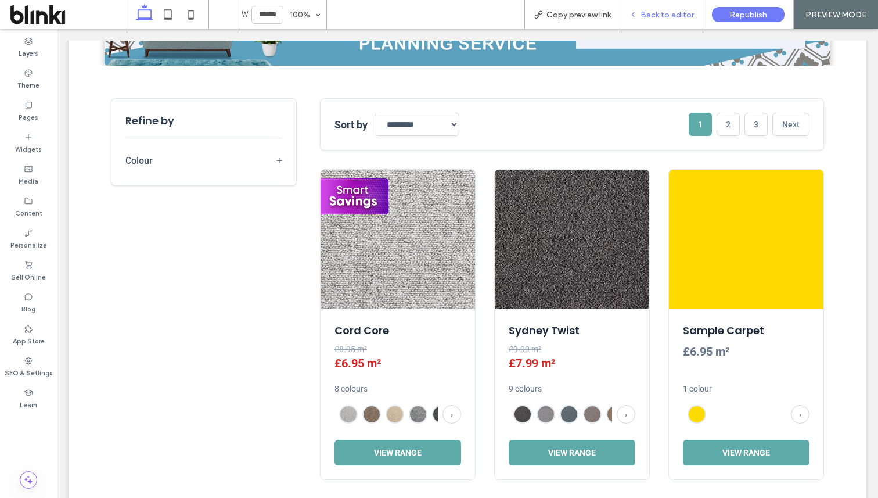
click at [666, 8] on div "Back to editor" at bounding box center [661, 14] width 83 height 29
click at [660, 21] on div "Back to editor" at bounding box center [661, 14] width 83 height 29
click at [649, 13] on span "Back to editor" at bounding box center [666, 15] width 53 height 10
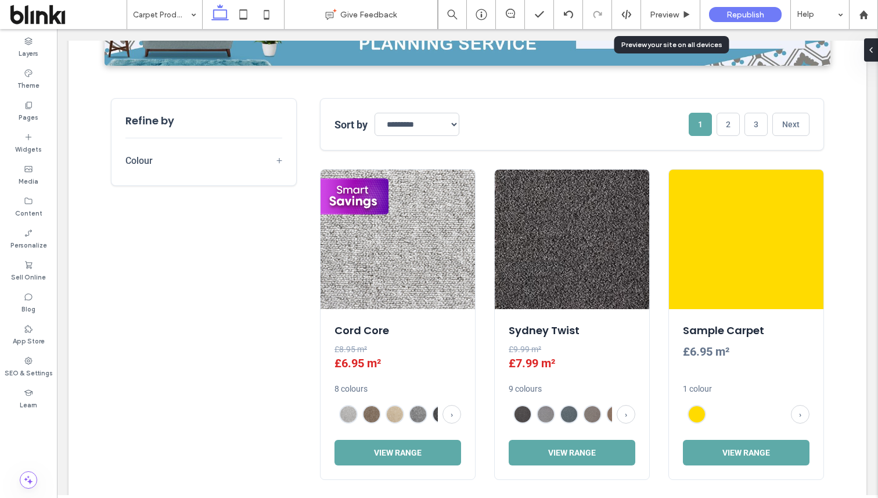
click at [649, 13] on div "Preview" at bounding box center [670, 15] width 59 height 10
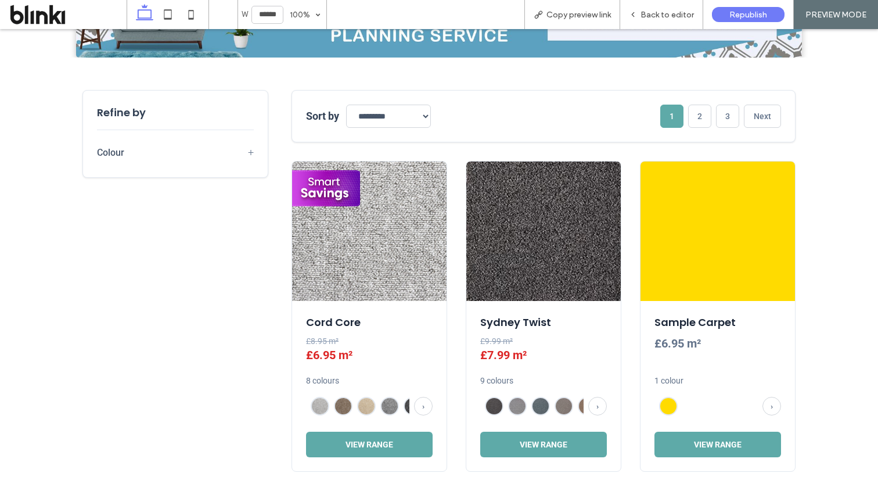
scroll to position [407, 0]
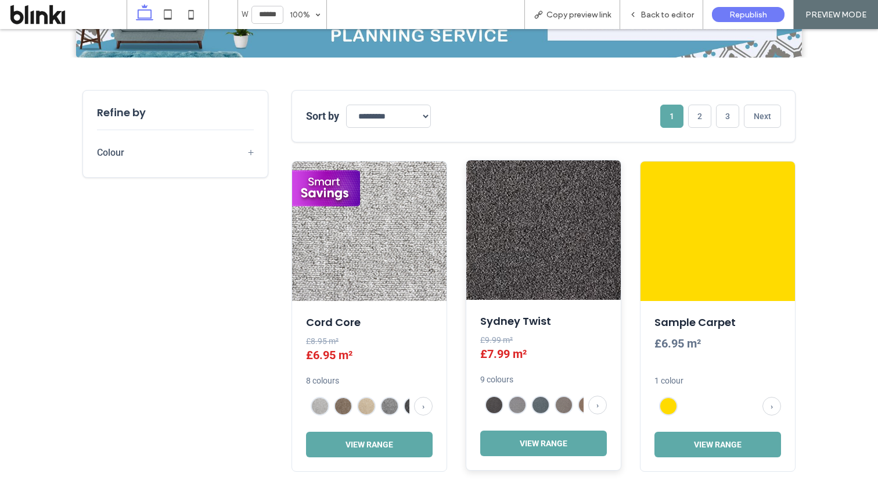
click at [554, 232] on img at bounding box center [543, 229] width 154 height 139
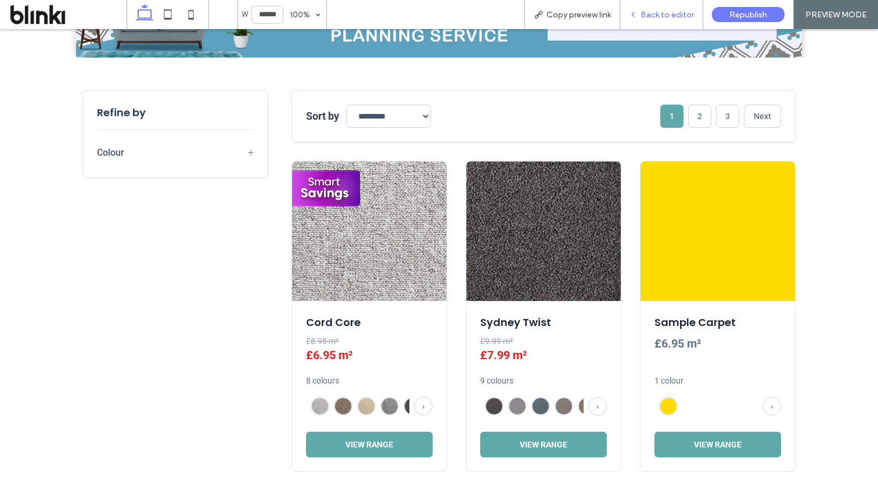
click at [672, 16] on span "Back to editor" at bounding box center [666, 15] width 53 height 10
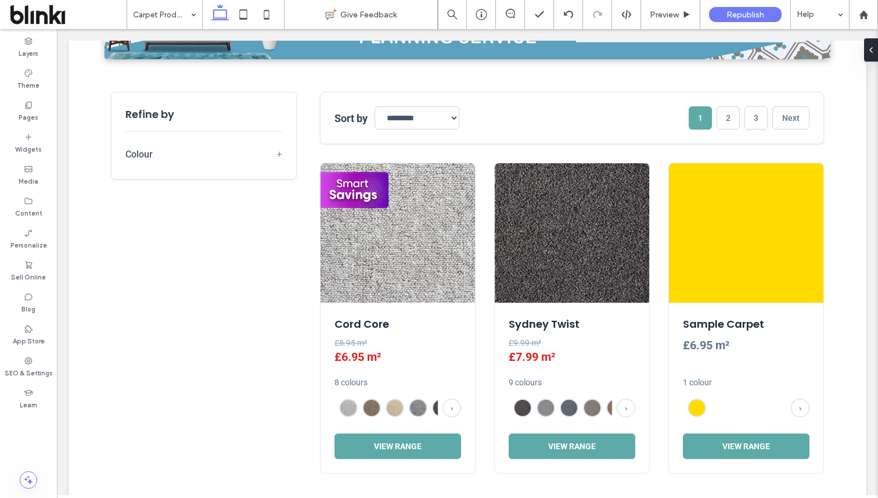
scroll to position [401, 0]
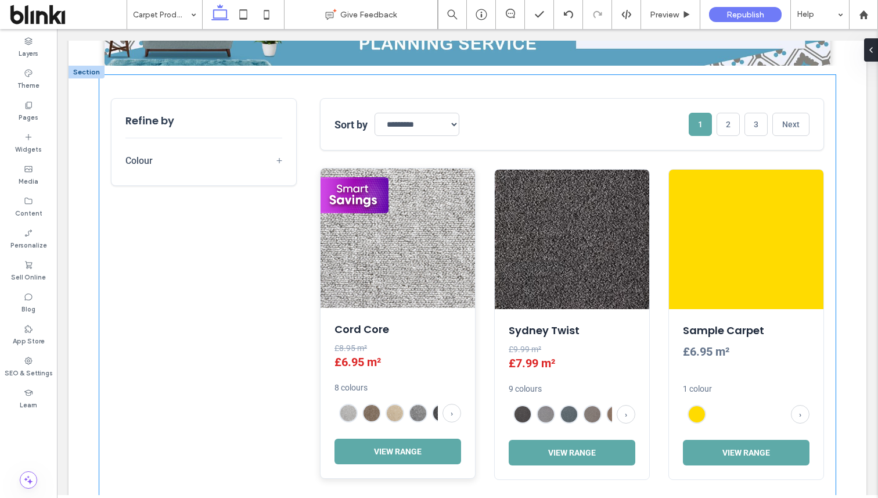
click at [463, 374] on div "Cord Core £8.95 m² £6.95 m² 8 colours › View Range" at bounding box center [397, 393] width 154 height 170
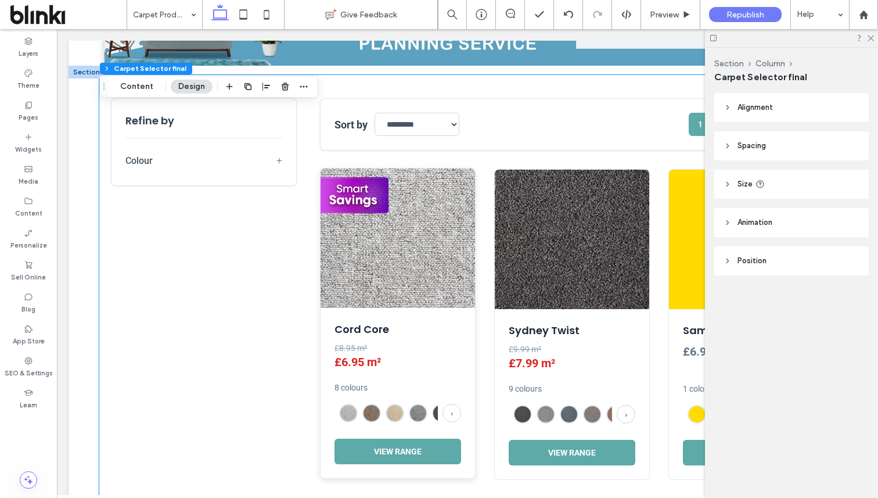
click at [463, 374] on div "Cord Core £8.95 m² £6.95 m² 8 colours › View Range" at bounding box center [397, 393] width 154 height 170
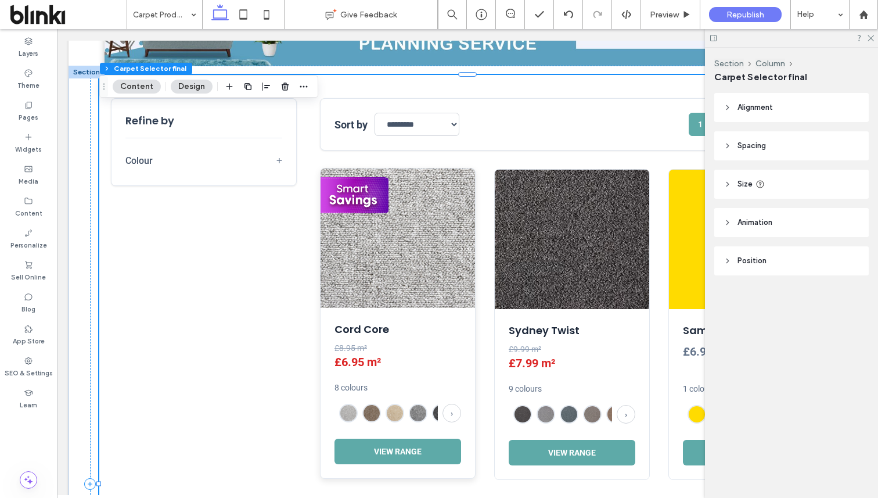
click at [463, 374] on div "Cord Core £8.95 m² £6.95 m² 8 colours › View Range" at bounding box center [397, 393] width 154 height 170
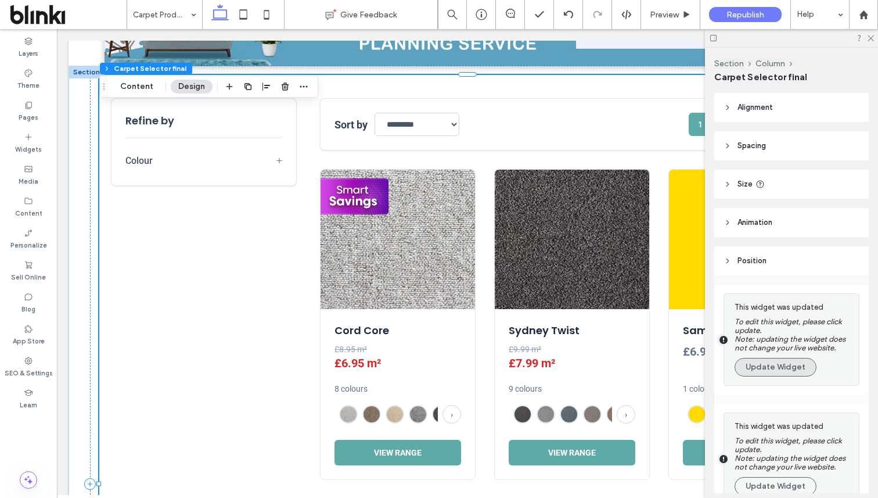
click at [755, 370] on button "Update Widget" at bounding box center [775, 367] width 82 height 19
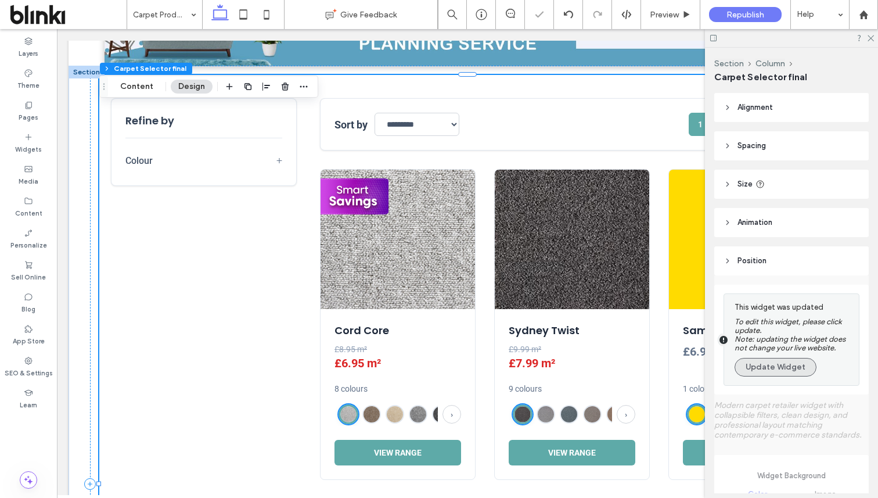
click at [769, 370] on button "Update Widget" at bounding box center [775, 367] width 82 height 19
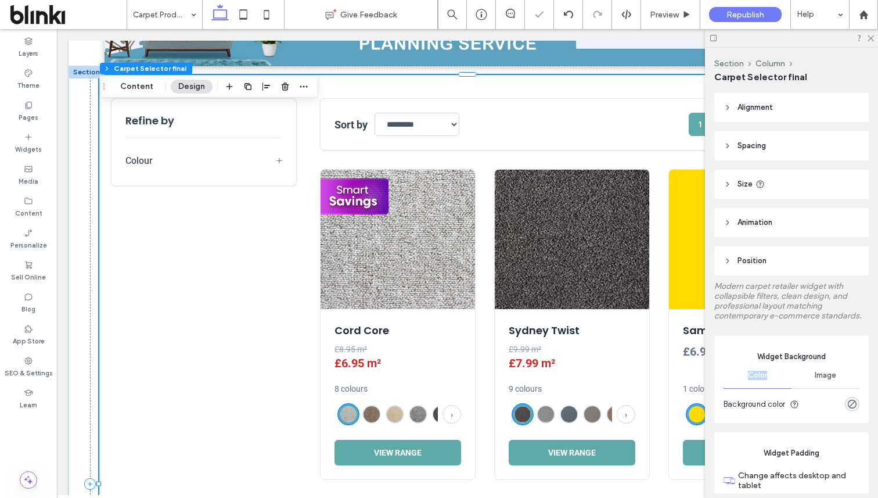
click at [769, 370] on div "Color" at bounding box center [757, 375] width 68 height 26
click at [146, 85] on button "Content" at bounding box center [137, 87] width 48 height 14
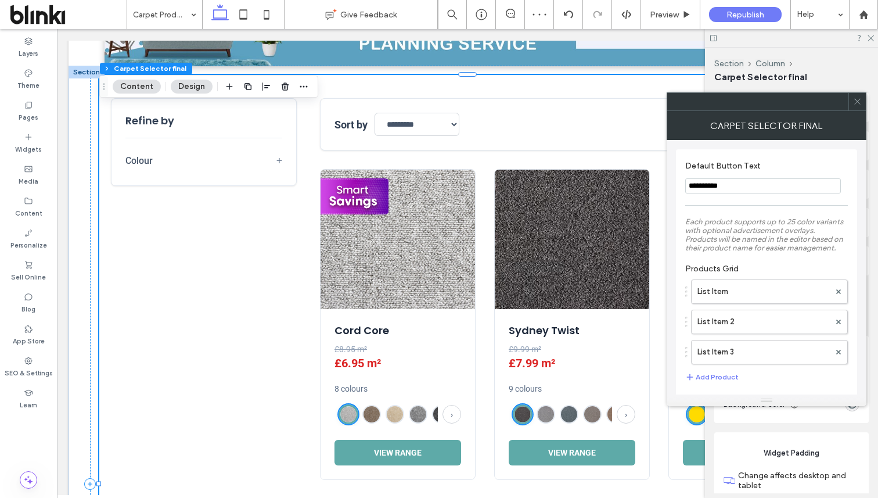
click at [857, 100] on icon at bounding box center [857, 101] width 9 height 9
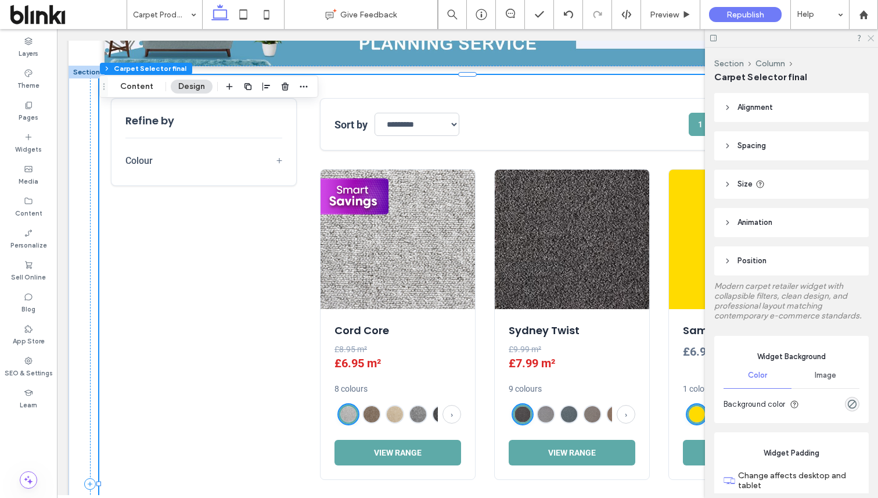
click at [870, 37] on icon at bounding box center [870, 38] width 8 height 8
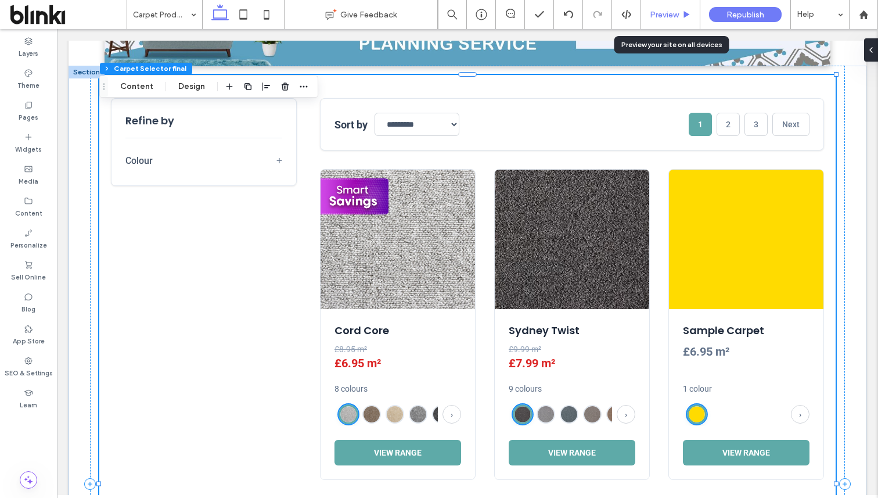
click at [659, 12] on span "Preview" at bounding box center [664, 15] width 29 height 10
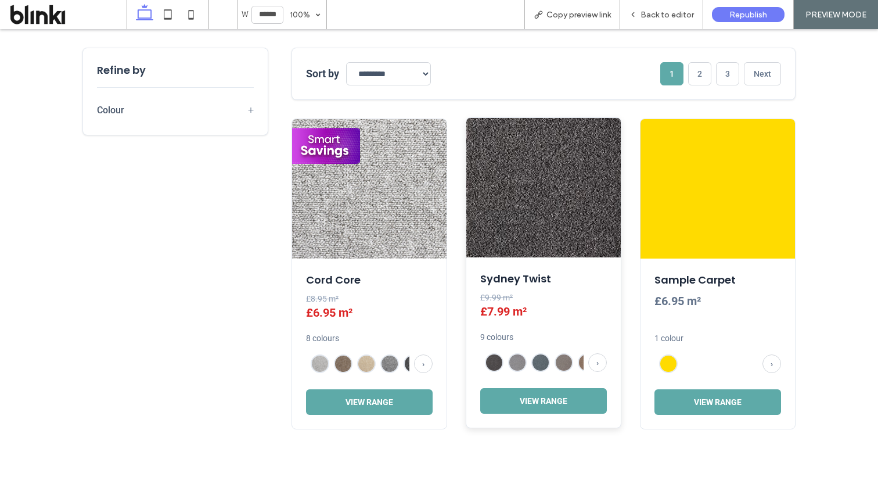
scroll to position [471, 0]
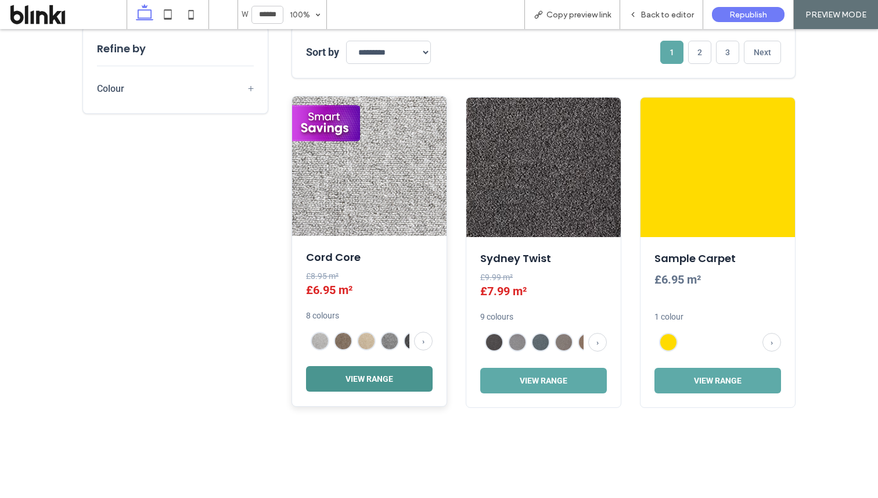
click at [401, 376] on button "View Range" at bounding box center [369, 379] width 127 height 26
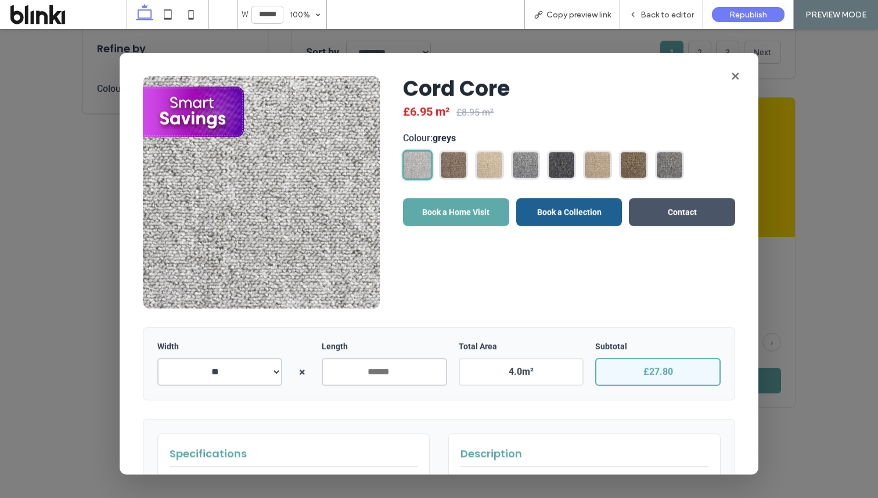
scroll to position [183, 0]
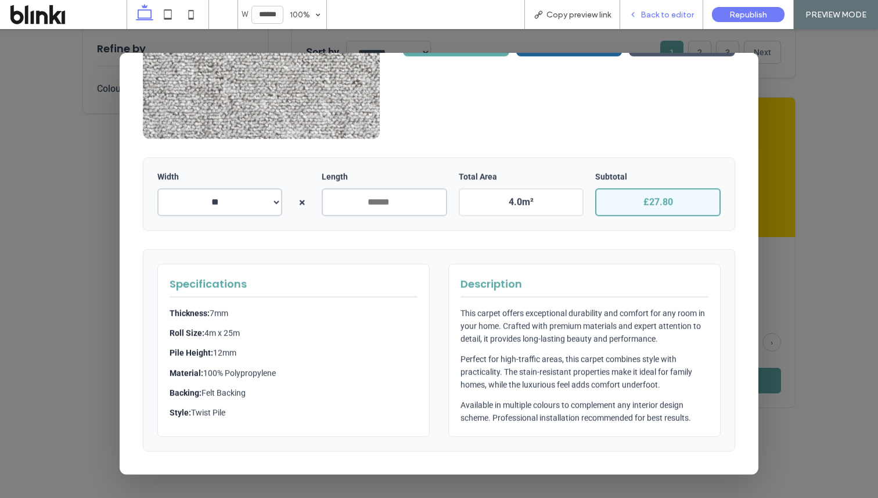
click at [674, 16] on span "Back to editor" at bounding box center [666, 15] width 53 height 10
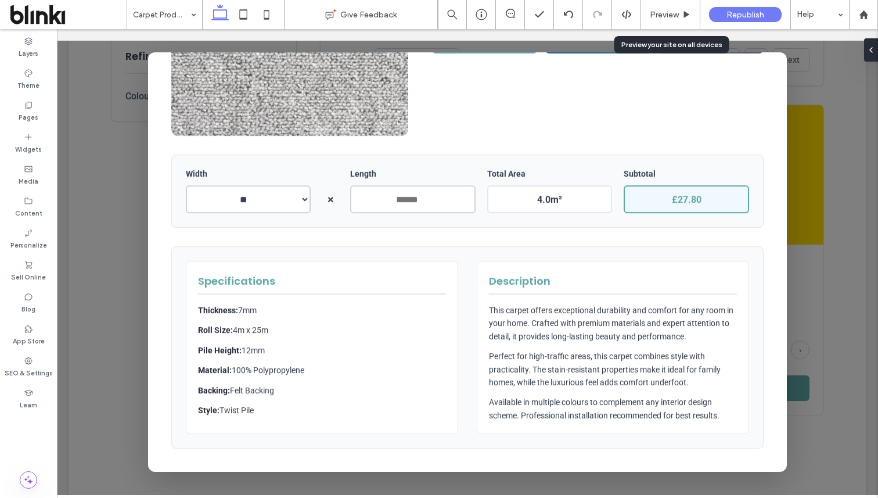
scroll to position [464, 0]
click at [659, 154] on div "Width ** ** × Length * Total Area 4.0 m² Subtotal £27.80" at bounding box center [467, 190] width 592 height 73
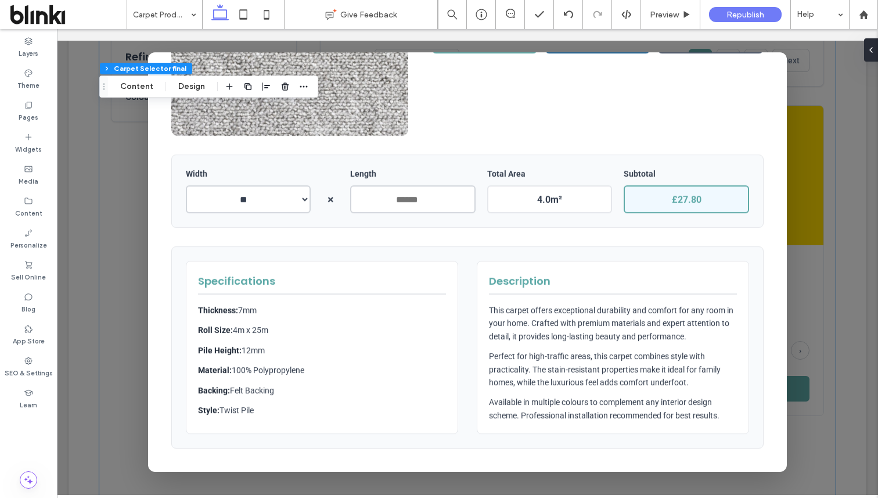
click at [824, 104] on div at bounding box center [467, 262] width 821 height 466
click at [821, 84] on div "**********" at bounding box center [572, 60] width 504 height 52
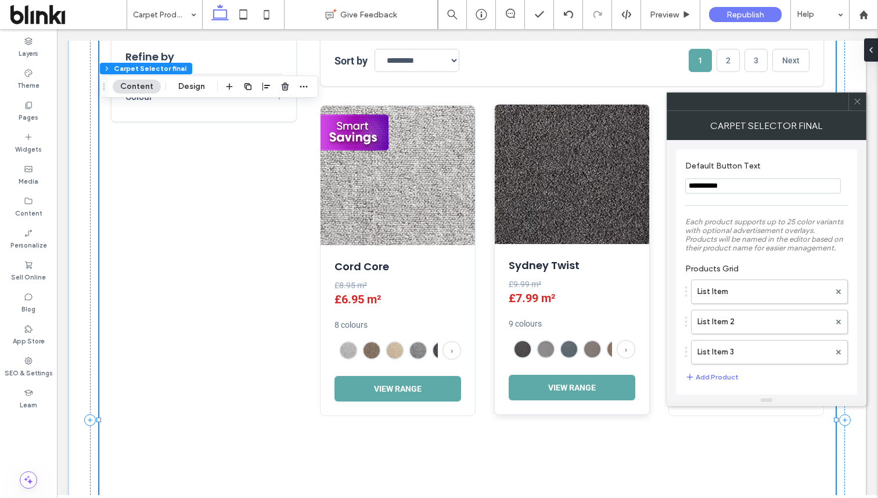
click at [596, 275] on div "Sydney Twist £9.99 m² £7.99 m² 9 colours › View Range" at bounding box center [572, 329] width 154 height 170
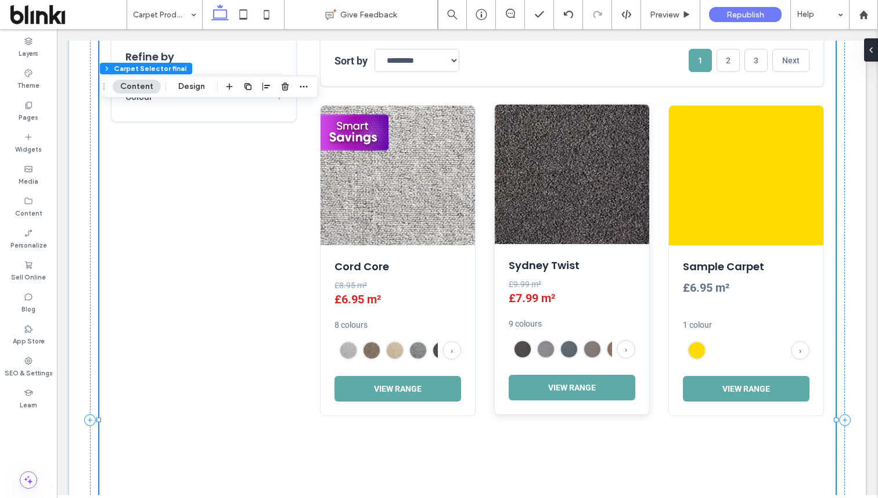
click at [596, 275] on div "Sydney Twist £9.99 m² £7.99 m² 9 colours › View Range" at bounding box center [572, 329] width 154 height 170
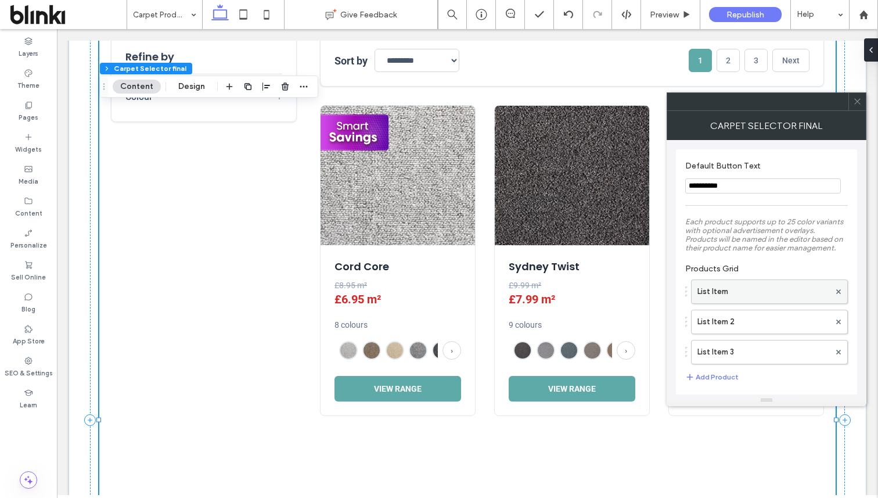
click at [723, 294] on label "List Item" at bounding box center [763, 291] width 132 height 23
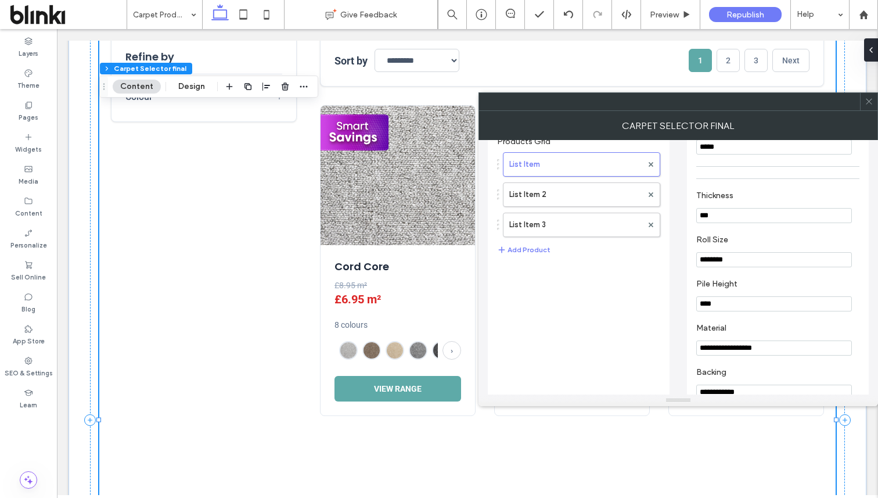
scroll to position [124, 0]
drag, startPoint x: 716, startPoint y: 265, endPoint x: 737, endPoint y: 266, distance: 20.4
click at [737, 266] on input "********" at bounding box center [774, 262] width 156 height 15
type input "****"
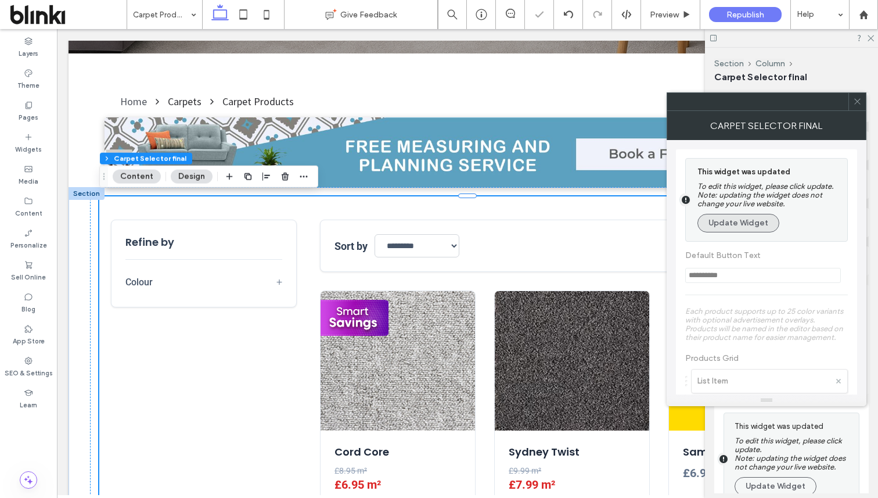
click at [756, 230] on button "Update Widget" at bounding box center [738, 223] width 82 height 19
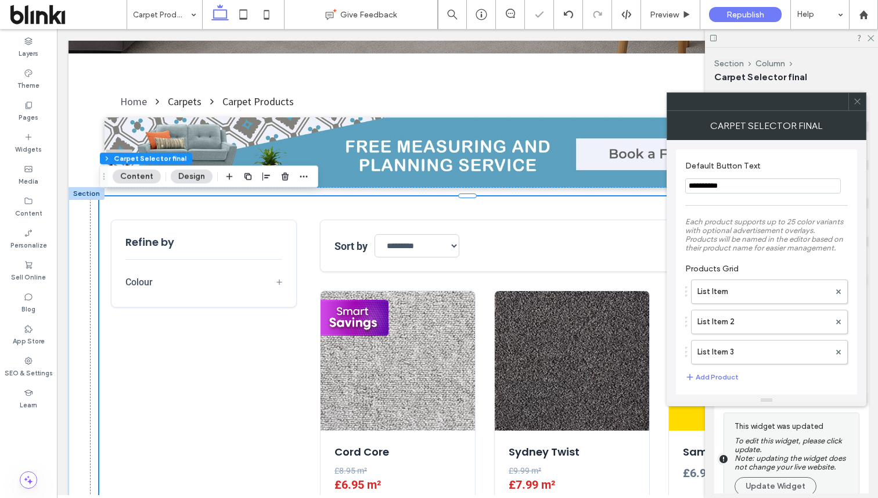
click at [860, 97] on icon at bounding box center [857, 101] width 9 height 9
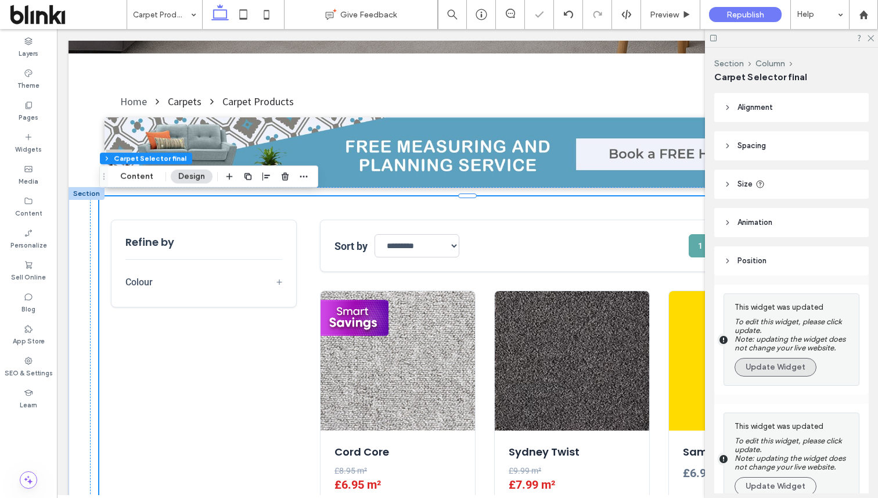
click at [784, 364] on button "Update Widget" at bounding box center [775, 367] width 82 height 19
click at [784, 477] on button "Update Widget" at bounding box center [775, 486] width 82 height 19
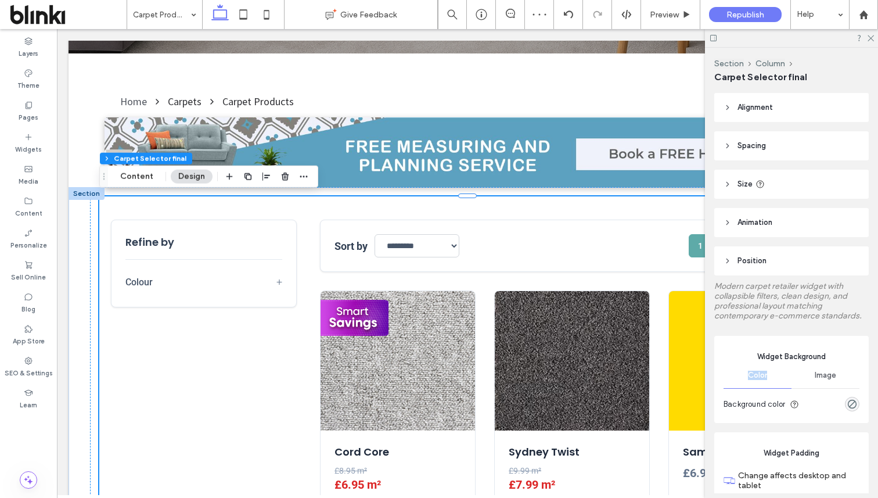
click at [784, 364] on div "Color" at bounding box center [757, 375] width 68 height 26
click at [872, 38] on icon at bounding box center [870, 38] width 8 height 8
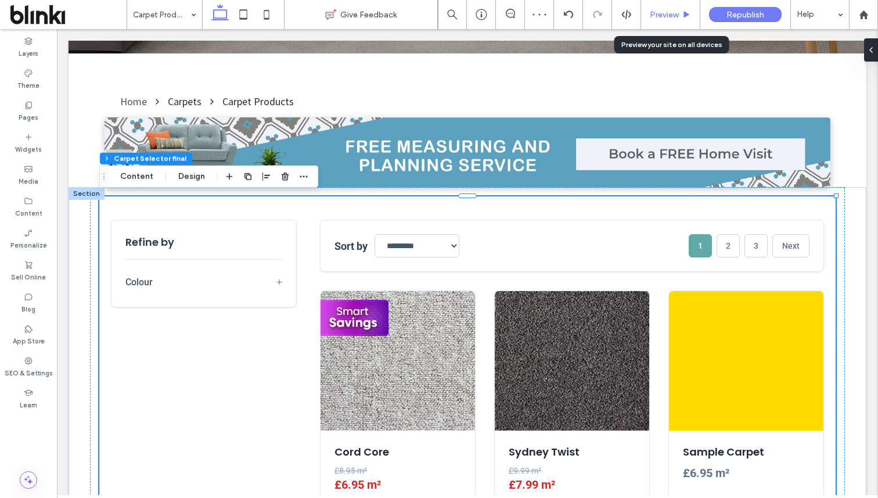
click at [668, 15] on span "Preview" at bounding box center [664, 15] width 29 height 10
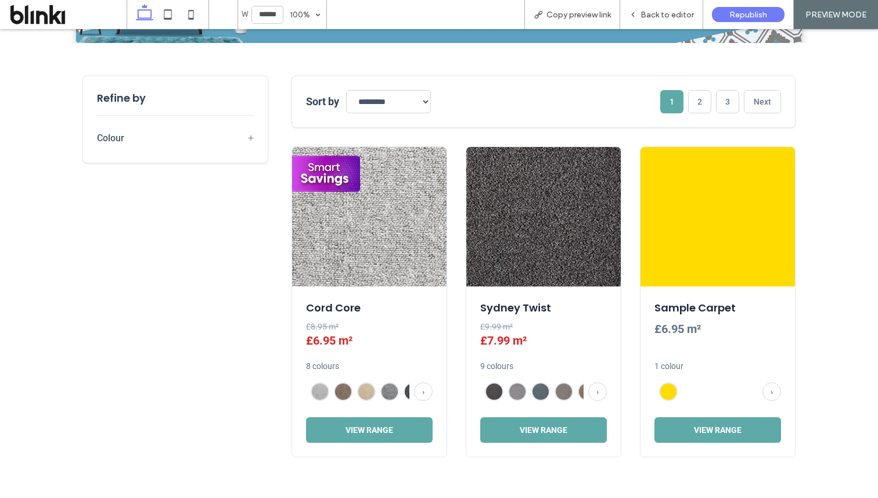
scroll to position [434, 0]
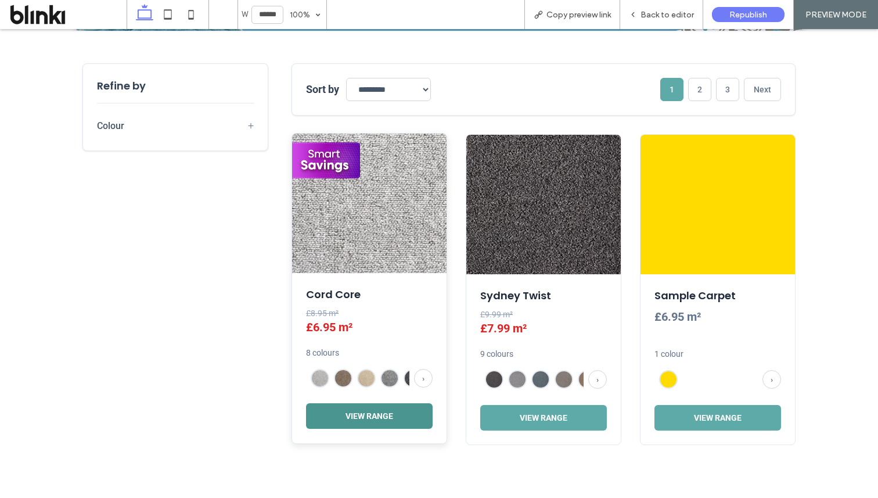
click at [406, 410] on button "View Range" at bounding box center [369, 416] width 127 height 26
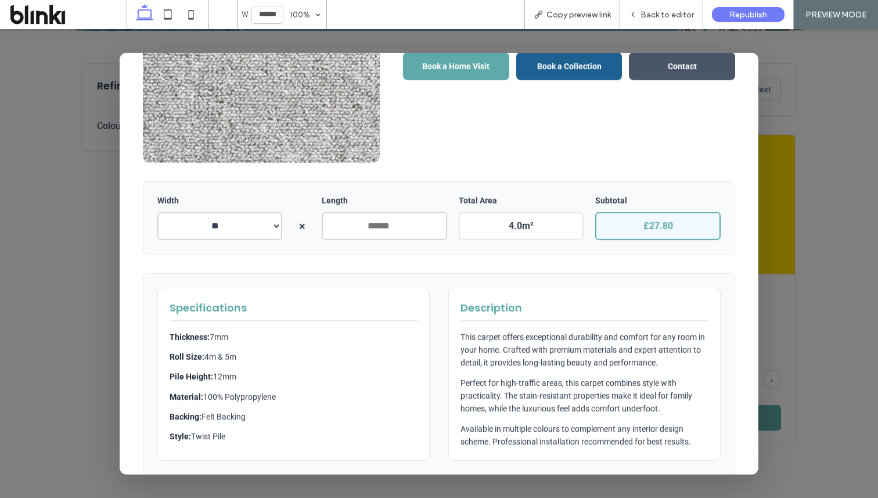
scroll to position [183, 0]
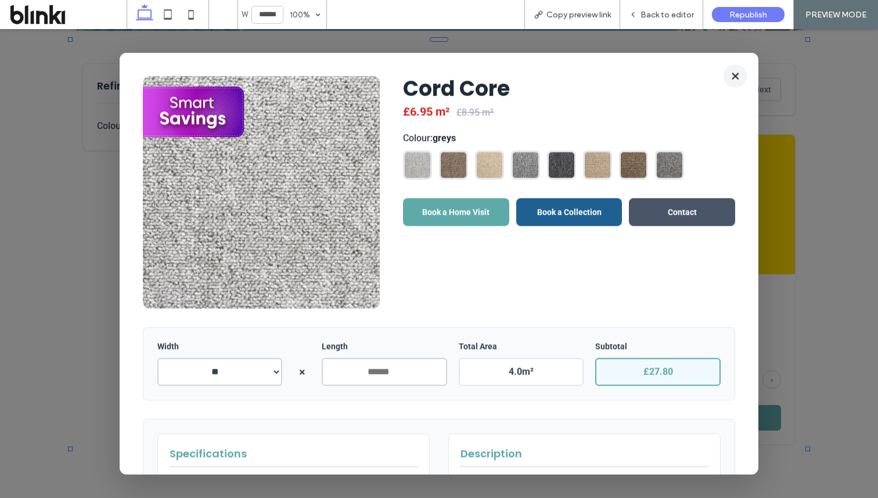
click at [733, 73] on button "×" at bounding box center [734, 75] width 23 height 23
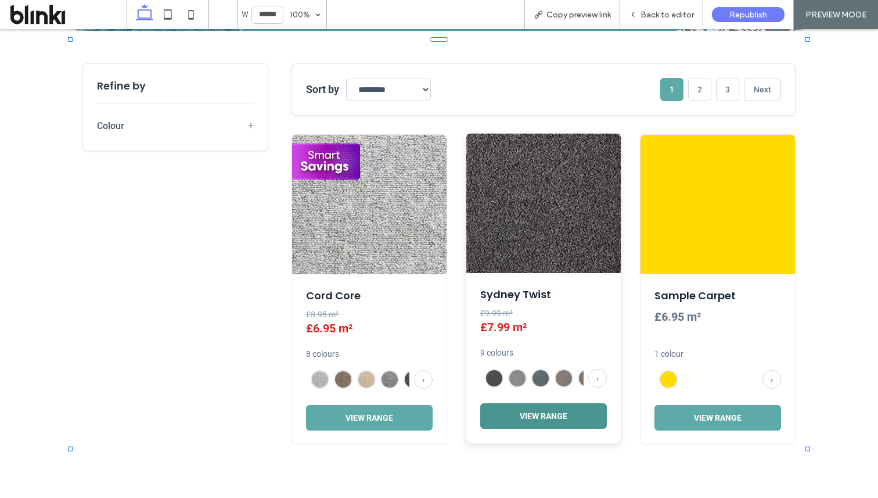
click at [549, 408] on button "View Range" at bounding box center [543, 416] width 127 height 26
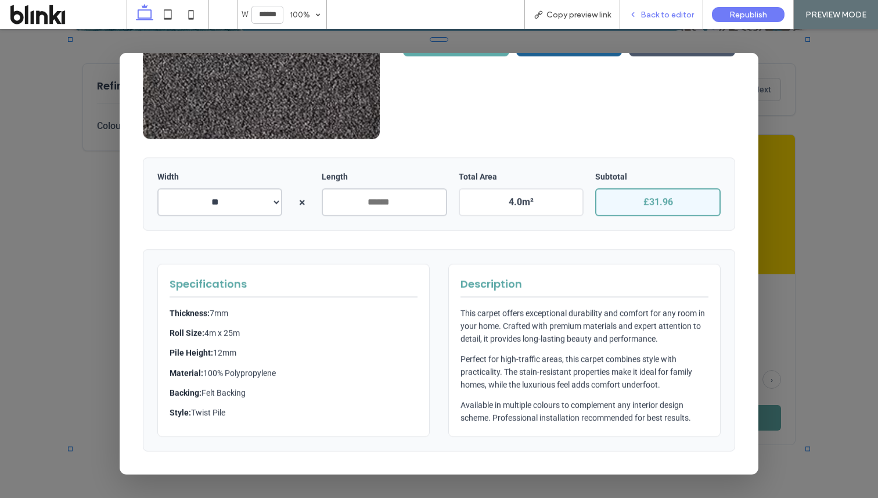
click at [674, 9] on div "Back to editor" at bounding box center [661, 14] width 83 height 29
click at [664, 26] on div "Back to editor" at bounding box center [661, 14] width 83 height 29
click at [720, 122] on div "Sydney Twist £7.99 m² £9.99 m² Colour: blacks Book a Home Visit Book a Collecti…" at bounding box center [439, 22] width 592 height 232
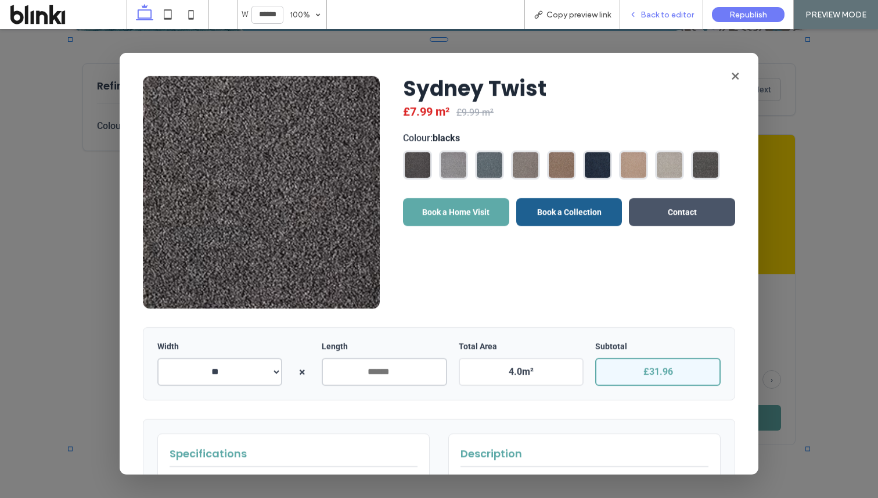
click at [666, 18] on span "Back to editor" at bounding box center [666, 15] width 53 height 10
click at [734, 78] on button "×" at bounding box center [734, 75] width 23 height 23
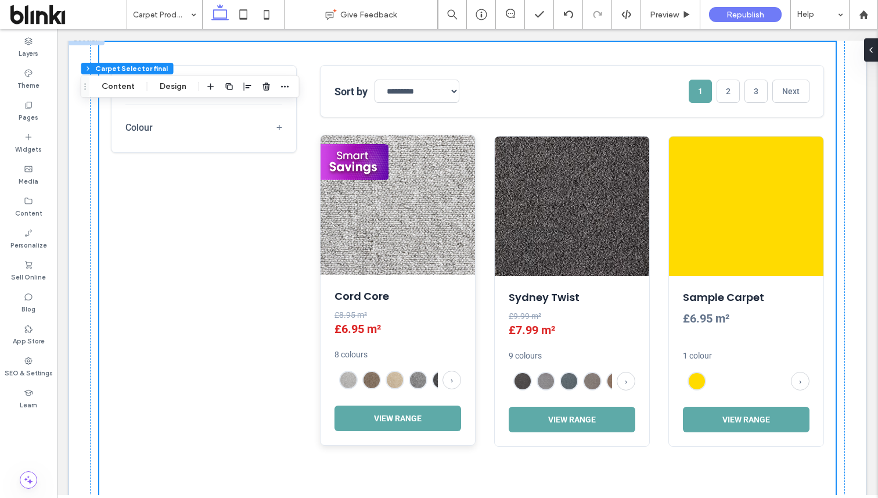
click at [330, 177] on img at bounding box center [397, 204] width 154 height 139
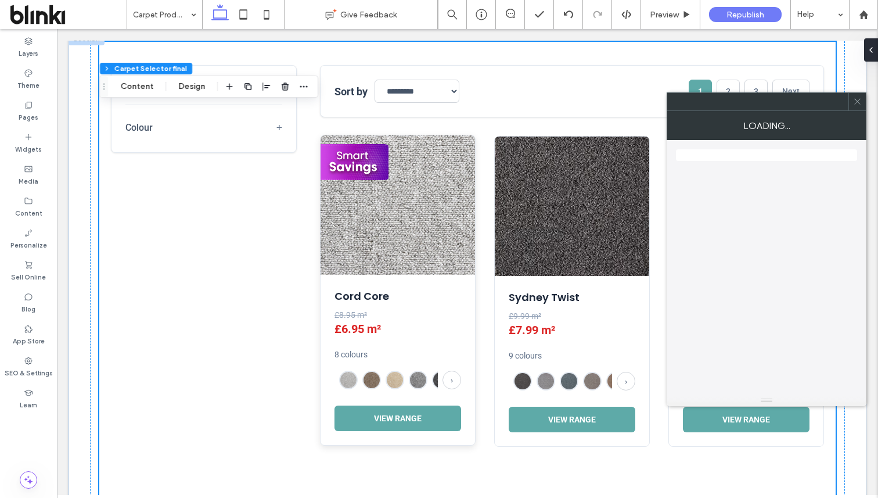
scroll to position [427, 0]
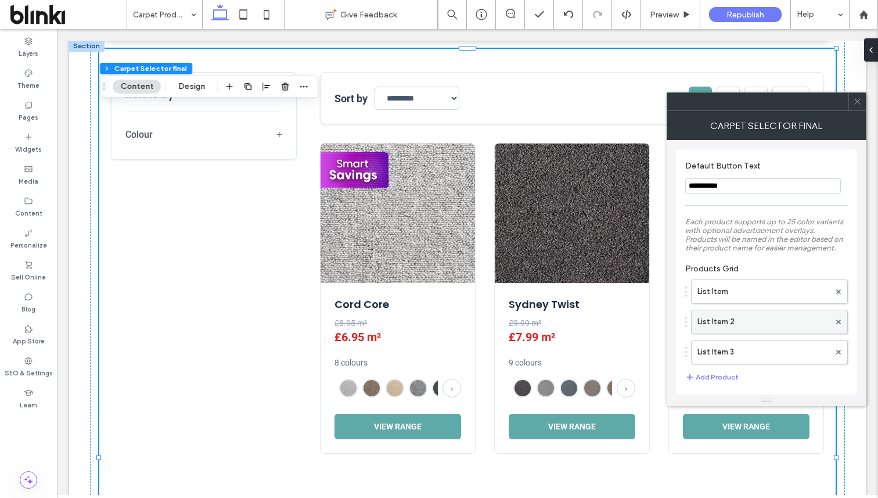
click at [718, 319] on label "List Item 2" at bounding box center [763, 321] width 132 height 23
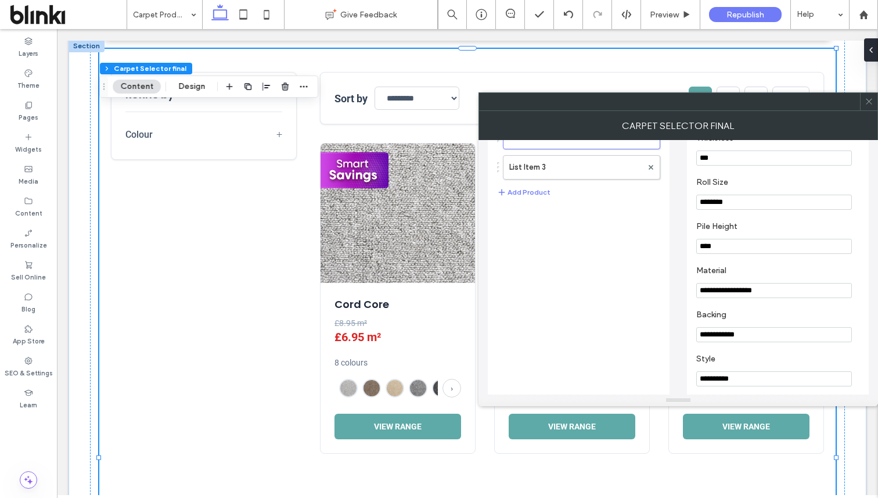
scroll to position [144, 0]
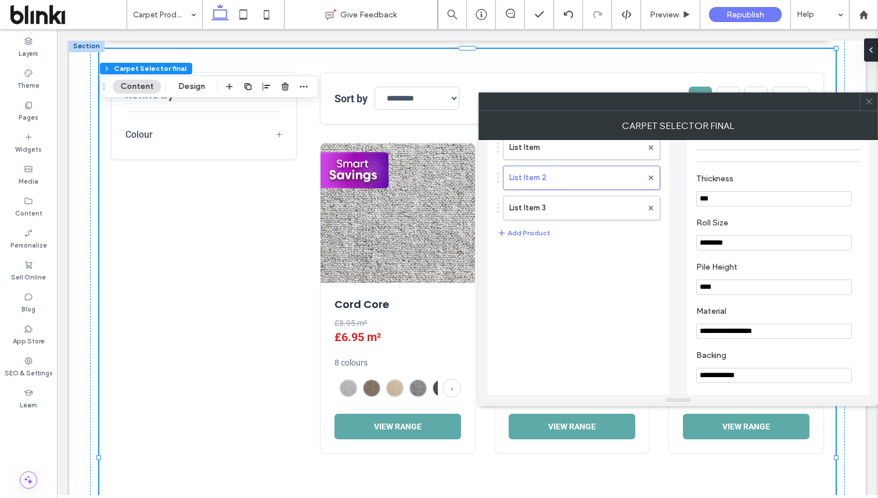
drag, startPoint x: 753, startPoint y: 247, endPoint x: 694, endPoint y: 247, distance: 59.2
click at [731, 230] on label "Roll Size" at bounding box center [775, 224] width 158 height 13
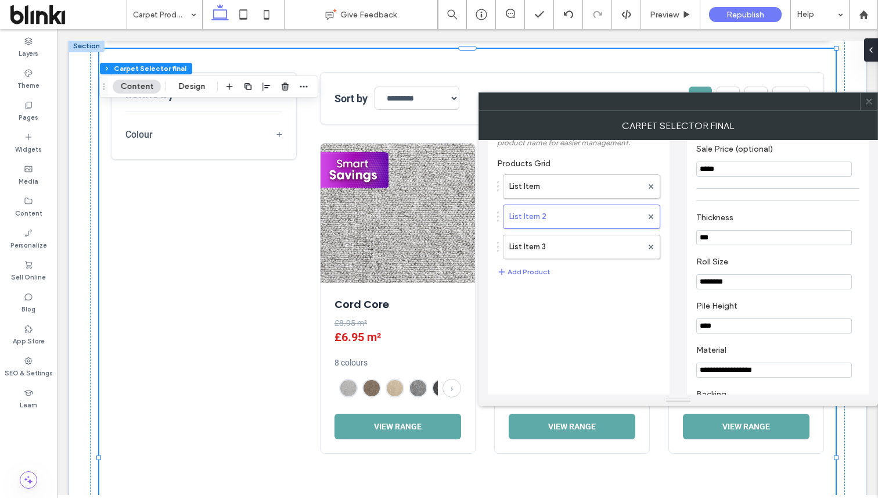
scroll to position [91, 0]
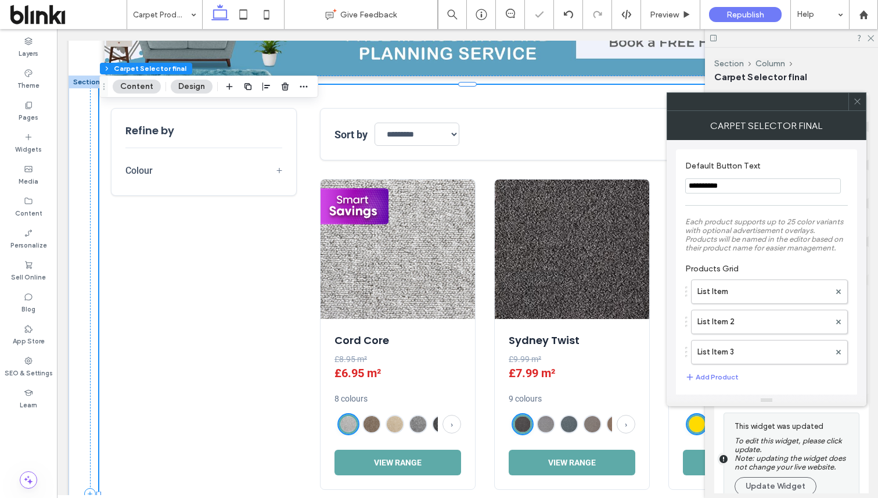
click at [857, 106] on span at bounding box center [857, 101] width 9 height 17
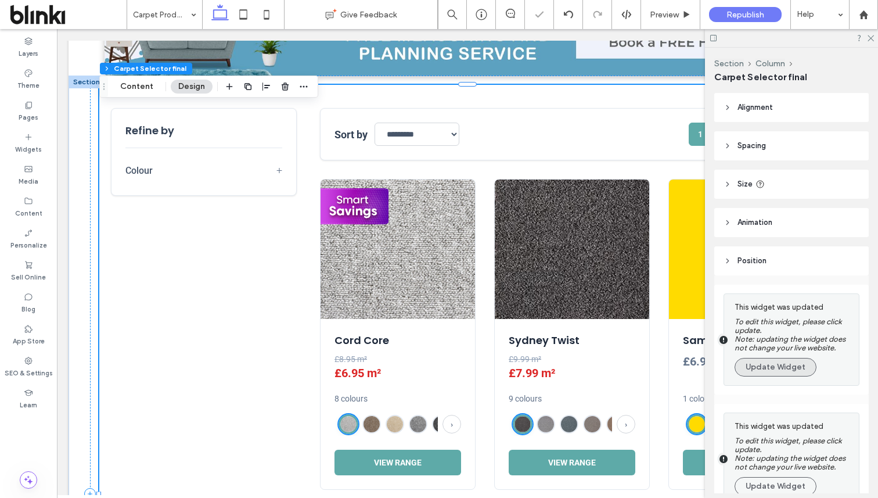
click at [780, 366] on button "Update Widget" at bounding box center [775, 367] width 82 height 19
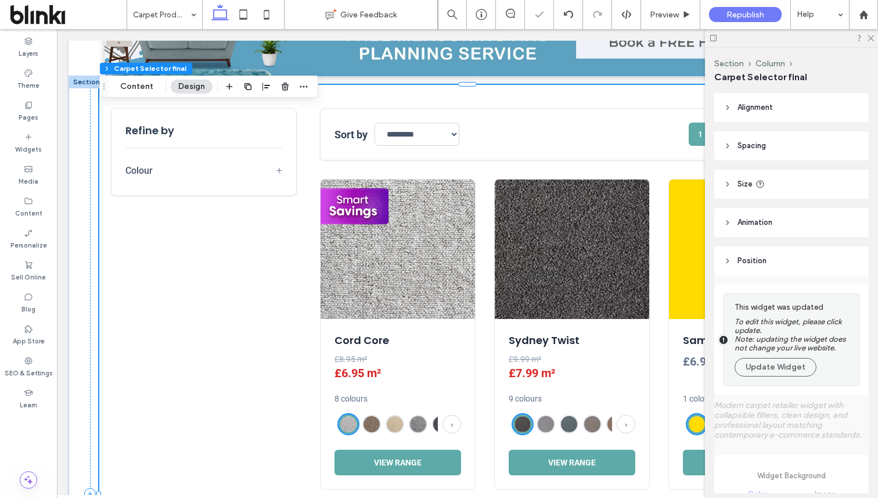
click at [780, 366] on button "Update Widget" at bounding box center [775, 367] width 82 height 19
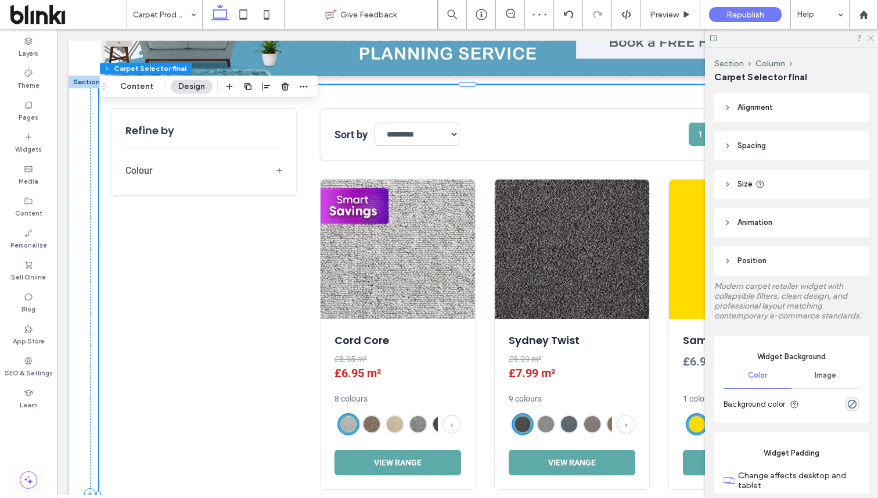
click at [873, 40] on use at bounding box center [870, 38] width 6 height 6
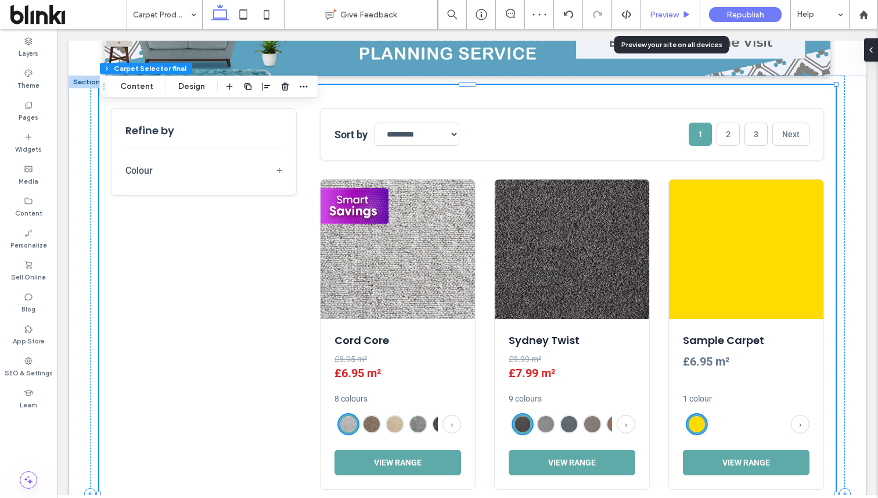
click at [677, 23] on div "Preview" at bounding box center [670, 14] width 59 height 29
click at [662, 14] on span "Preview" at bounding box center [664, 15] width 29 height 10
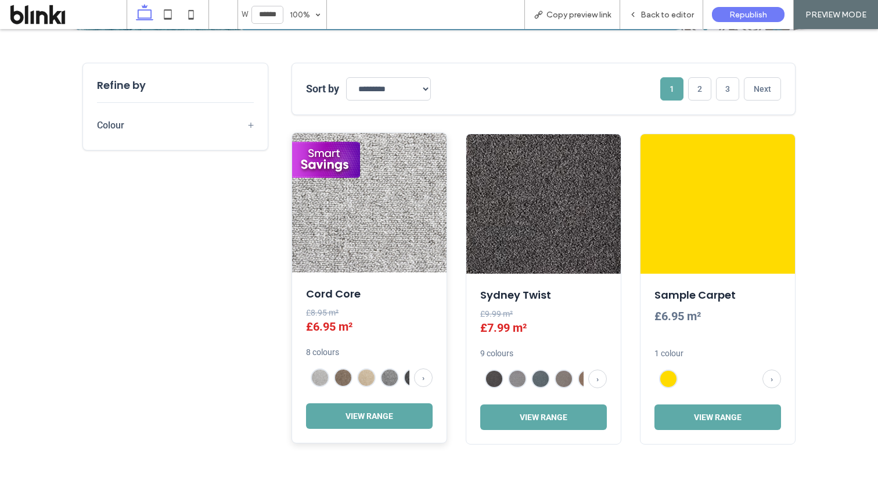
scroll to position [446, 0]
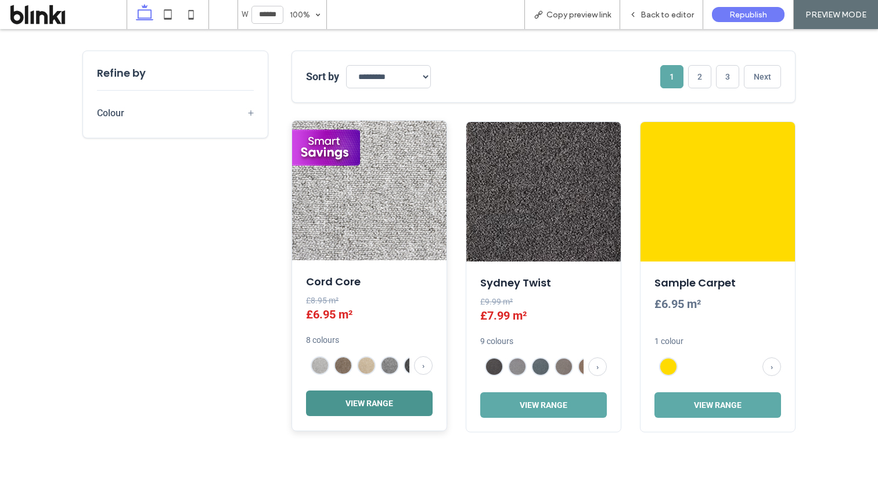
click at [398, 403] on button "View Range" at bounding box center [369, 403] width 127 height 26
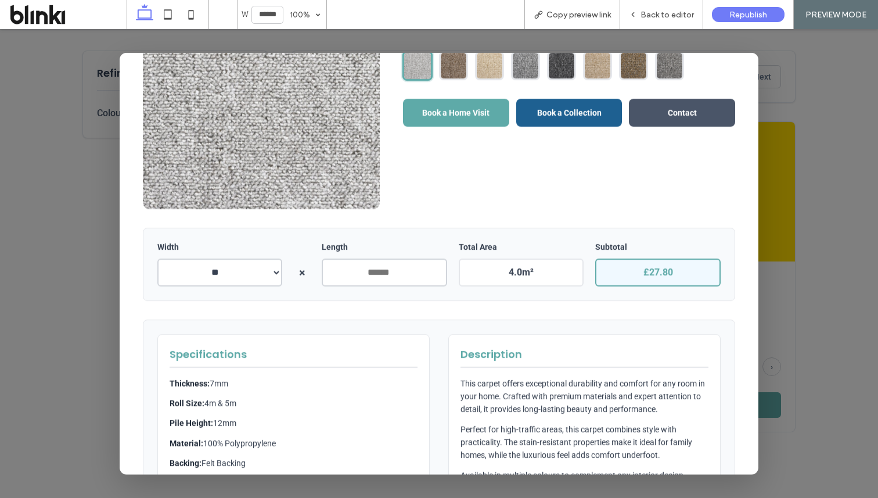
scroll to position [183, 0]
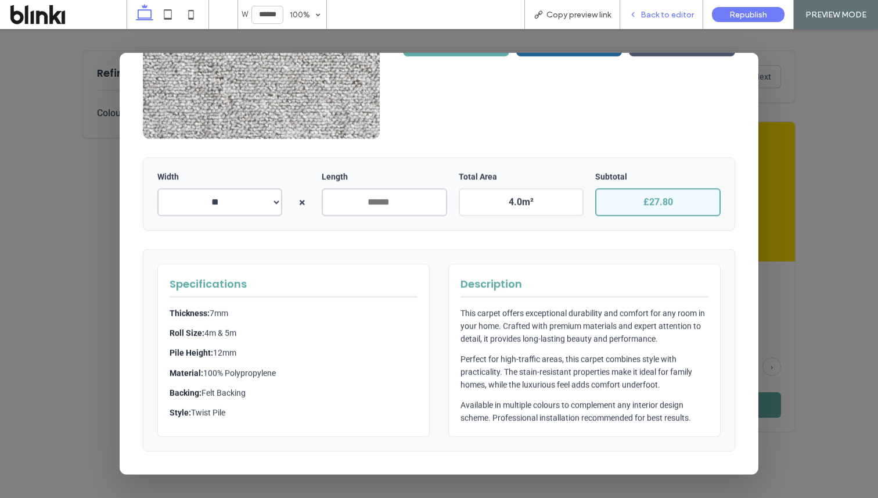
click at [661, 14] on span "Back to editor" at bounding box center [666, 15] width 53 height 10
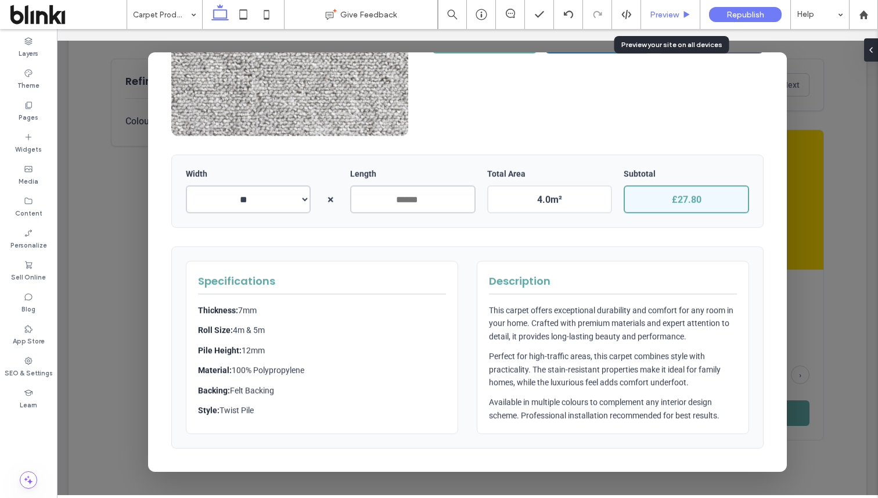
scroll to position [440, 0]
click at [801, 137] on div at bounding box center [467, 262] width 821 height 466
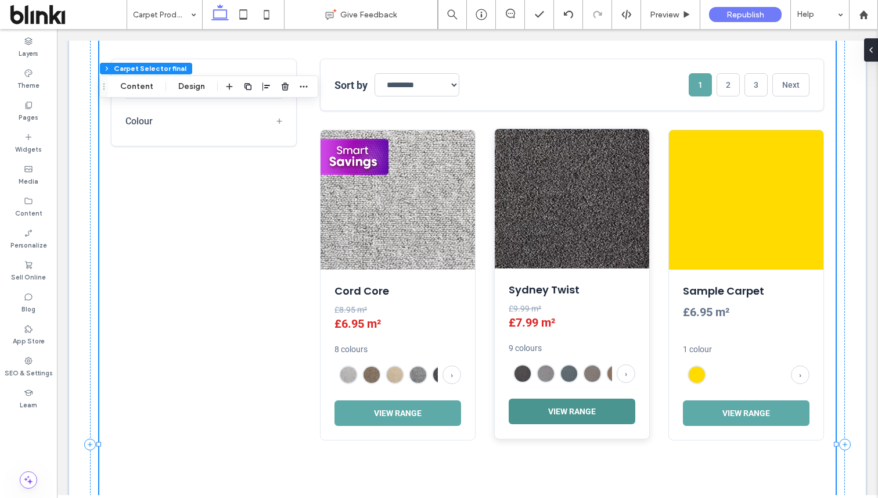
click at [585, 402] on button "View Range" at bounding box center [572, 411] width 127 height 26
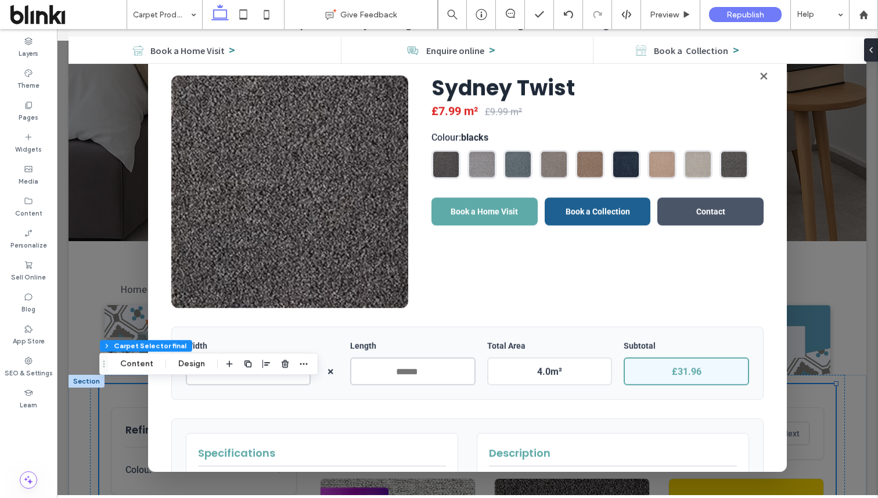
scroll to position [185, 0]
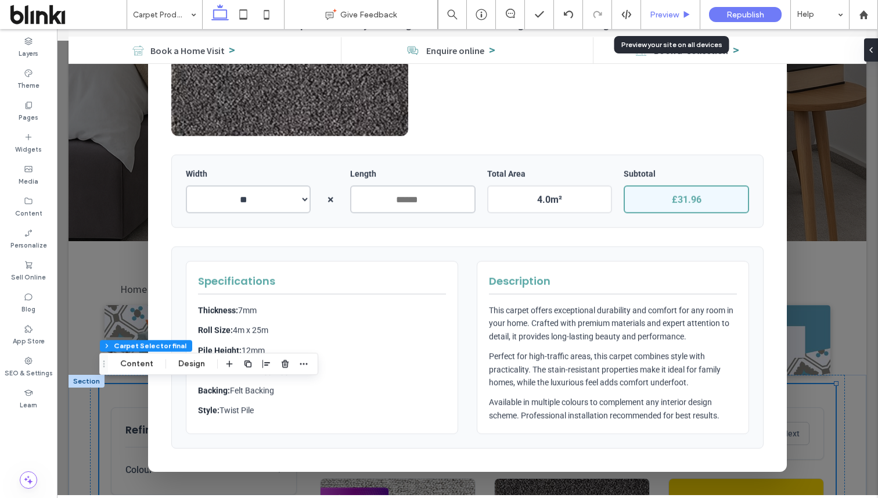
click at [661, 19] on span "Preview" at bounding box center [664, 15] width 29 height 10
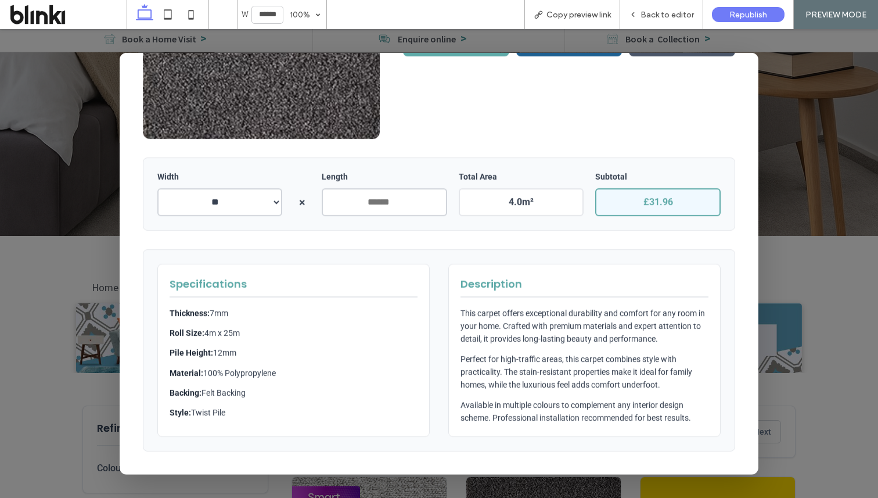
scroll to position [183, 0]
click at [661, 19] on span "Back to editor" at bounding box center [666, 15] width 53 height 10
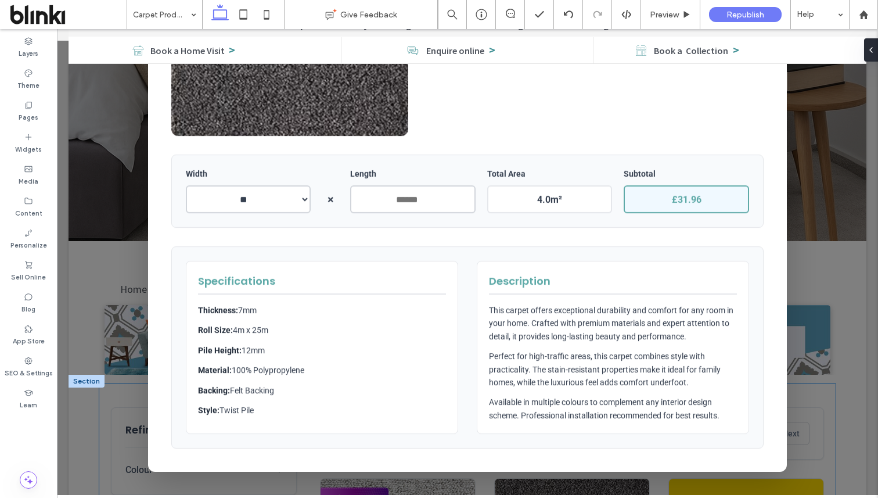
click at [823, 135] on div at bounding box center [467, 262] width 821 height 466
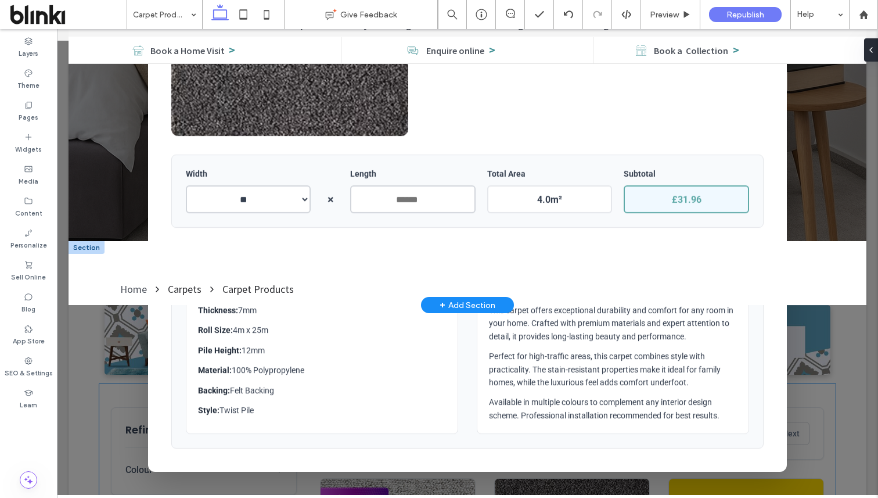
click at [697, 289] on div "Home Carpets Carpet Products" at bounding box center [467, 289] width 755 height 32
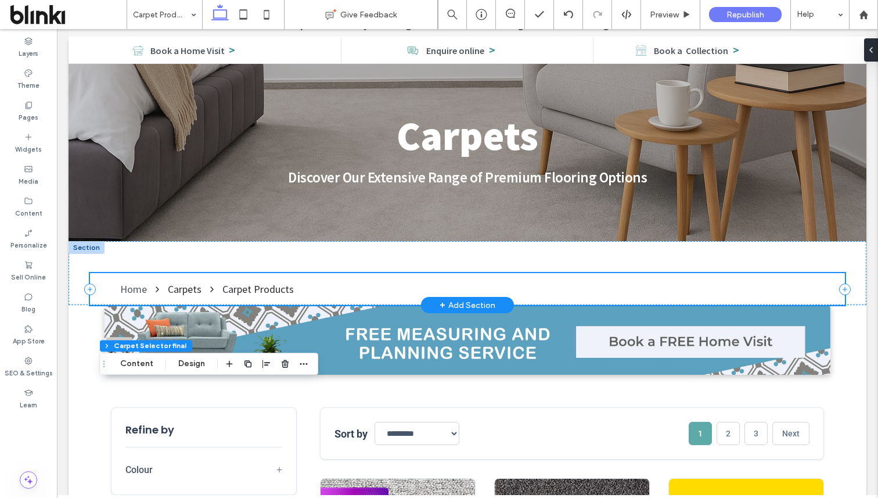
click at [697, 289] on div "Home Carpets Carpet Products" at bounding box center [467, 289] width 755 height 32
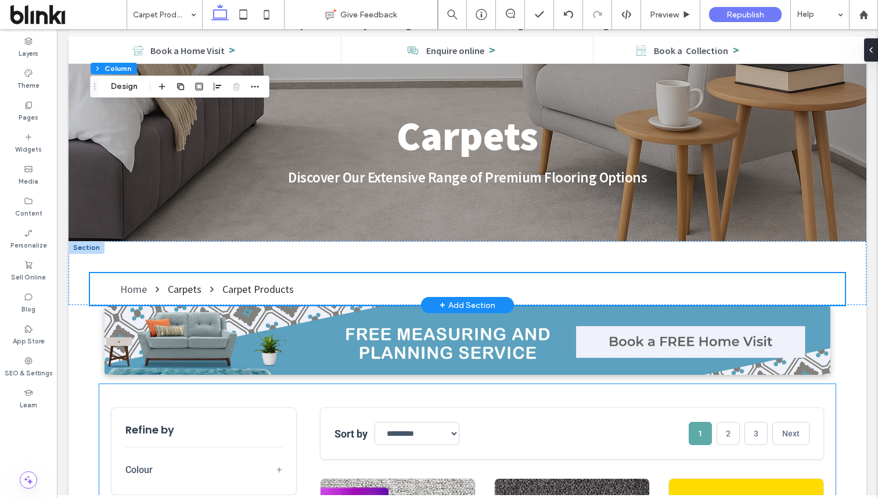
scroll to position [337, 0]
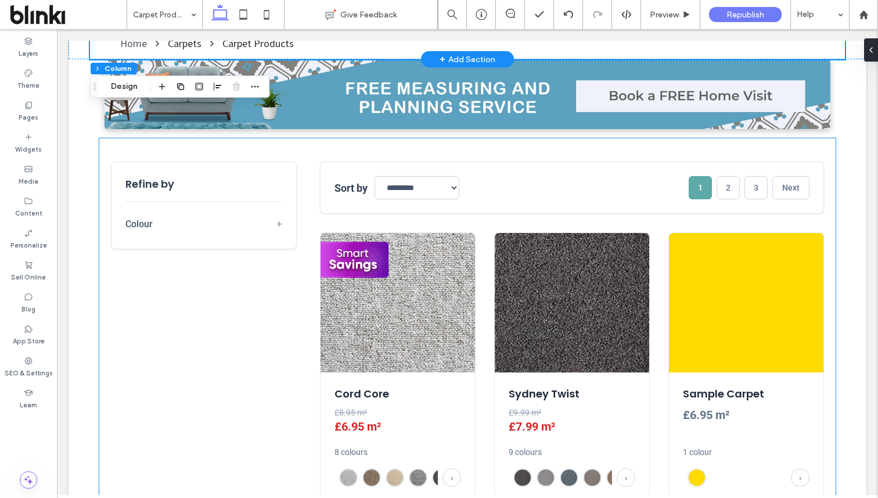
click at [697, 289] on img at bounding box center [746, 302] width 154 height 139
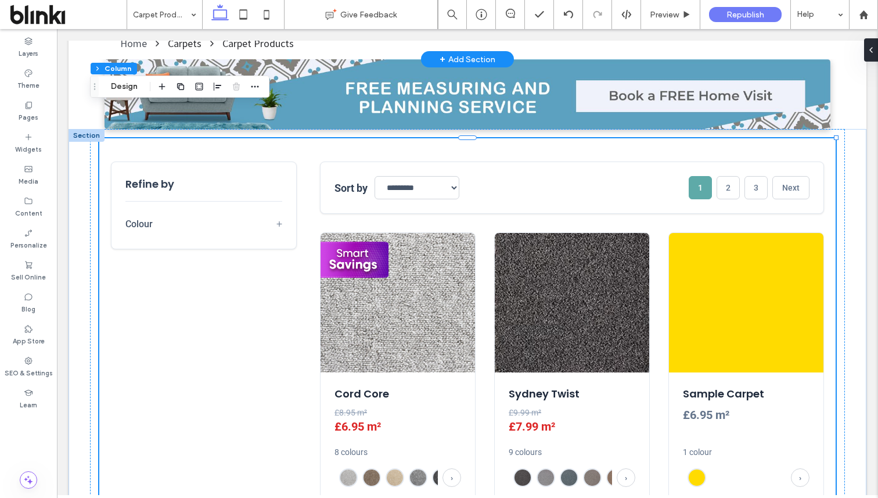
click at [697, 289] on img at bounding box center [746, 302] width 154 height 139
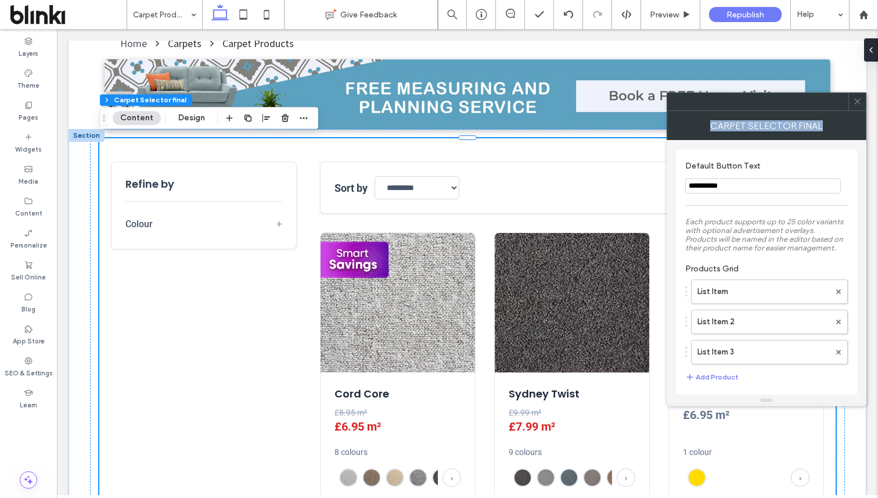
scroll to position [16, 0]
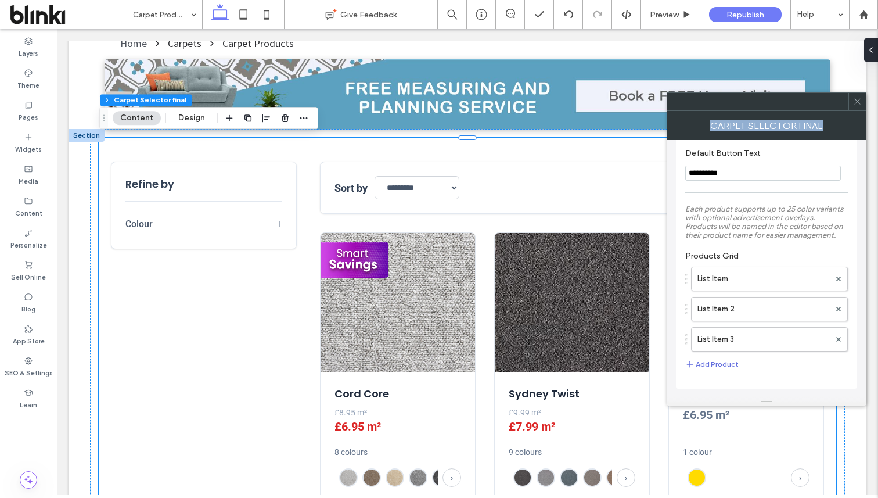
click at [727, 362] on button "Add Product" at bounding box center [711, 364] width 53 height 14
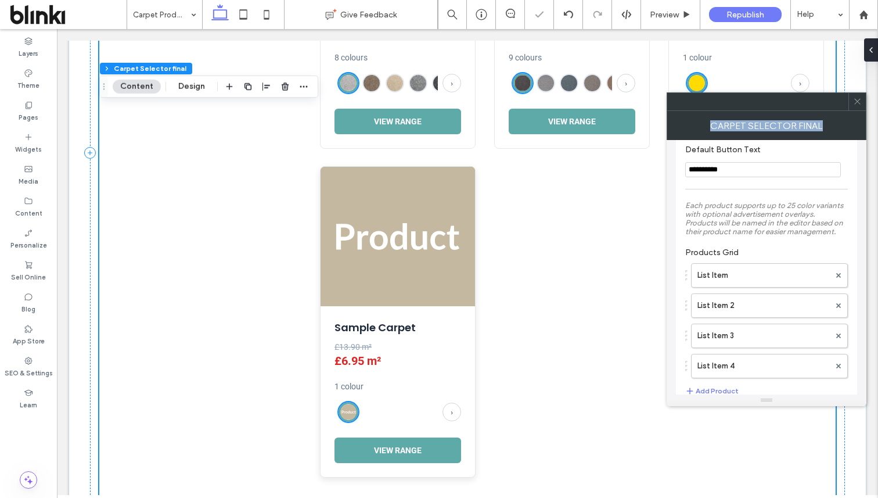
scroll to position [809, 0]
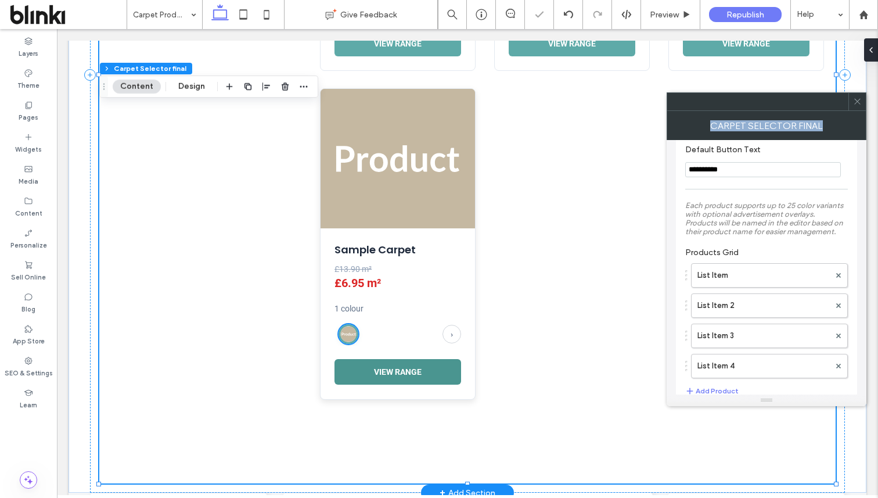
click at [433, 377] on button "View Range" at bounding box center [397, 372] width 127 height 26
click at [57, 29] on input "*" at bounding box center [57, 29] width 0 height 0
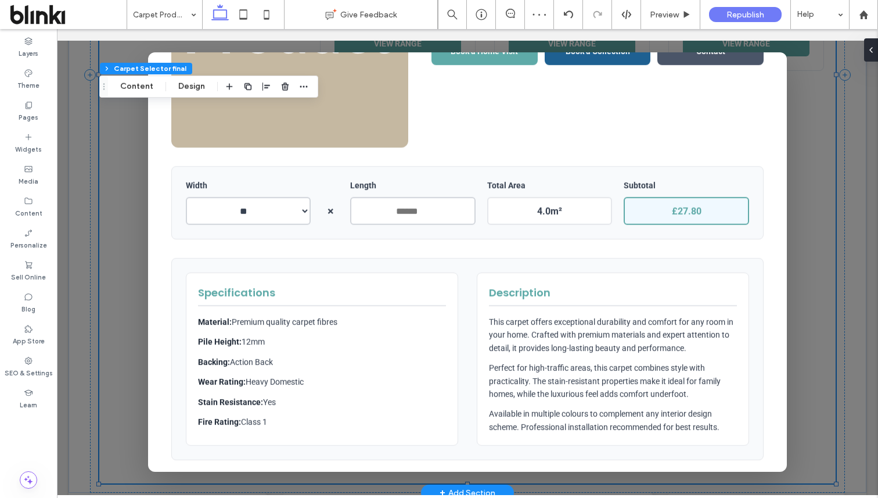
scroll to position [185, 0]
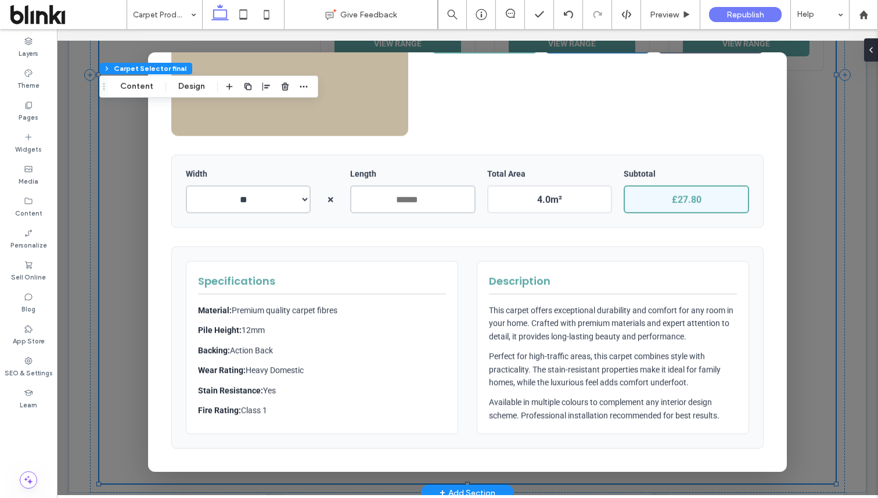
click at [795, 95] on div at bounding box center [467, 262] width 821 height 466
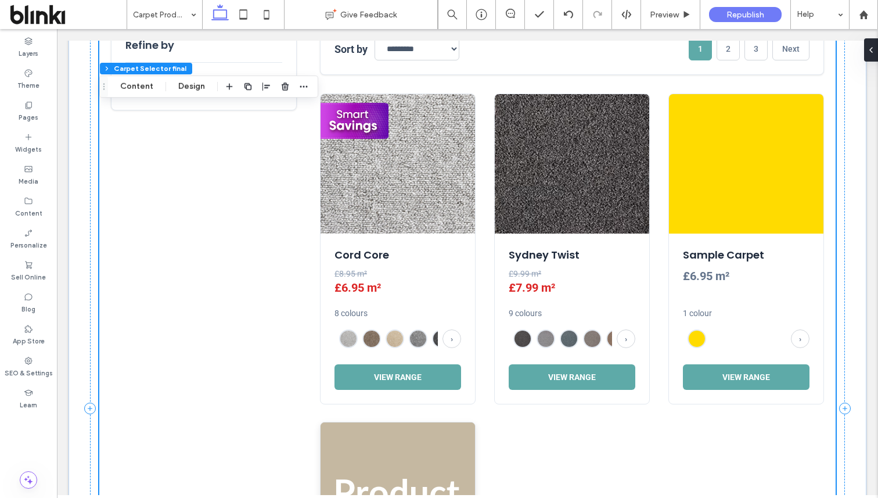
scroll to position [330, 0]
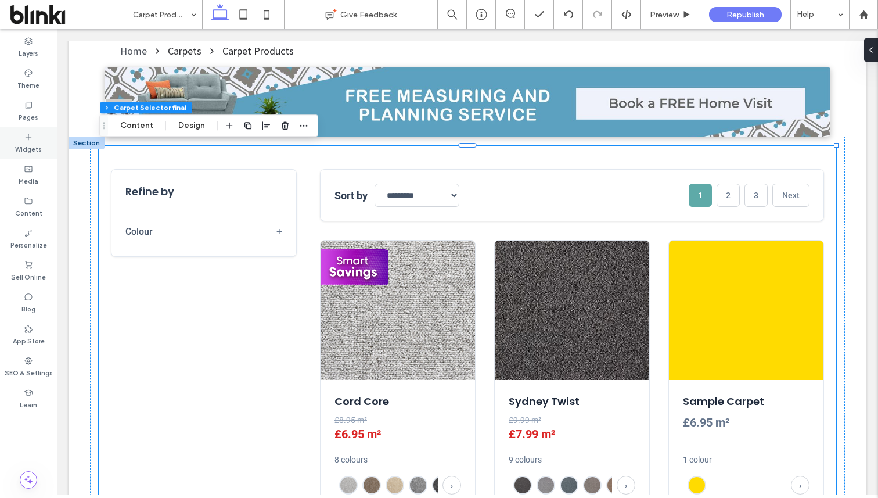
click at [33, 148] on label "Widgets" at bounding box center [28, 148] width 27 height 13
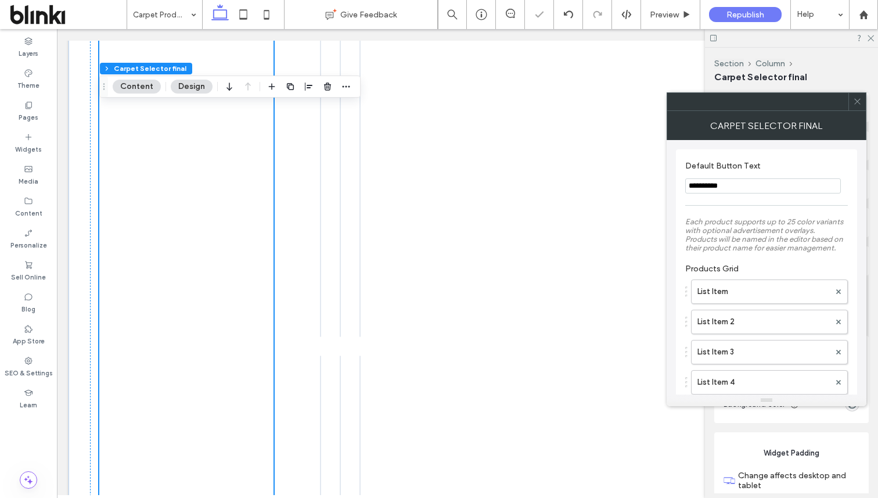
scroll to position [988, 0]
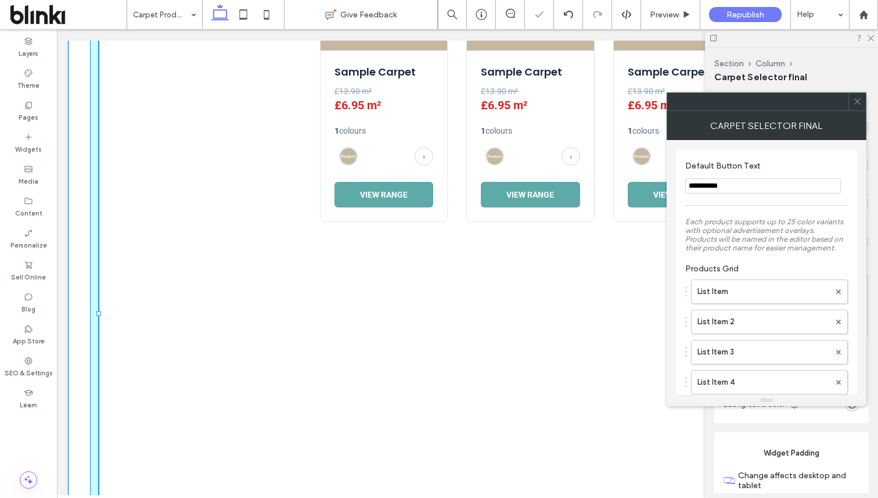
drag, startPoint x: 273, startPoint y: 312, endPoint x: 785, endPoint y: 302, distance: 512.1
type input "****"
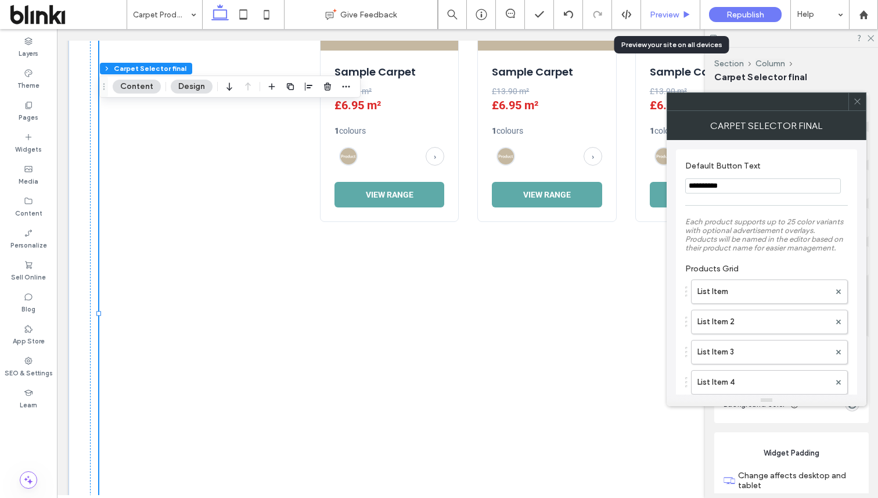
click at [678, 10] on span "Preview" at bounding box center [664, 15] width 29 height 10
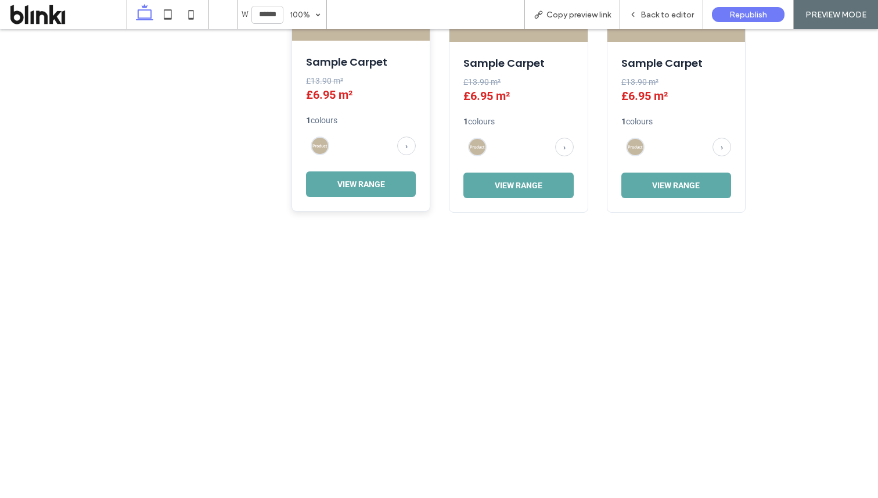
scroll to position [995, 0]
click at [381, 181] on button "View Range" at bounding box center [361, 184] width 110 height 26
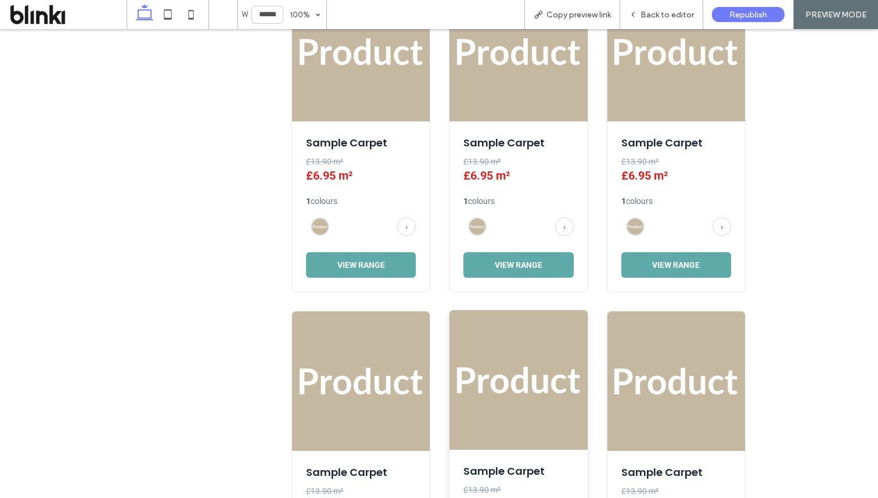
scroll to position [529, 0]
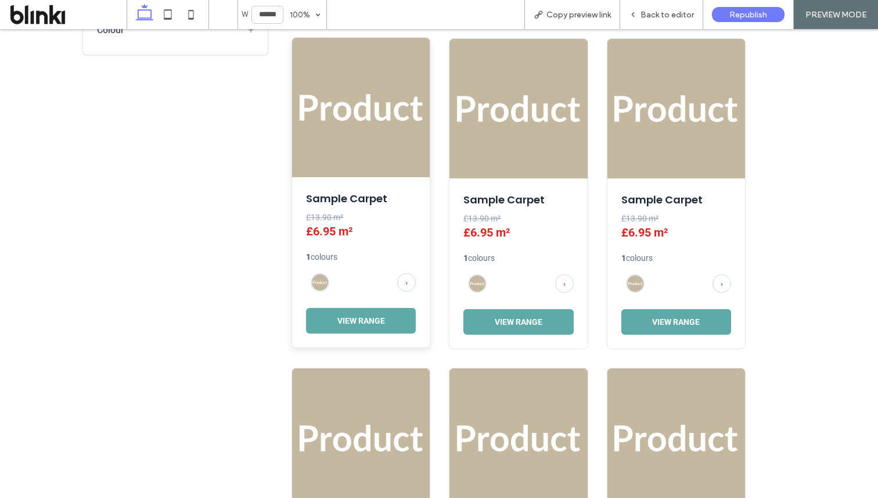
click at [385, 304] on div "Sample Carpet £13.90 m² £6.95 m² 1 colours › View Range" at bounding box center [361, 262] width 138 height 170
click at [392, 316] on button "View Range" at bounding box center [361, 320] width 110 height 26
click at [373, 323] on button "View Range" at bounding box center [361, 320] width 110 height 26
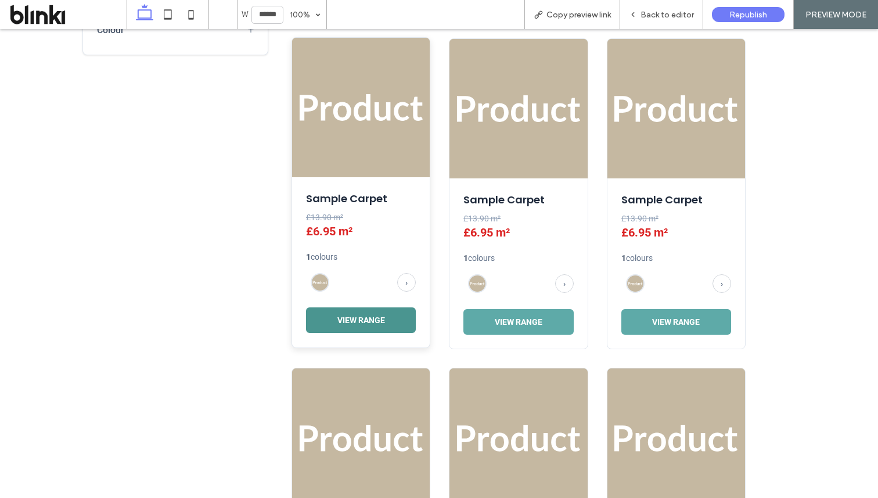
click at [373, 323] on button "View Range" at bounding box center [361, 320] width 110 height 26
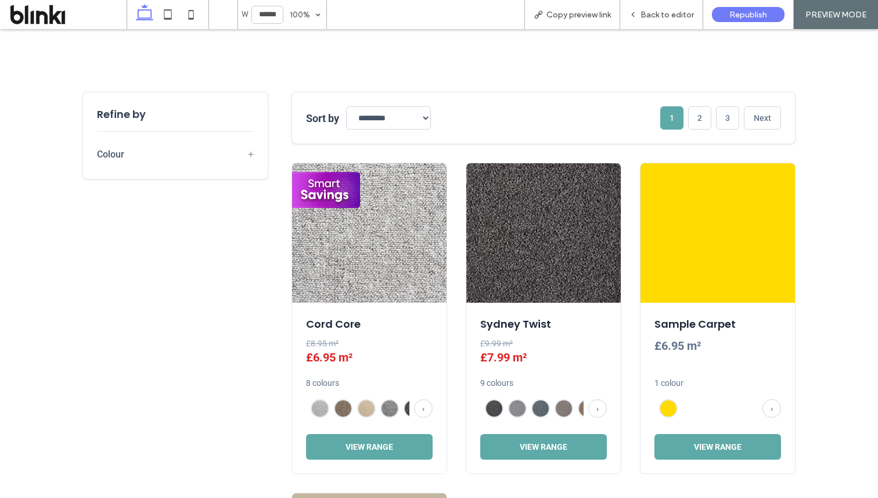
scroll to position [2114, 0]
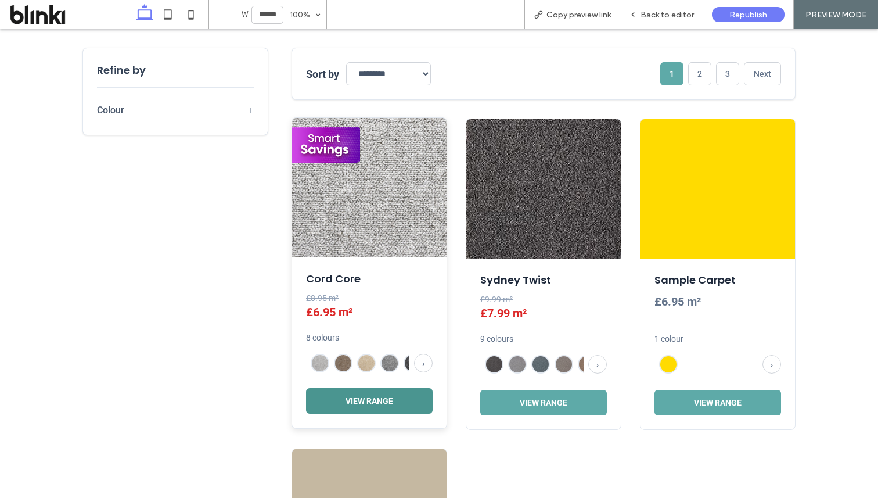
click at [376, 397] on button "View Range" at bounding box center [369, 401] width 127 height 26
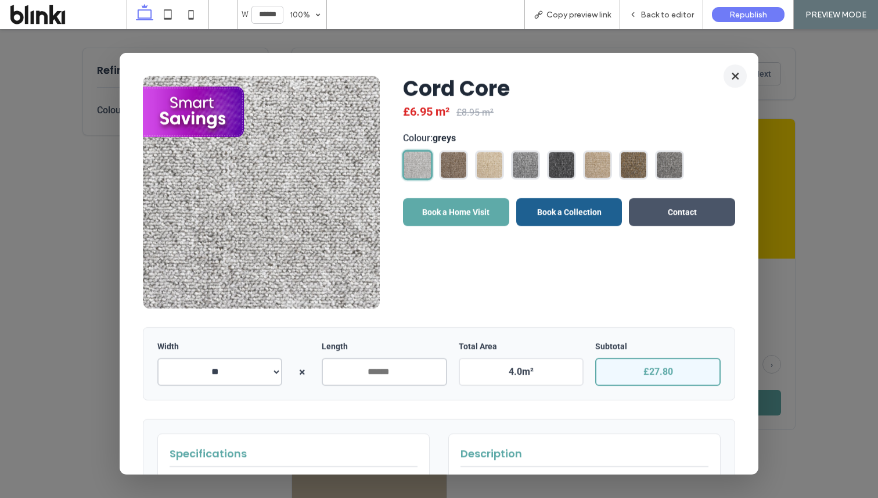
click at [730, 83] on button "×" at bounding box center [734, 75] width 23 height 23
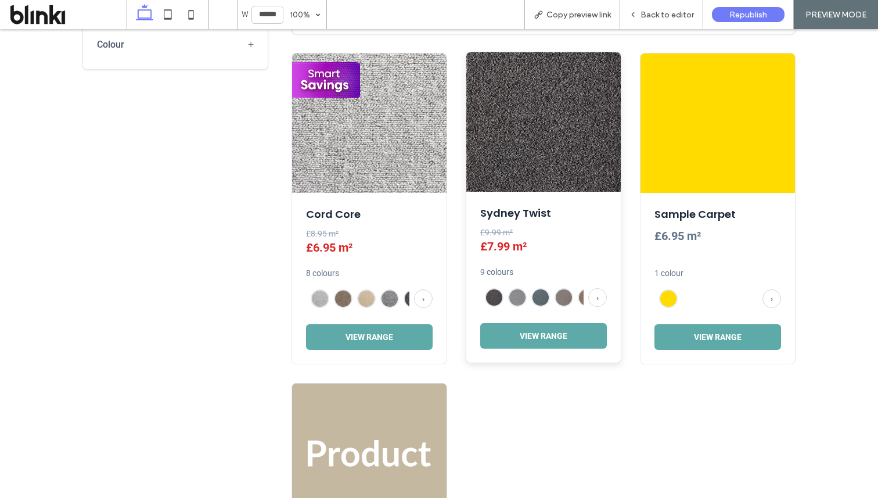
scroll to position [2244, 0]
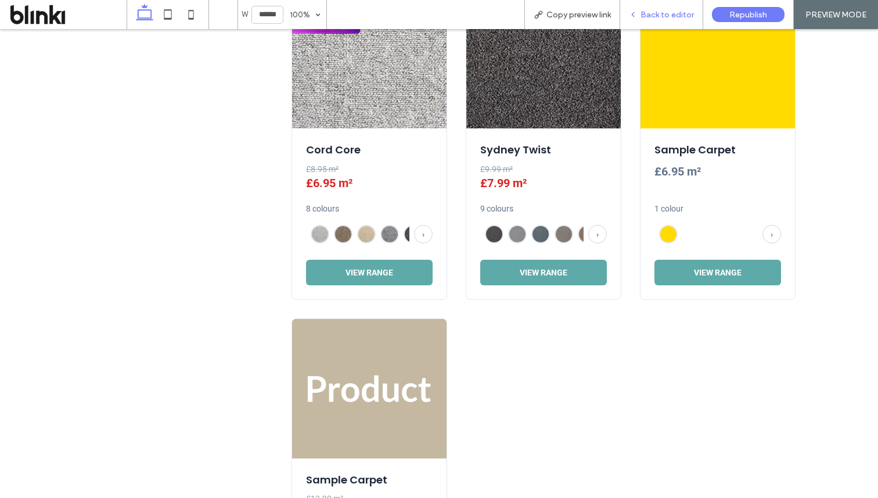
click at [672, 16] on span "Back to editor" at bounding box center [666, 15] width 53 height 10
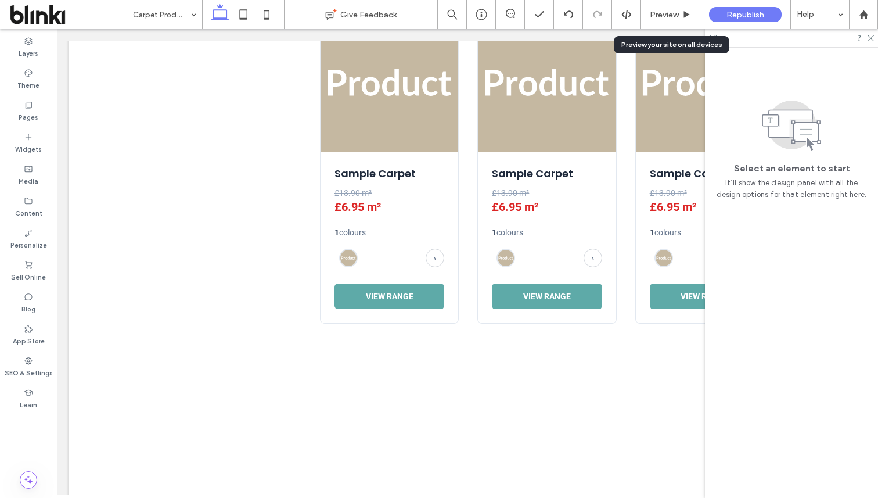
scroll to position [857, 0]
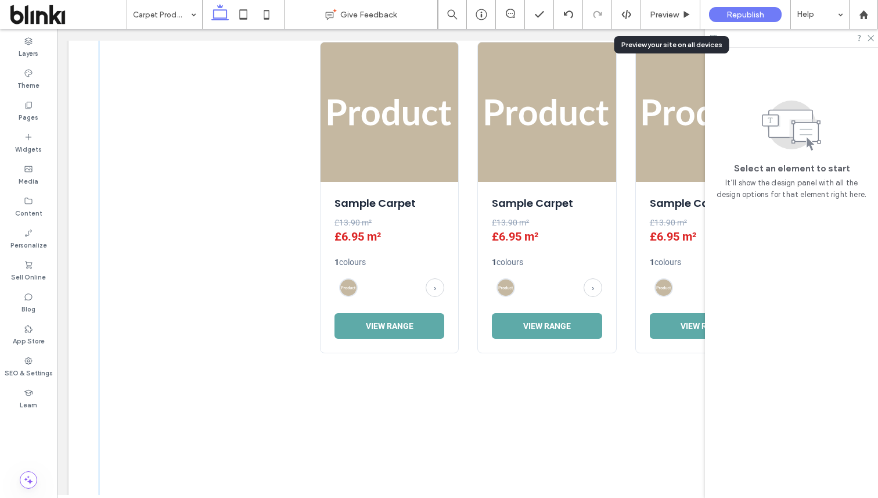
click at [488, 257] on div "Sample Carpet £13.90 m² £6.95 m² 1 colours › View Range" at bounding box center [547, 267] width 138 height 170
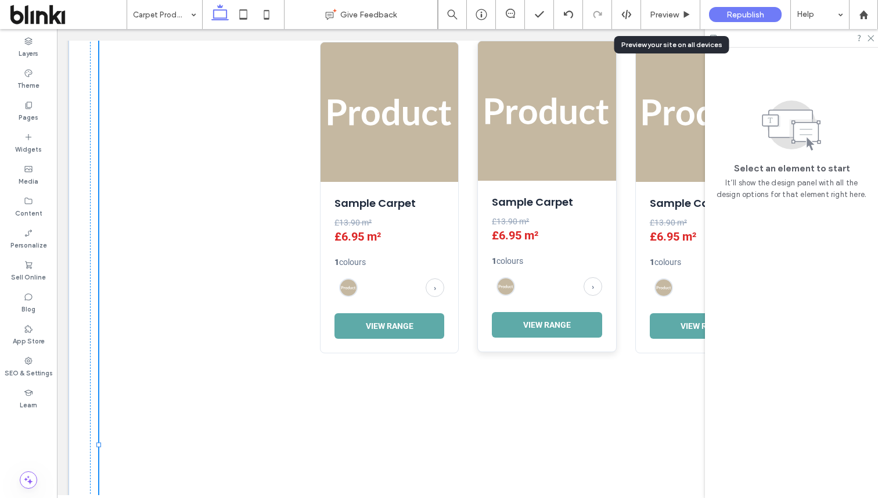
click at [532, 251] on div "Sample Carpet £13.90 m² £6.95 m² 1 colours › View Range" at bounding box center [547, 266] width 138 height 170
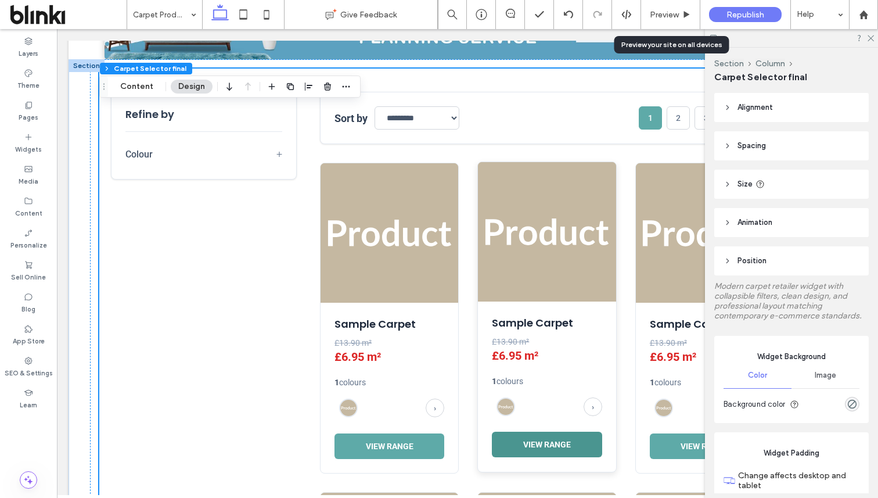
scroll to position [377, 0]
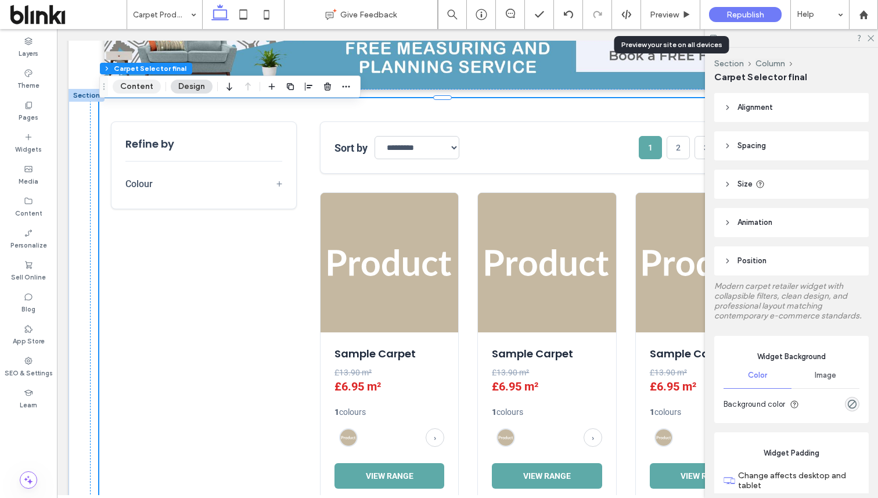
click at [147, 89] on button "Content" at bounding box center [137, 87] width 48 height 14
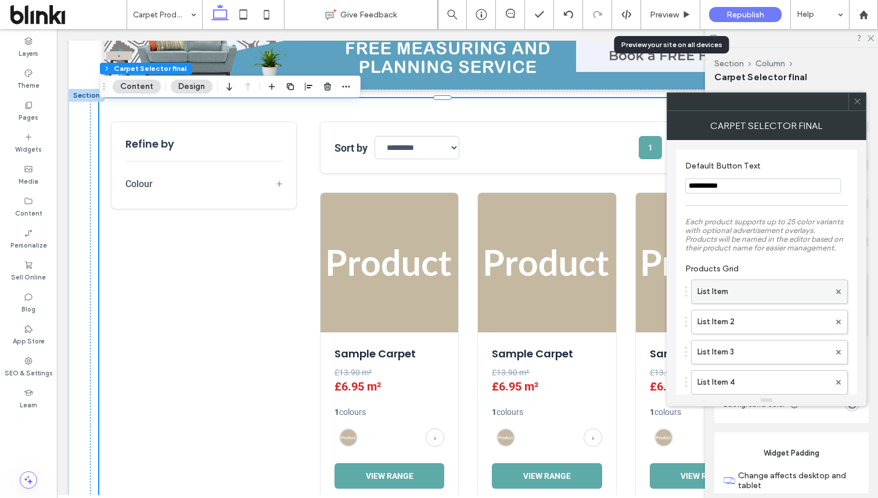
click at [713, 298] on label "List Item" at bounding box center [763, 291] width 132 height 23
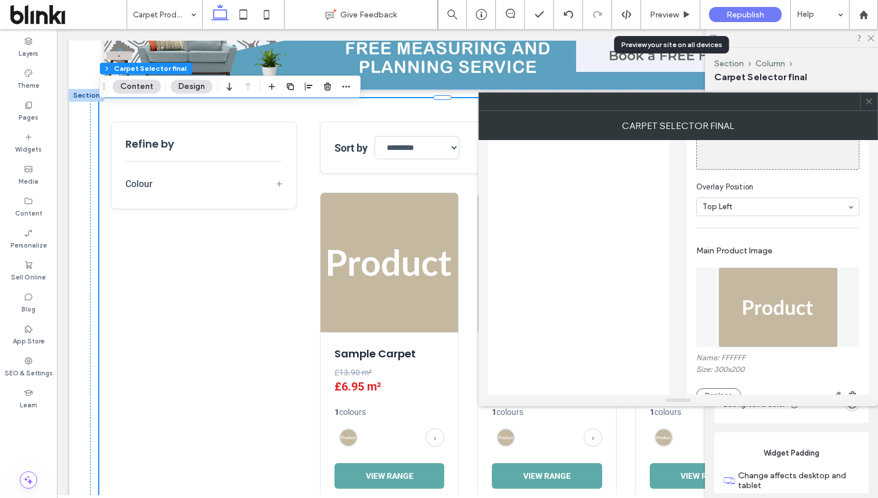
scroll to position [726, 0]
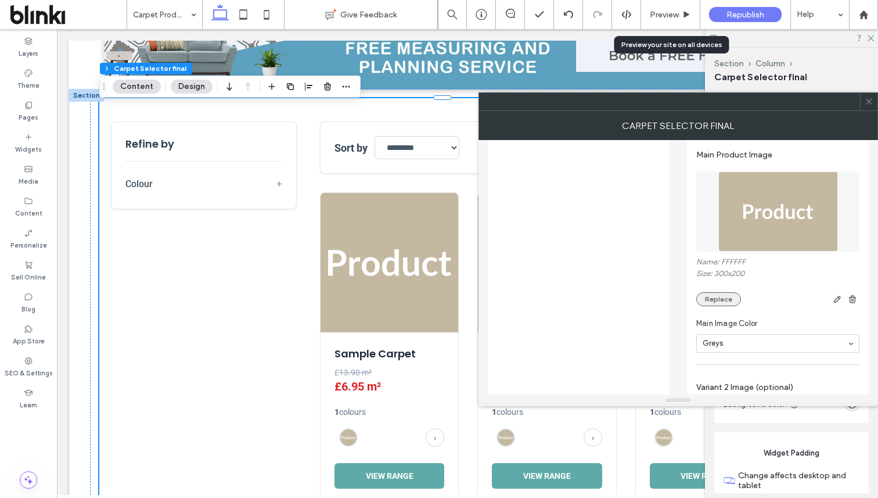
click at [730, 304] on button "Replace" at bounding box center [718, 299] width 45 height 14
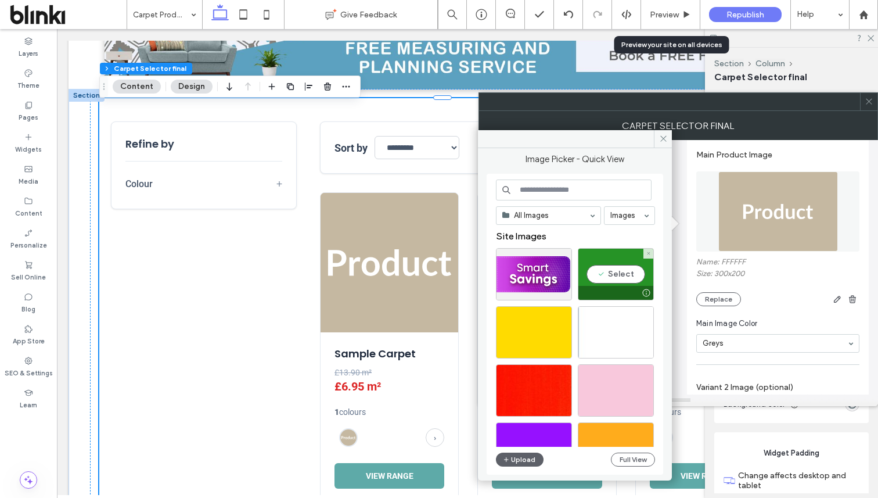
click at [606, 282] on div "Select" at bounding box center [616, 274] width 76 height 52
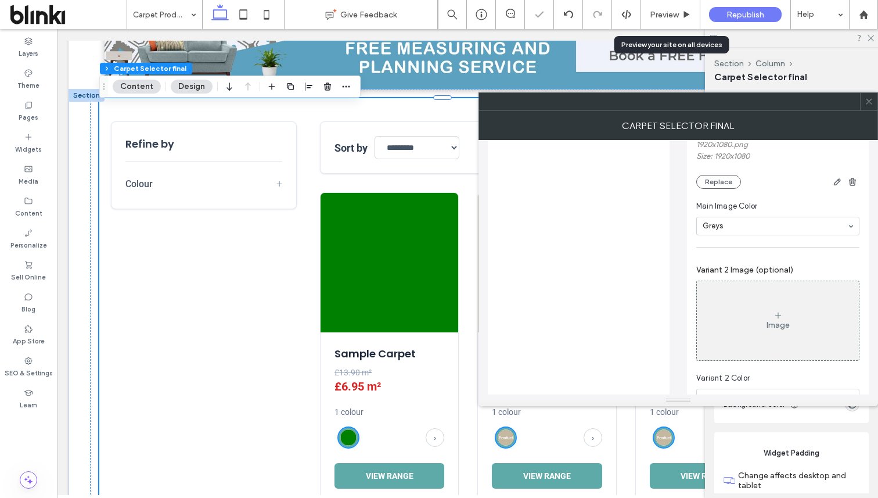
scroll to position [885, 0]
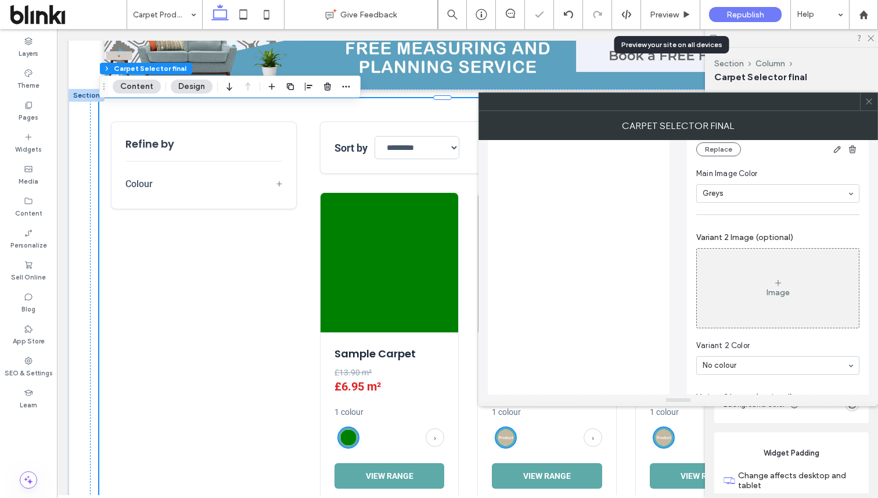
click at [733, 325] on div "Image" at bounding box center [778, 288] width 162 height 77
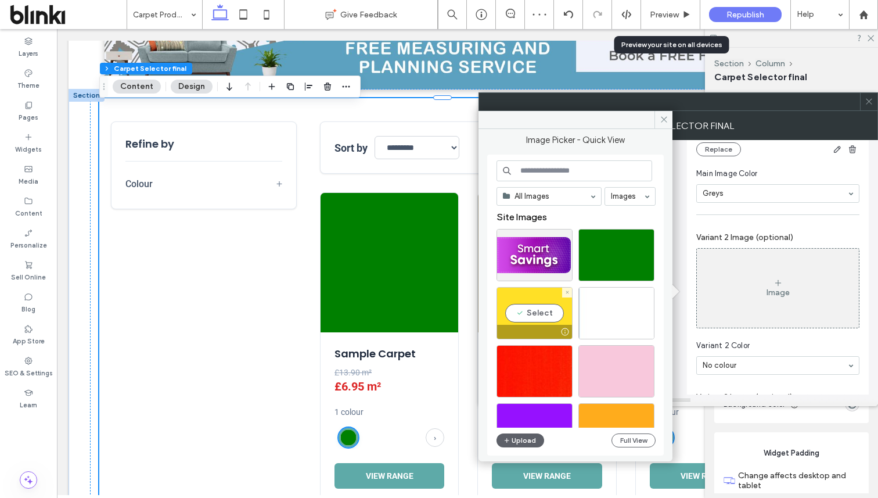
click at [543, 307] on div "Select" at bounding box center [534, 313] width 76 height 52
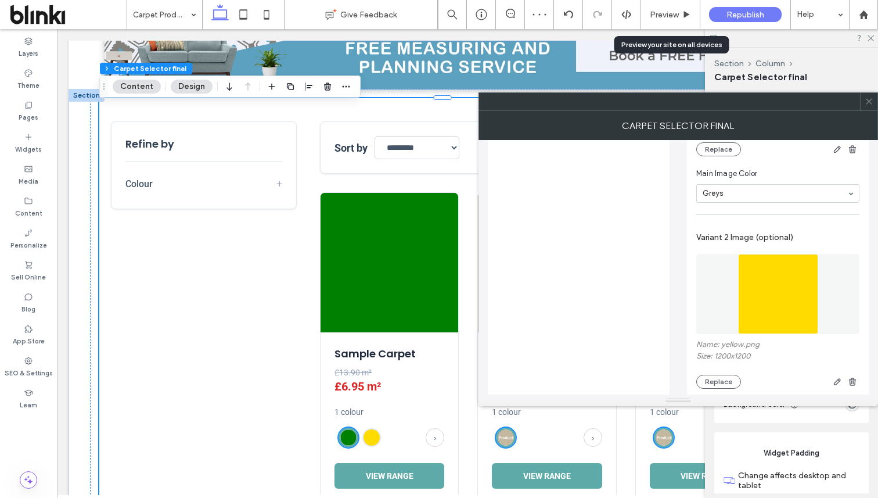
click at [867, 100] on use at bounding box center [869, 102] width 6 height 6
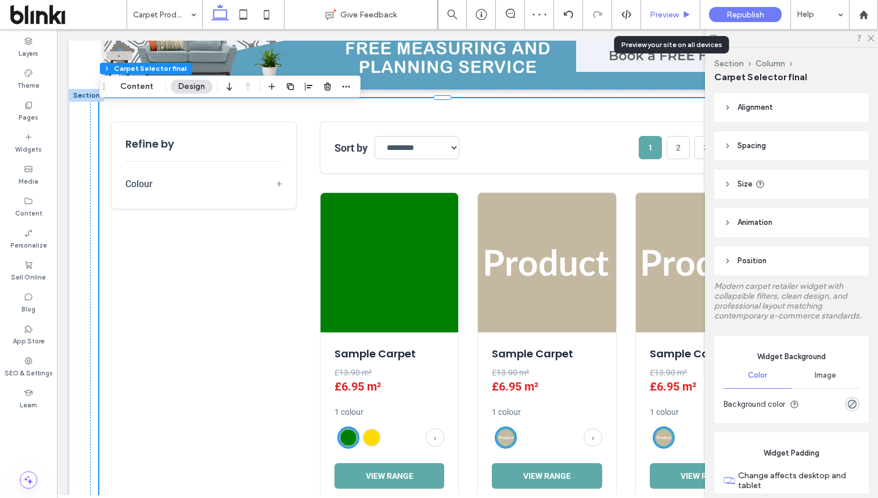
click at [665, 16] on span "Preview" at bounding box center [664, 15] width 29 height 10
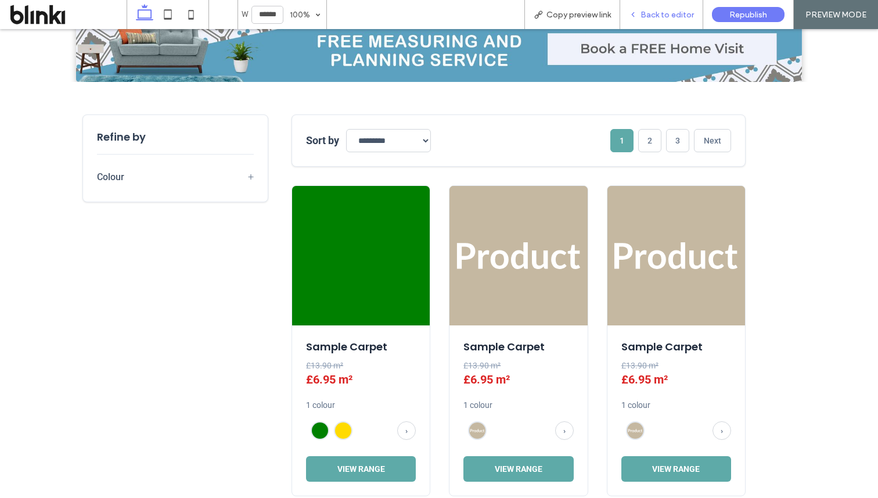
scroll to position [384, 0]
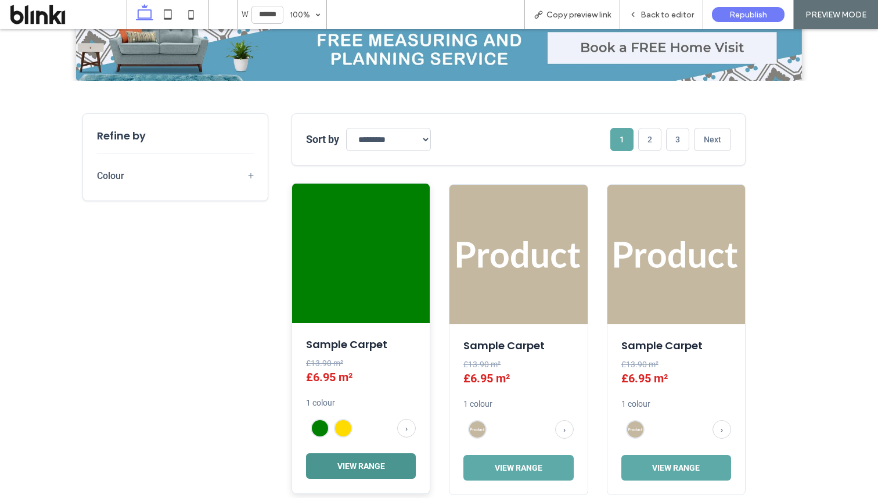
click at [368, 460] on button "View Range" at bounding box center [361, 466] width 110 height 26
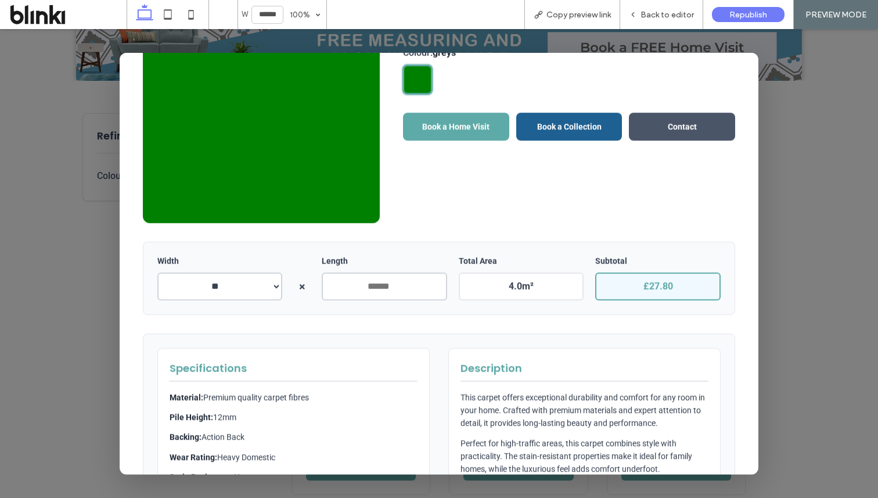
scroll to position [183, 0]
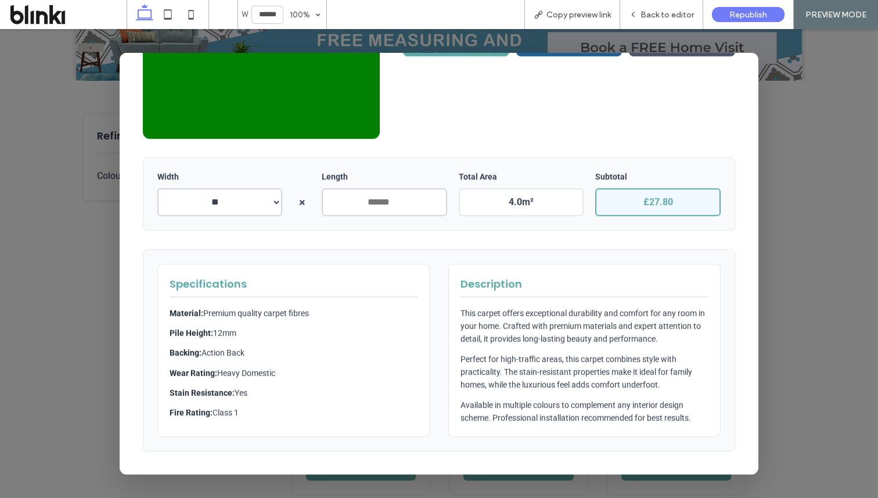
drag, startPoint x: 163, startPoint y: 298, endPoint x: 252, endPoint y: 409, distance: 142.0
click at [253, 410] on div "Specifications Material: Premium quality carpet fibres Pile Height: 12mm Backin…" at bounding box center [293, 349] width 272 height 173
copy div "Material: Premium quality carpet fibres Pile Height: 12mm Backing: Action Back …"
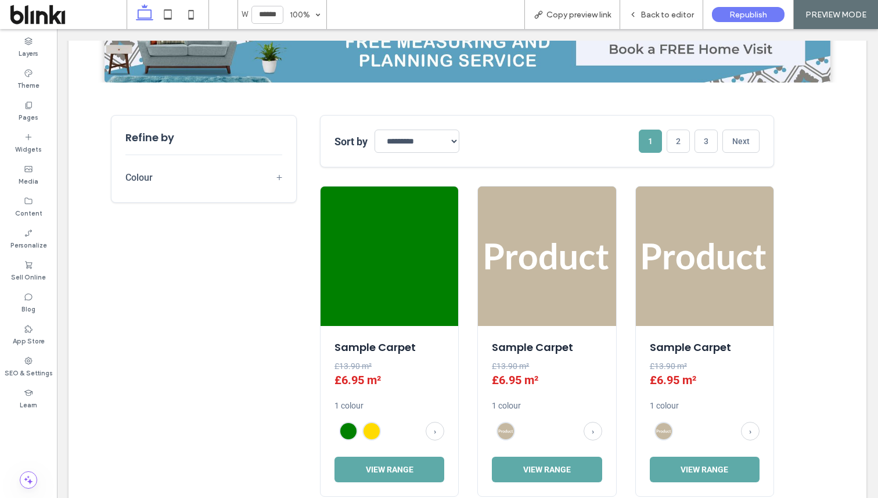
scroll to position [384, 0]
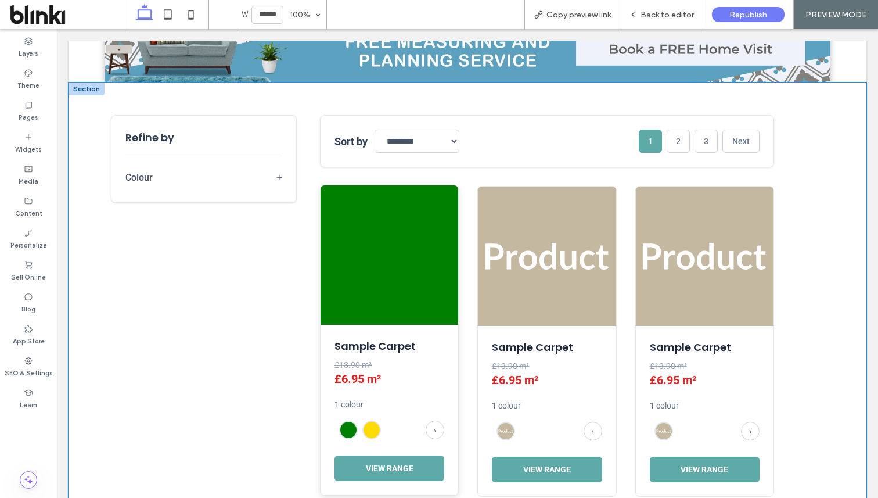
click at [380, 272] on img at bounding box center [389, 254] width 138 height 139
click at [454, 264] on img at bounding box center [389, 254] width 138 height 139
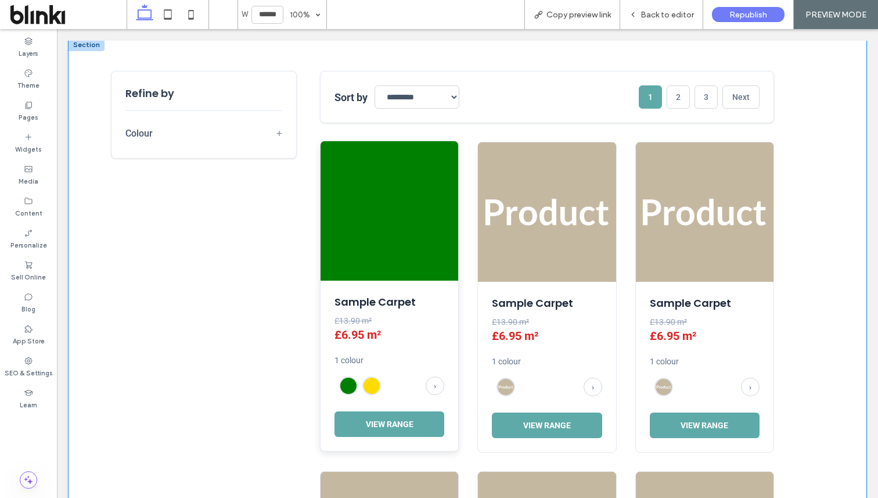
scroll to position [385, 0]
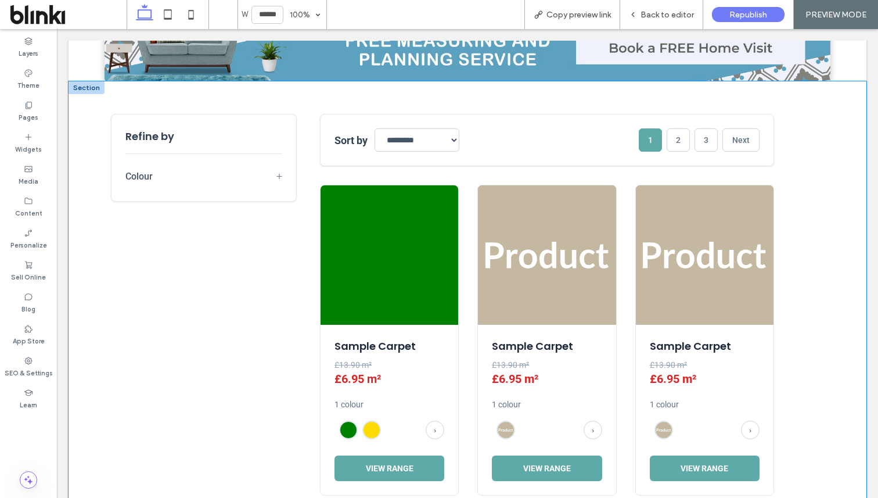
click at [172, 146] on h2 "Refine by" at bounding box center [203, 141] width 157 height 26
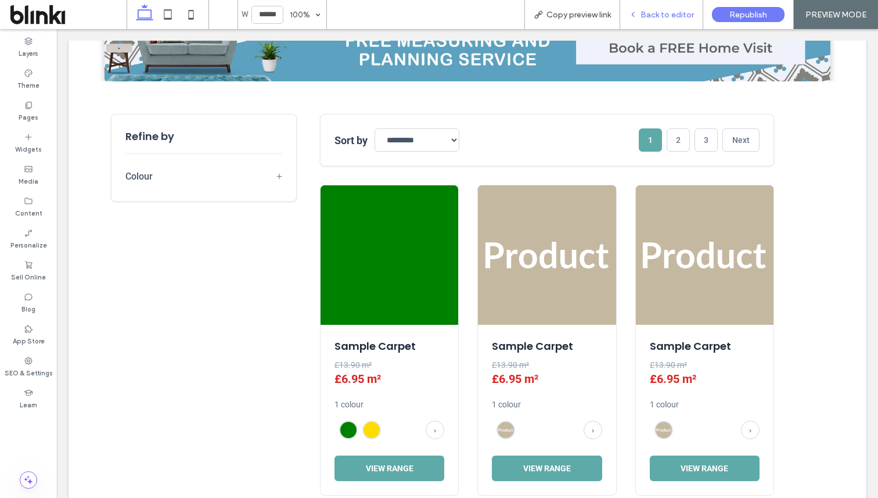
click at [659, 13] on span "Back to editor" at bounding box center [666, 15] width 53 height 10
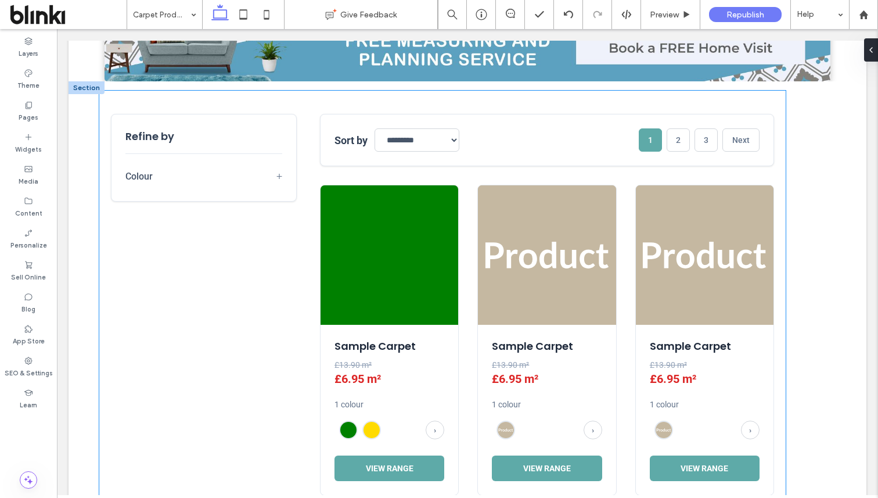
click at [265, 203] on div "**********" at bounding box center [442, 469] width 663 height 711
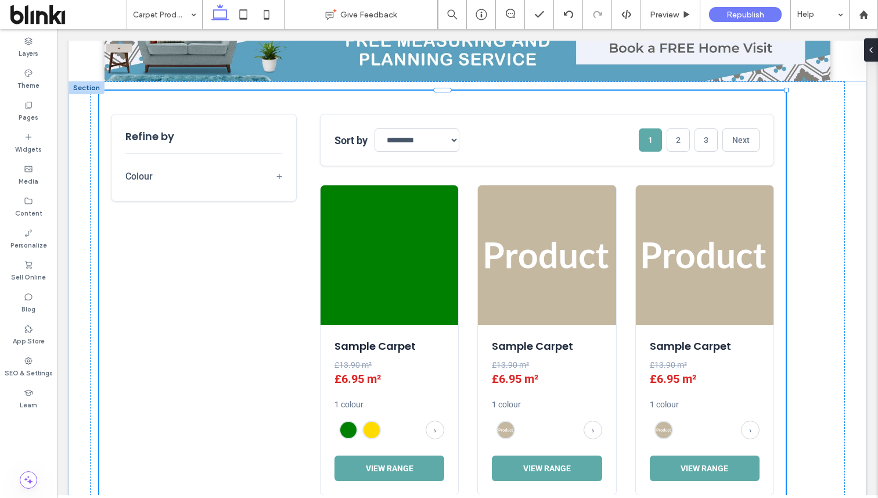
click at [265, 203] on div "**********" at bounding box center [442, 469] width 663 height 711
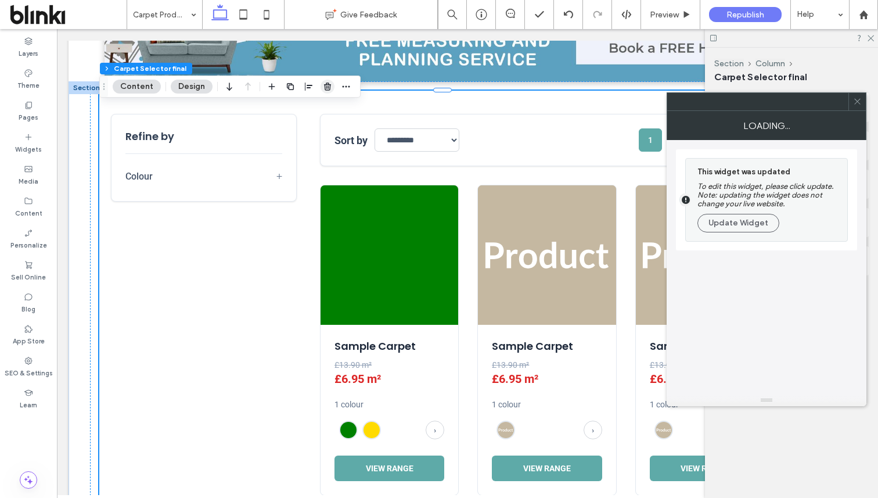
click at [329, 86] on use "button" at bounding box center [327, 86] width 7 height 8
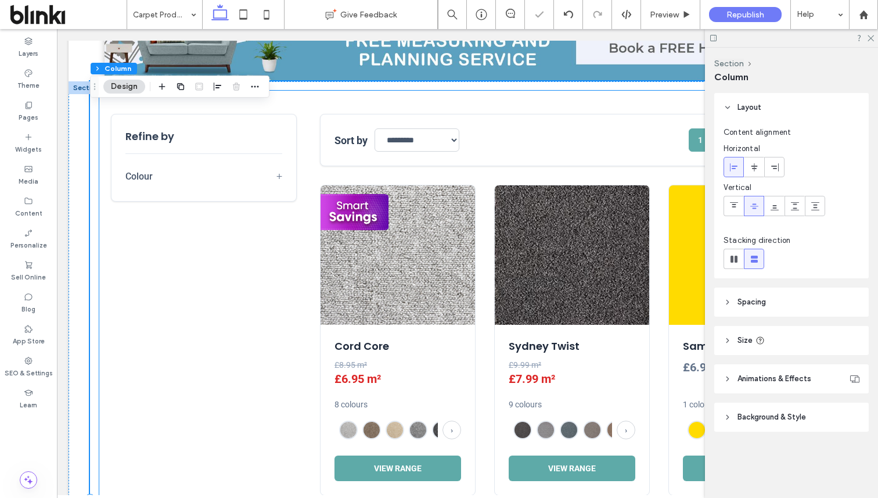
click at [337, 169] on main "**********" at bounding box center [572, 469] width 504 height 711
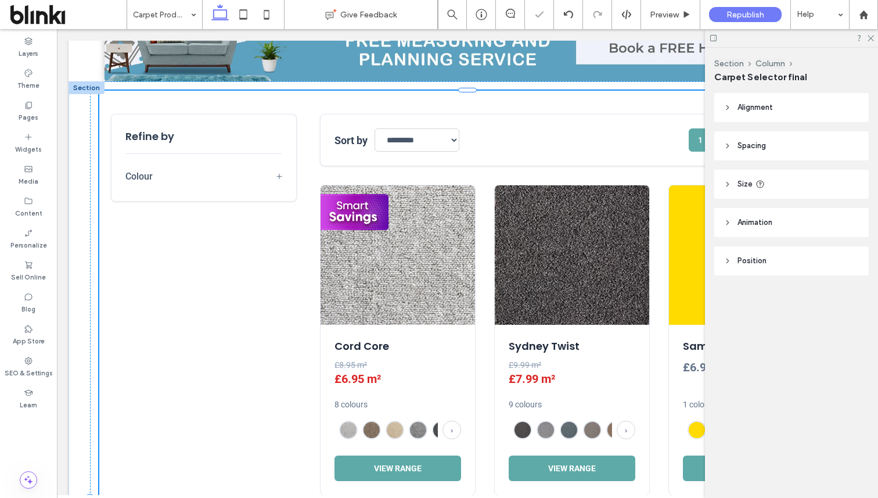
click at [337, 169] on main "**********" at bounding box center [572, 469] width 504 height 711
click at [384, 184] on div "Cord Core £8.95 m² £6.95 m² 8 colours › View Range" at bounding box center [398, 338] width 156 height 311
click at [384, 184] on img at bounding box center [397, 253] width 154 height 139
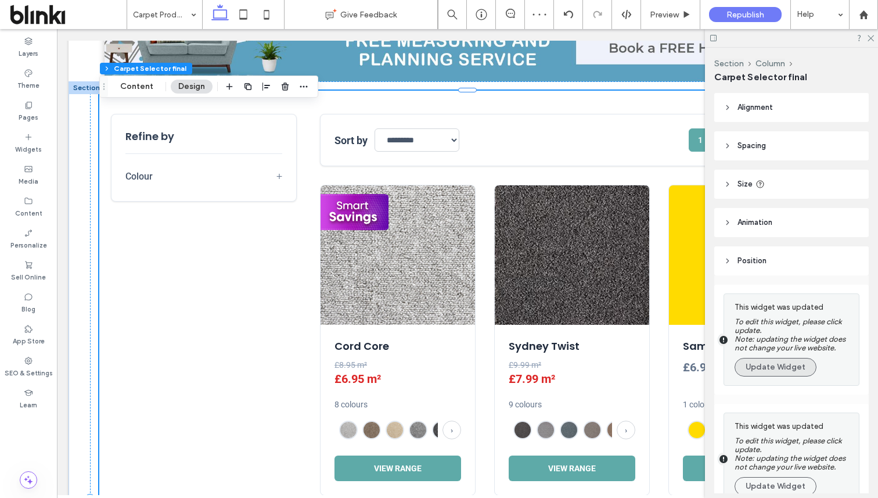
click at [757, 365] on button "Update Widget" at bounding box center [775, 367] width 82 height 19
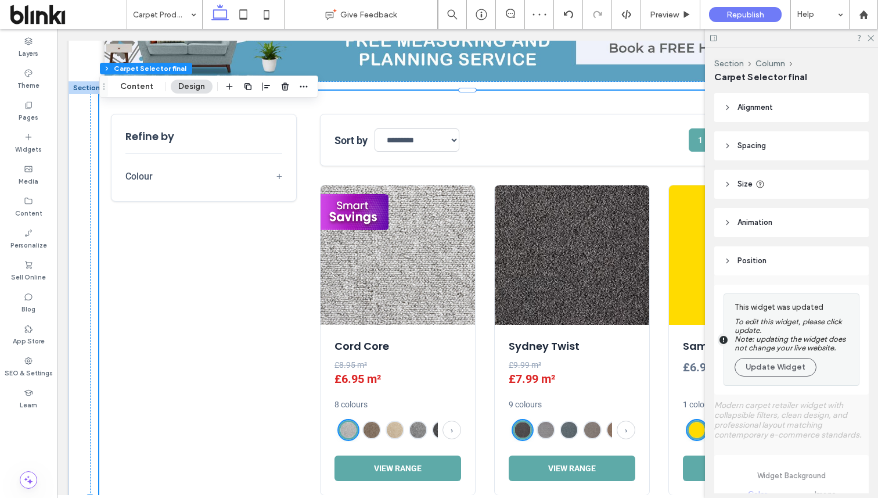
click at [757, 365] on button "Update Widget" at bounding box center [775, 367] width 82 height 19
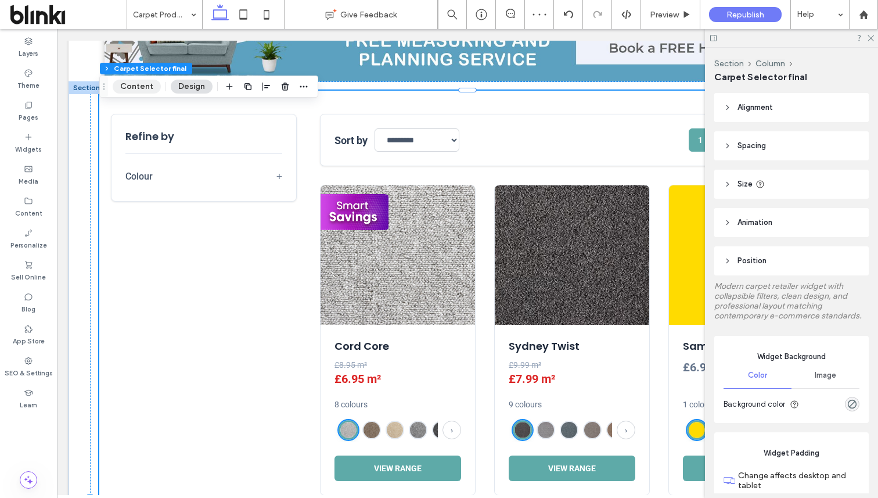
click at [143, 91] on button "Content" at bounding box center [137, 87] width 48 height 14
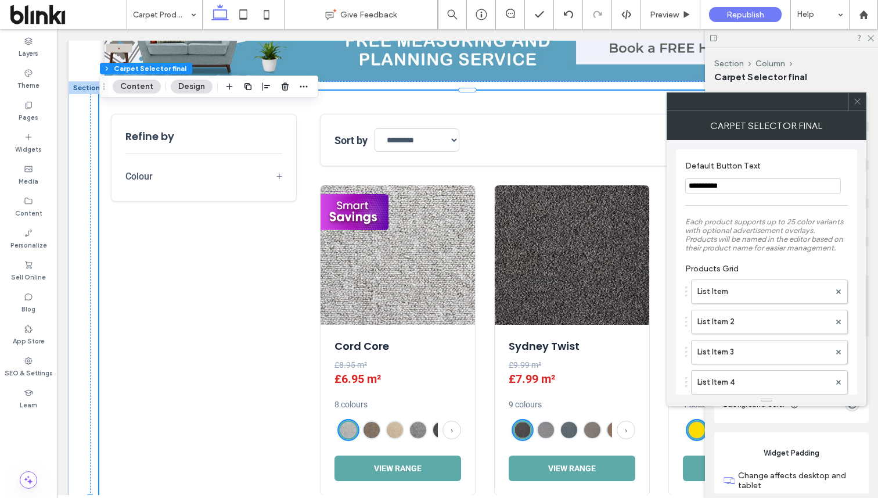
click at [855, 99] on icon at bounding box center [857, 101] width 9 height 9
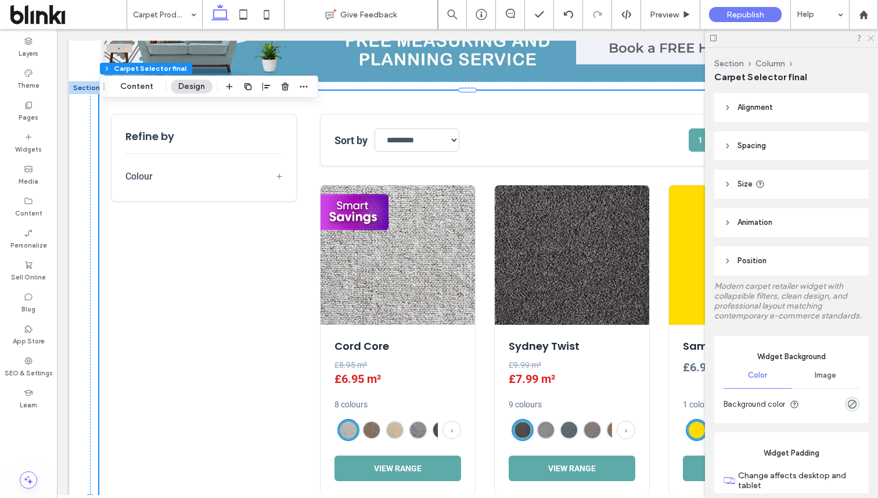
click at [869, 38] on icon at bounding box center [870, 38] width 8 height 8
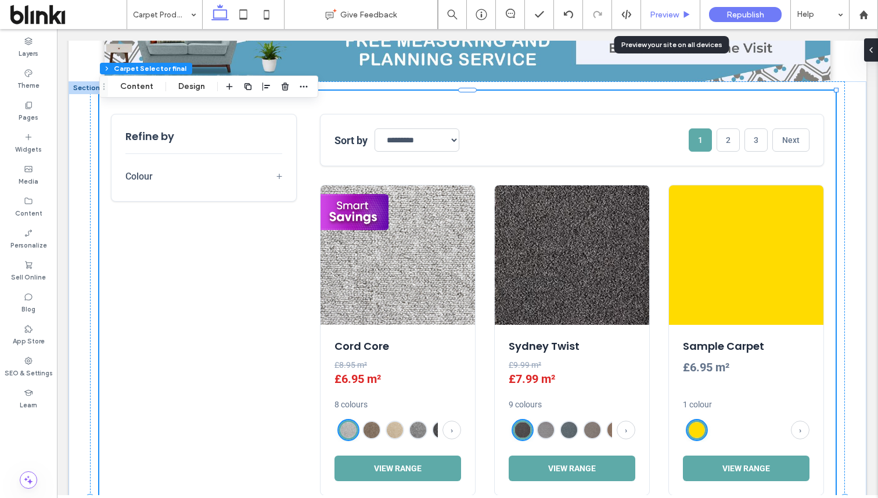
click at [685, 12] on use at bounding box center [687, 14] width 6 height 6
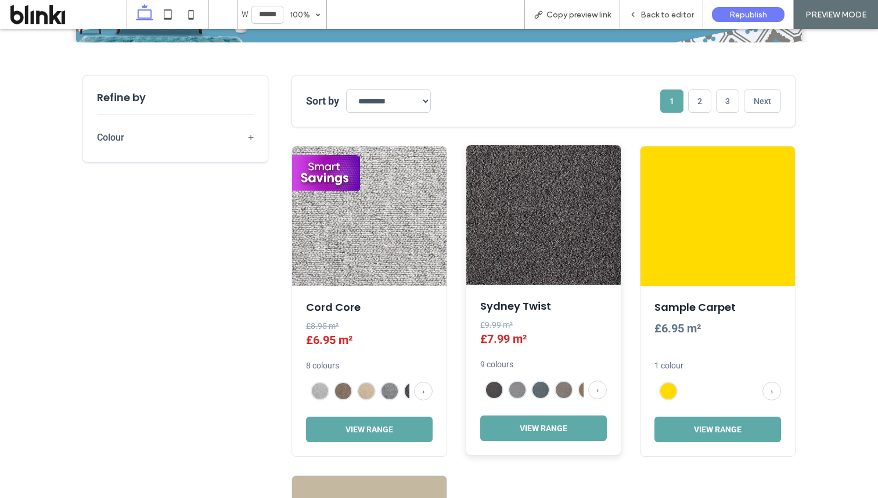
scroll to position [476, 0]
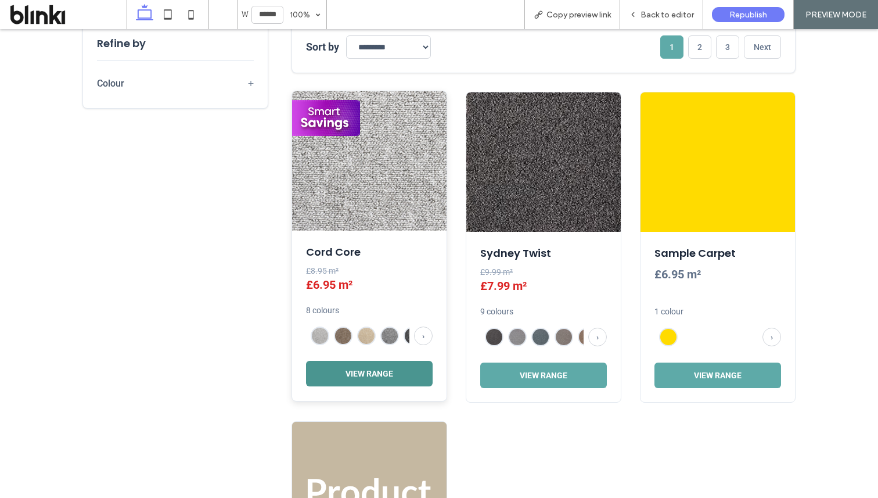
click at [397, 372] on button "View Range" at bounding box center [369, 374] width 127 height 26
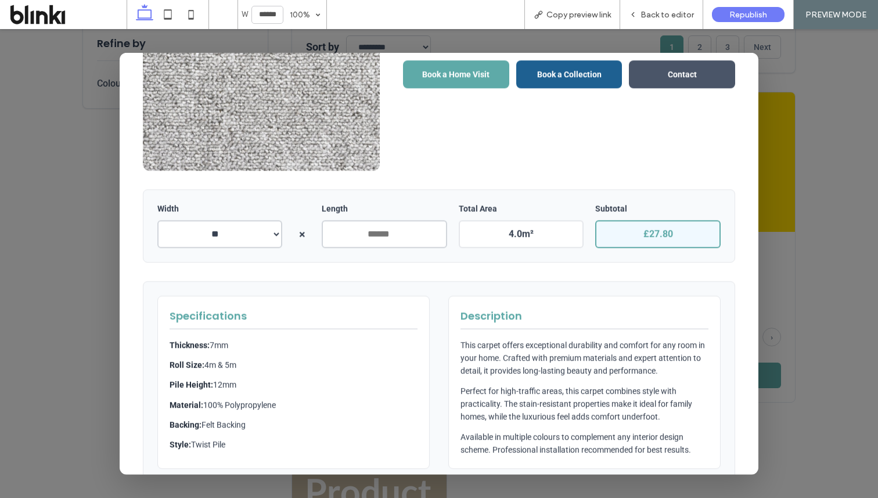
scroll to position [183, 0]
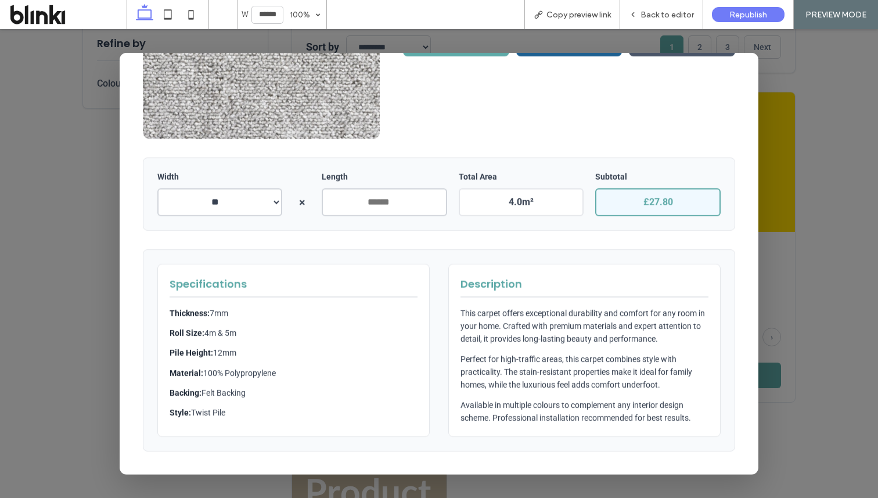
click at [792, 68] on div at bounding box center [439, 263] width 878 height 468
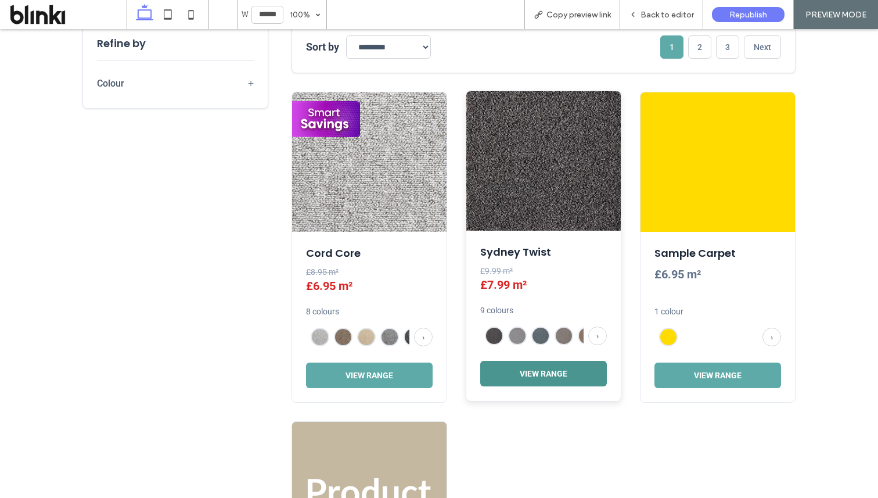
click at [538, 365] on button "View Range" at bounding box center [543, 374] width 127 height 26
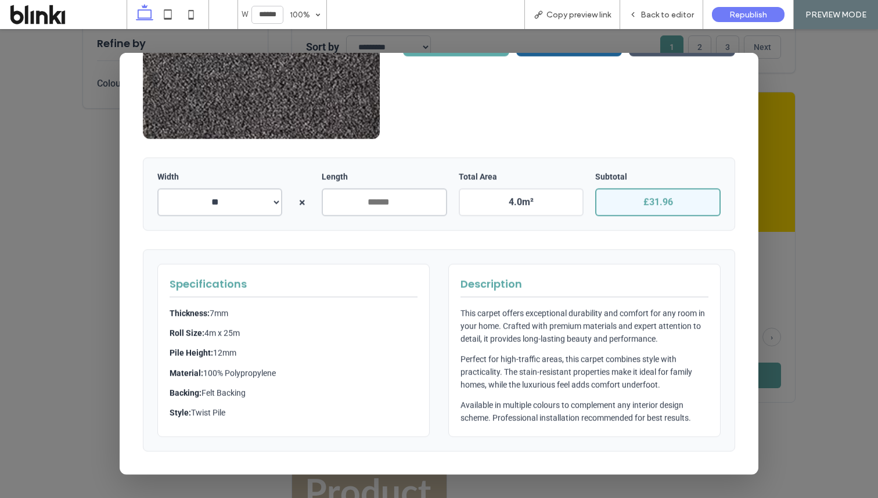
click at [712, 347] on div "Description This carpet offers exceptional durability and comfort for any room …" at bounding box center [584, 349] width 272 height 173
click at [727, 248] on div "Specifications Thickness: 7mm Roll Size: 4m x 25m Pile Height: 12mm Material: 1…" at bounding box center [439, 349] width 592 height 202
click at [783, 220] on div at bounding box center [439, 263] width 878 height 468
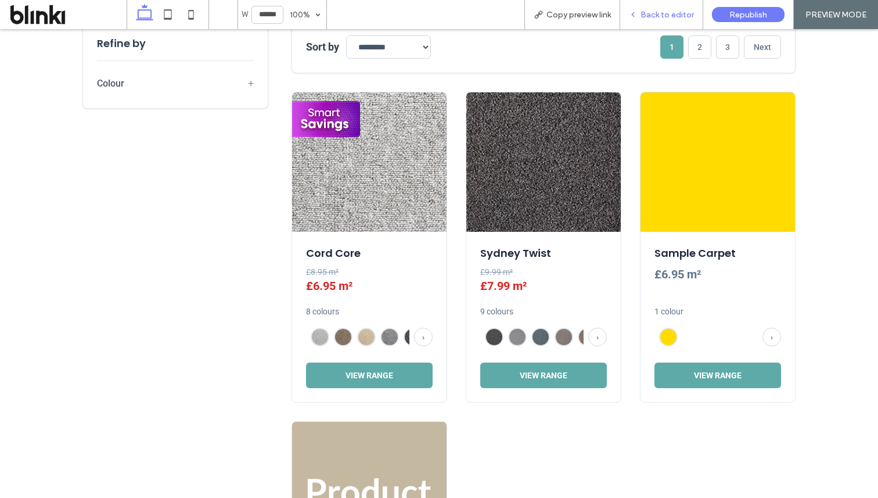
click at [672, 21] on div "Back to editor" at bounding box center [661, 14] width 83 height 29
click at [658, 13] on span "Back to editor" at bounding box center [666, 15] width 53 height 10
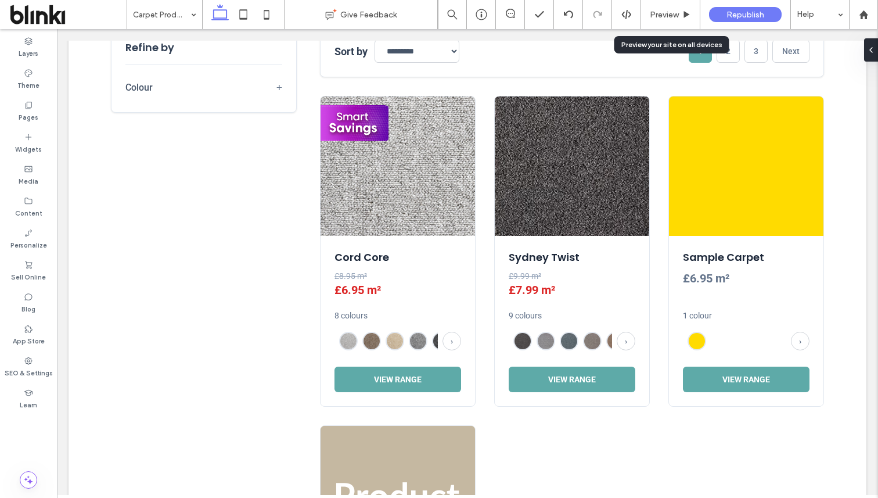
scroll to position [470, 0]
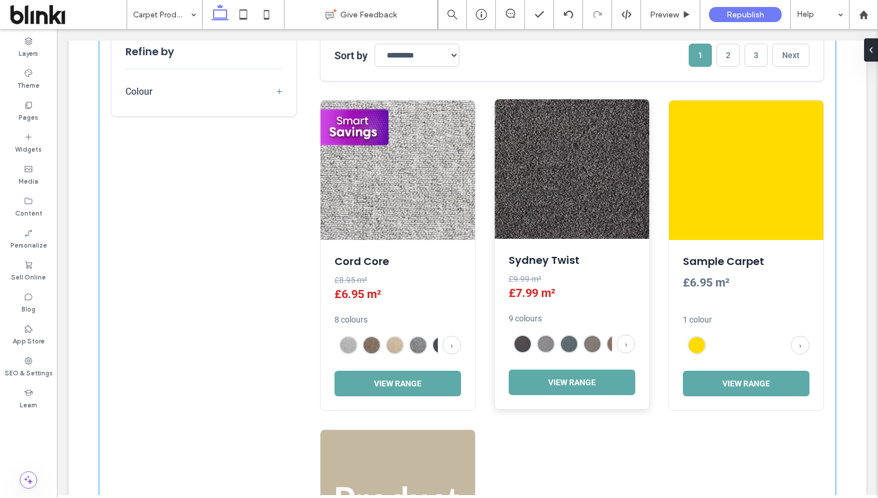
click at [576, 211] on img at bounding box center [572, 168] width 154 height 139
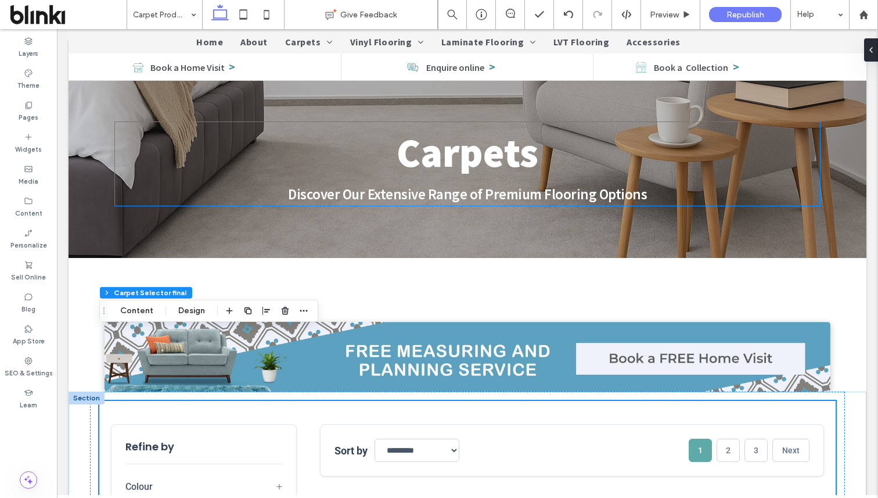
scroll to position [195, 0]
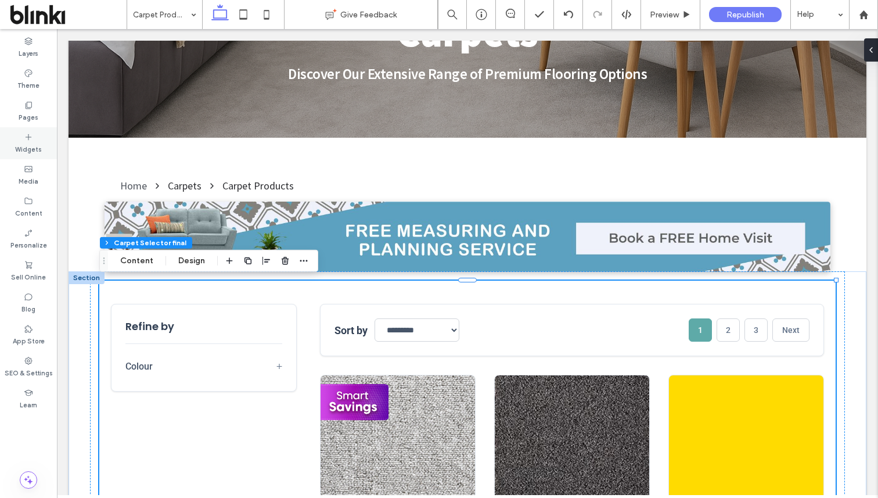
click at [26, 132] on icon at bounding box center [28, 136] width 9 height 9
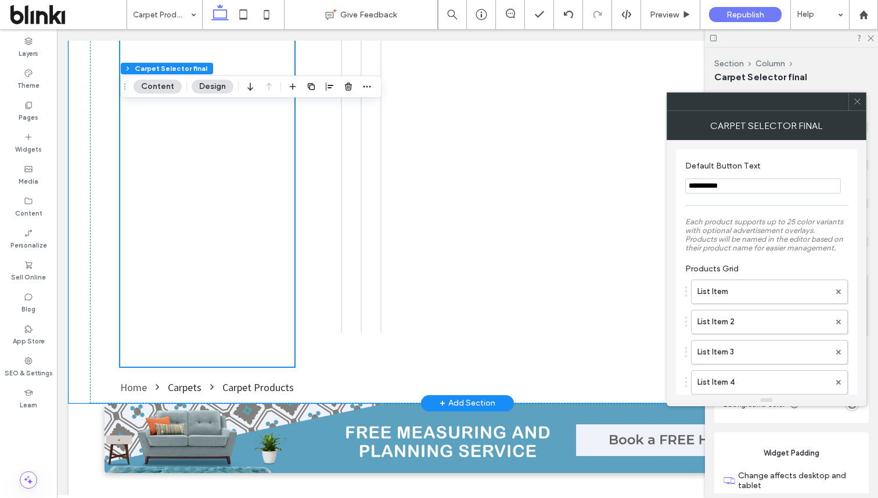
scroll to position [1627, 0]
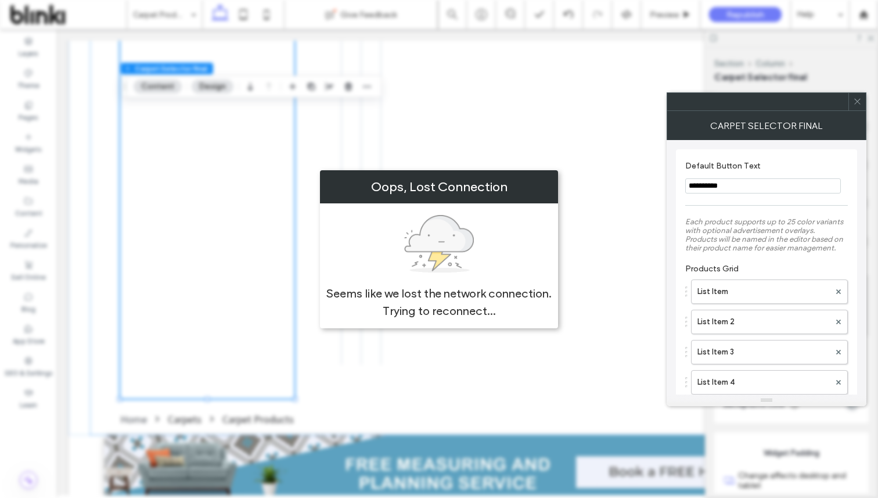
click at [342, 352] on div "Oops, Lost Connection Seems like we lost the network connection. Trying to reco…" at bounding box center [439, 249] width 878 height 498
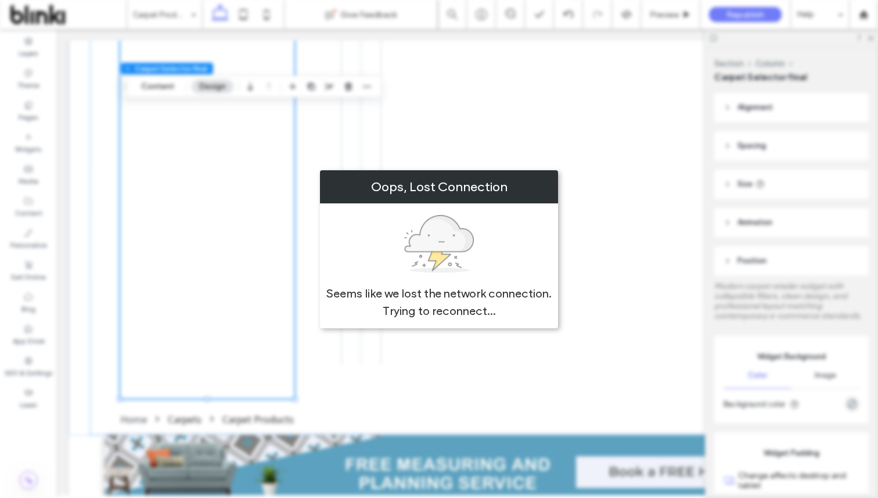
click at [327, 221] on div "Oops, Lost Connection Seems like we lost the network connection. Trying to reco…" at bounding box center [439, 249] width 238 height 158
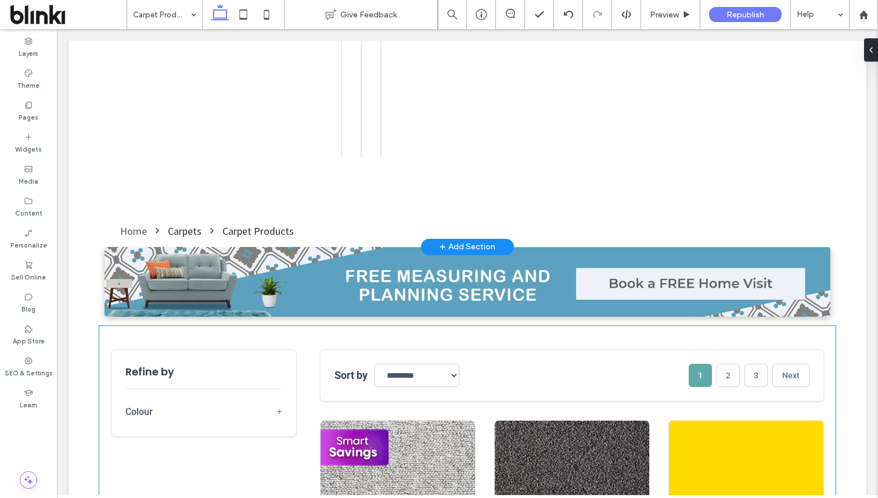
scroll to position [1808, 0]
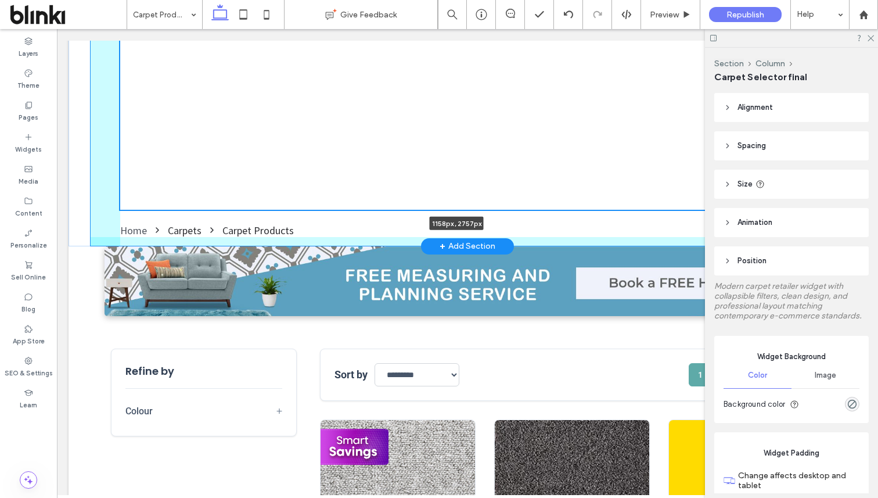
scroll to position [1772, 0]
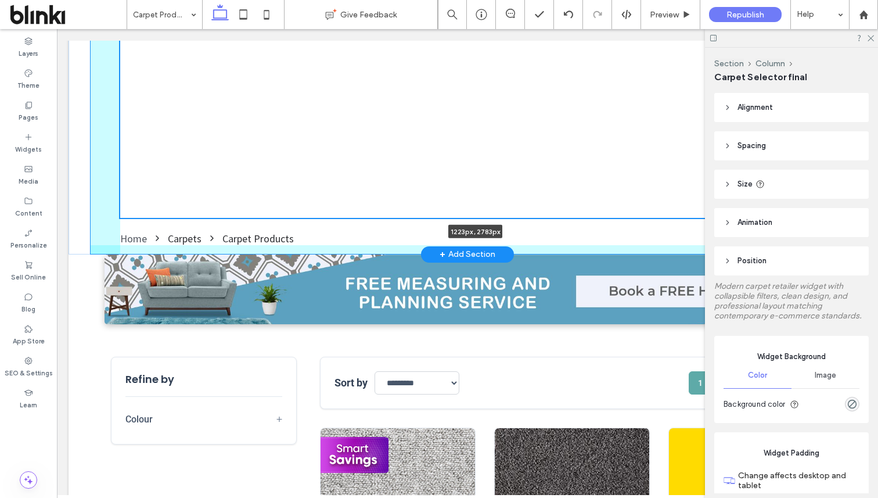
type input "****"
click at [870, 39] on icon at bounding box center [870, 38] width 8 height 8
type input "****"
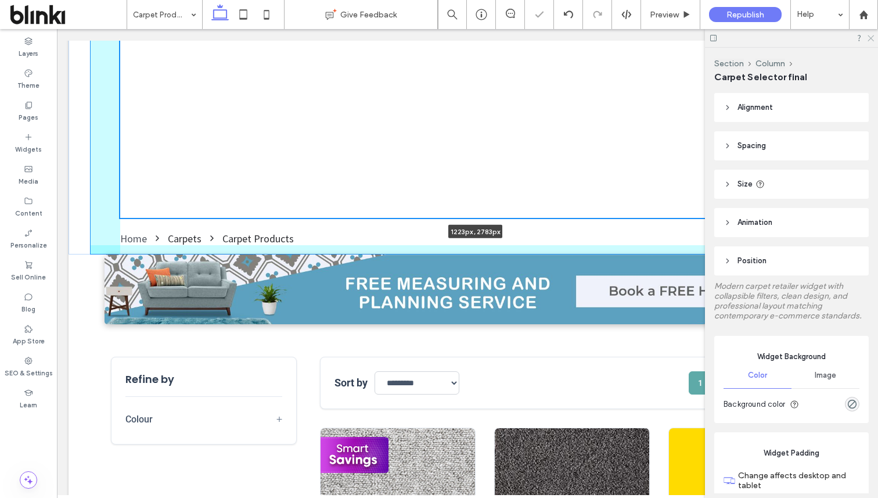
type input "****"
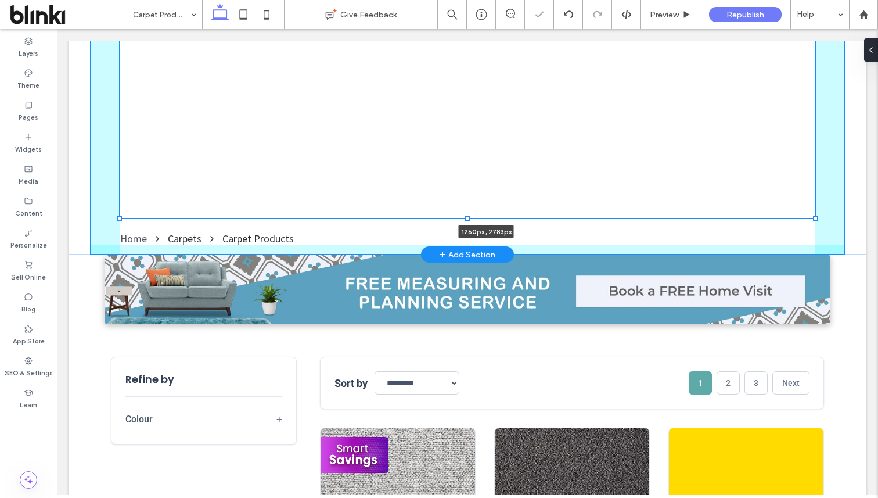
drag, startPoint x: 814, startPoint y: 215, endPoint x: 852, endPoint y: 215, distance: 37.7
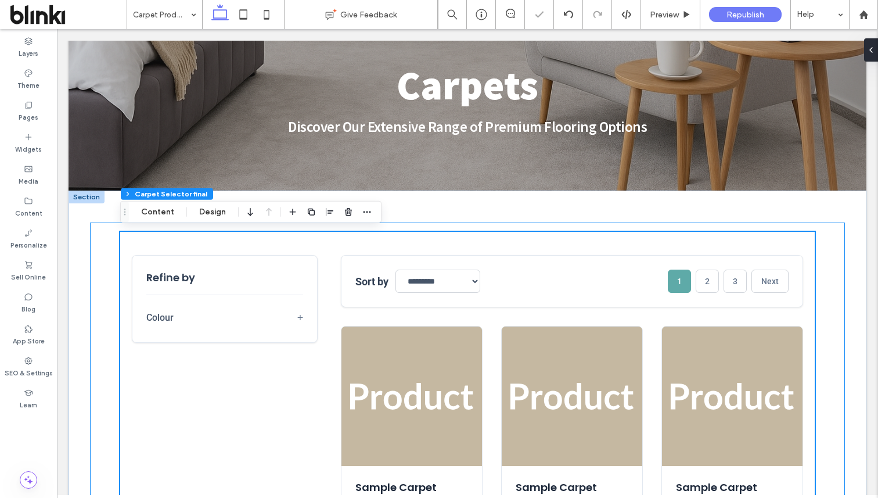
scroll to position [195, 0]
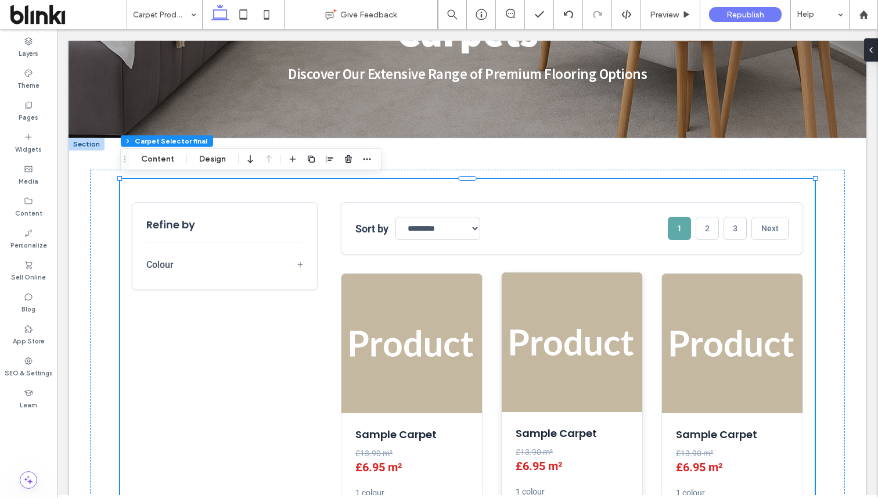
click at [553, 342] on img at bounding box center [572, 341] width 140 height 139
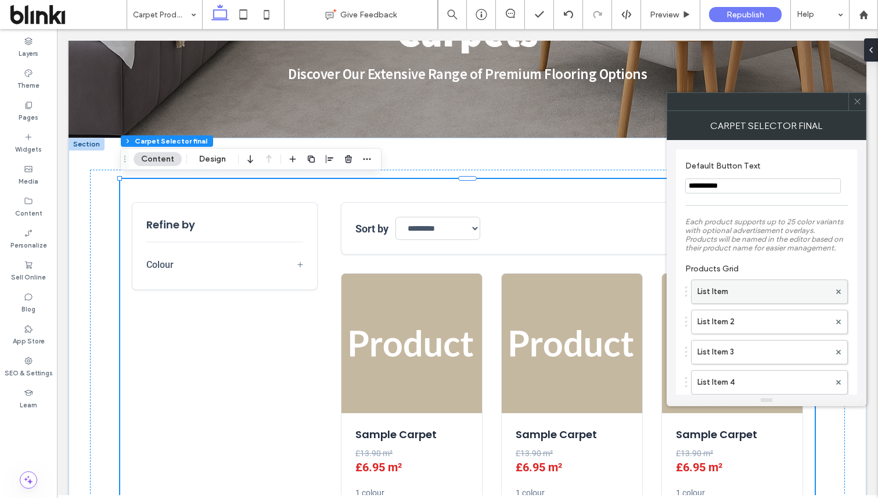
click at [799, 283] on div "List Item" at bounding box center [769, 291] width 157 height 24
click at [798, 286] on label "List Item" at bounding box center [763, 291] width 132 height 23
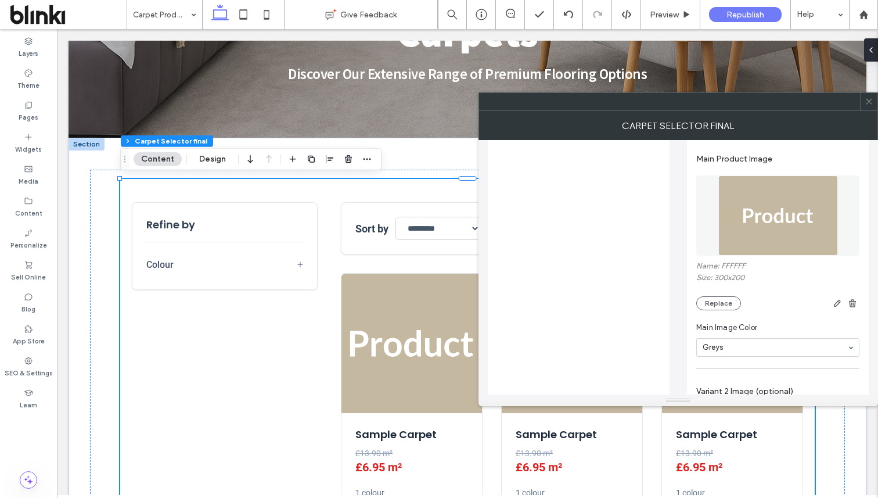
scroll to position [736, 0]
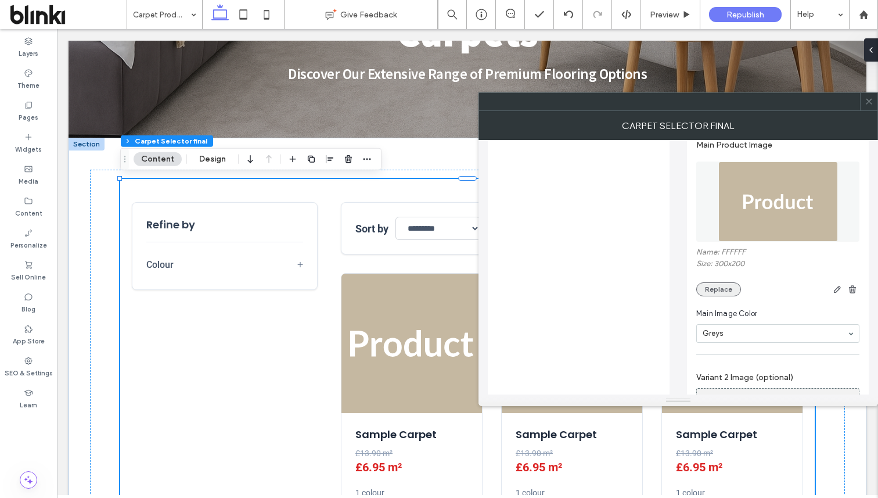
click at [725, 296] on button "Replace" at bounding box center [718, 289] width 45 height 14
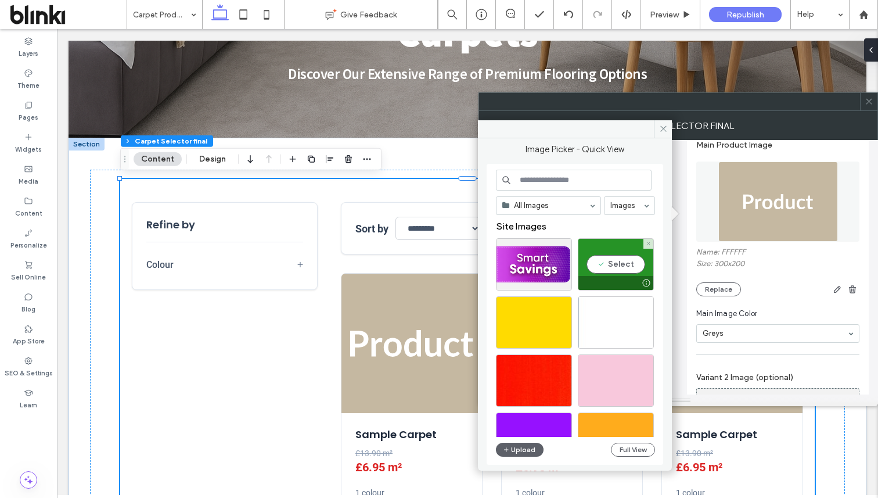
click at [617, 265] on div "Select" at bounding box center [616, 264] width 76 height 52
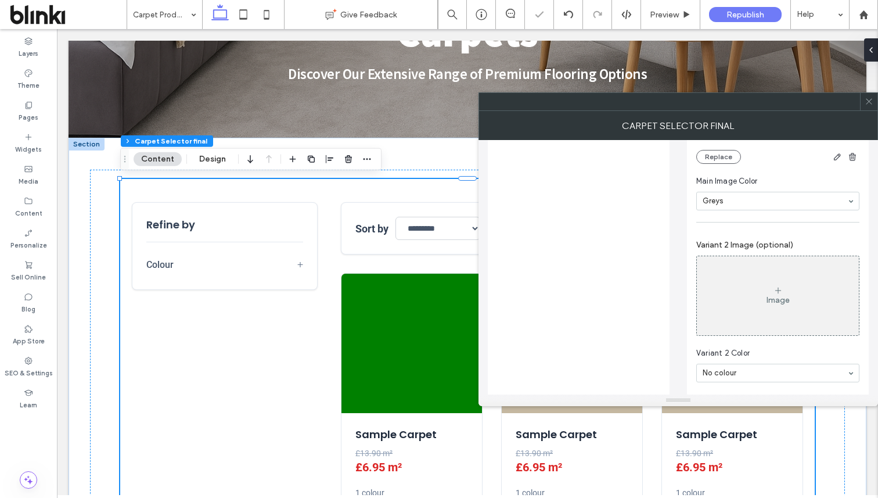
scroll to position [880, 0]
click at [743, 299] on div "Image" at bounding box center [778, 292] width 162 height 77
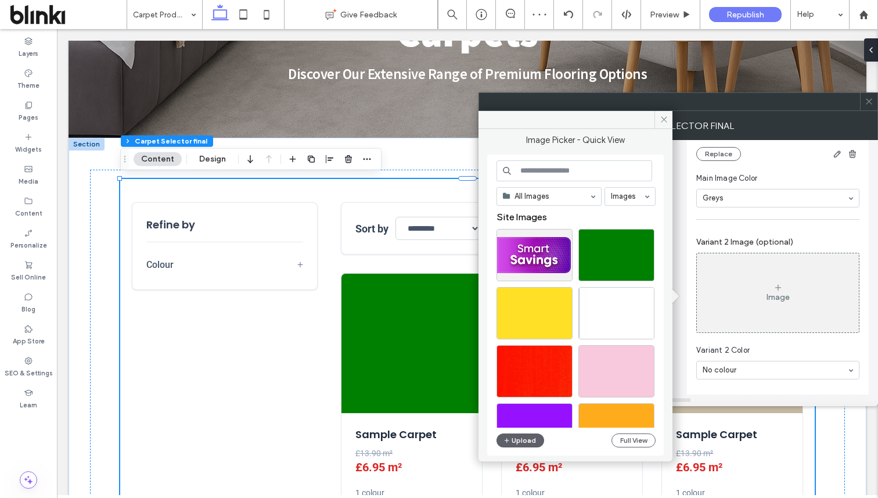
click at [548, 297] on div at bounding box center [534, 313] width 76 height 52
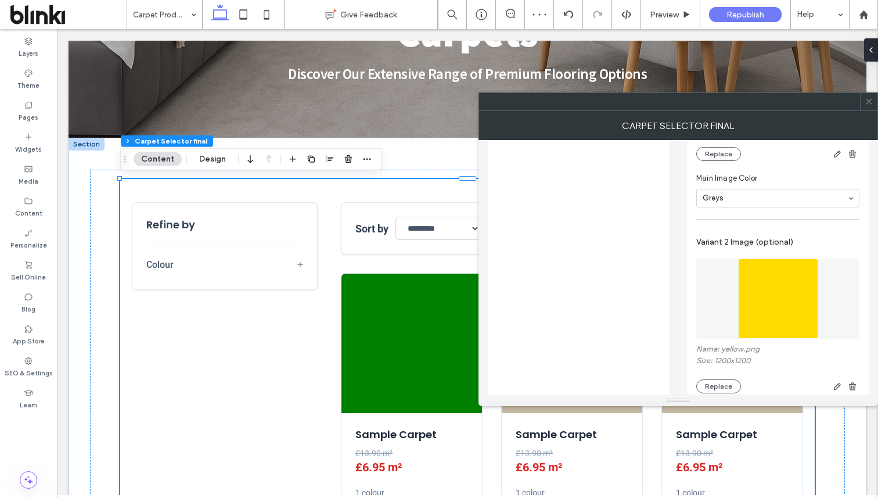
click at [871, 97] on icon at bounding box center [868, 101] width 9 height 9
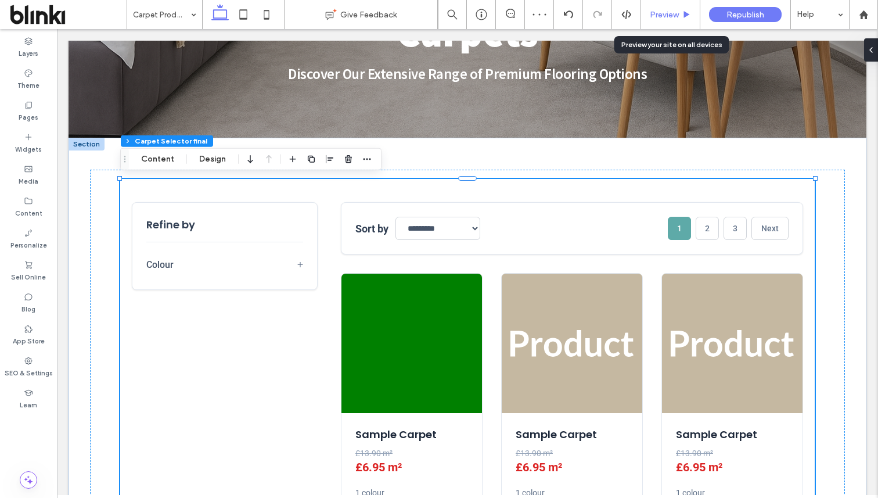
click at [669, 23] on div "Preview" at bounding box center [670, 14] width 59 height 29
click at [664, 11] on span "Preview" at bounding box center [664, 15] width 29 height 10
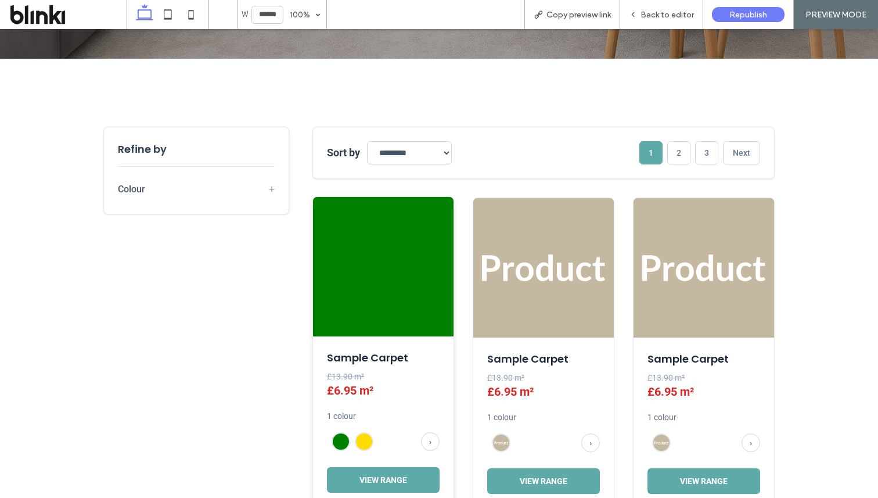
scroll to position [355, 0]
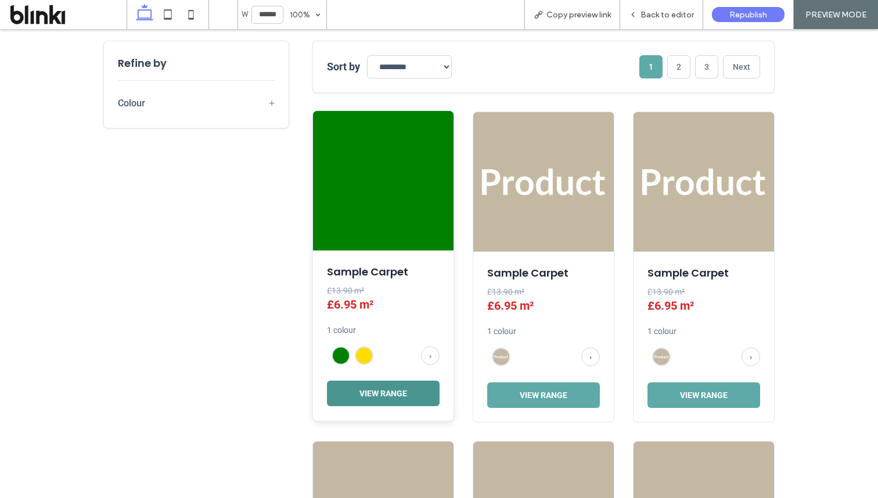
click at [387, 391] on button "View Range" at bounding box center [383, 393] width 113 height 26
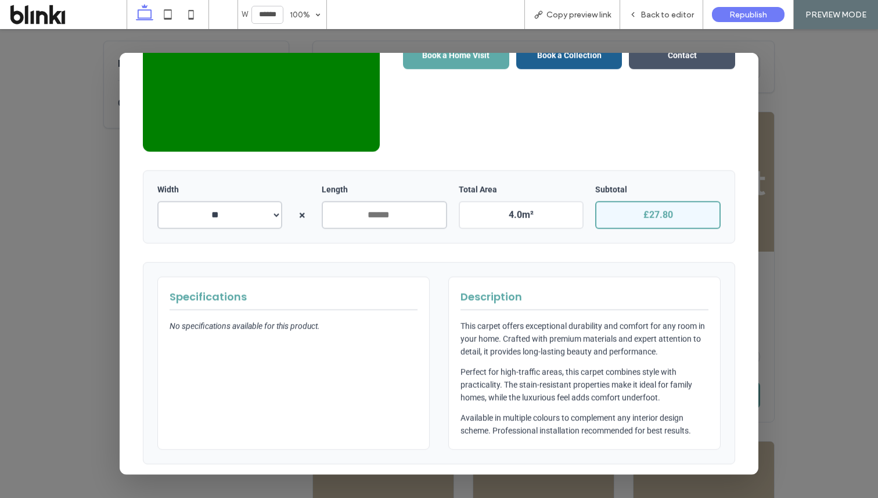
scroll to position [183, 0]
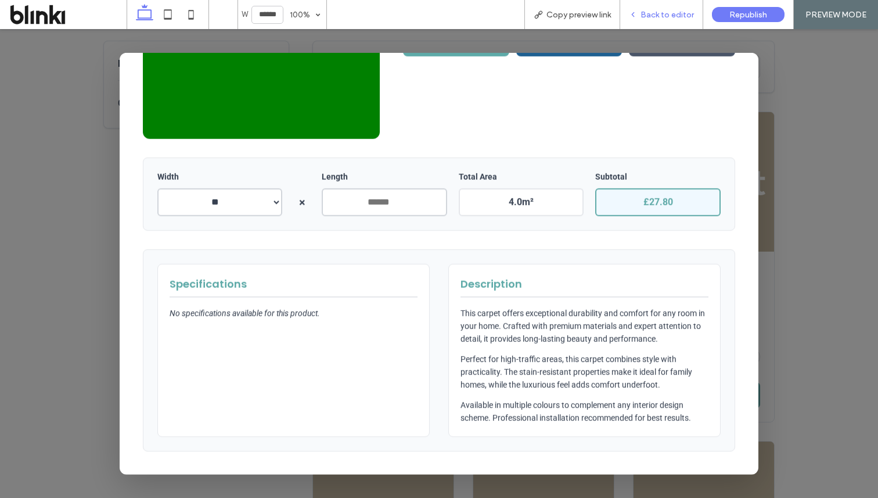
click at [651, 21] on div "Back to editor" at bounding box center [661, 14] width 83 height 29
click at [656, 19] on span "Back to editor" at bounding box center [666, 15] width 53 height 10
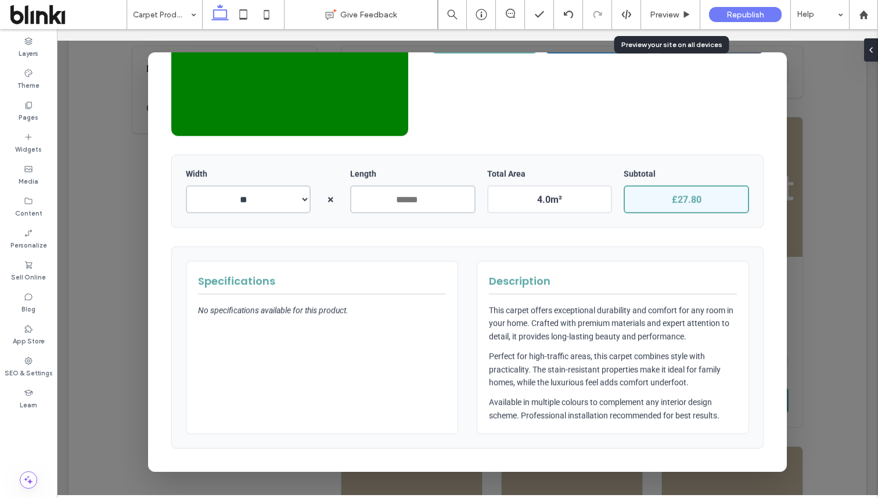
scroll to position [348, 0]
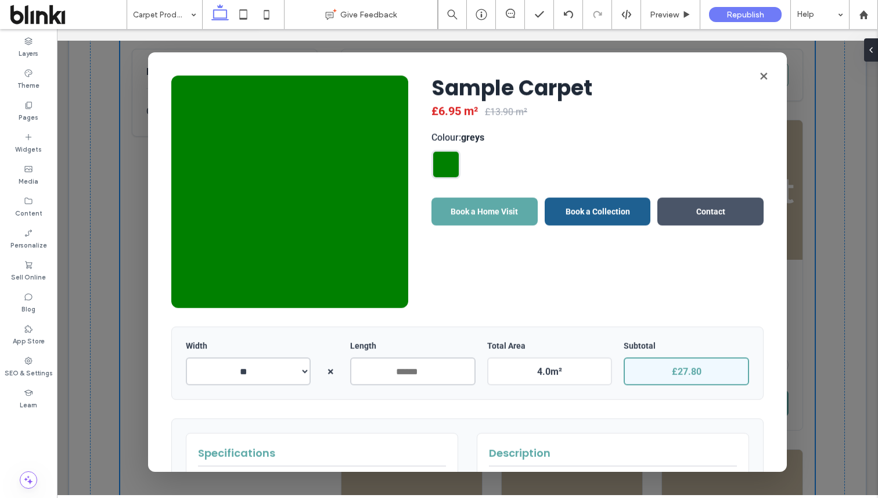
click at [764, 76] on button "×" at bounding box center [763, 75] width 23 height 23
click at [765, 81] on button "Next" at bounding box center [769, 74] width 37 height 23
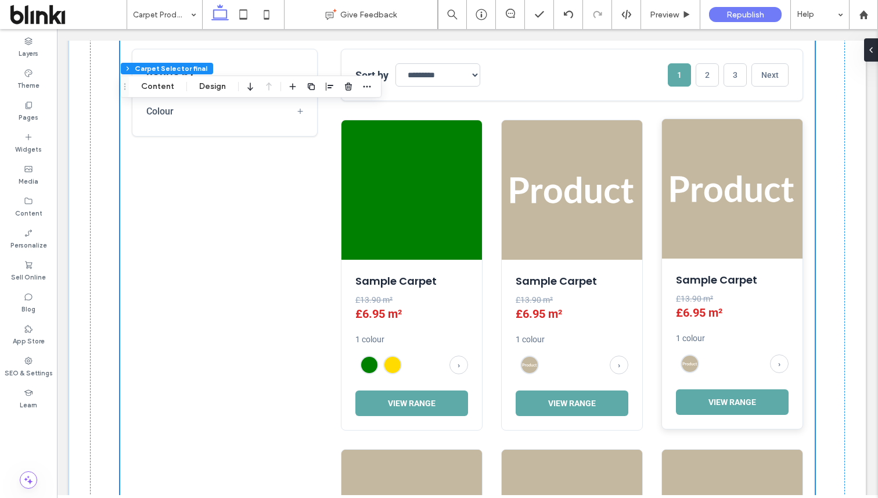
click at [697, 170] on img at bounding box center [732, 188] width 140 height 139
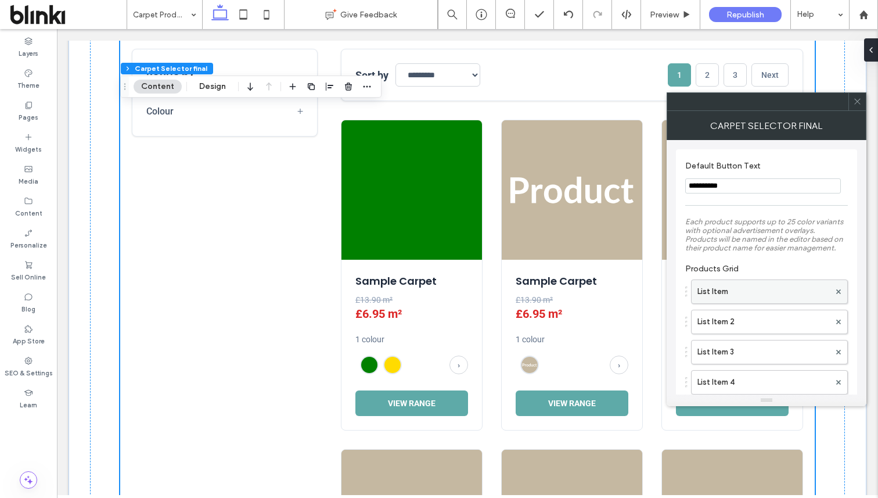
click at [741, 298] on label "List Item" at bounding box center [763, 291] width 132 height 23
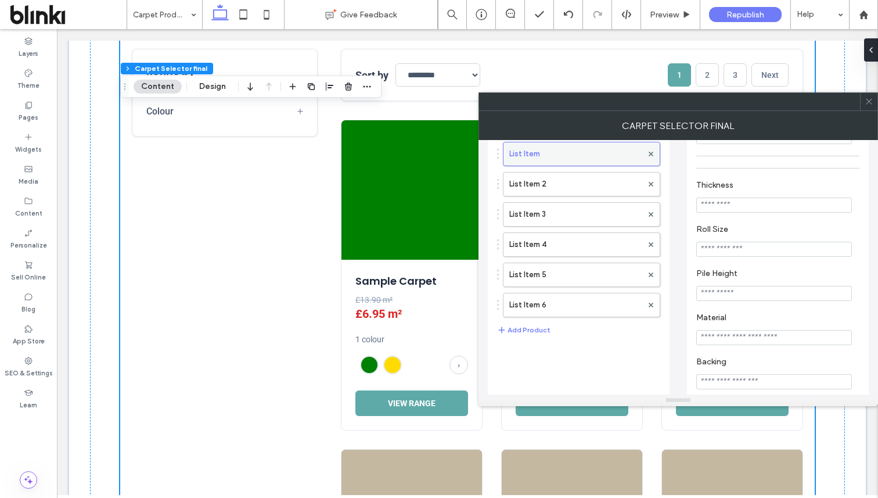
scroll to position [153, 0]
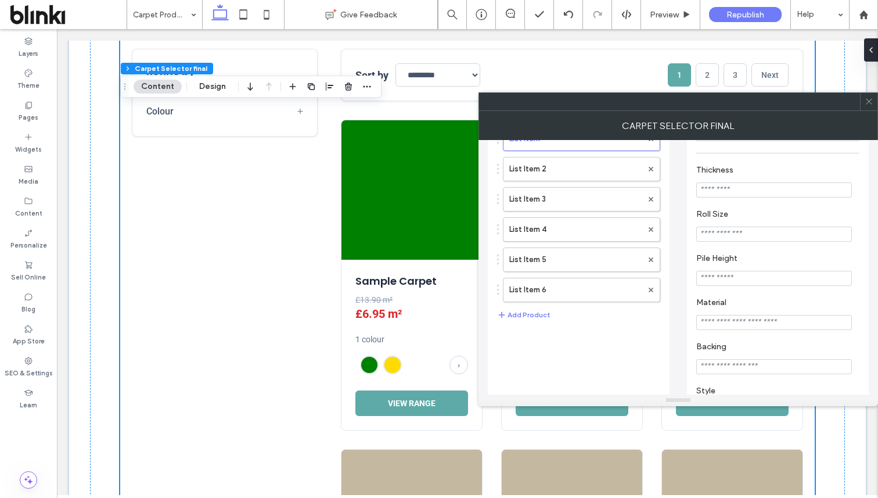
click at [745, 189] on input "Thickness" at bounding box center [774, 189] width 156 height 15
type input "****"
click at [777, 177] on label "Thickness" at bounding box center [775, 171] width 158 height 13
click at [870, 104] on icon at bounding box center [868, 101] width 9 height 9
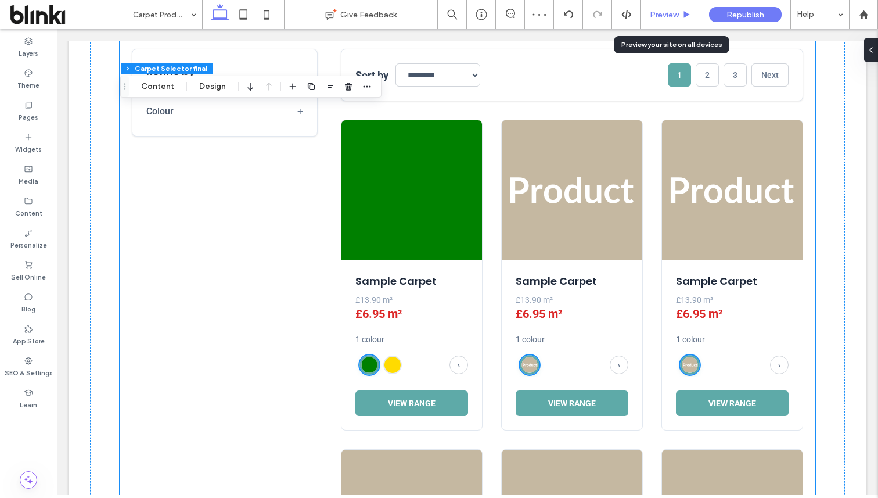
click at [684, 17] on icon at bounding box center [686, 14] width 9 height 9
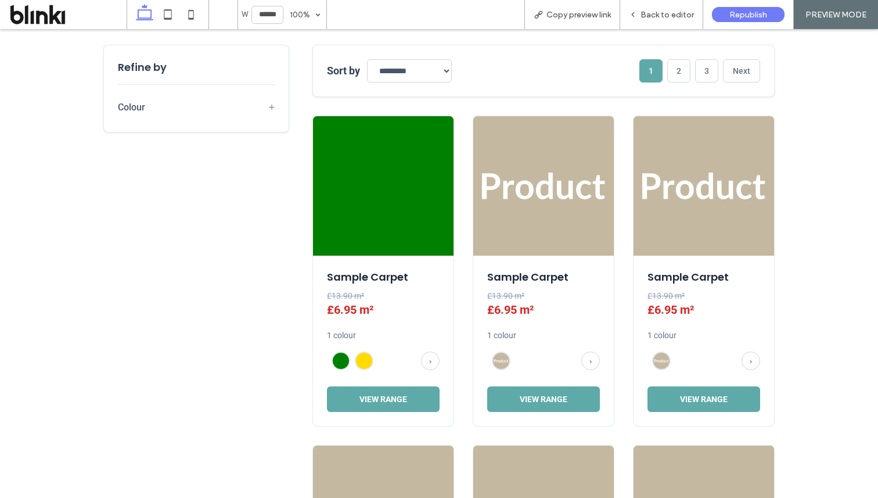
scroll to position [355, 0]
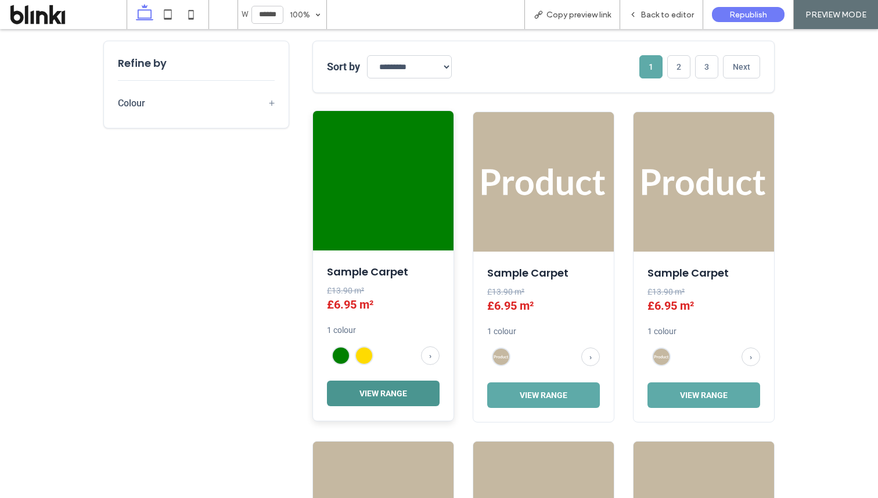
click at [383, 385] on button "View Range" at bounding box center [383, 393] width 113 height 26
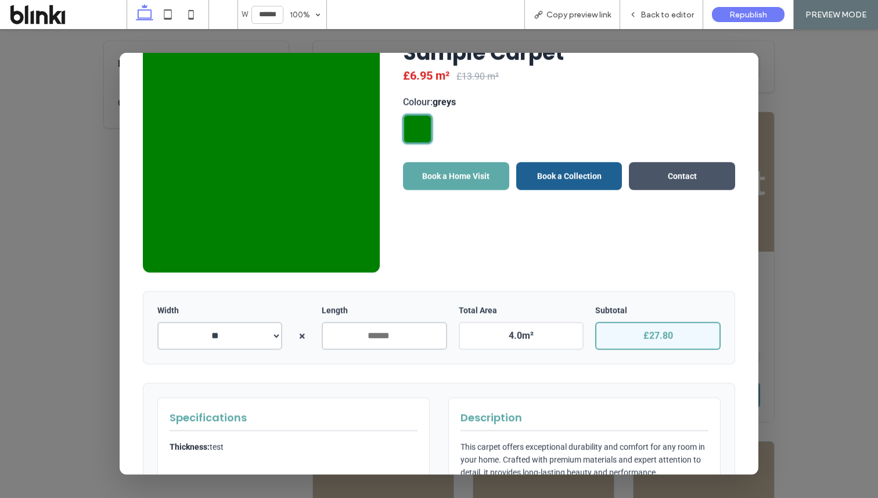
scroll to position [0, 0]
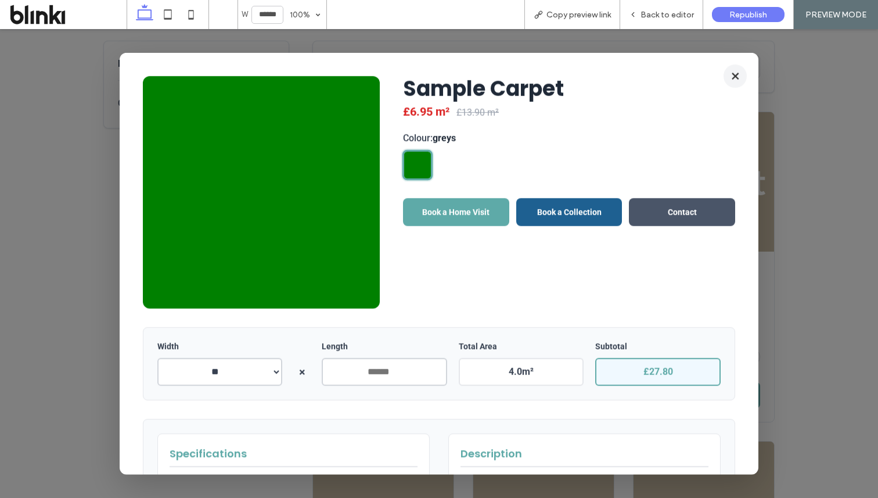
click at [735, 74] on button "×" at bounding box center [734, 75] width 23 height 23
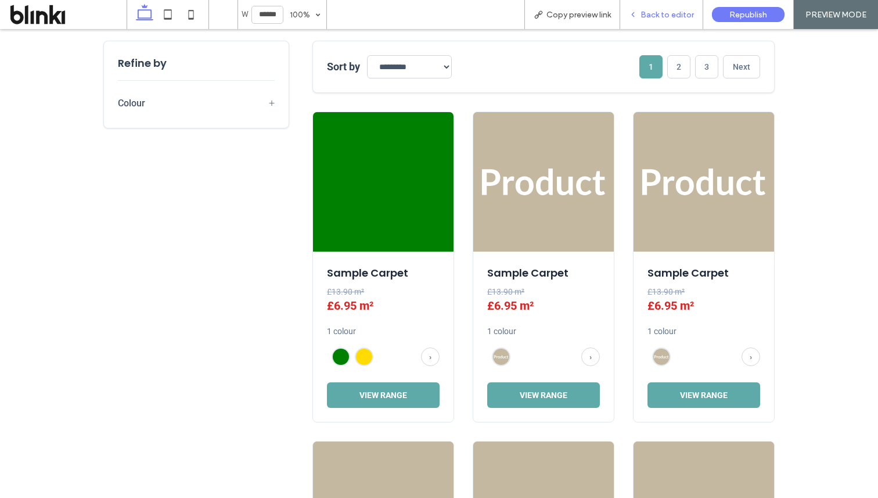
click at [676, 20] on div "Back to editor" at bounding box center [661, 14] width 83 height 29
click at [664, 14] on span "Back to editor" at bounding box center [666, 15] width 53 height 10
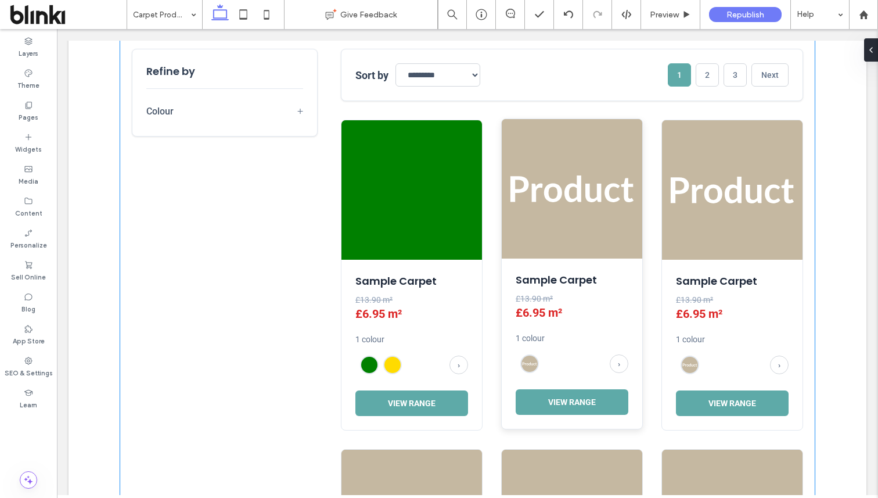
scroll to position [370, 0]
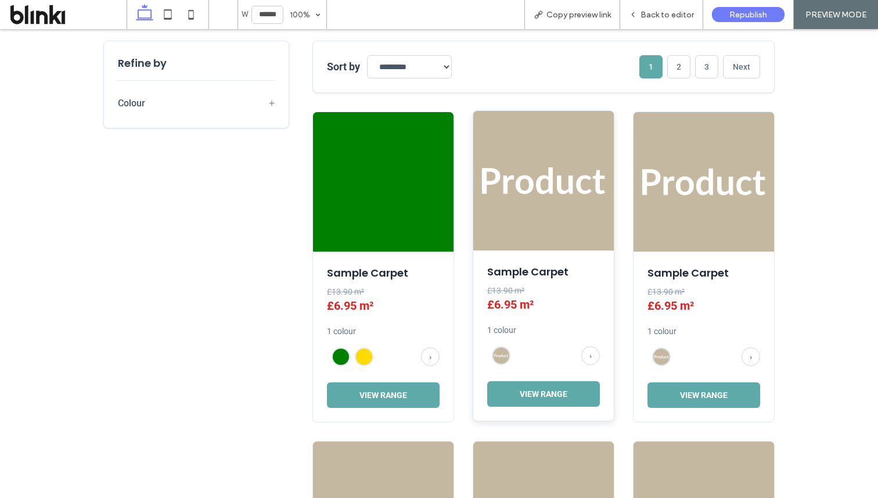
click at [510, 264] on h3 "Sample Carpet" at bounding box center [543, 271] width 113 height 15
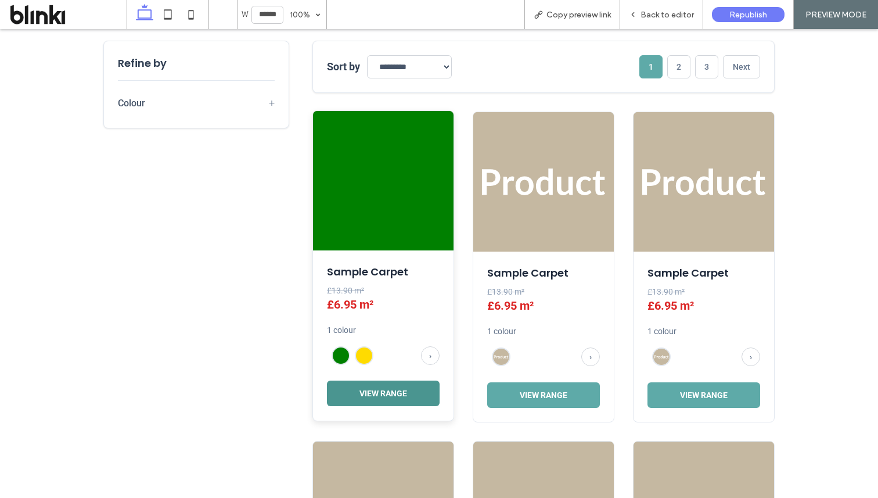
click at [421, 384] on button "View Range" at bounding box center [383, 393] width 113 height 26
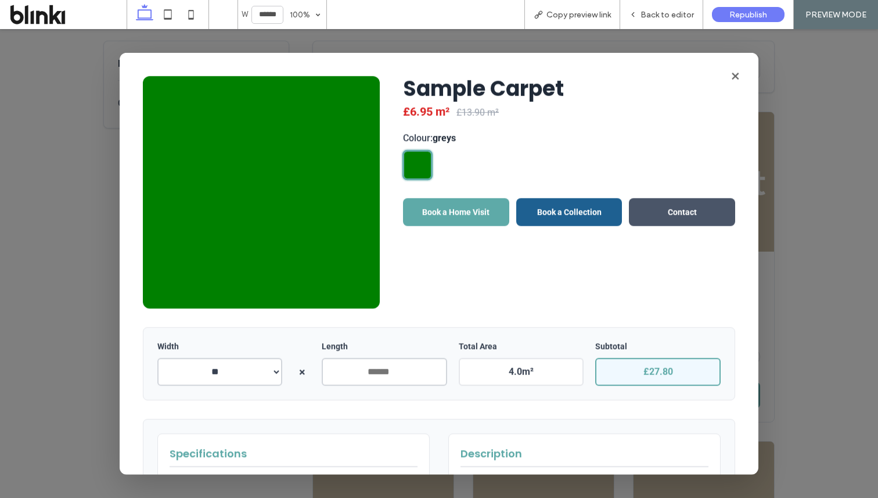
scroll to position [183, 0]
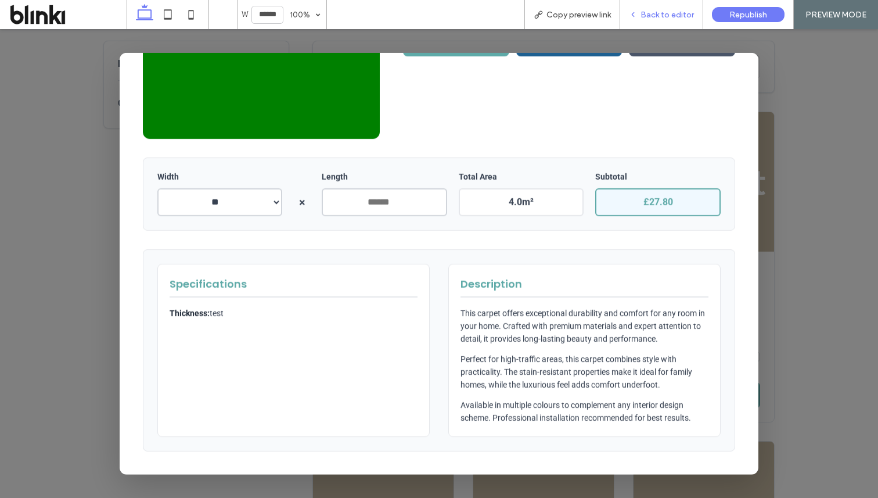
click at [663, 19] on span "Back to editor" at bounding box center [666, 15] width 53 height 10
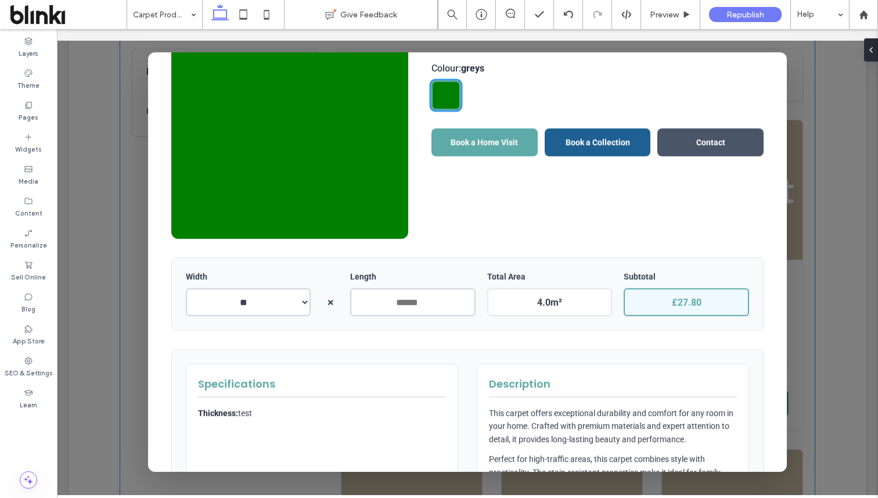
scroll to position [0, 0]
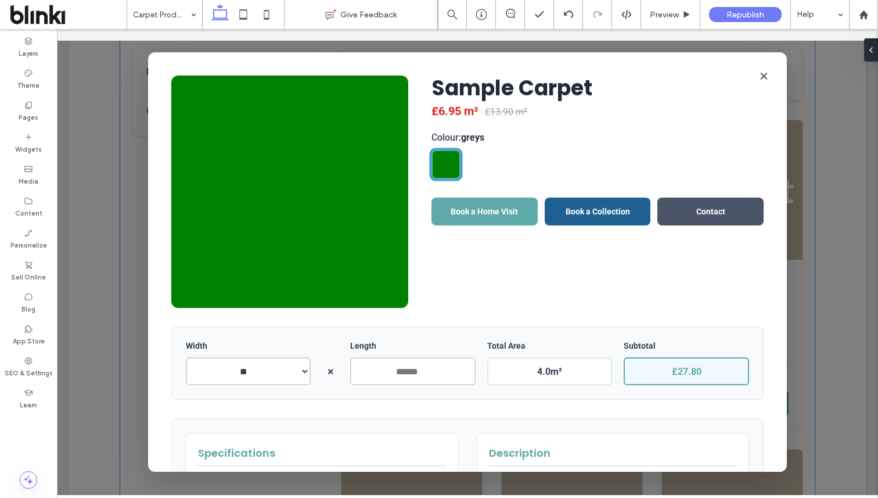
click at [827, 229] on div at bounding box center [467, 262] width 821 height 466
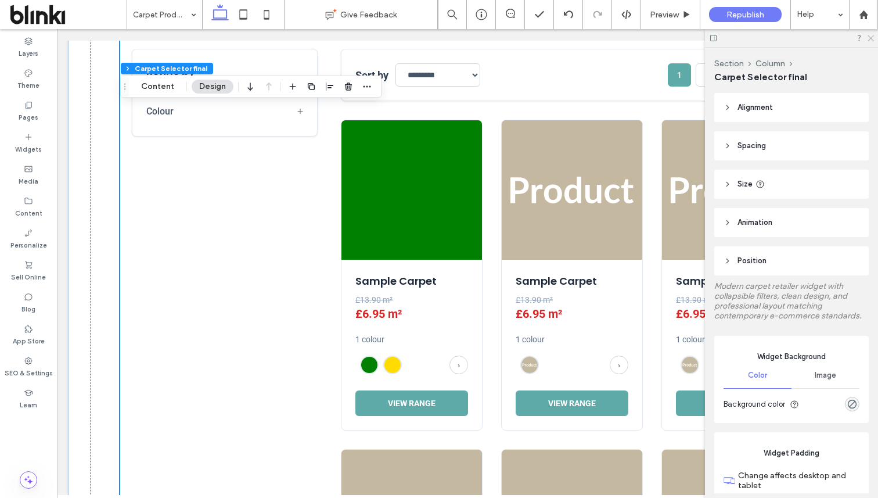
click at [871, 40] on icon at bounding box center [870, 38] width 8 height 8
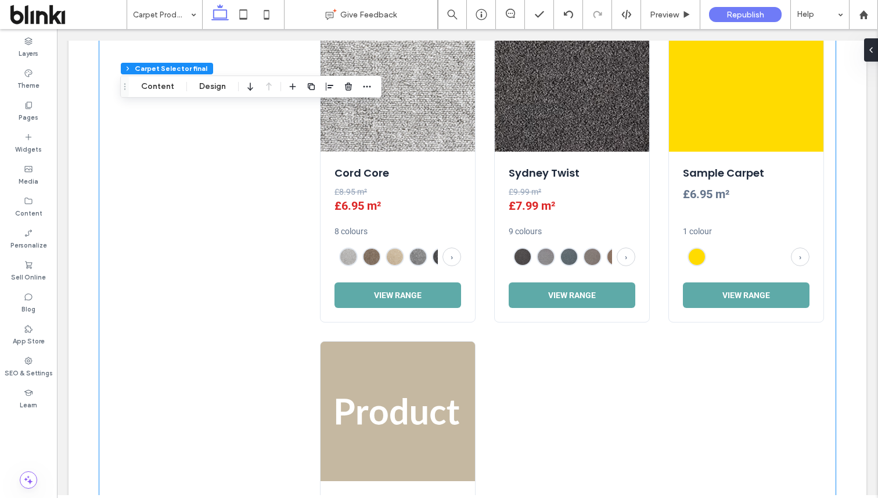
scroll to position [2178, 0]
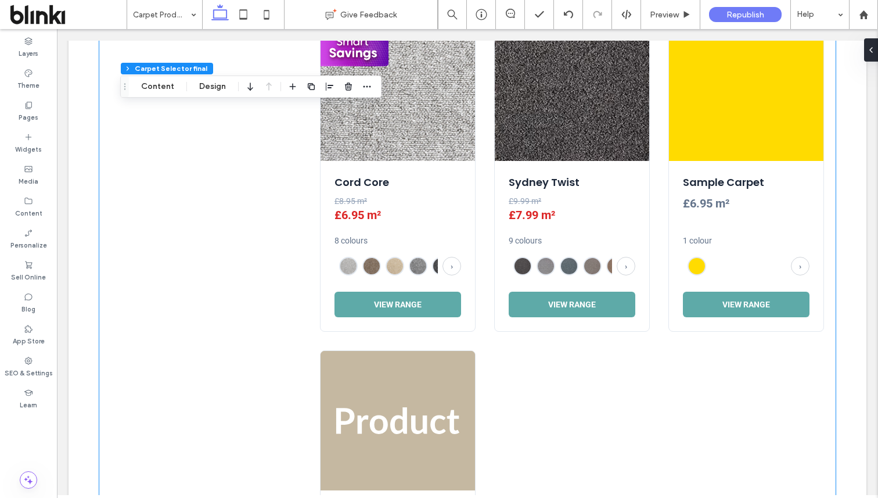
click at [680, 259] on div "Sample Carpet £6.95 m² 1 colour › View Range" at bounding box center [746, 246] width 154 height 170
click at [665, 254] on div "Cord Core £8.95 m² £6.95 m² 8 colours › View Range Sydney Twist £9.99 m² £7.99 …" at bounding box center [572, 341] width 504 height 640
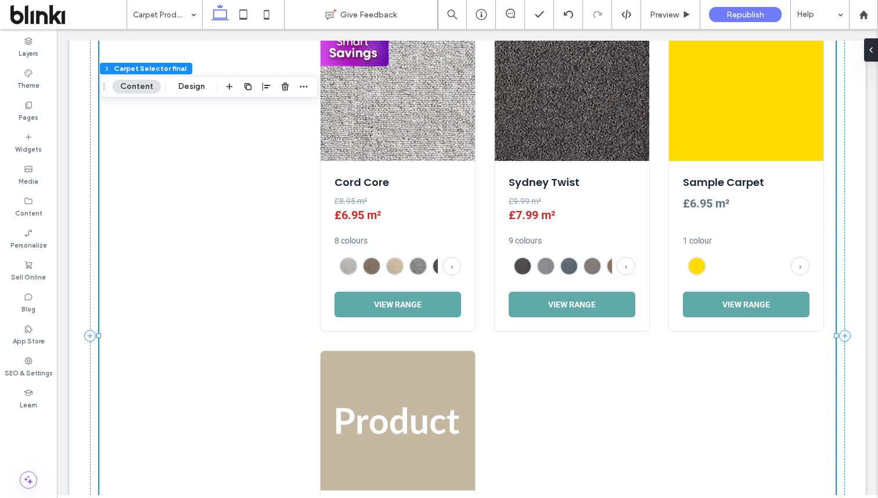
click at [662, 257] on div "Cord Core £8.95 m² £6.95 m² 8 colours › View Range Sydney Twist £9.99 m² £7.99 …" at bounding box center [572, 341] width 504 height 640
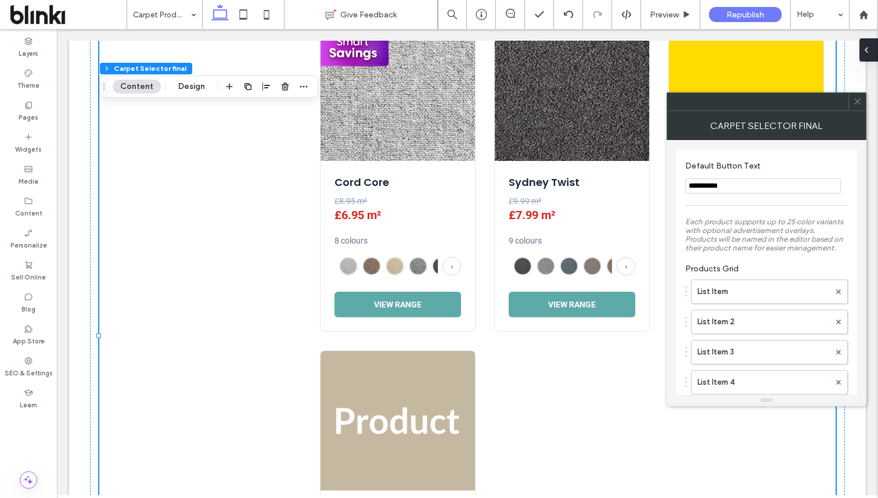
click at [870, 60] on span at bounding box center [866, 49] width 9 height 23
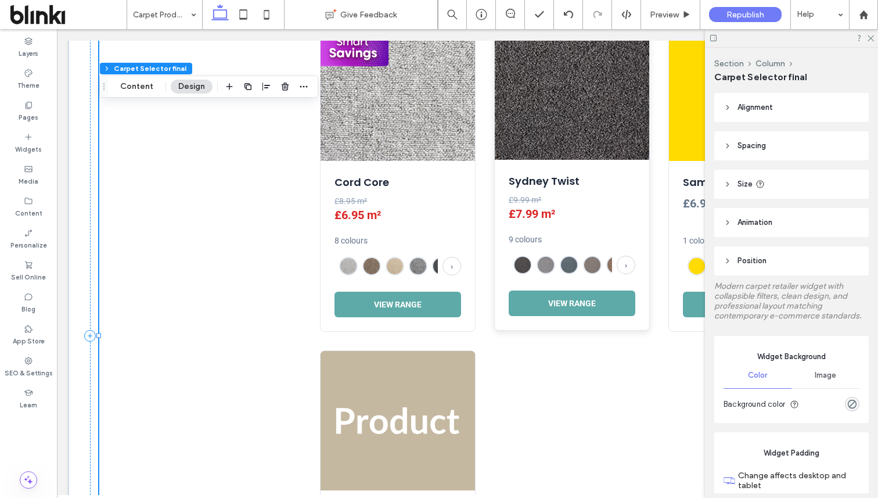
click at [648, 229] on div "Sydney Twist £9.99 m² £7.99 m² 9 colours › View Range" at bounding box center [572, 245] width 154 height 170
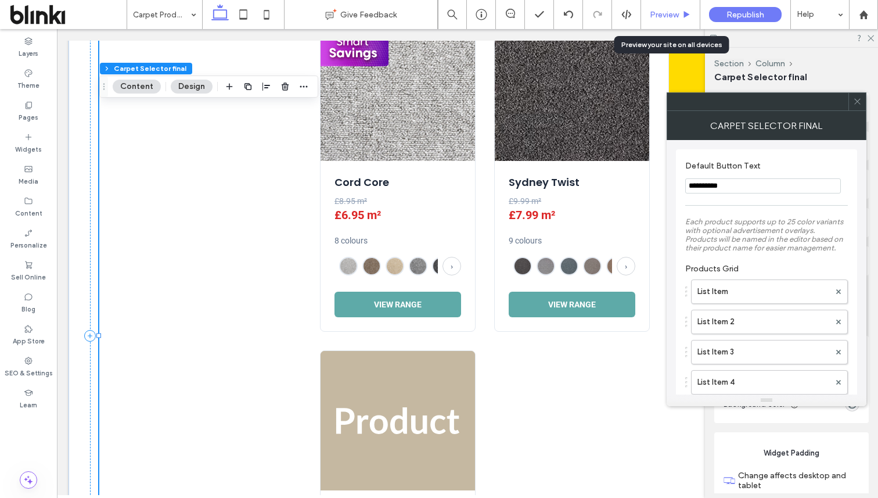
click at [678, 19] on span "Preview" at bounding box center [664, 15] width 29 height 10
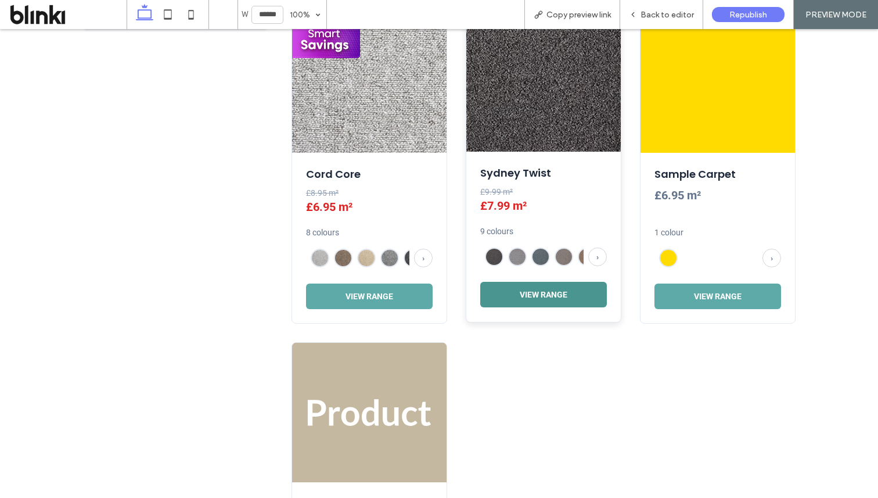
scroll to position [2185, 0]
click at [569, 303] on button "View Range" at bounding box center [543, 295] width 127 height 26
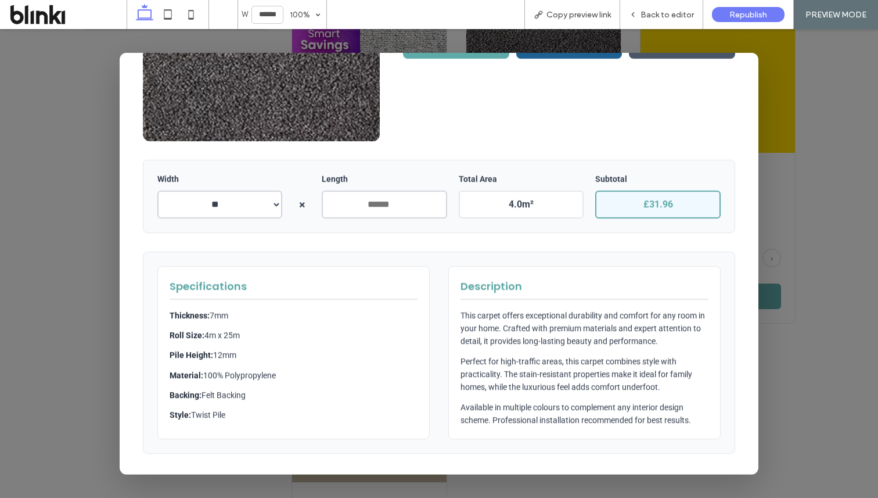
scroll to position [183, 0]
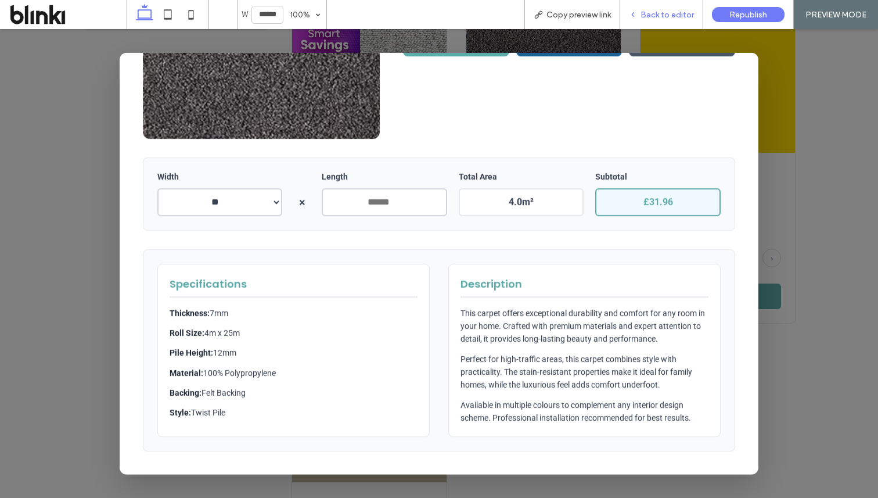
click at [665, 25] on div "Back to editor" at bounding box center [661, 14] width 83 height 29
click at [666, 10] on span "Back to editor" at bounding box center [666, 15] width 53 height 10
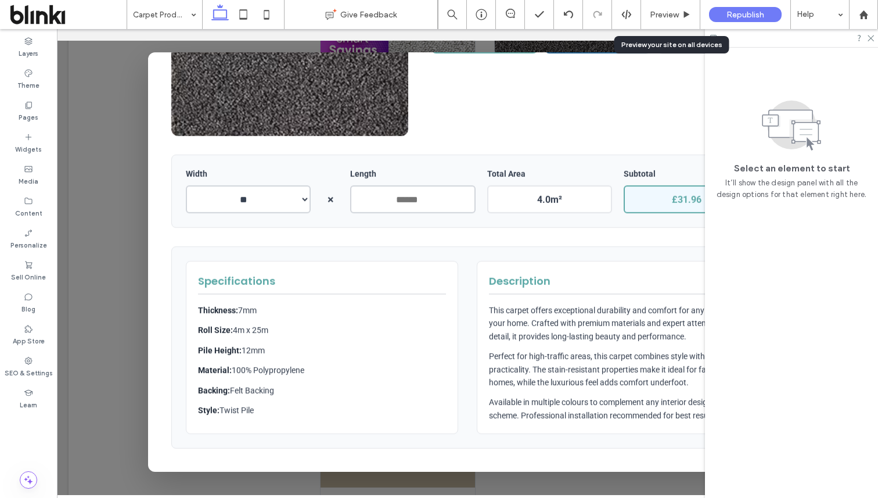
scroll to position [2178, 0]
click at [871, 35] on icon at bounding box center [870, 38] width 8 height 8
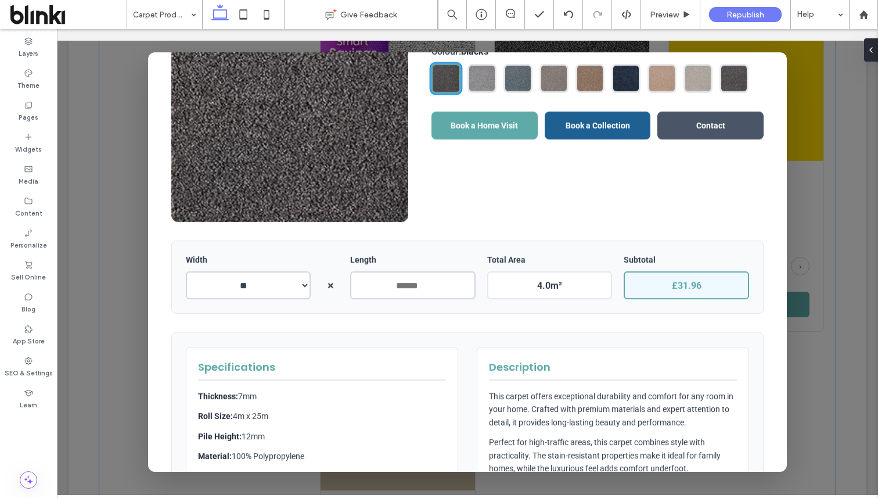
scroll to position [0, 0]
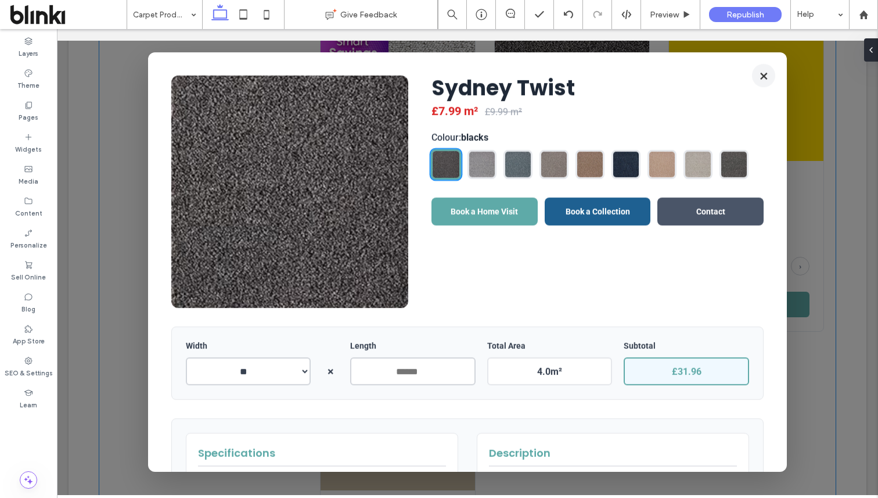
click at [765, 77] on button "×" at bounding box center [763, 75] width 23 height 23
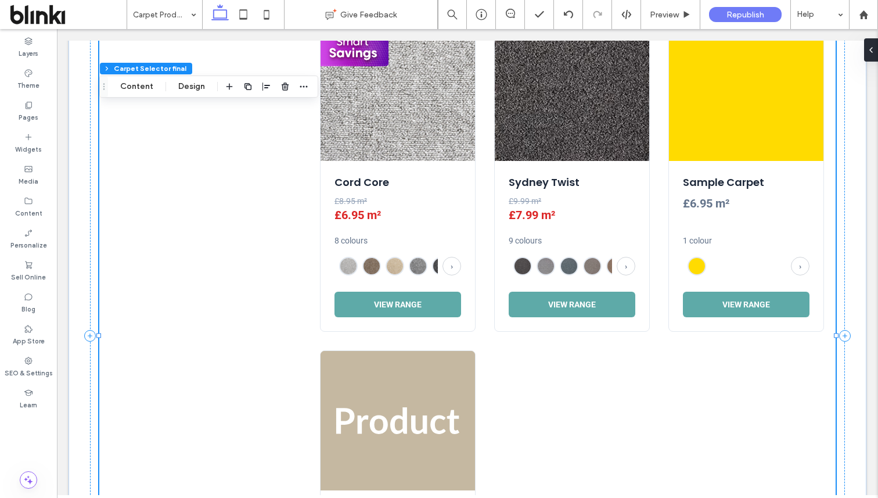
scroll to position [2049, 0]
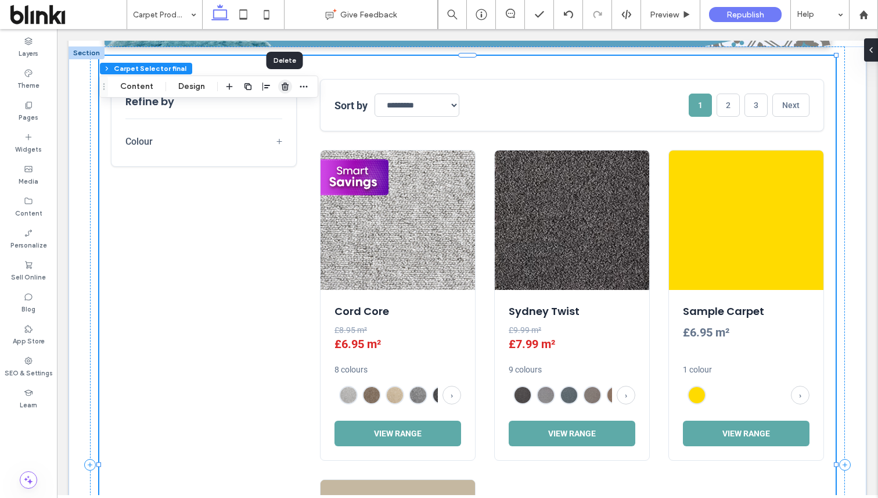
click at [284, 87] on use "button" at bounding box center [285, 86] width 7 height 8
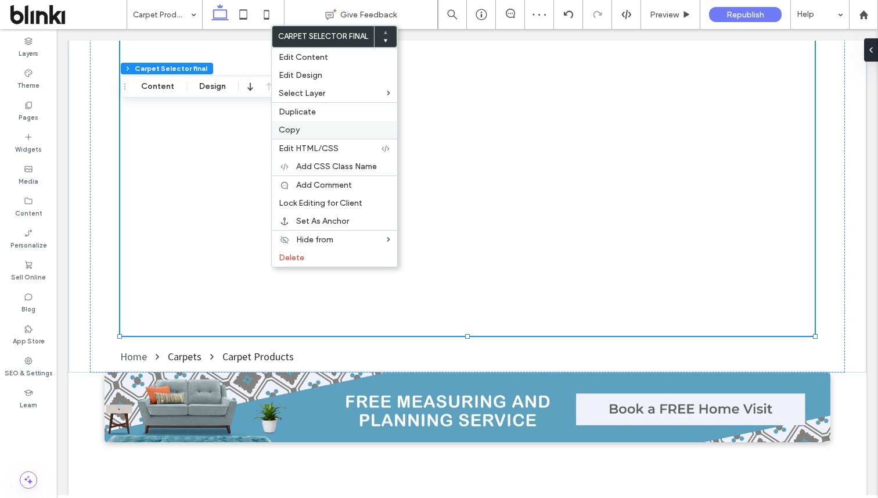
scroll to position [1660, 0]
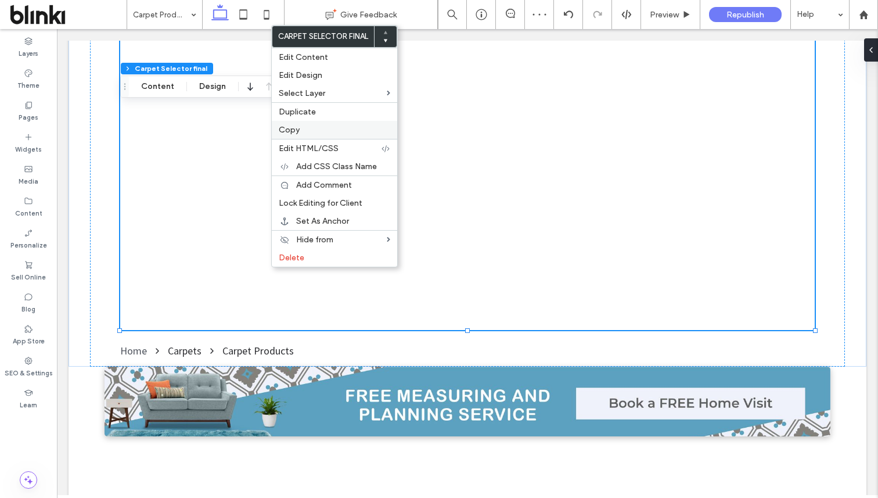
click at [308, 137] on div "Copy" at bounding box center [334, 130] width 125 height 18
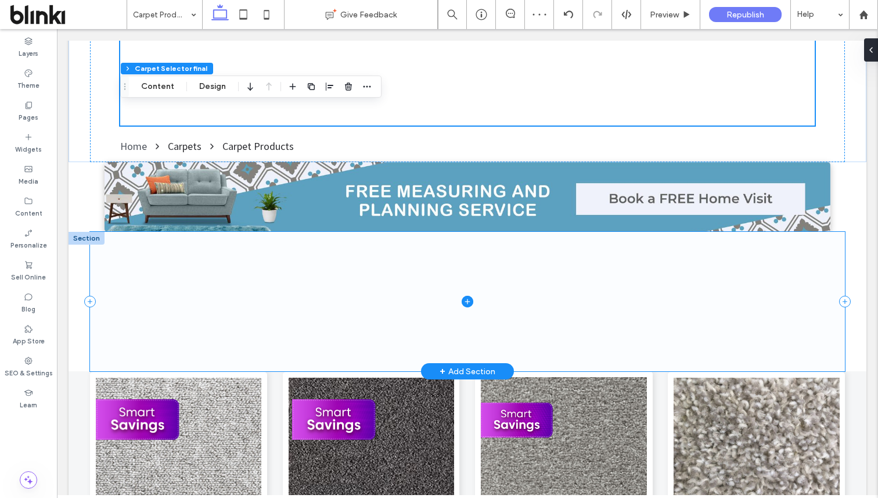
scroll to position [1939, 0]
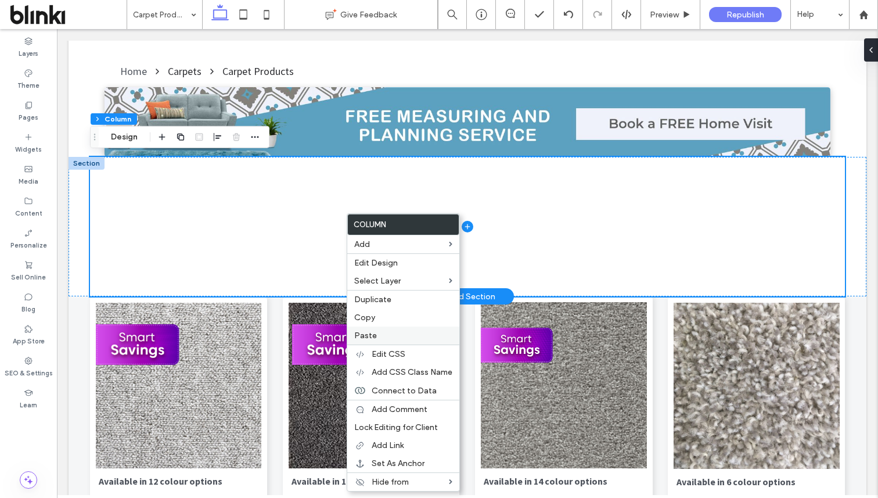
click at [380, 331] on label "Paste" at bounding box center [403, 335] width 98 height 10
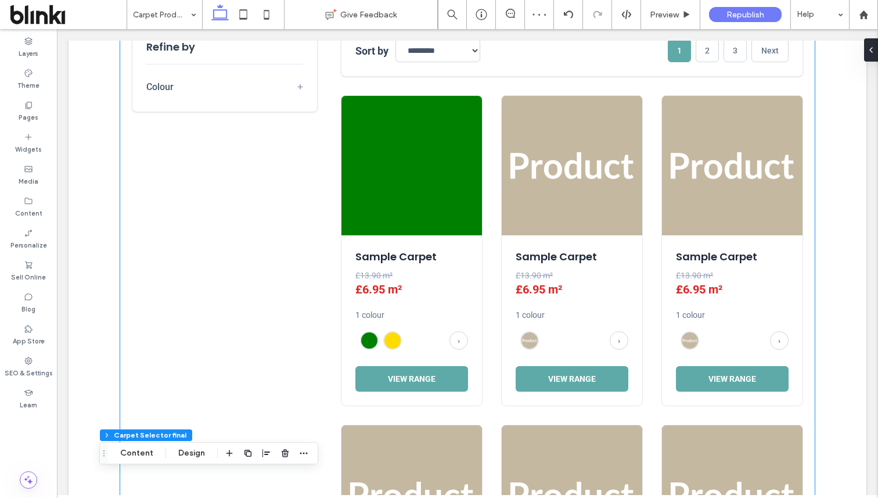
scroll to position [243, 0]
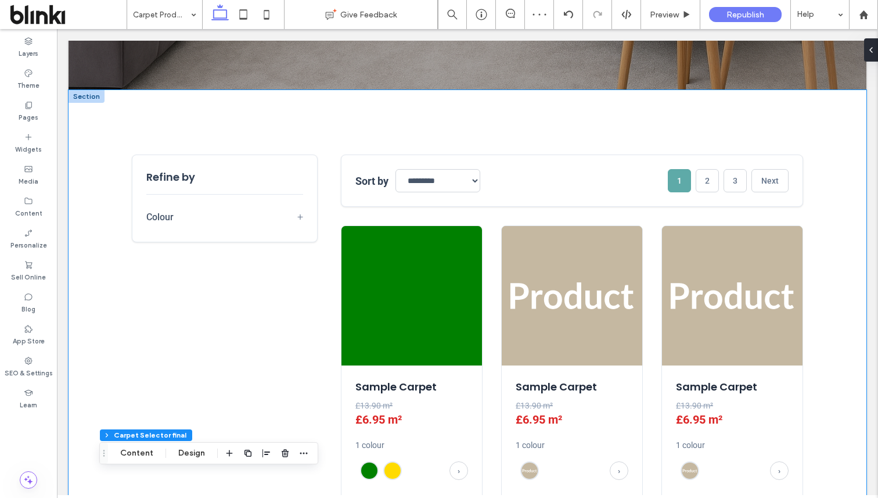
click at [92, 96] on div at bounding box center [87, 96] width 36 height 13
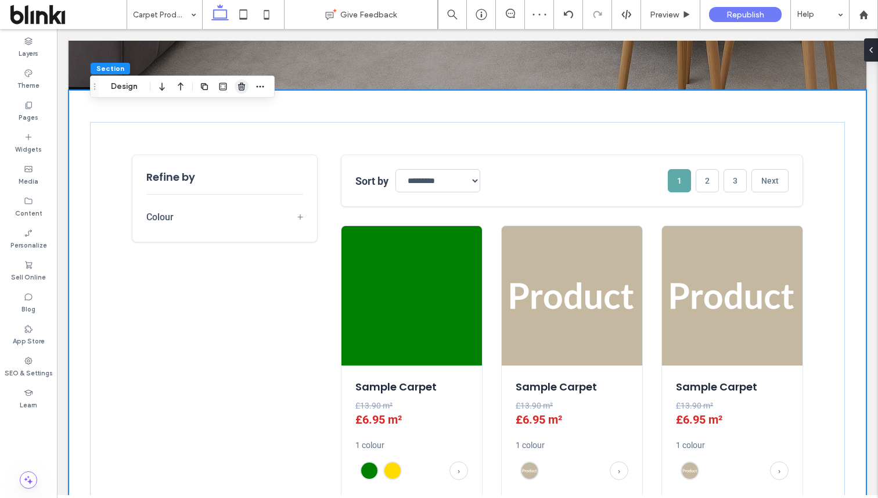
click at [242, 88] on icon "button" at bounding box center [241, 86] width 9 height 9
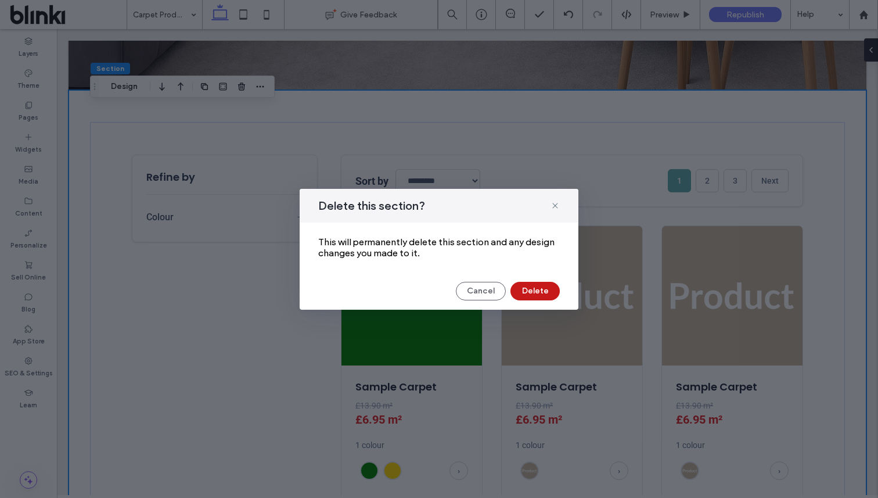
click at [551, 291] on button "Delete" at bounding box center [534, 291] width 49 height 19
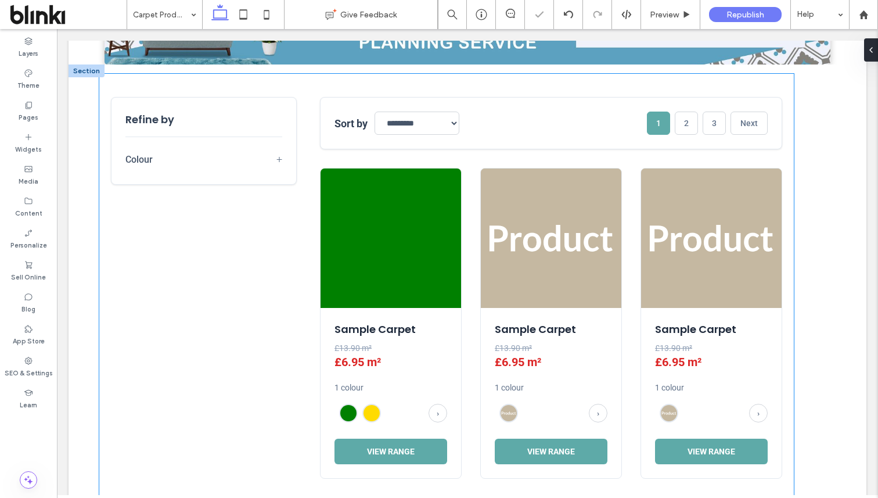
scroll to position [391, 0]
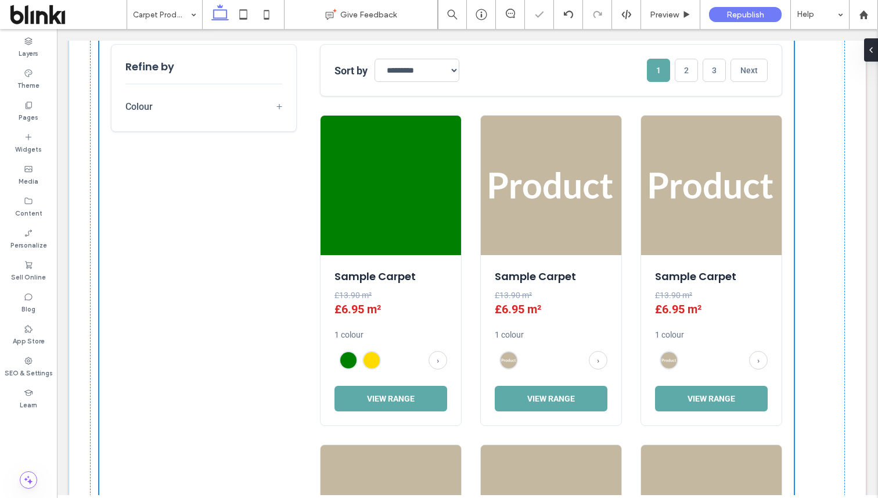
click at [432, 396] on button "View Range" at bounding box center [390, 398] width 113 height 26
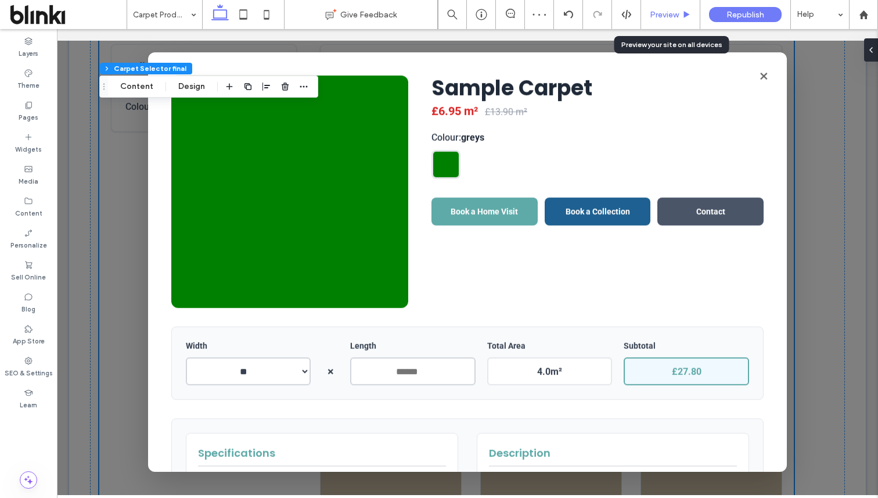
click at [675, 16] on span "Preview" at bounding box center [664, 15] width 29 height 10
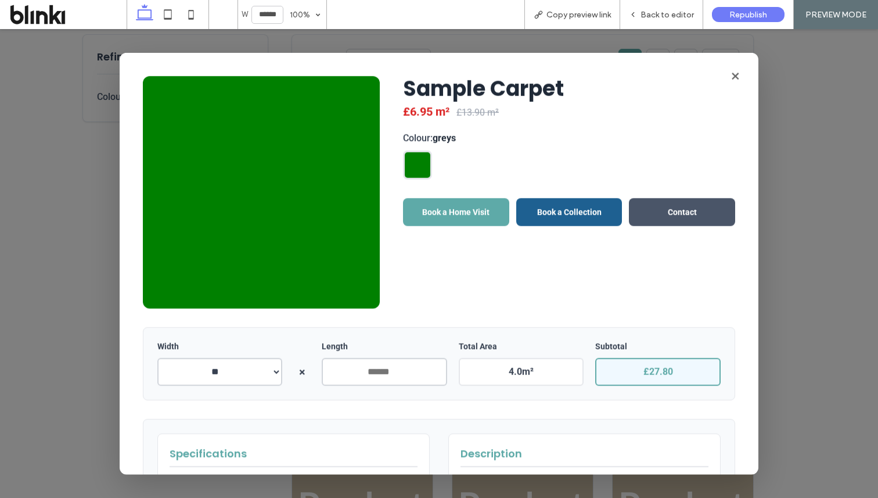
click at [675, 16] on span "Back to editor" at bounding box center [666, 15] width 53 height 10
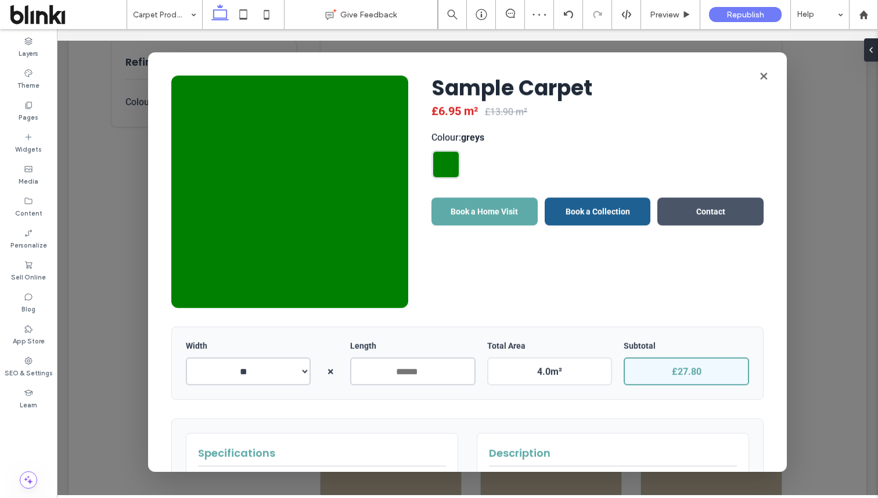
scroll to position [391, 0]
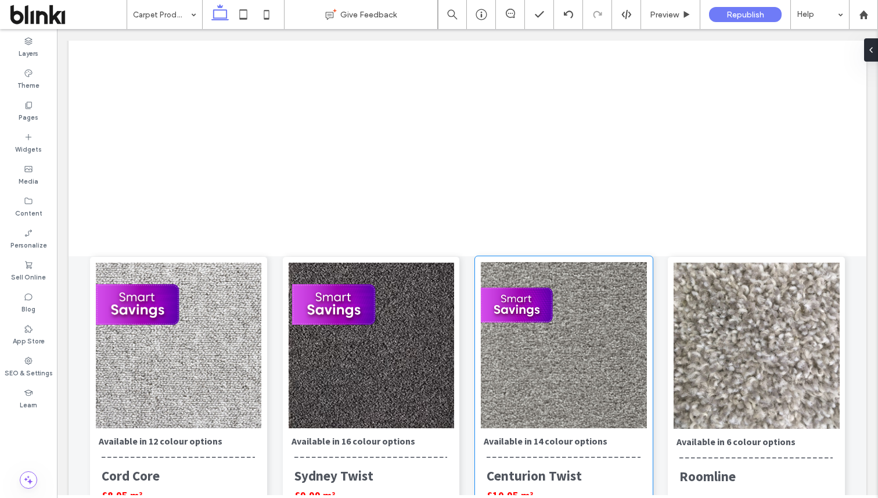
scroll to position [1839, 0]
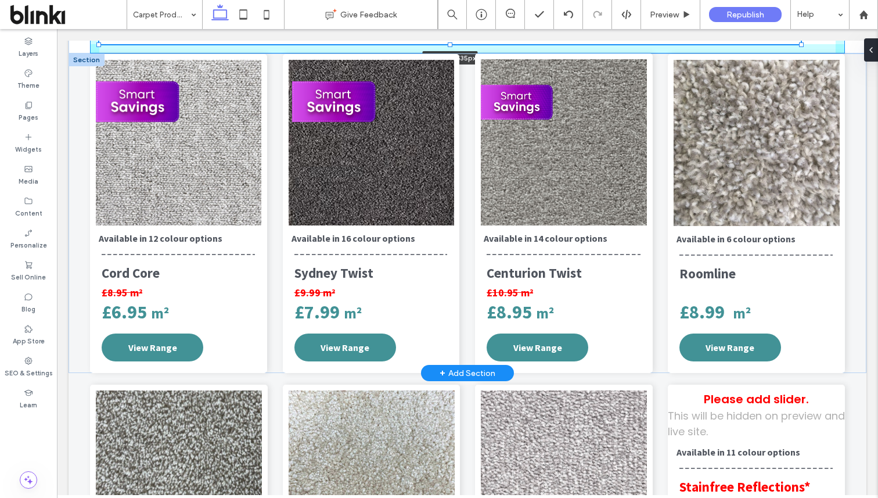
drag, startPoint x: 795, startPoint y: 187, endPoint x: 802, endPoint y: 115, distance: 72.3
type input "****"
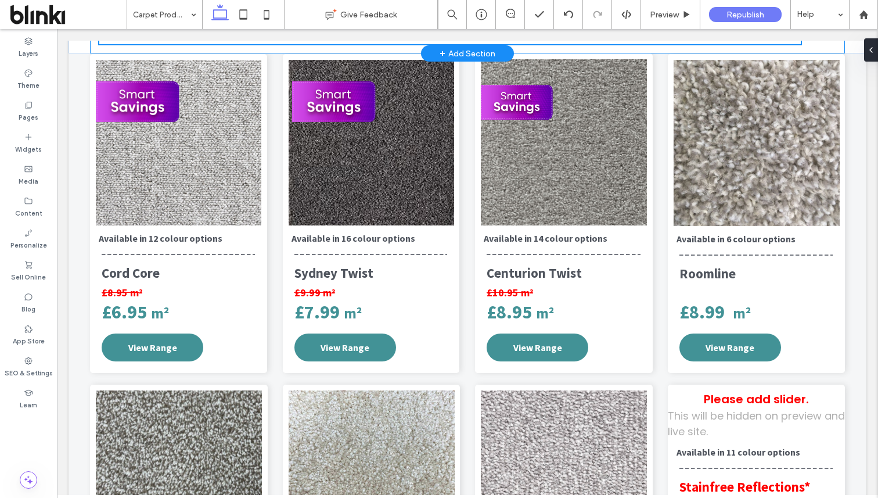
type input "****"
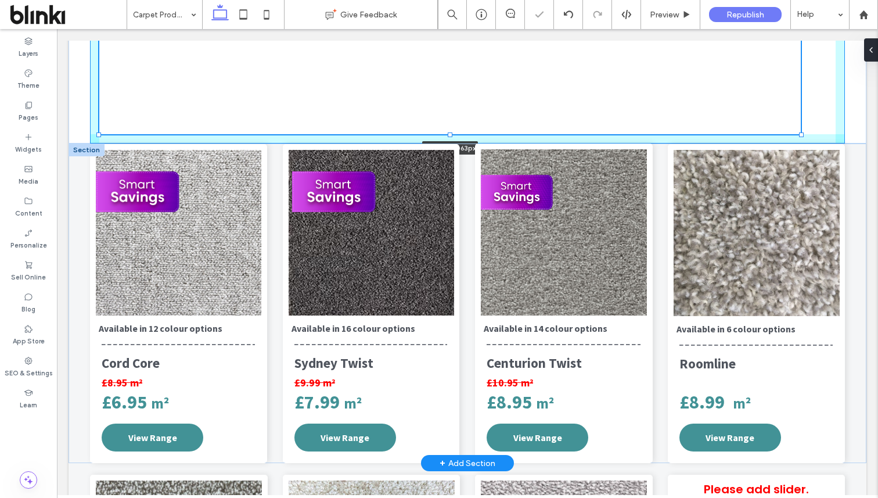
drag, startPoint x: 801, startPoint y: 408, endPoint x: 803, endPoint y: 222, distance: 185.8
type input "****"
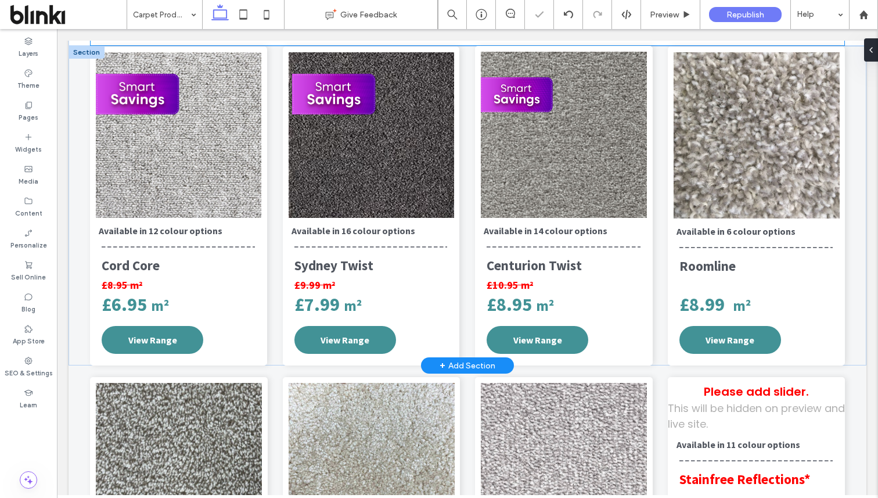
type input "****"
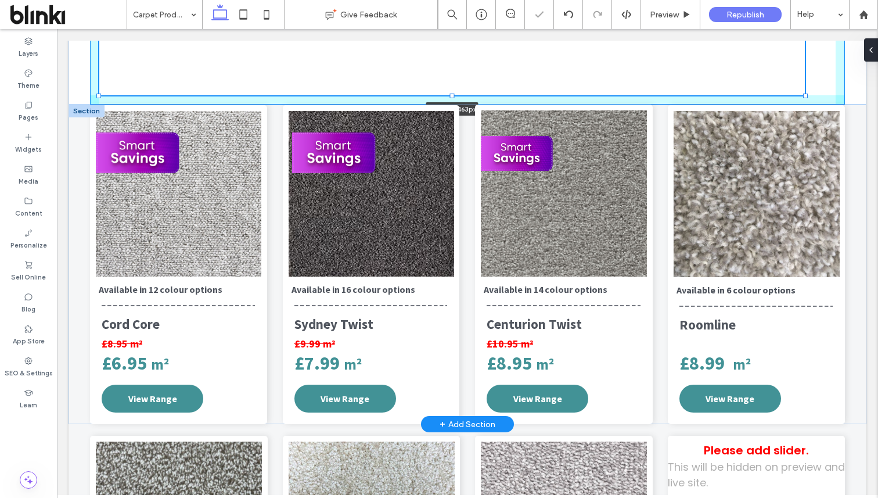
drag, startPoint x: 803, startPoint y: 345, endPoint x: 806, endPoint y: 165, distance: 180.0
type input "****"
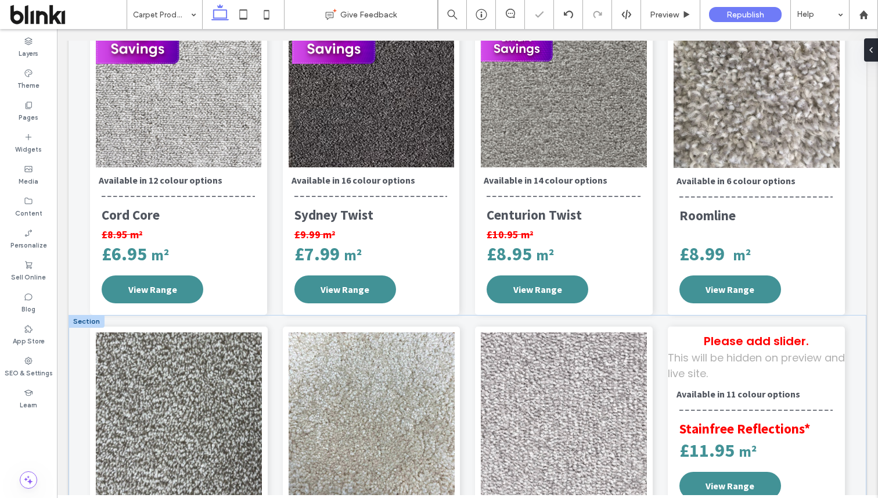
type input "****"
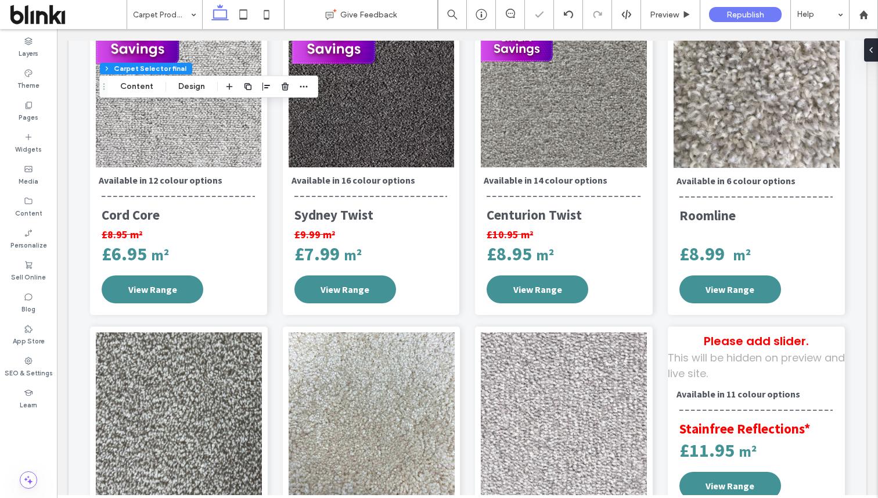
scroll to position [769, 0]
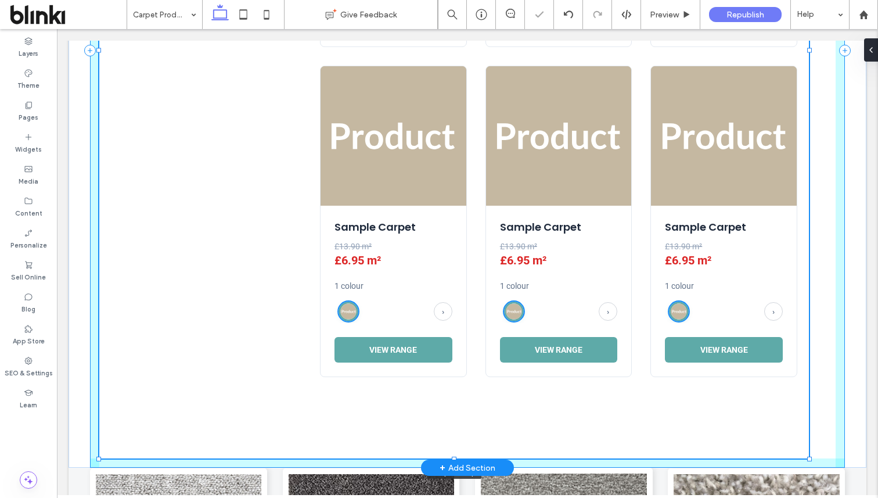
drag, startPoint x: 805, startPoint y: 383, endPoint x: 808, endPoint y: 421, distance: 37.8
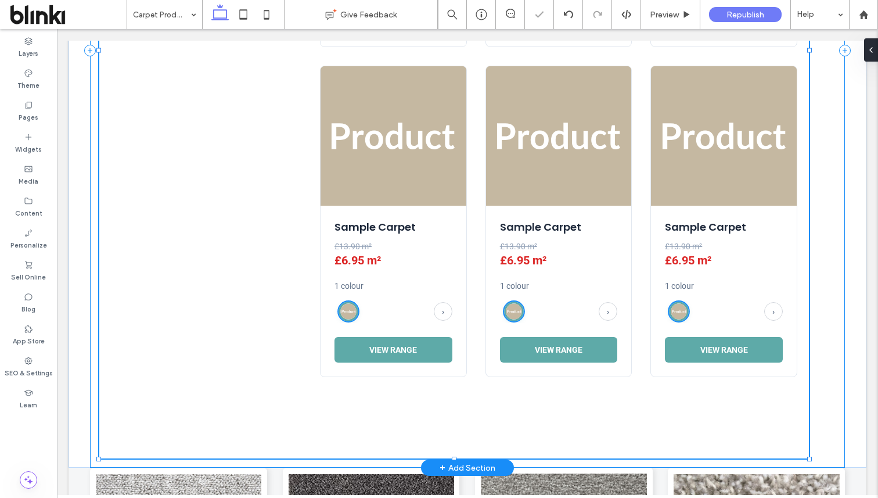
type input "****"
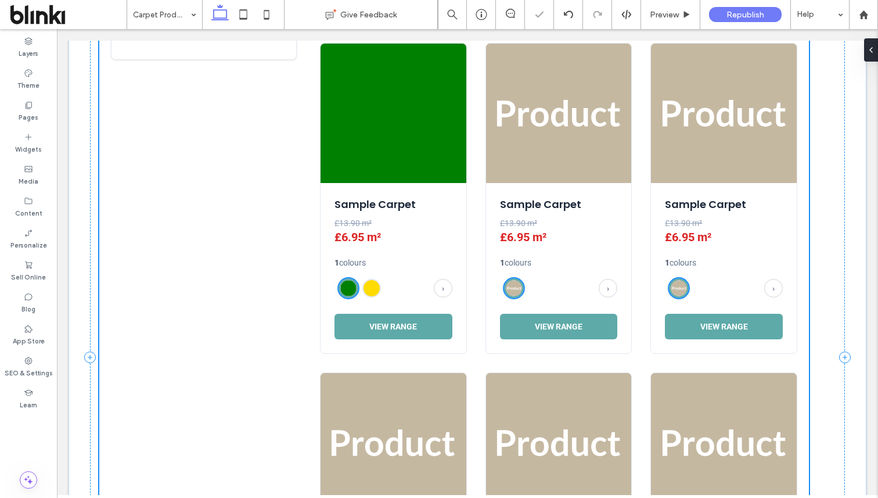
scroll to position [457, 0]
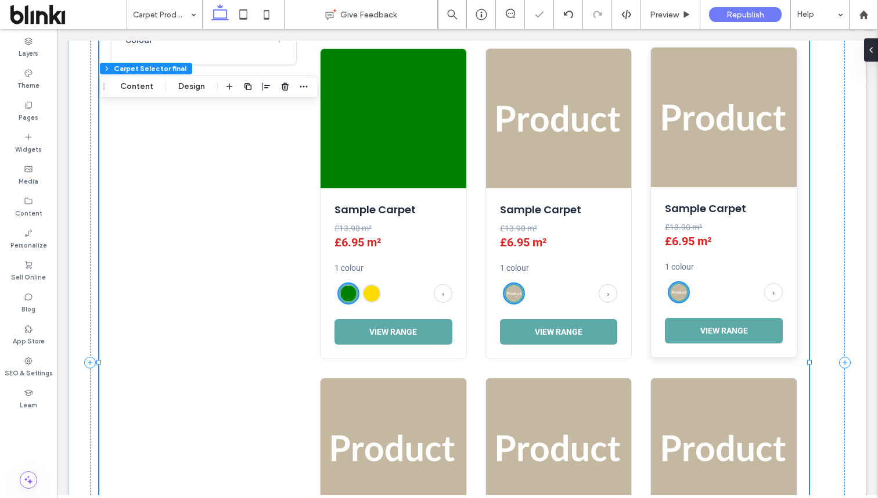
click at [743, 294] on div at bounding box center [712, 291] width 95 height 23
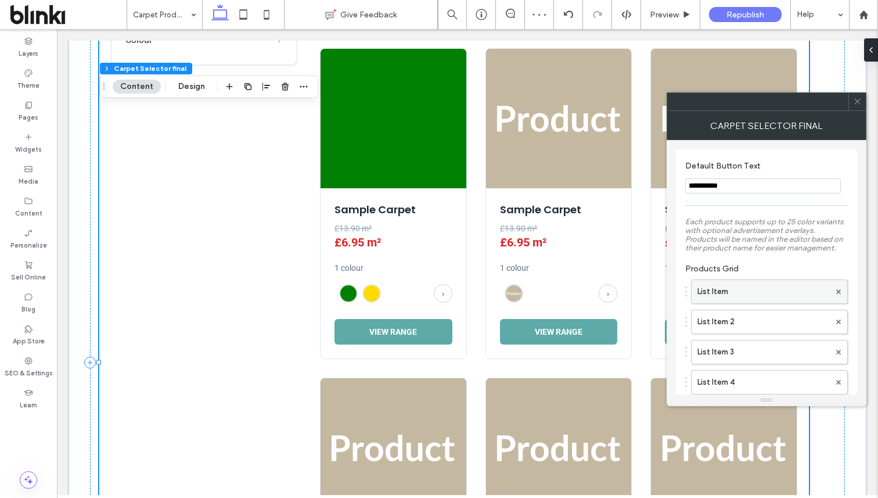
scroll to position [107, 0]
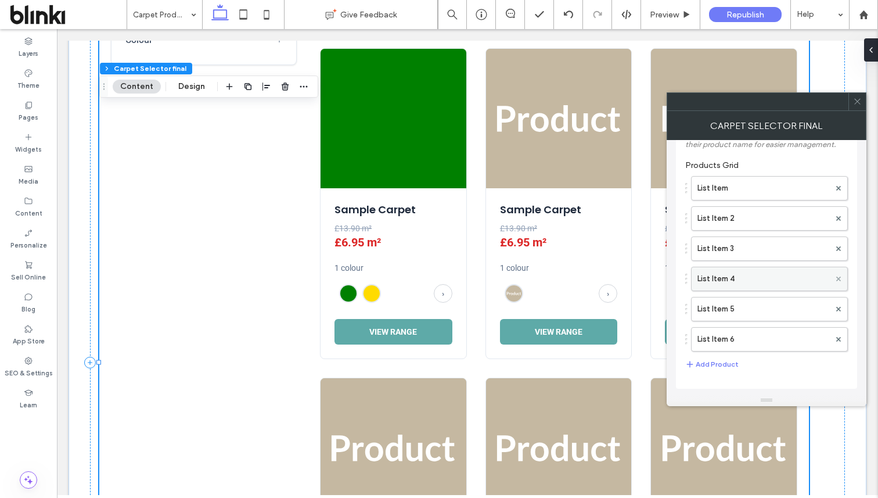
click at [837, 277] on use at bounding box center [838, 278] width 5 height 5
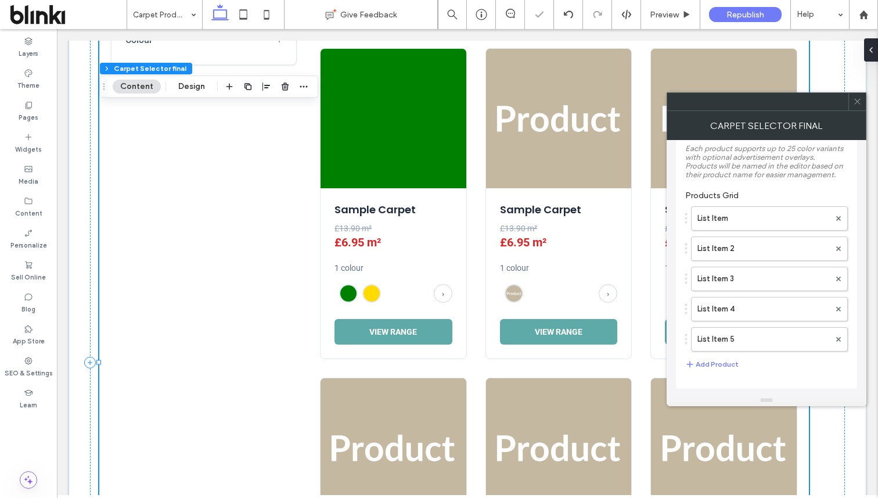
click at [837, 277] on use at bounding box center [838, 278] width 5 height 5
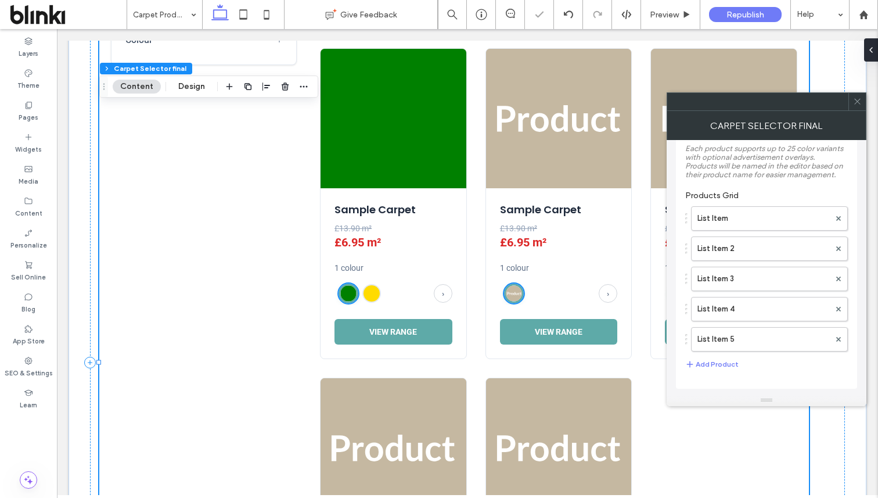
scroll to position [46, 0]
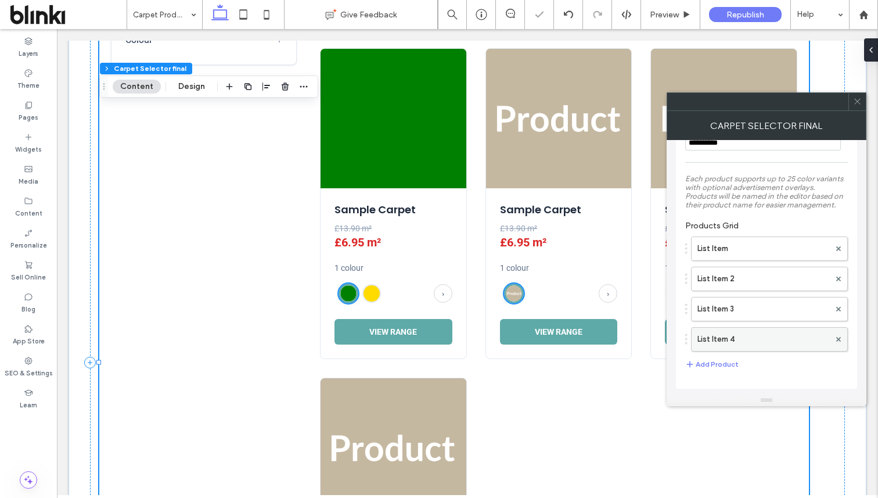
click at [842, 341] on div at bounding box center [838, 338] width 17 height 17
click at [838, 337] on icon at bounding box center [838, 339] width 5 height 5
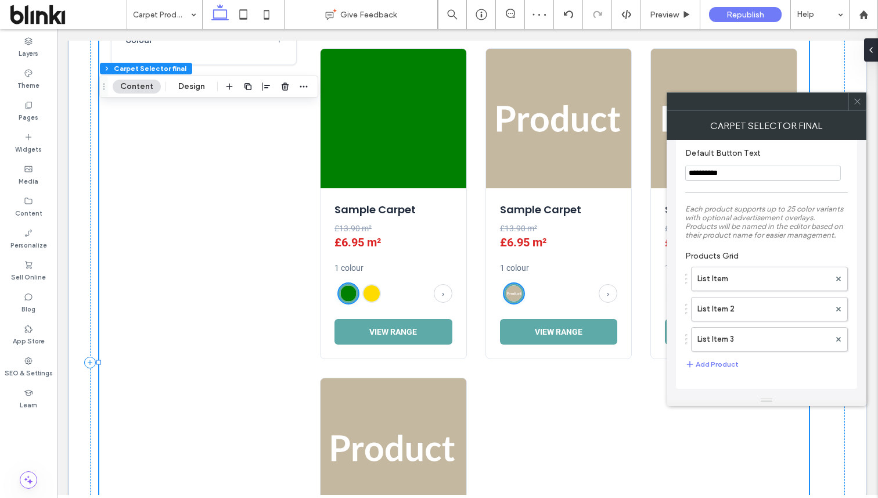
scroll to position [16, 0]
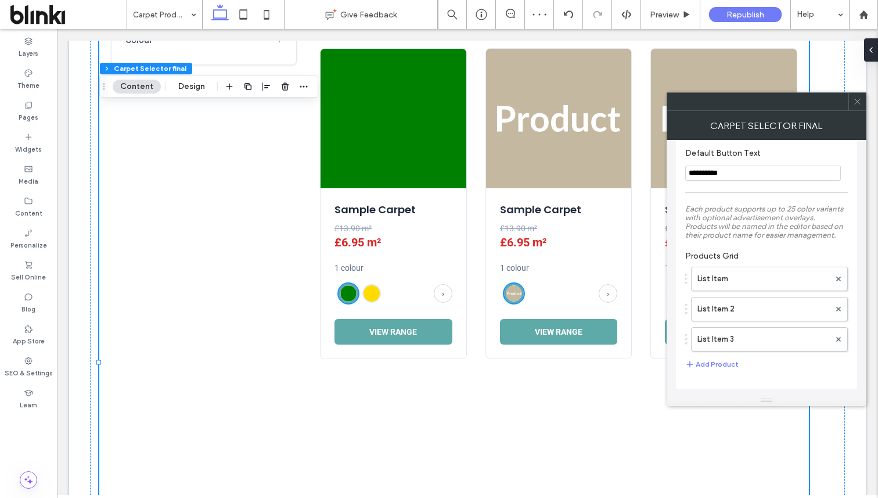
click at [859, 99] on use at bounding box center [857, 102] width 6 height 6
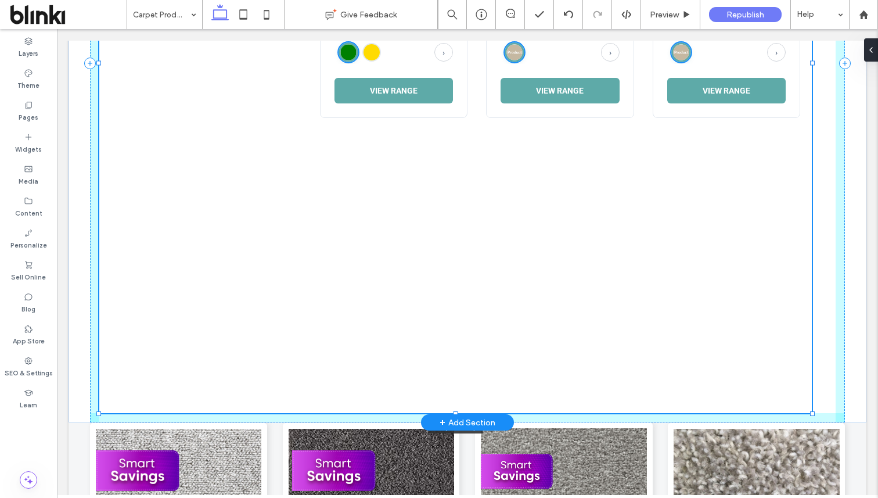
scroll to position [669, 0]
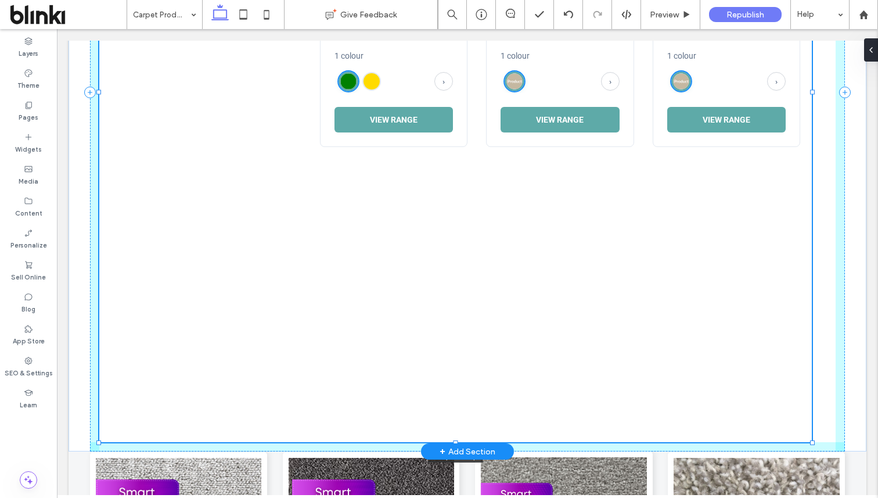
drag, startPoint x: 810, startPoint y: 472, endPoint x: 814, endPoint y: 385, distance: 87.2
click at [814, 385] on div "**********" at bounding box center [467, 92] width 755 height 718
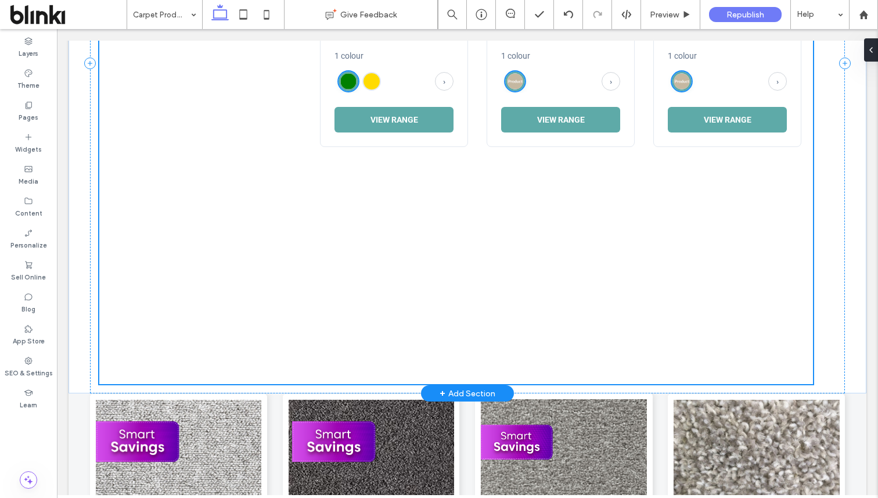
type input "****"
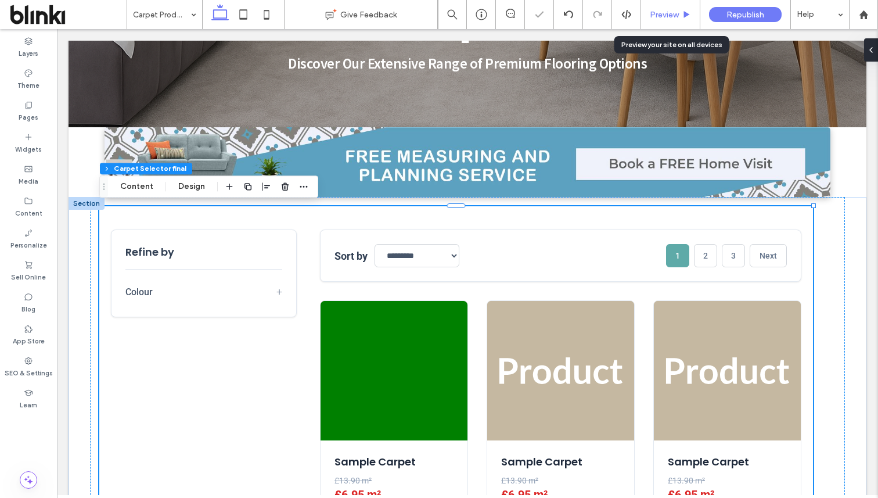
click at [676, 17] on span "Preview" at bounding box center [664, 15] width 29 height 10
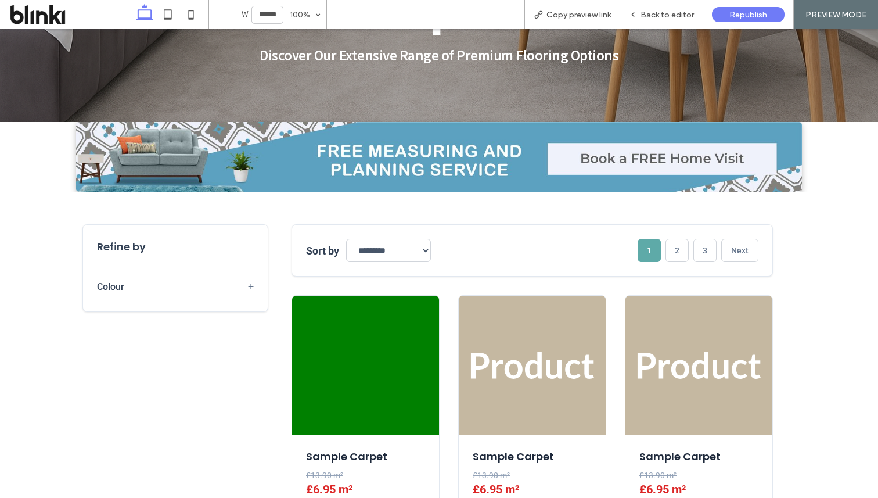
click at [249, 280] on span "+" at bounding box center [251, 286] width 6 height 12
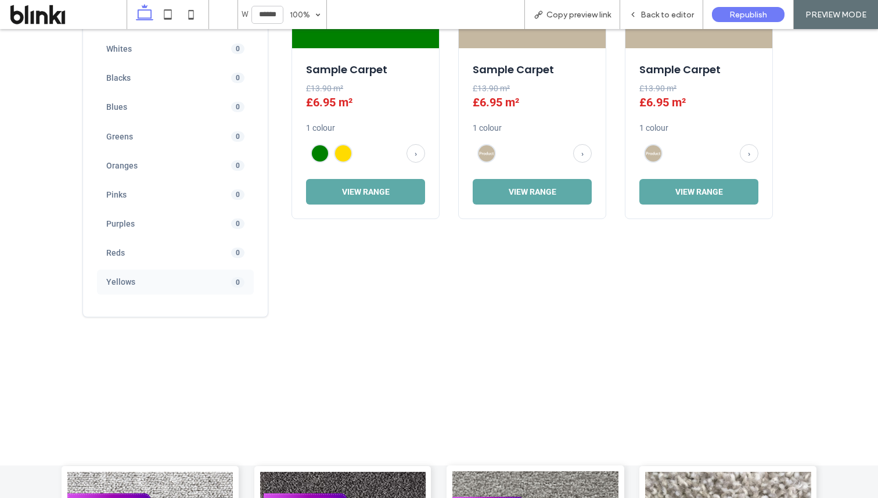
scroll to position [572, 0]
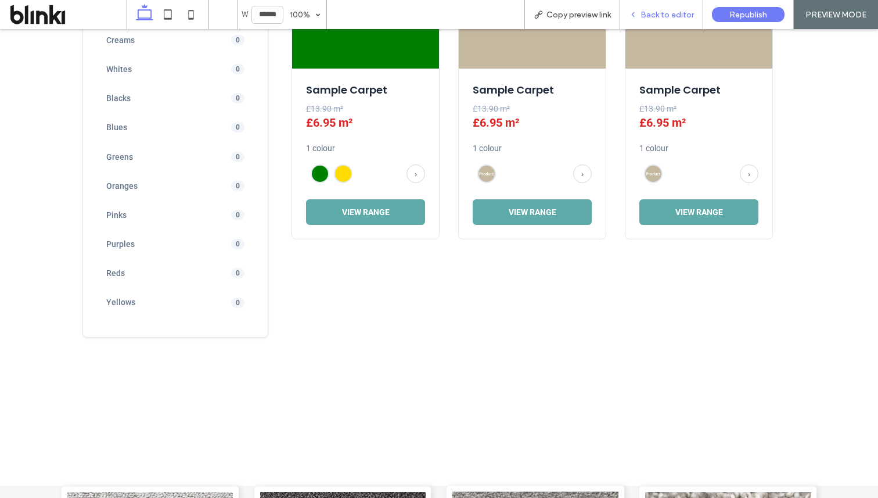
click at [657, 18] on span "Back to editor" at bounding box center [666, 15] width 53 height 10
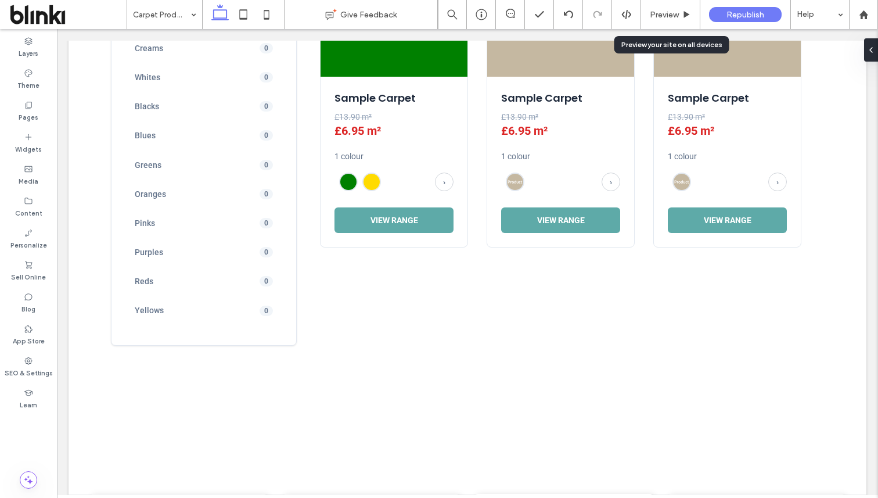
scroll to position [567, 0]
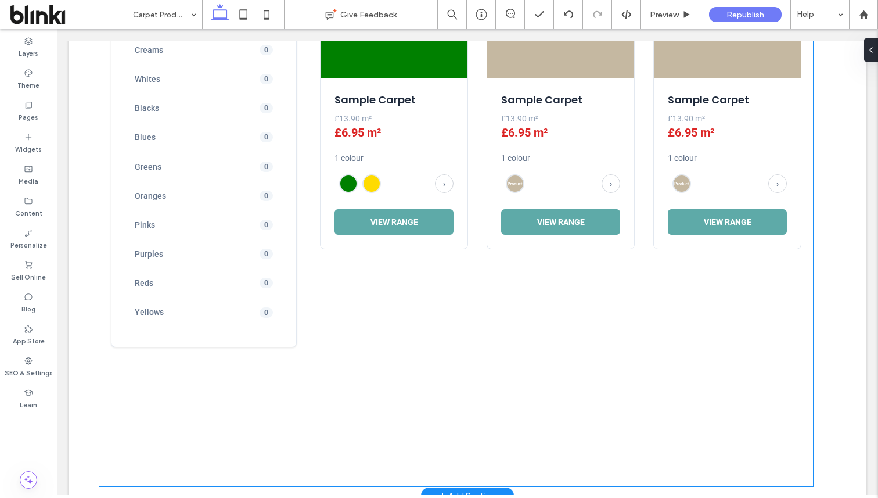
click at [784, 448] on div "**********" at bounding box center [455, 164] width 713 height 641
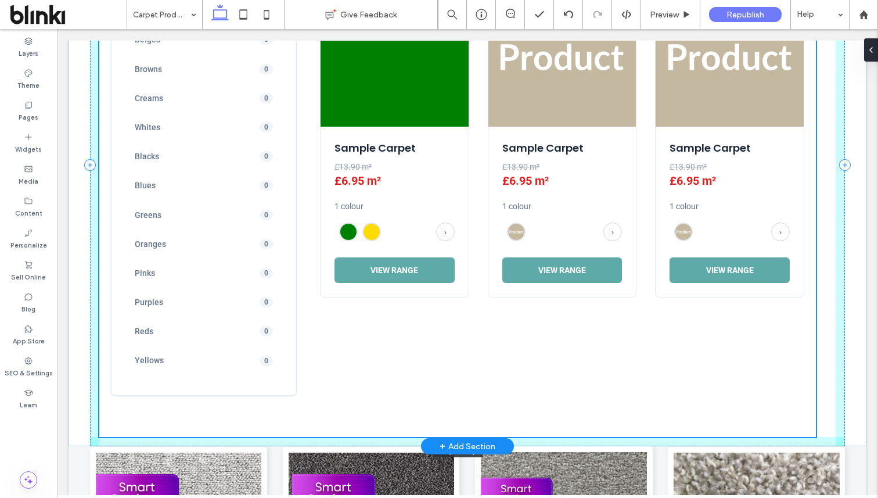
scroll to position [518, 0]
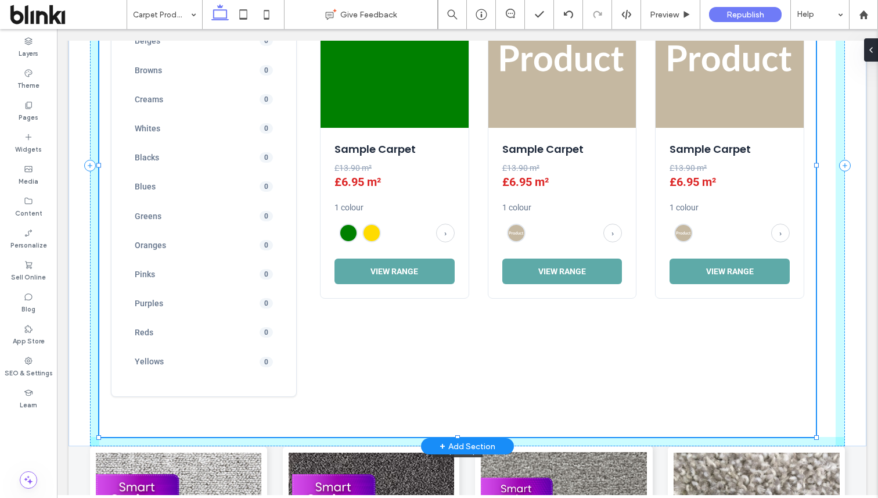
drag, startPoint x: 812, startPoint y: 485, endPoint x: 814, endPoint y: 435, distance: 49.4
click at [814, 435] on div at bounding box center [816, 437] width 5 height 5
type input "****"
type input "***"
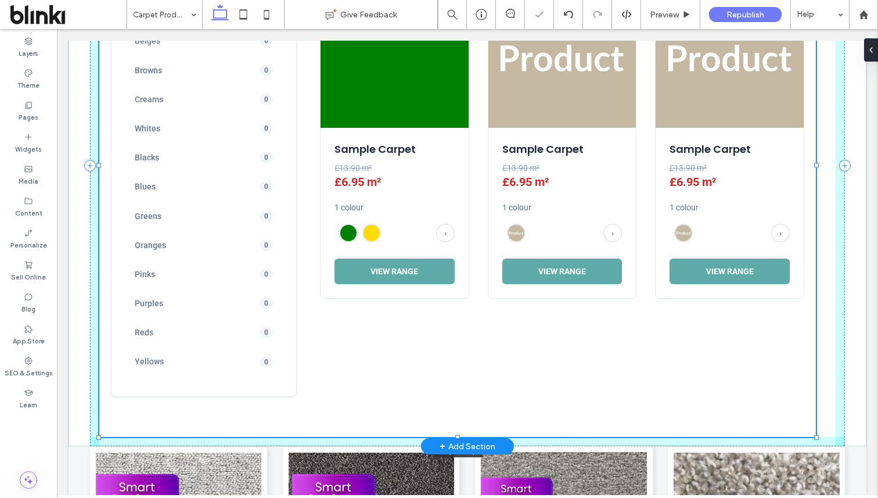
type input "***"
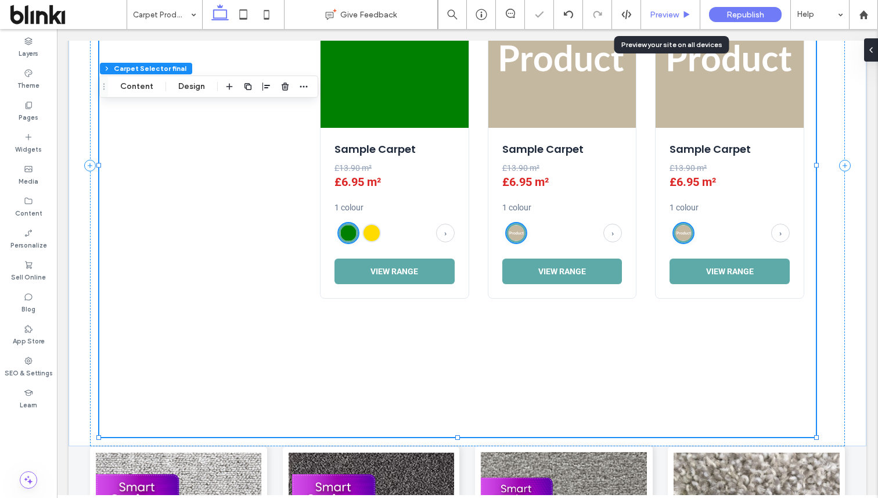
click at [680, 17] on div "Preview" at bounding box center [670, 15] width 59 height 10
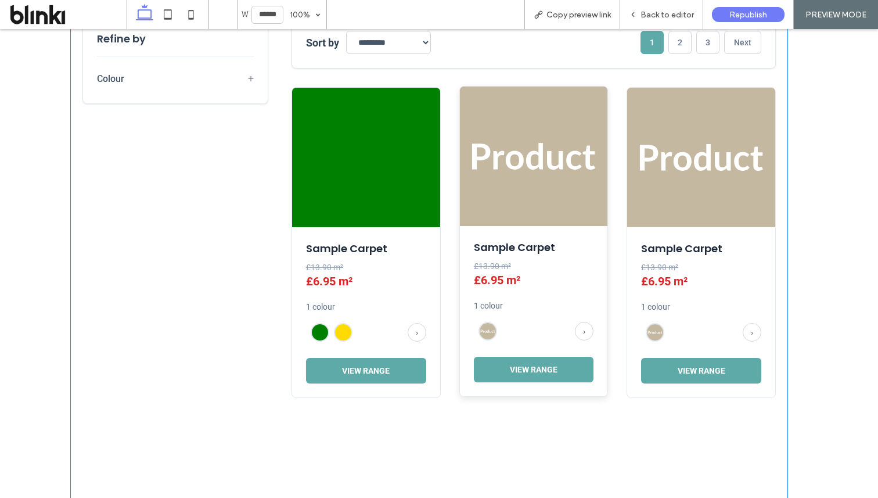
scroll to position [388, 0]
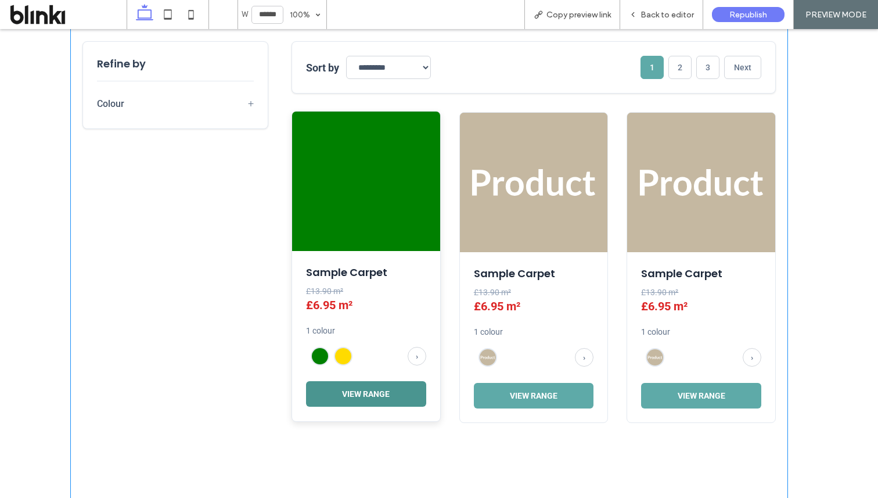
click at [409, 388] on button "View Range" at bounding box center [366, 394] width 120 height 26
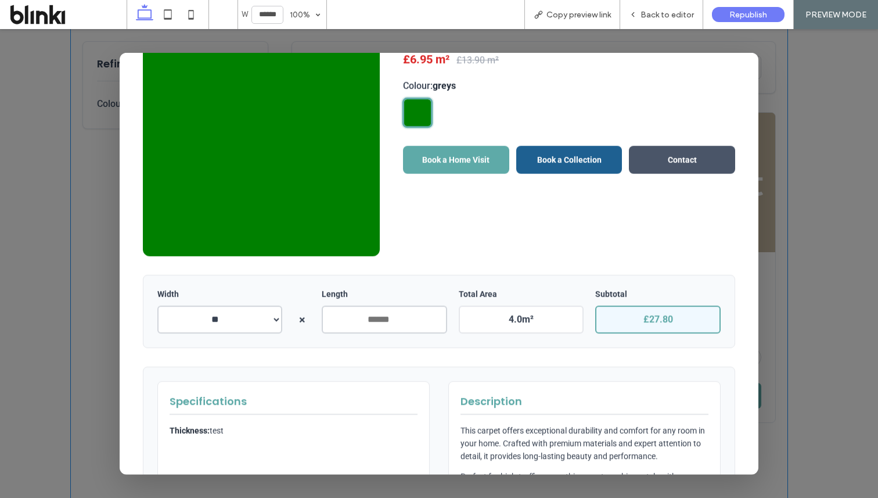
scroll to position [0, 0]
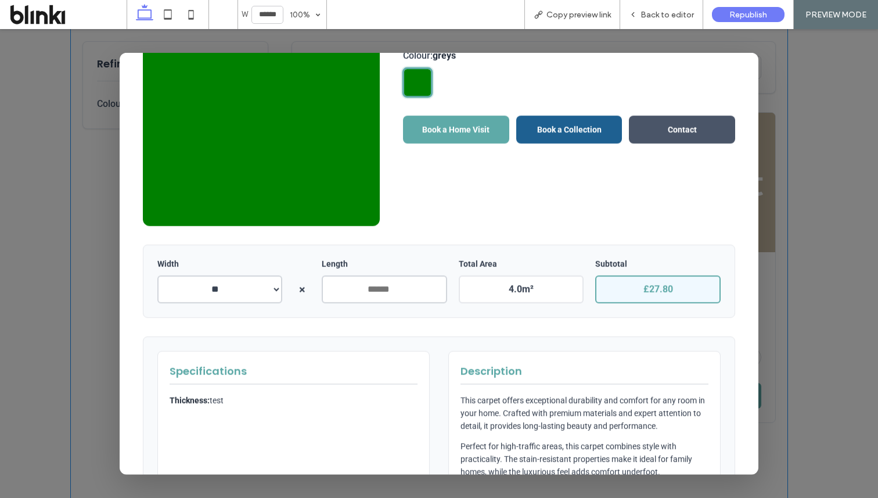
scroll to position [183, 0]
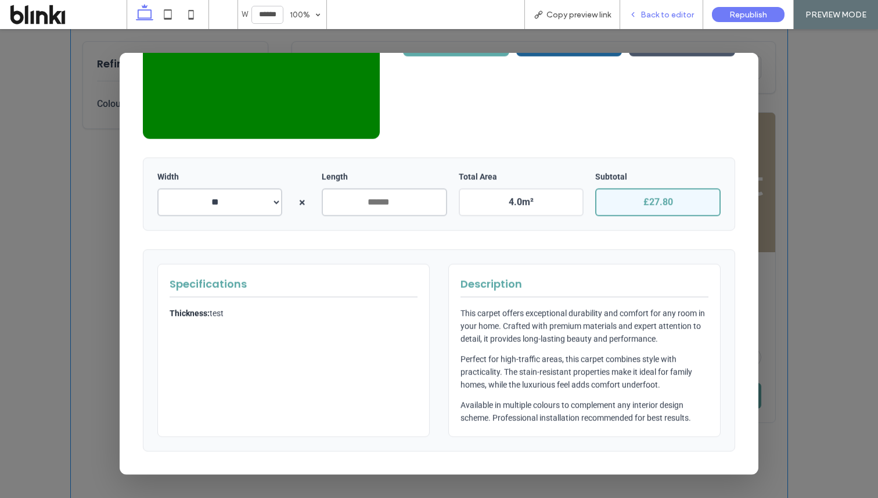
click at [682, 8] on div "Back to editor" at bounding box center [661, 14] width 83 height 29
click at [662, 19] on span "Back to editor" at bounding box center [666, 15] width 53 height 10
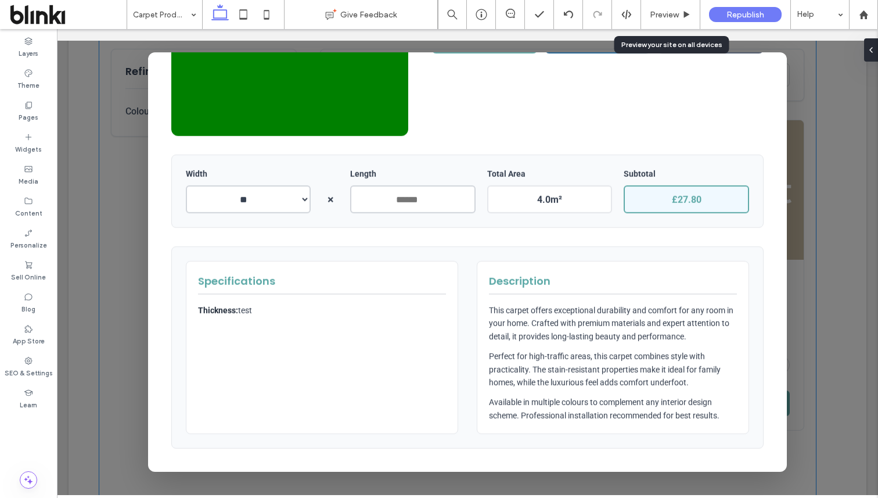
scroll to position [384, 0]
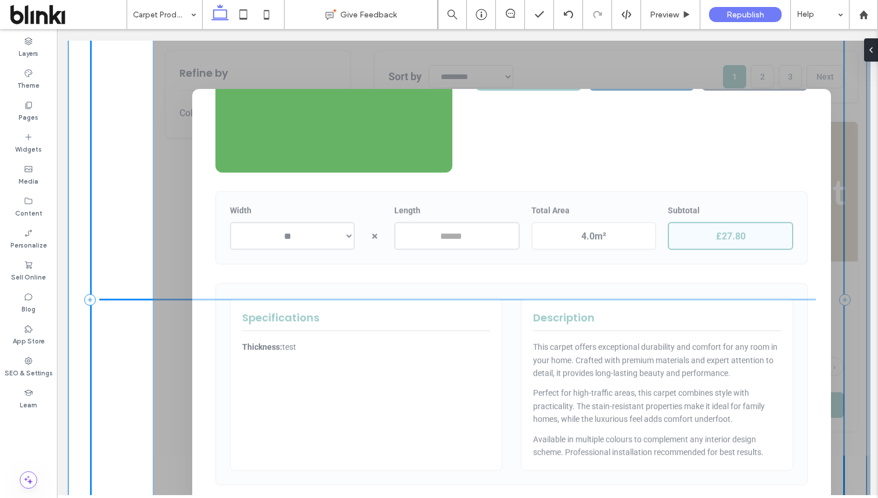
drag, startPoint x: 489, startPoint y: 300, endPoint x: 521, endPoint y: 196, distance: 108.7
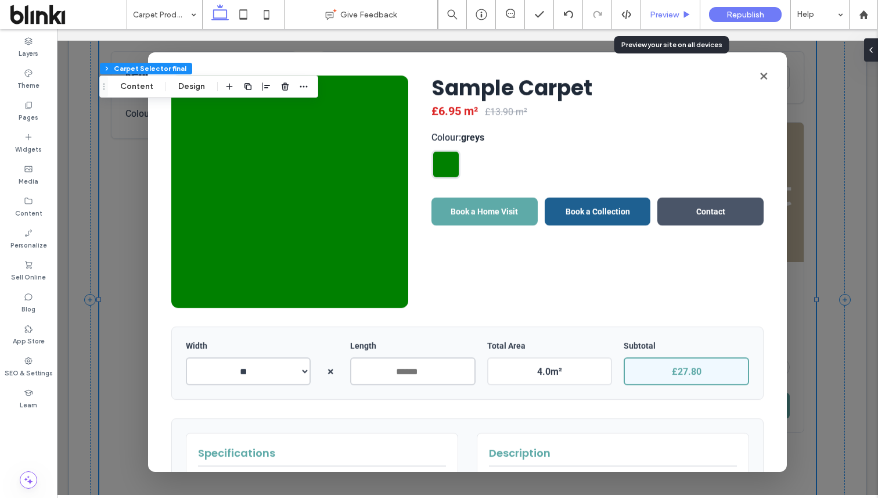
click at [667, 15] on span "Preview" at bounding box center [664, 15] width 29 height 10
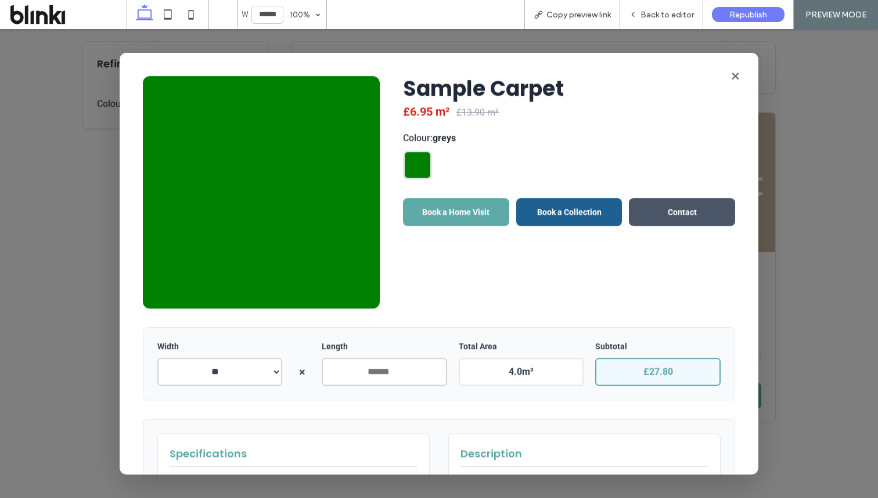
scroll to position [183, 0]
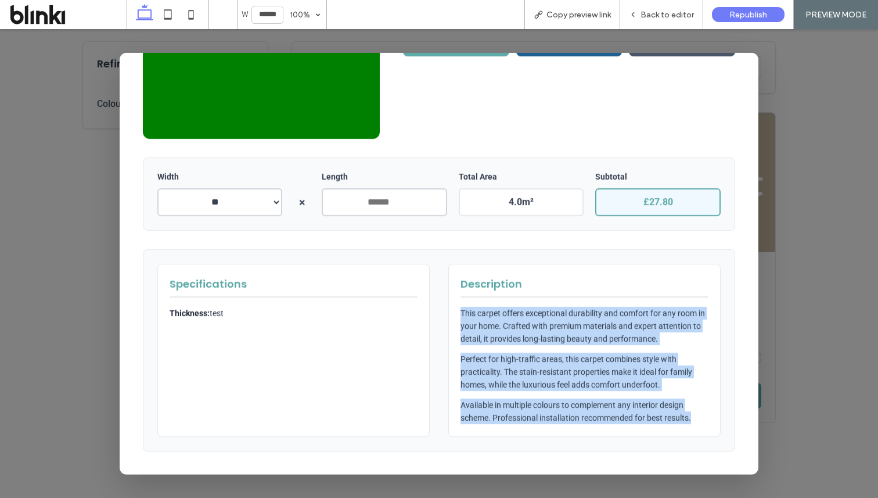
drag, startPoint x: 460, startPoint y: 297, endPoint x: 693, endPoint y: 436, distance: 271.0
click at [693, 436] on div "Description This carpet offers exceptional durability and comfort for any room …" at bounding box center [584, 349] width 272 height 173
copy div "This carpet offers exceptional durability and comfort for any room in your home…"
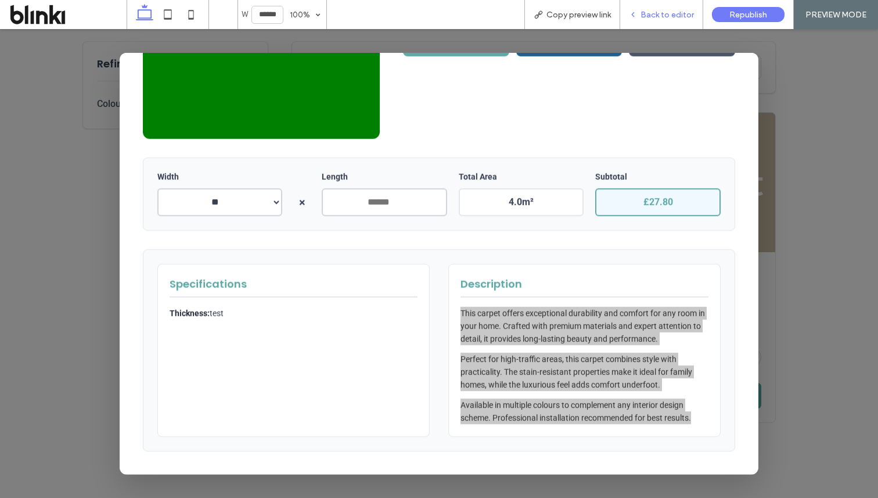
click at [686, 14] on span "Back to editor" at bounding box center [666, 15] width 53 height 10
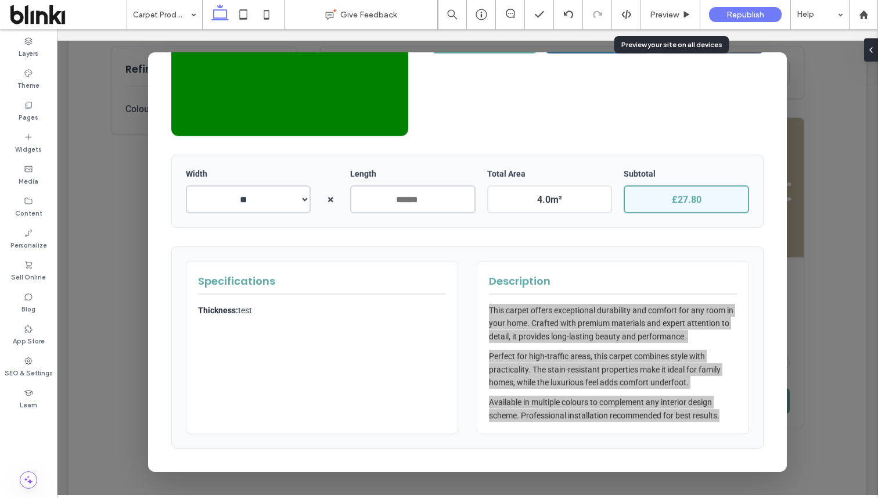
scroll to position [384, 0]
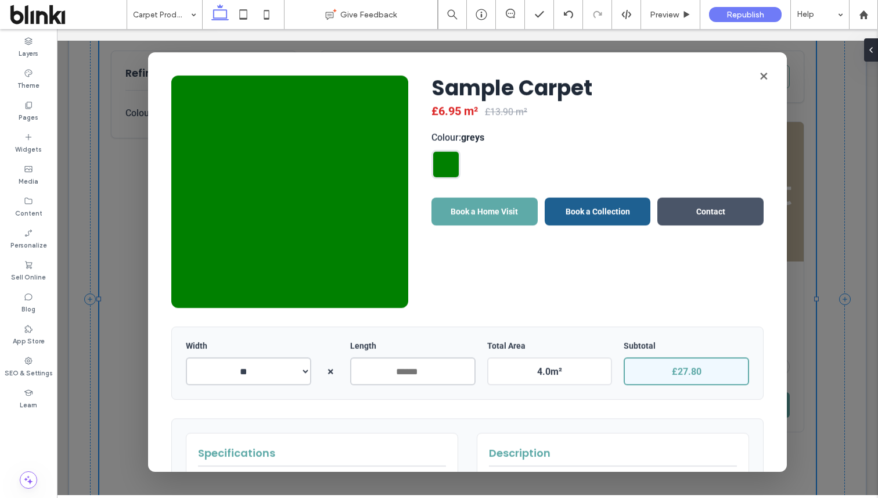
click at [766, 80] on button "×" at bounding box center [763, 75] width 23 height 23
click at [763, 78] on button "Next" at bounding box center [770, 76] width 37 height 23
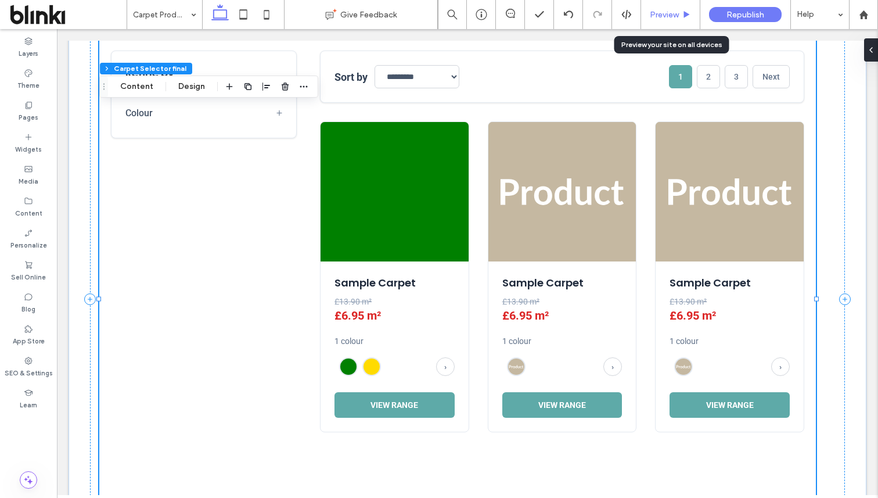
click at [683, 13] on icon at bounding box center [686, 14] width 9 height 9
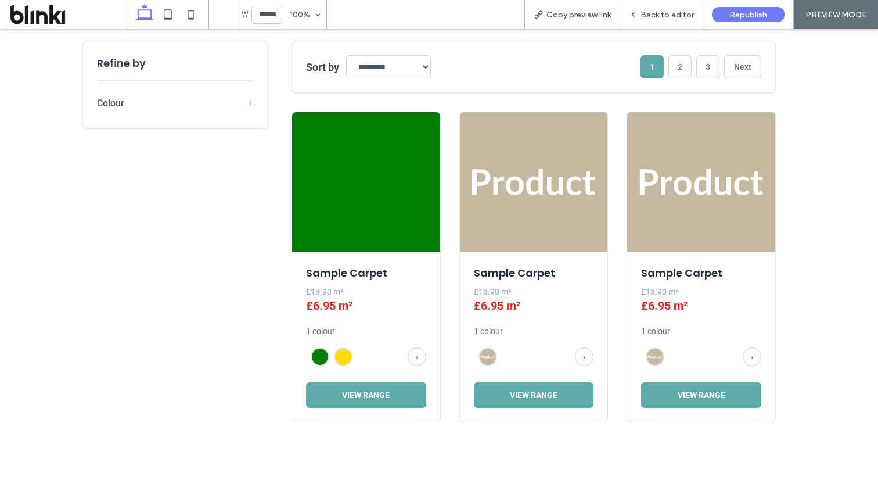
click at [683, 13] on span "Back to editor" at bounding box center [666, 15] width 53 height 10
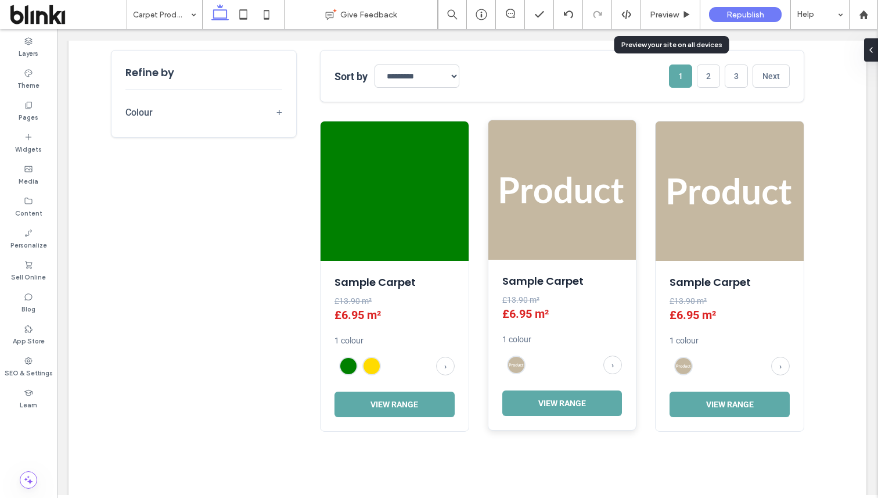
scroll to position [384, 0]
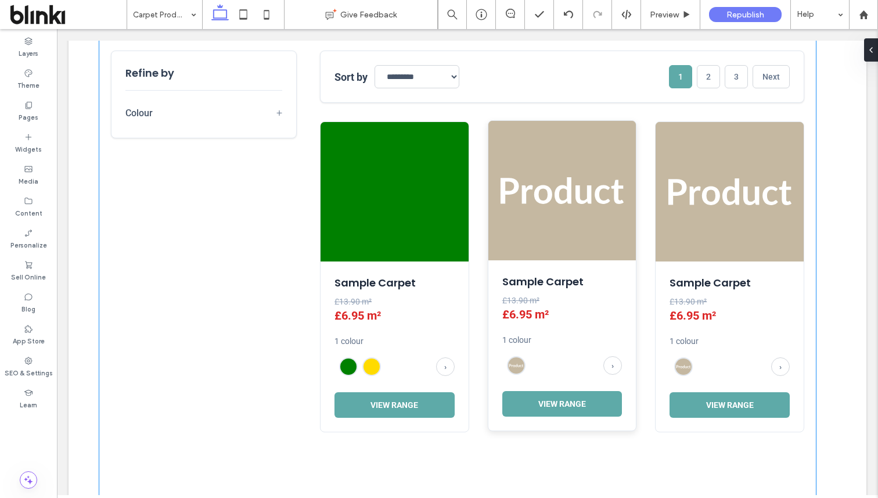
click at [582, 163] on img at bounding box center [562, 190] width 148 height 139
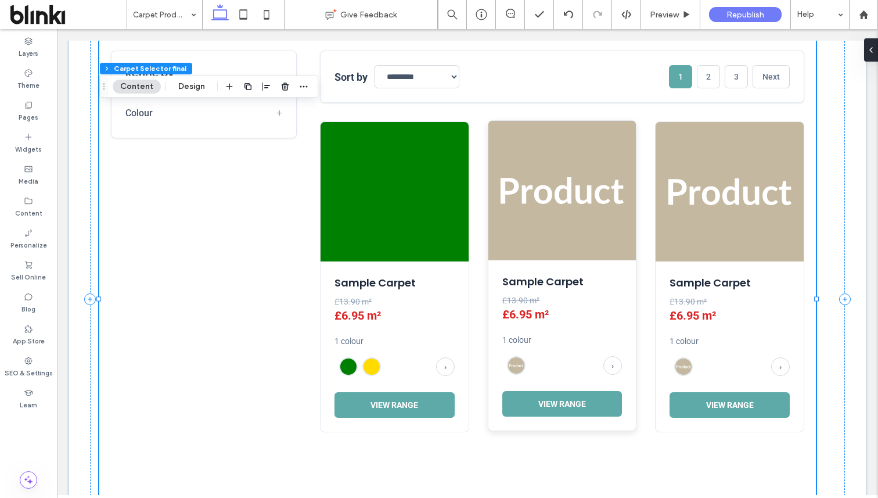
click at [582, 163] on img at bounding box center [562, 190] width 148 height 139
click at [152, 85] on button "Content" at bounding box center [137, 87] width 48 height 14
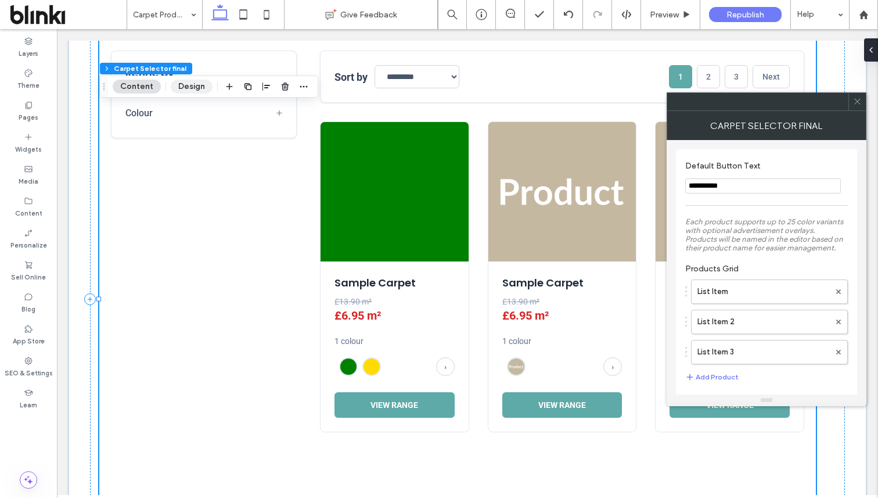
click at [204, 83] on button "Design" at bounding box center [192, 87] width 42 height 14
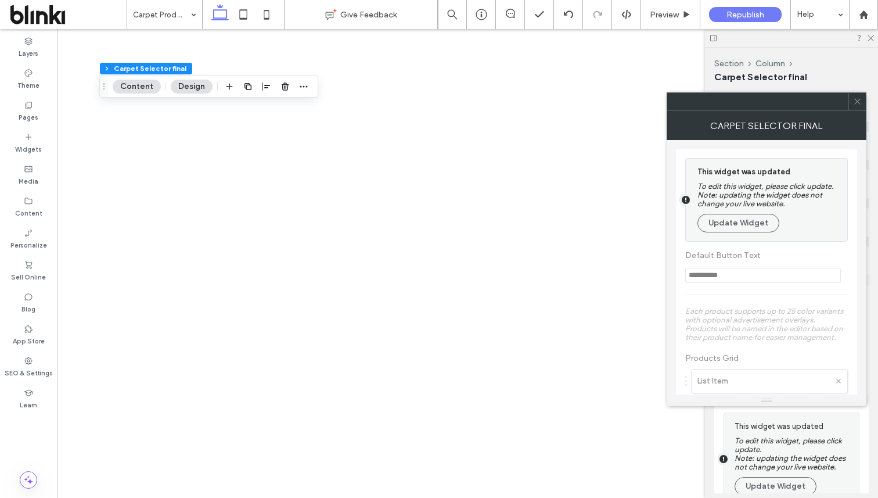
click at [756, 307] on span "Each product supports up to 25 color variants with optional advertisement overl…" at bounding box center [764, 324] width 158 height 35
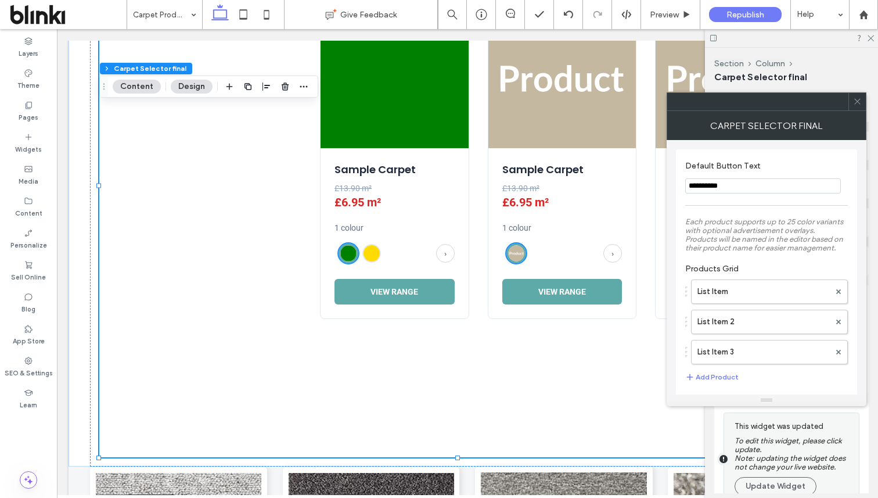
click at [863, 99] on div at bounding box center [856, 101] width 17 height 17
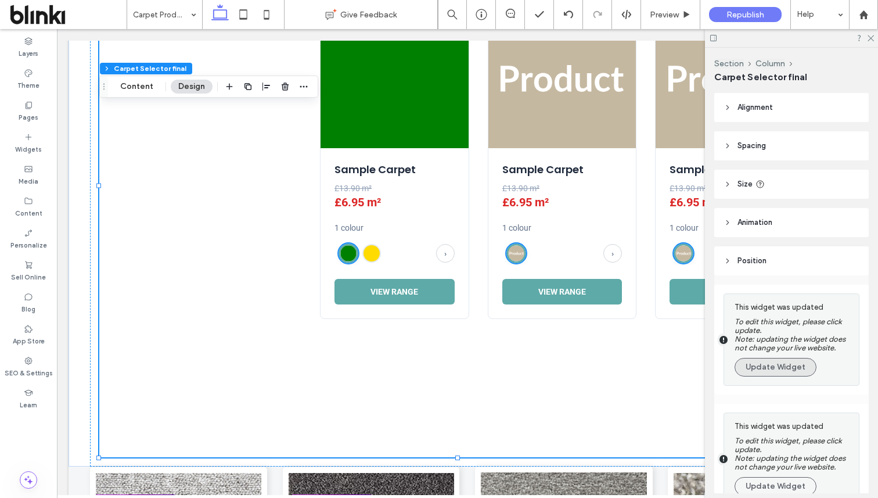
click at [791, 370] on button "Update Widget" at bounding box center [775, 367] width 82 height 19
click at [791, 477] on button "Update Widget" at bounding box center [775, 486] width 82 height 19
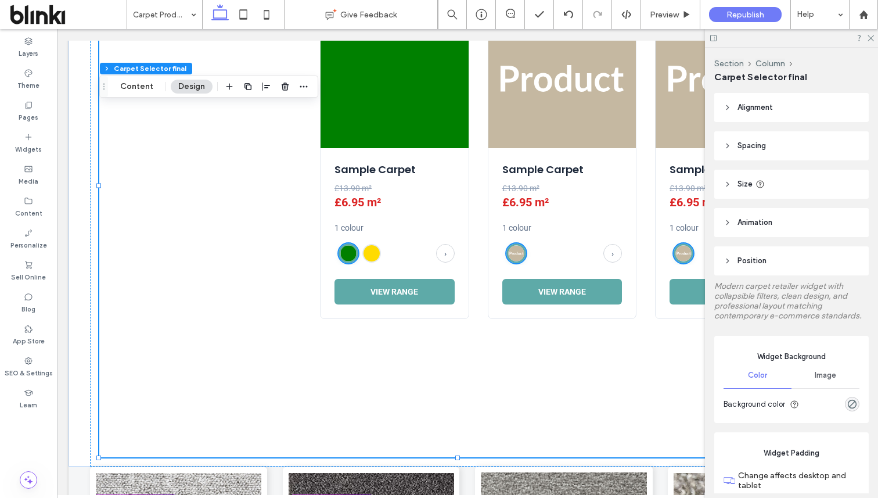
click at [791, 370] on div "Image" at bounding box center [825, 375] width 68 height 26
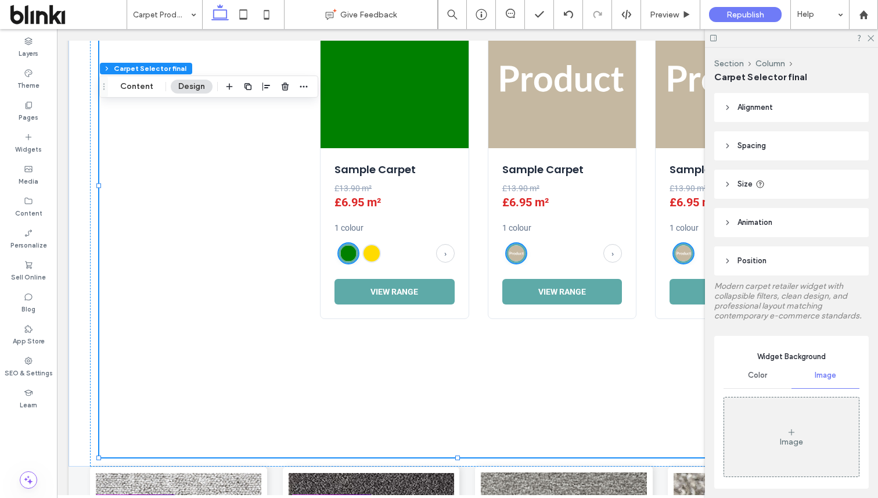
click at [769, 373] on div "Color" at bounding box center [757, 375] width 68 height 26
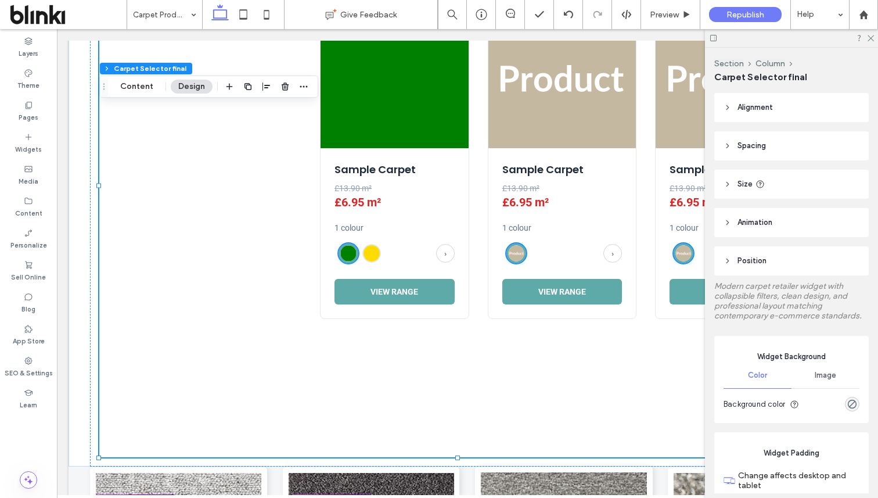
click at [805, 315] on span "Modern carpet retailer widget with collapsible filters, clean design, and profe…" at bounding box center [787, 300] width 147 height 39
click at [867, 38] on icon at bounding box center [870, 38] width 8 height 8
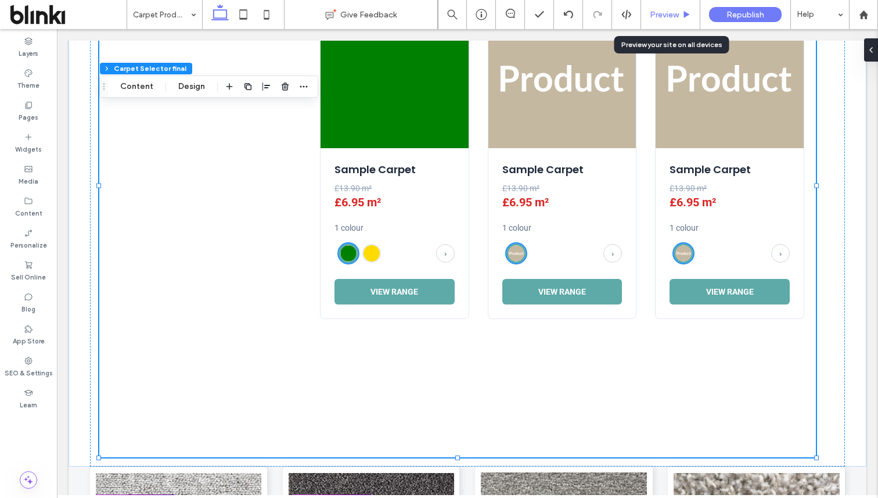
click at [672, 17] on span "Preview" at bounding box center [664, 15] width 29 height 10
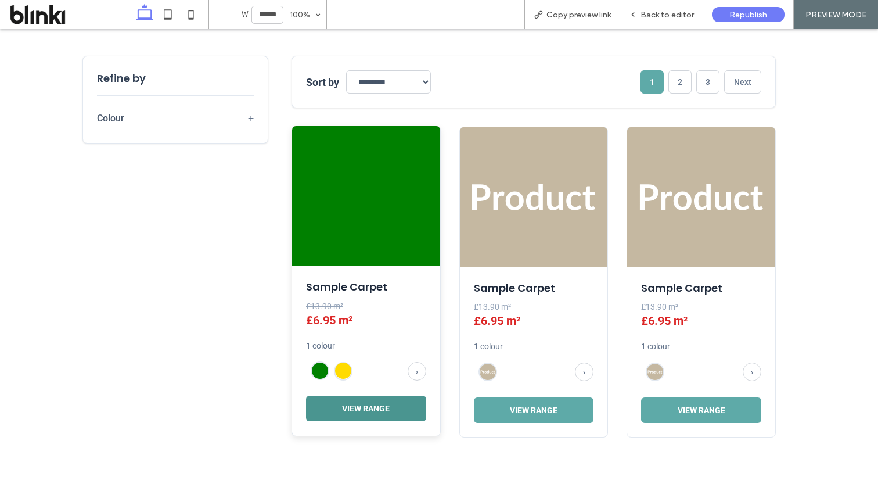
scroll to position [364, 0]
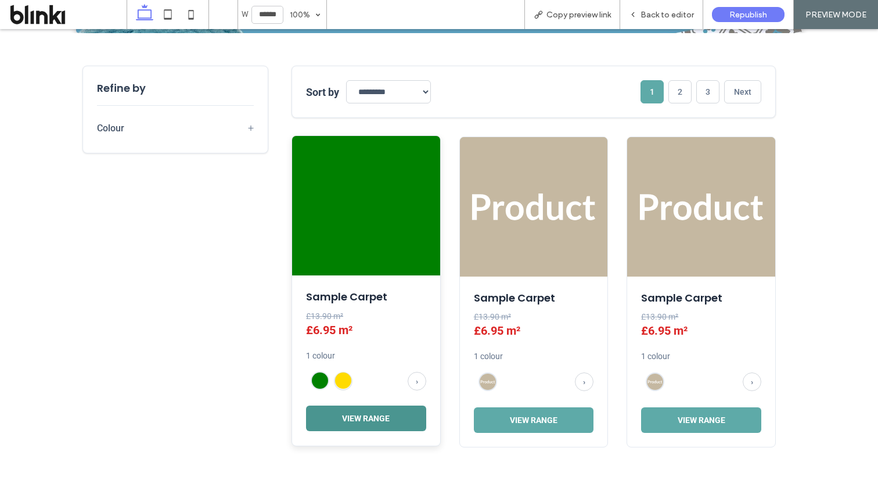
click at [377, 422] on button "View Range" at bounding box center [366, 418] width 120 height 26
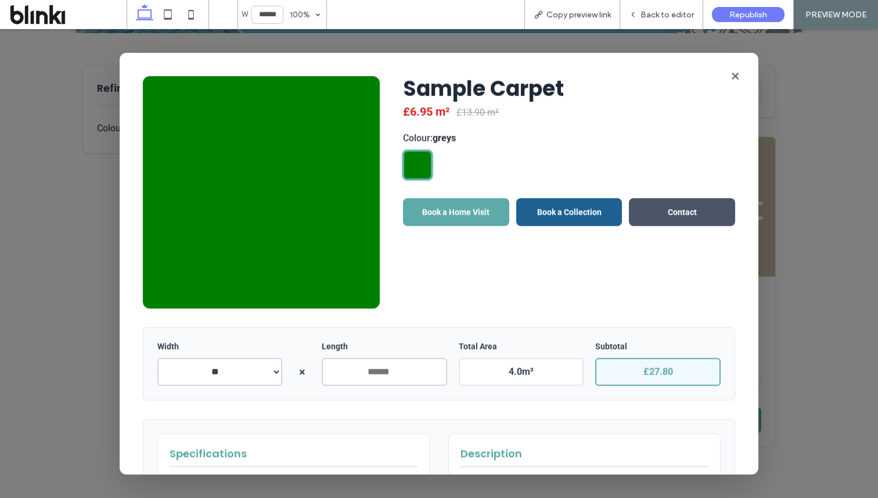
scroll to position [183, 0]
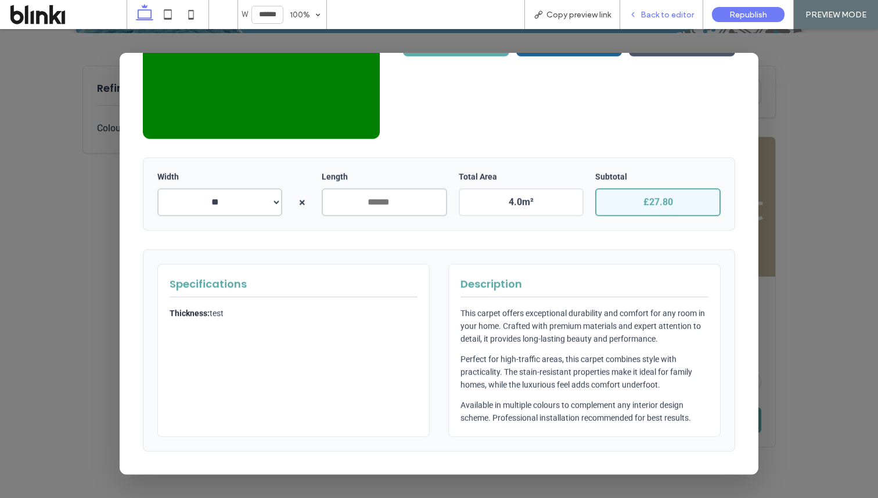
click at [676, 16] on span "Back to editor" at bounding box center [666, 15] width 53 height 10
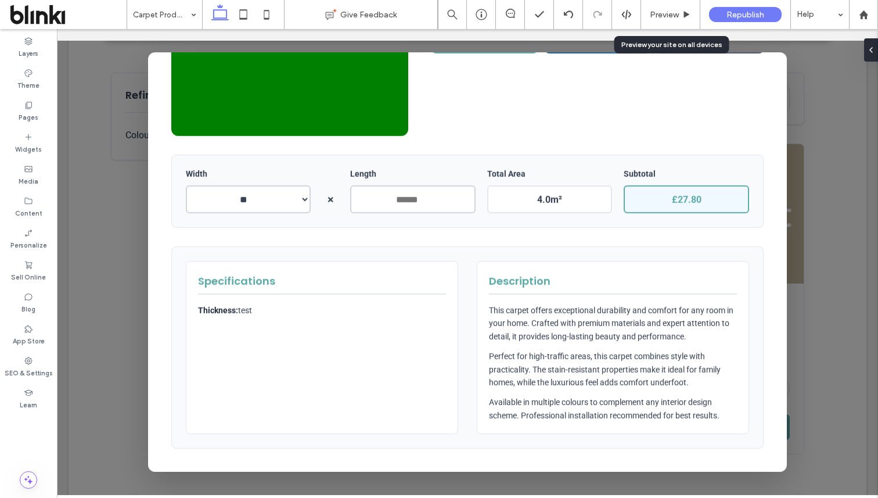
scroll to position [359, 0]
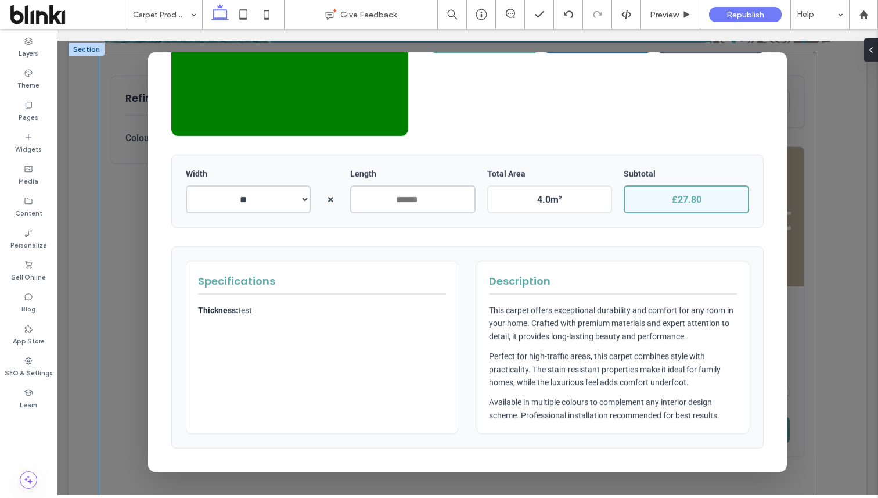
click at [803, 103] on div at bounding box center [467, 262] width 821 height 466
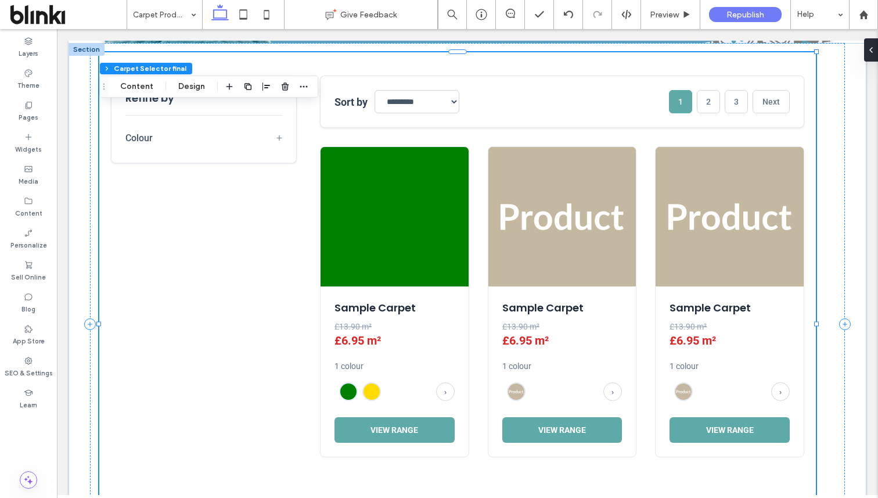
click at [412, 108] on select "**********" at bounding box center [416, 101] width 85 height 23
click at [282, 88] on icon "button" at bounding box center [284, 86] width 9 height 9
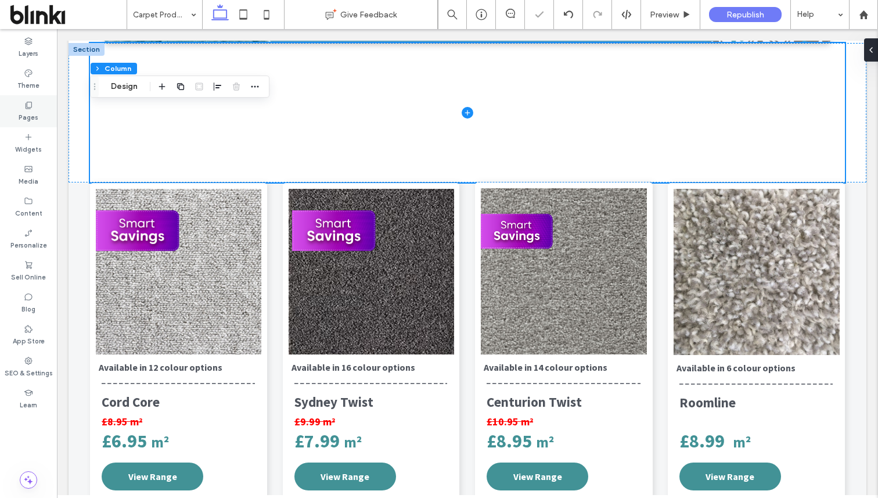
click at [34, 105] on div "Pages" at bounding box center [28, 111] width 57 height 32
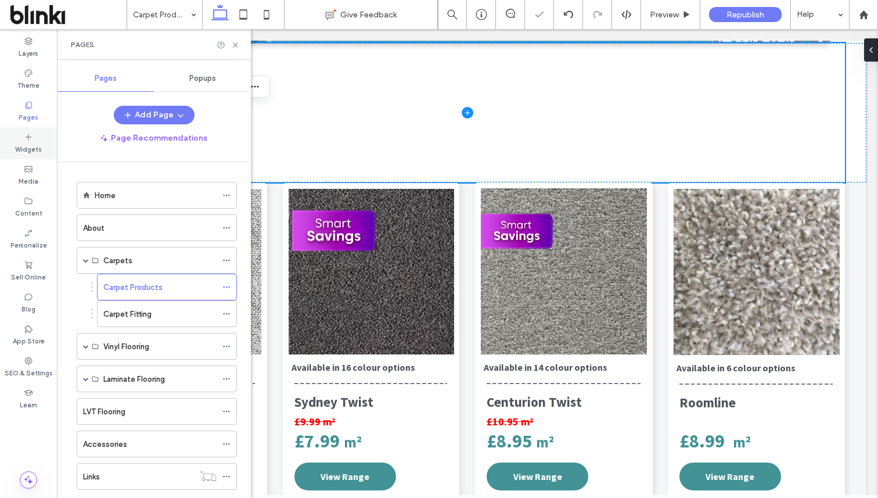
click at [39, 133] on div "Widgets" at bounding box center [28, 143] width 57 height 32
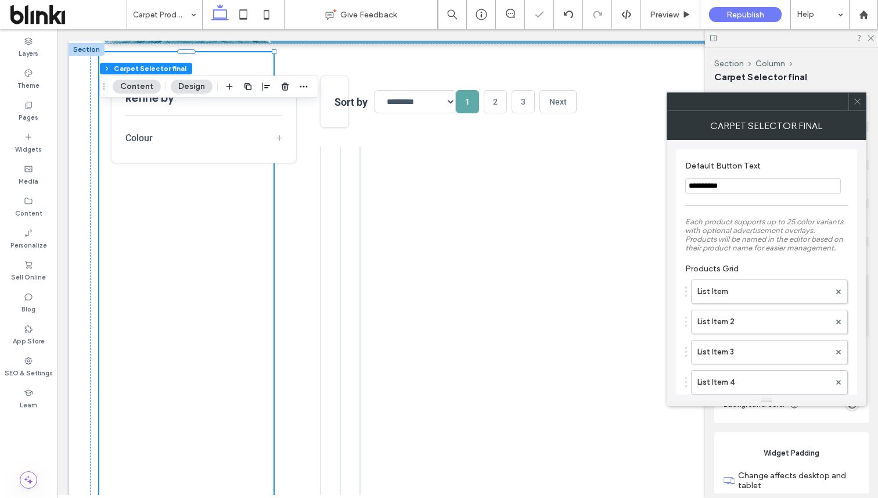
click at [859, 103] on icon at bounding box center [857, 101] width 9 height 9
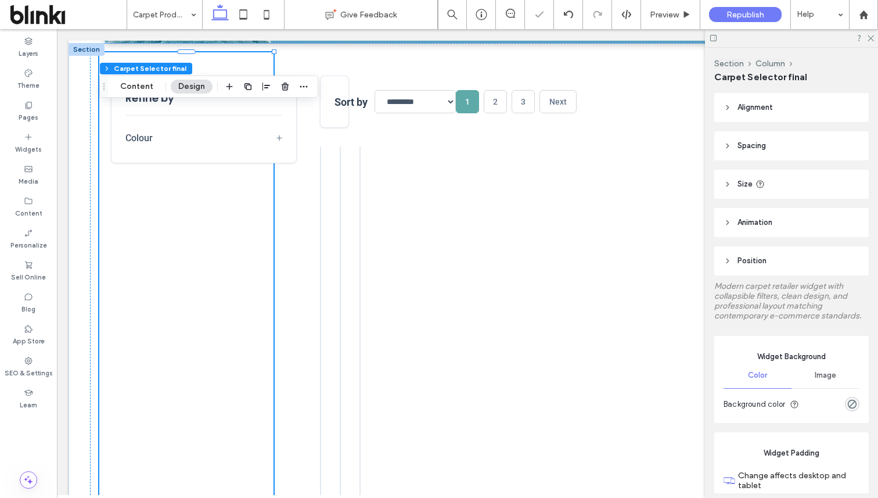
click at [870, 41] on div at bounding box center [791, 38] width 173 height 18
click at [870, 38] on use at bounding box center [870, 38] width 6 height 6
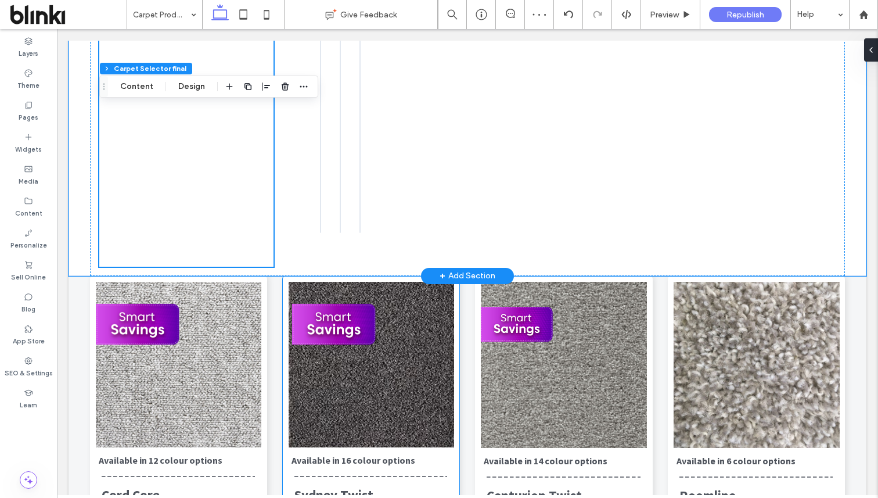
scroll to position [1722, 0]
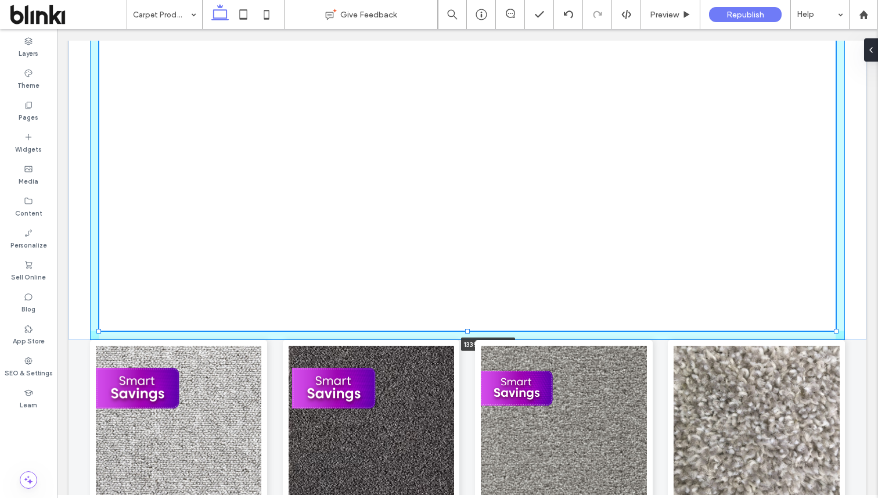
drag, startPoint x: 274, startPoint y: 340, endPoint x: 877, endPoint y: 334, distance: 603.2
type input "****"
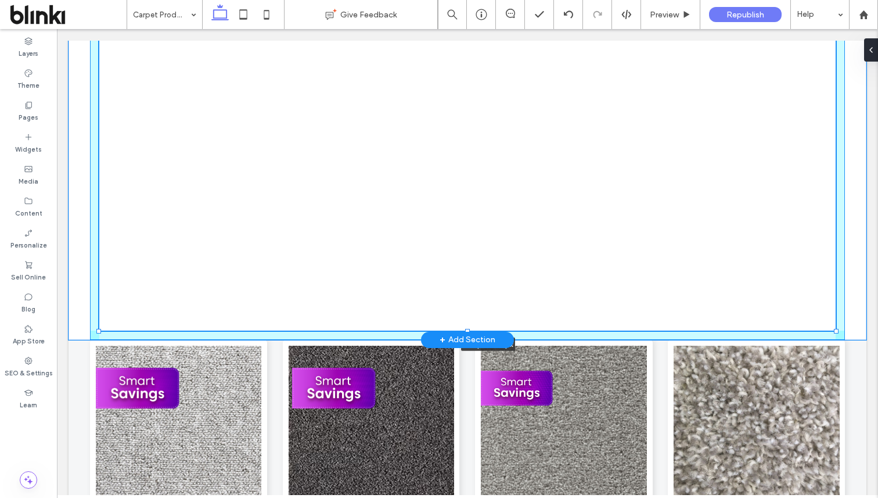
type input "****"
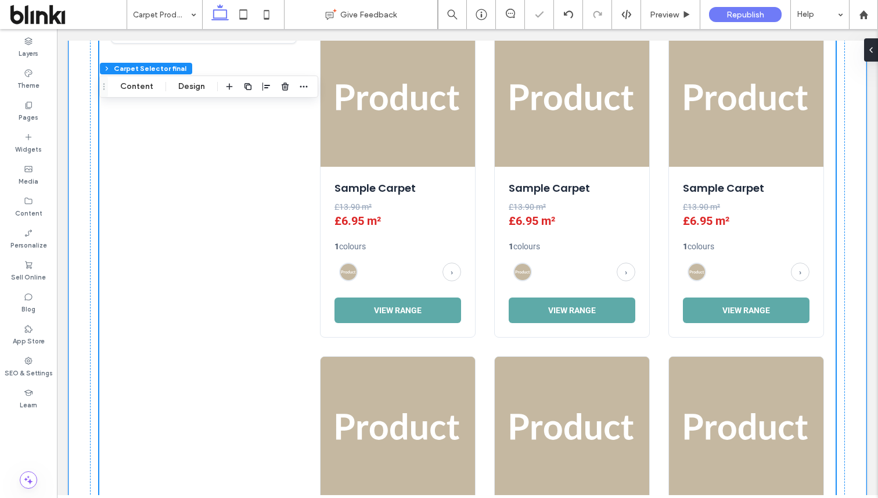
scroll to position [400, 0]
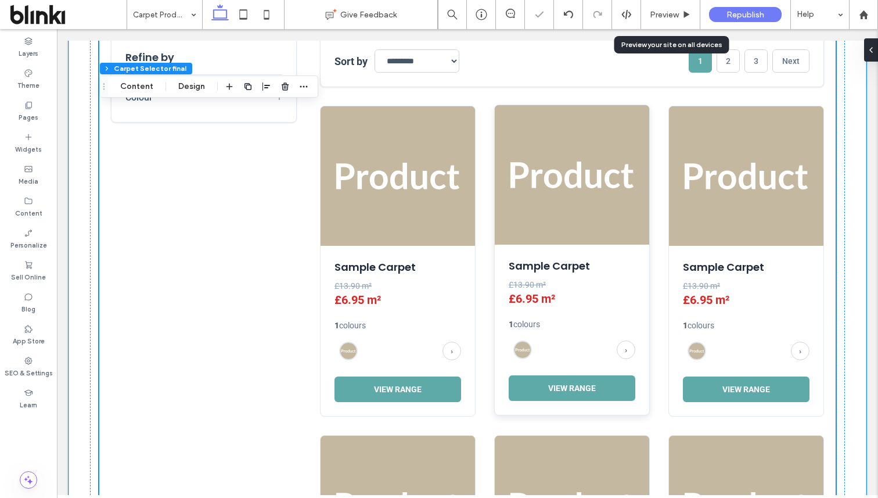
click at [603, 158] on img at bounding box center [572, 174] width 154 height 139
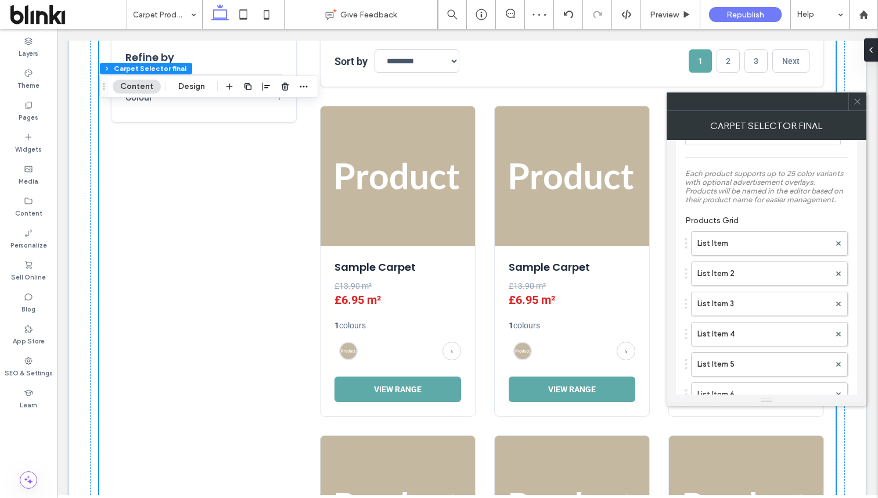
scroll to position [59, 0]
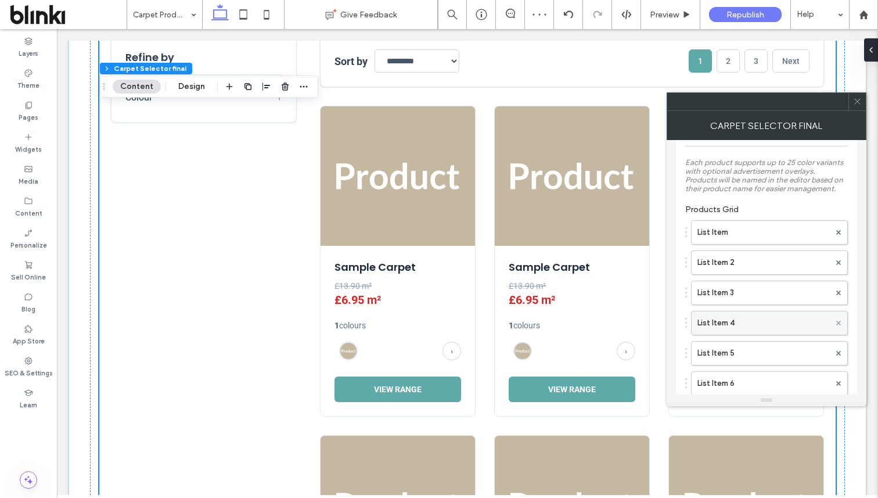
click at [837, 329] on span at bounding box center [838, 322] width 5 height 17
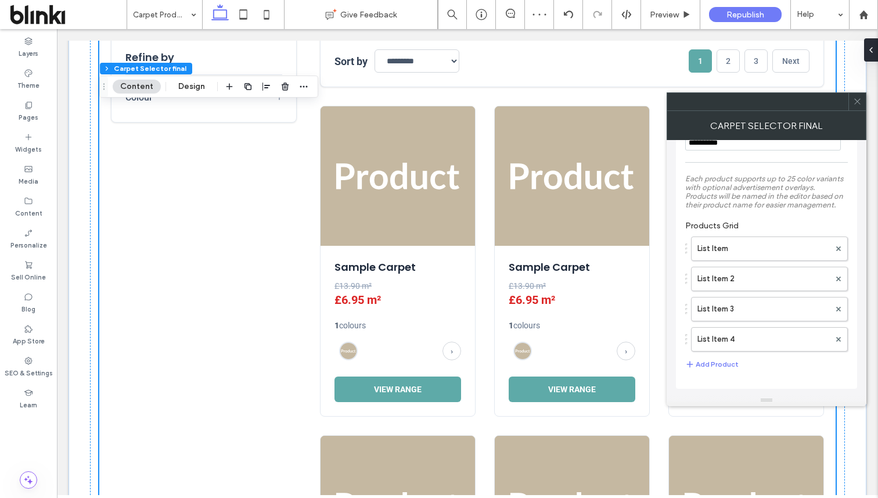
scroll to position [46, 0]
click at [837, 329] on div "List Item 4" at bounding box center [769, 339] width 157 height 24
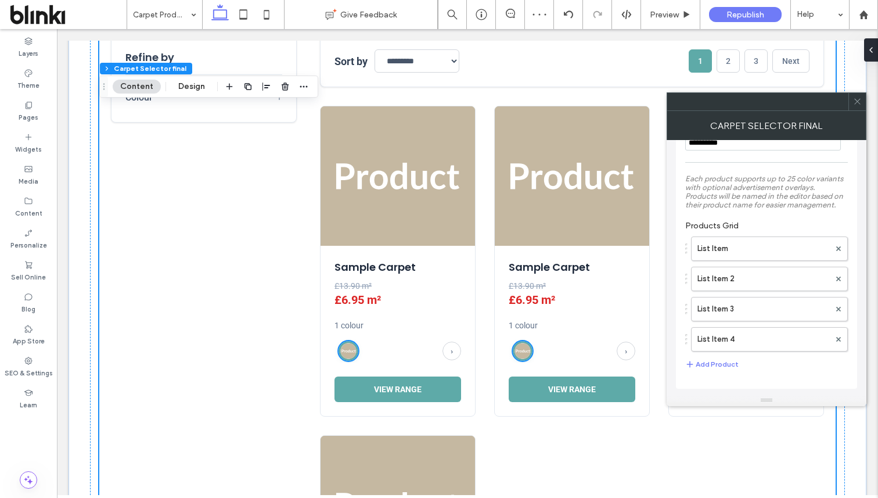
click at [837, 329] on div "List Item 4" at bounding box center [769, 339] width 157 height 24
click at [835, 340] on div at bounding box center [838, 338] width 17 height 17
click at [838, 337] on icon at bounding box center [838, 339] width 5 height 5
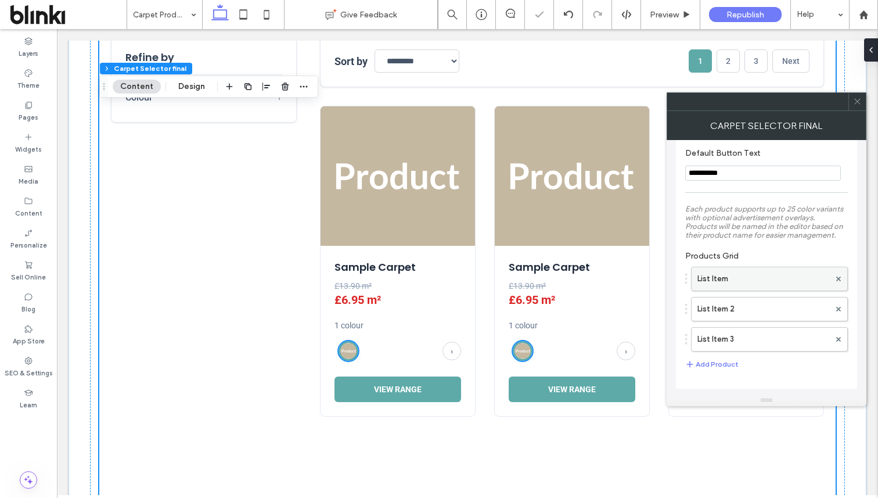
click at [780, 273] on label "List Item" at bounding box center [763, 278] width 132 height 23
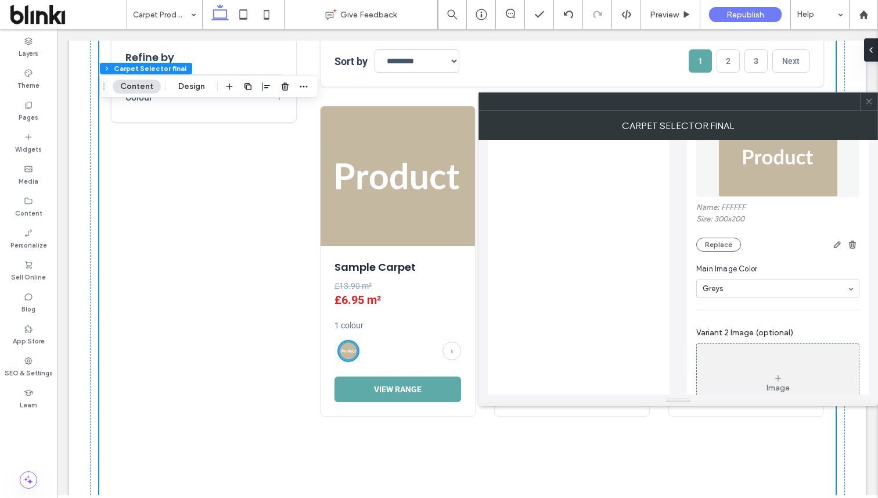
scroll to position [796, 0]
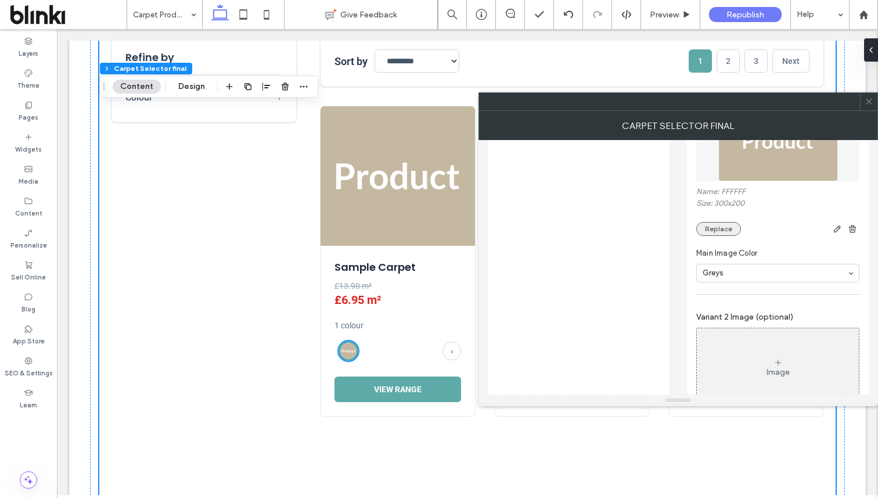
click at [728, 236] on button "Replace" at bounding box center [718, 229] width 45 height 14
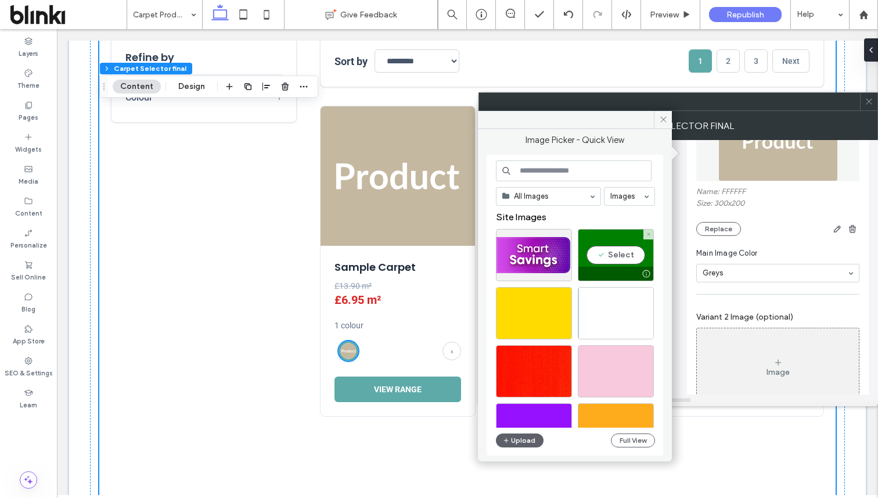
click at [618, 251] on div "Select" at bounding box center [616, 255] width 76 height 52
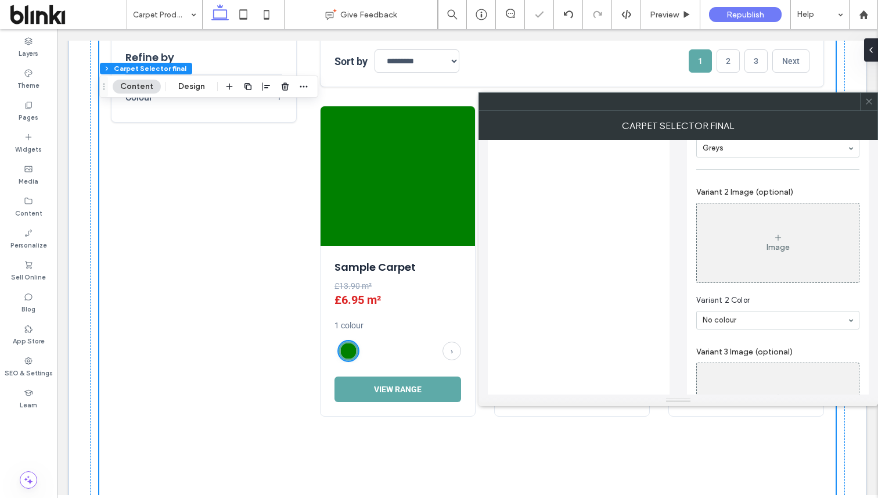
scroll to position [968, 0]
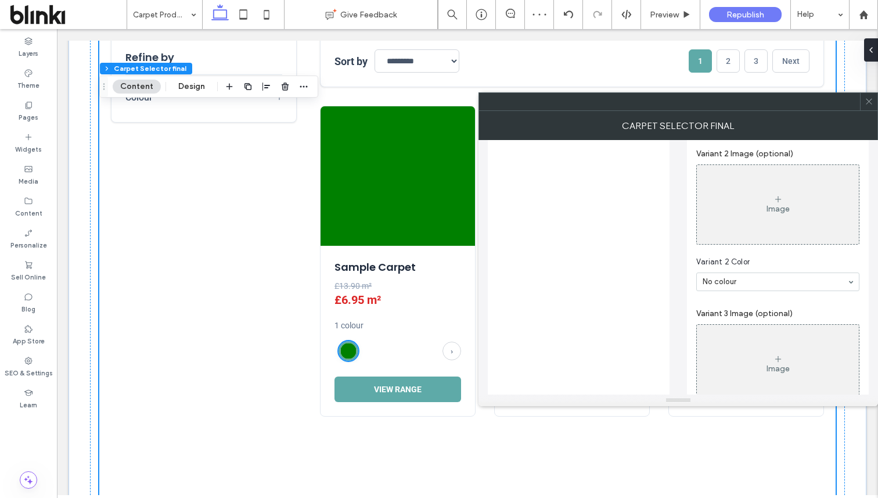
click at [767, 243] on div "Image" at bounding box center [778, 204] width 162 height 77
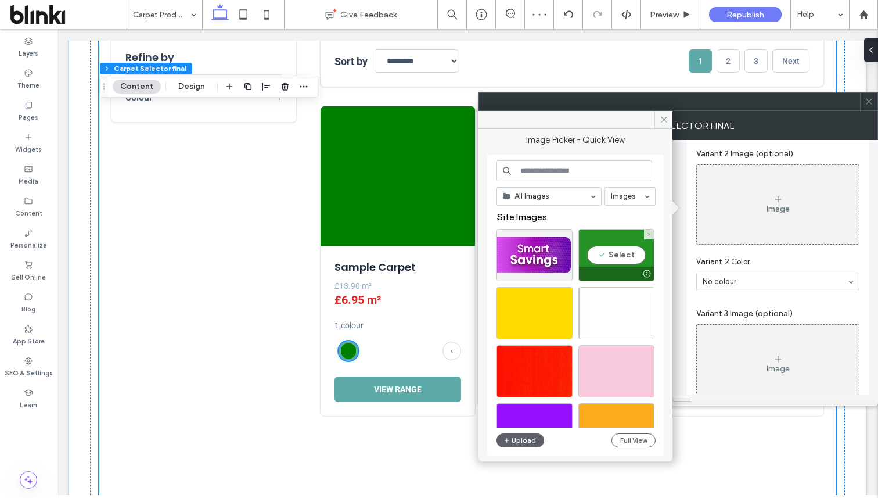
click at [622, 262] on div "Select" at bounding box center [616, 255] width 76 height 52
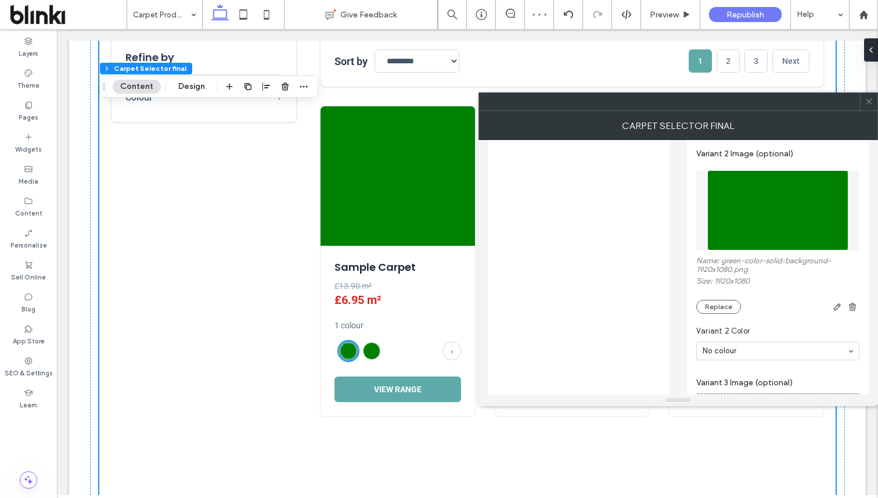
click at [873, 100] on icon at bounding box center [868, 101] width 9 height 9
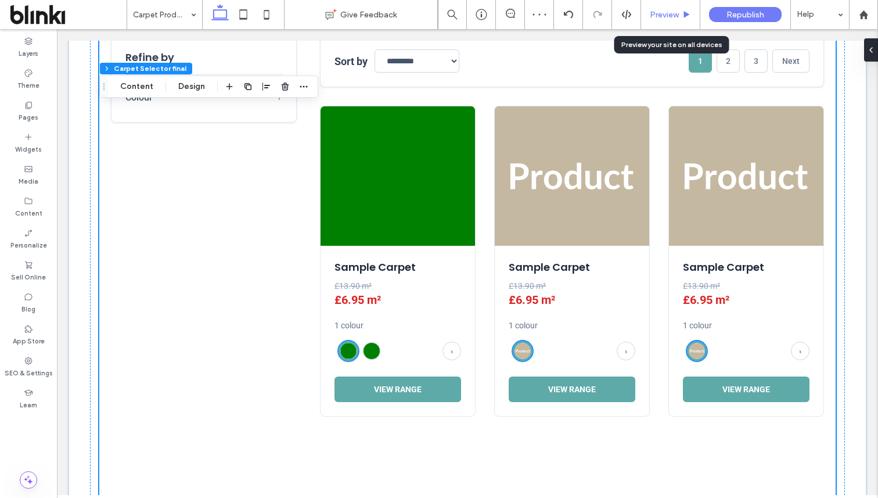
click at [658, 16] on span "Preview" at bounding box center [664, 15] width 29 height 10
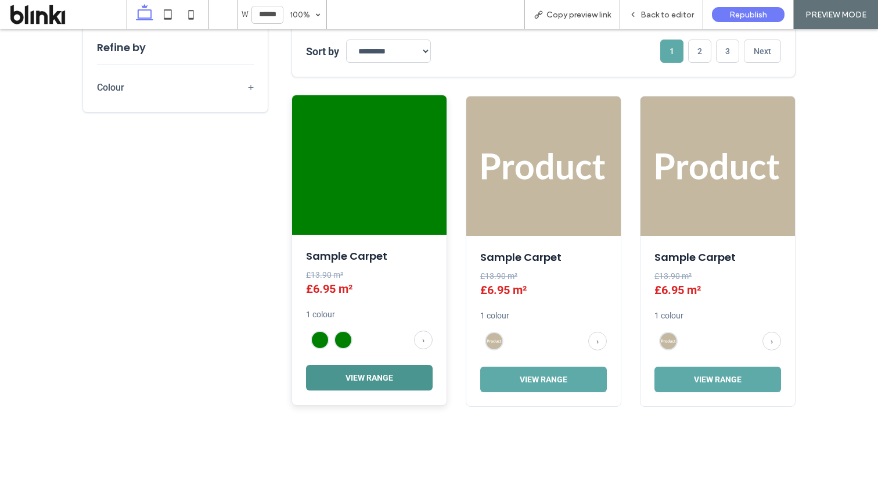
scroll to position [405, 0]
click at [415, 374] on button "View Range" at bounding box center [369, 378] width 127 height 26
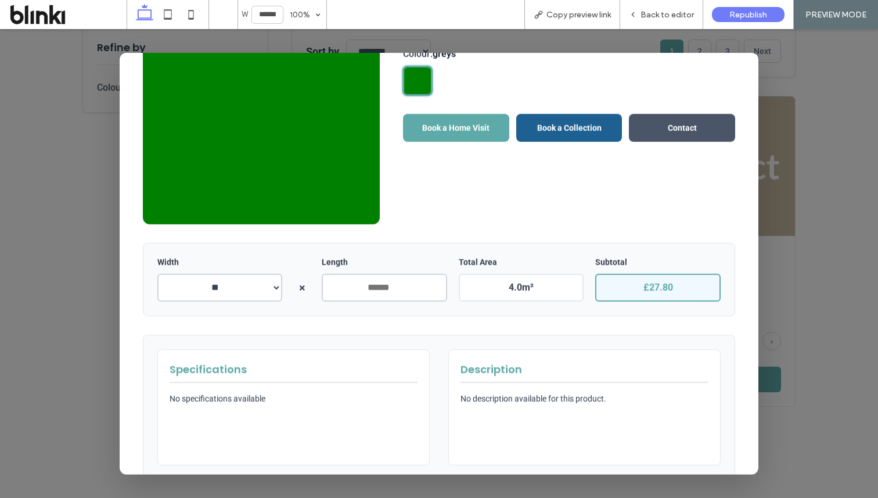
scroll to position [0, 0]
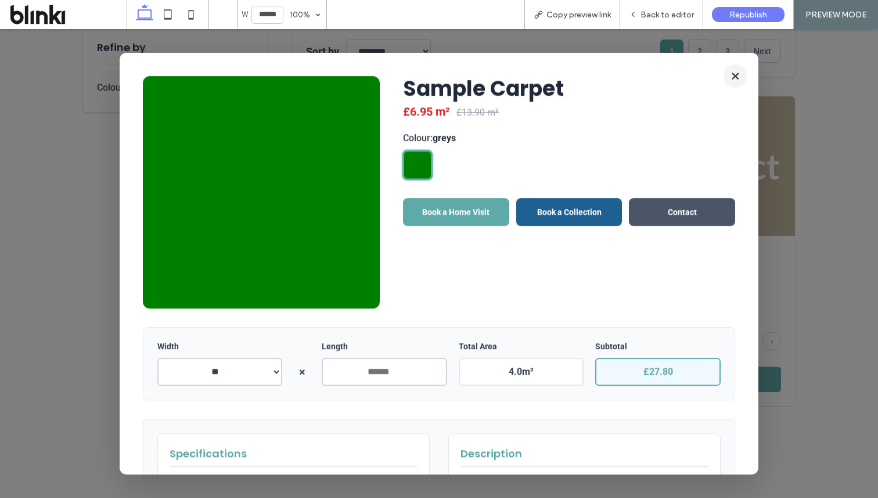
click at [735, 74] on button "×" at bounding box center [734, 75] width 23 height 23
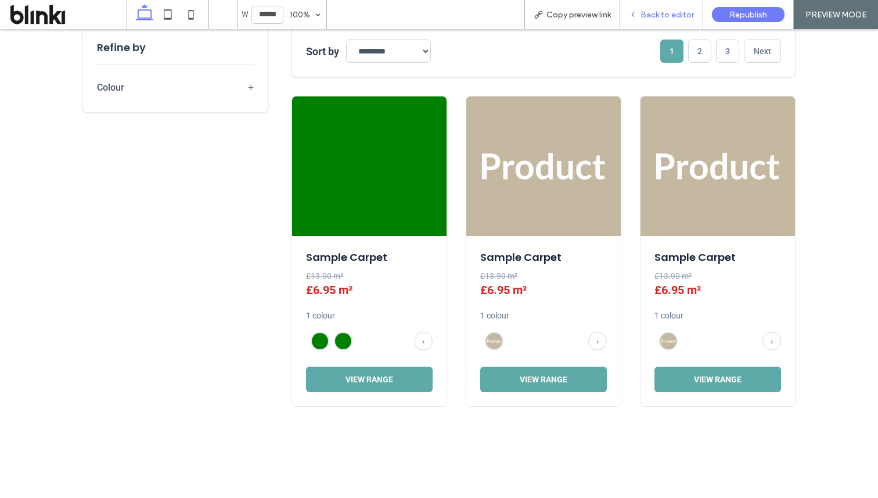
click at [665, 8] on div "Back to editor" at bounding box center [661, 14] width 83 height 29
click at [662, 13] on span "Back to editor" at bounding box center [666, 15] width 53 height 10
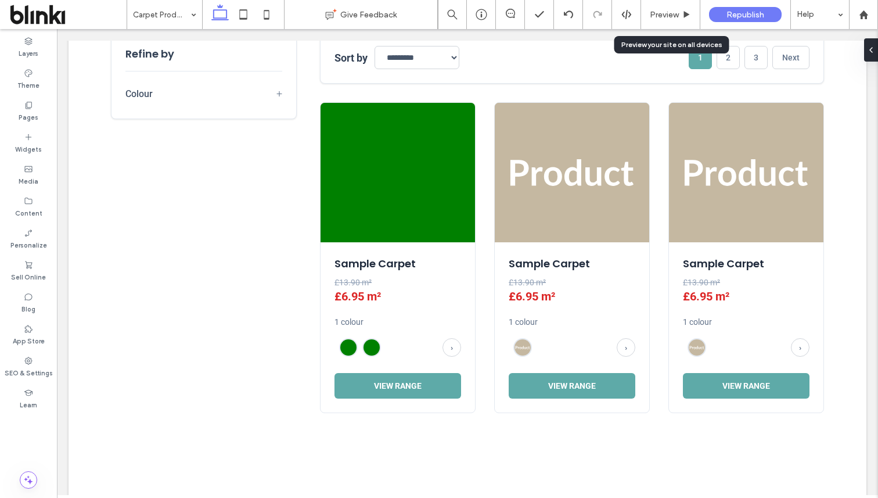
scroll to position [401, 0]
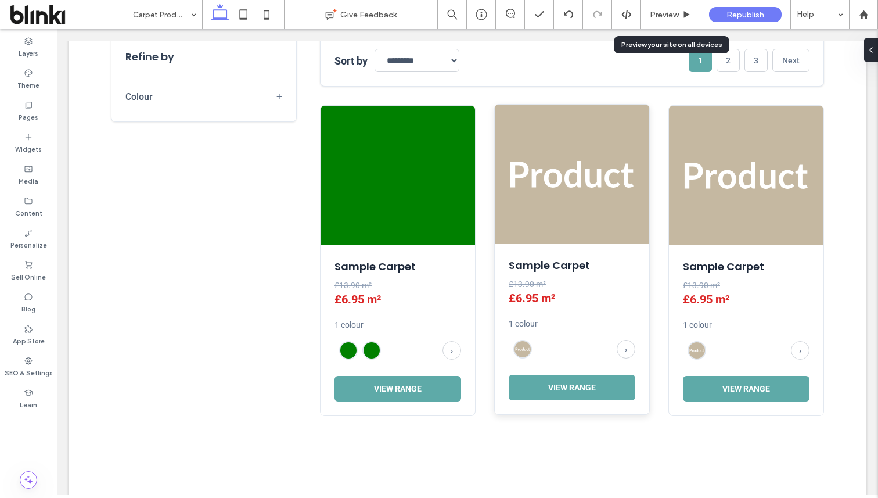
click at [563, 201] on img at bounding box center [572, 173] width 154 height 139
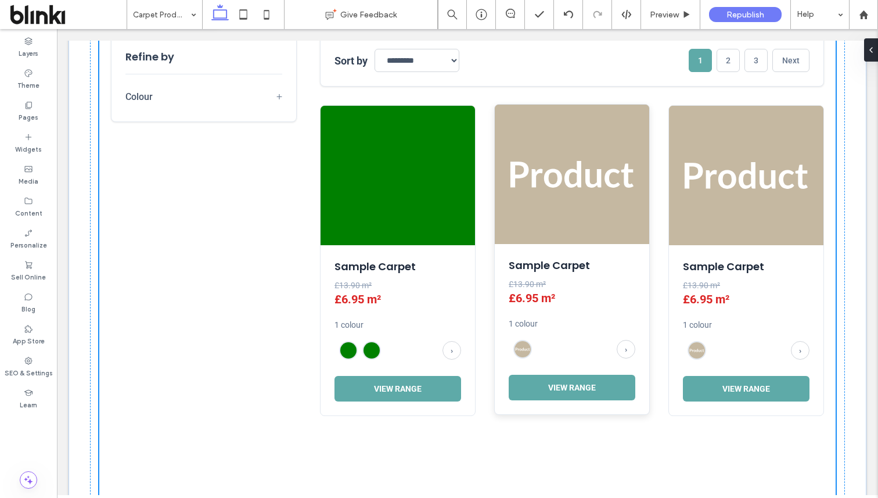
click at [499, 202] on img at bounding box center [572, 173] width 154 height 139
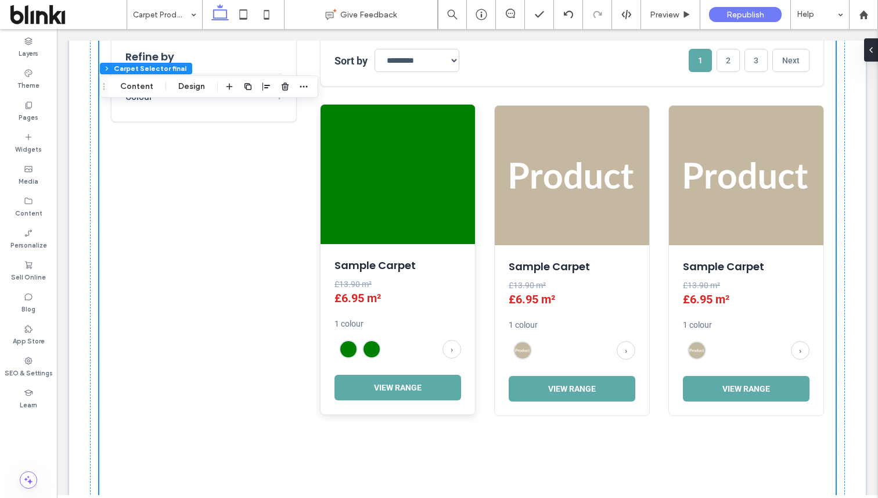
click at [410, 221] on img at bounding box center [397, 173] width 154 height 139
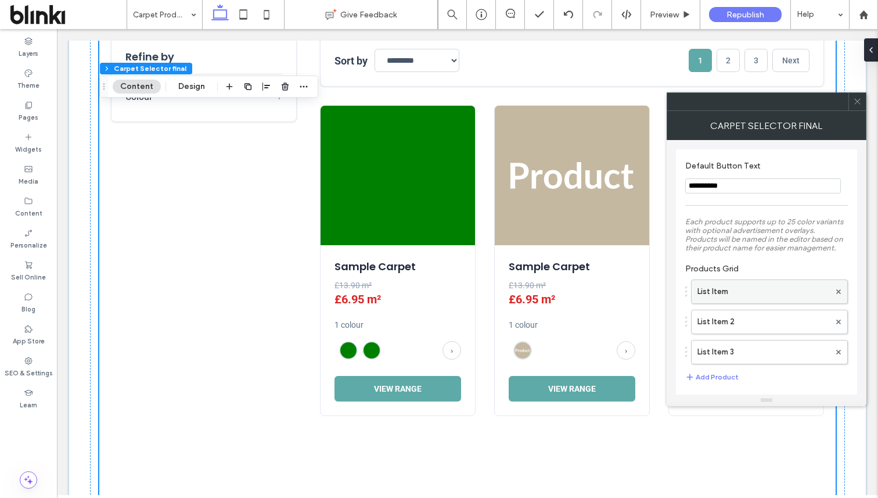
click at [738, 285] on label "List Item" at bounding box center [763, 291] width 132 height 23
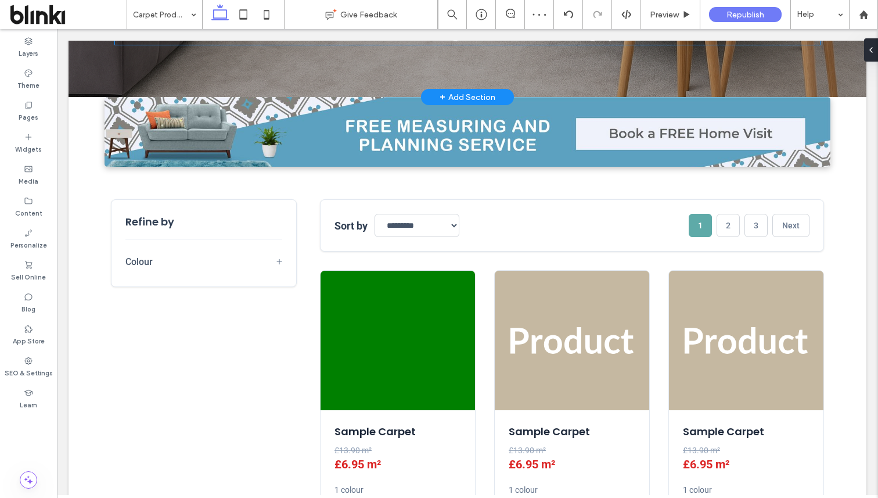
scroll to position [249, 0]
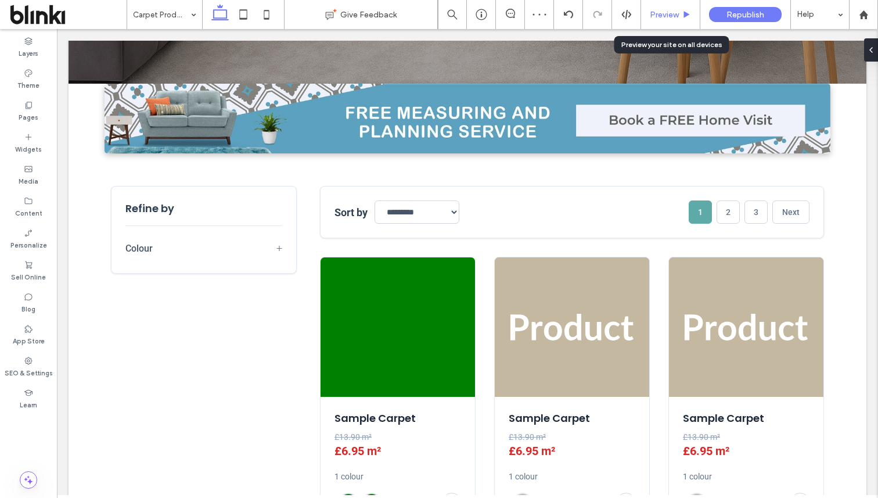
click at [651, 12] on span "Preview" at bounding box center [664, 15] width 29 height 10
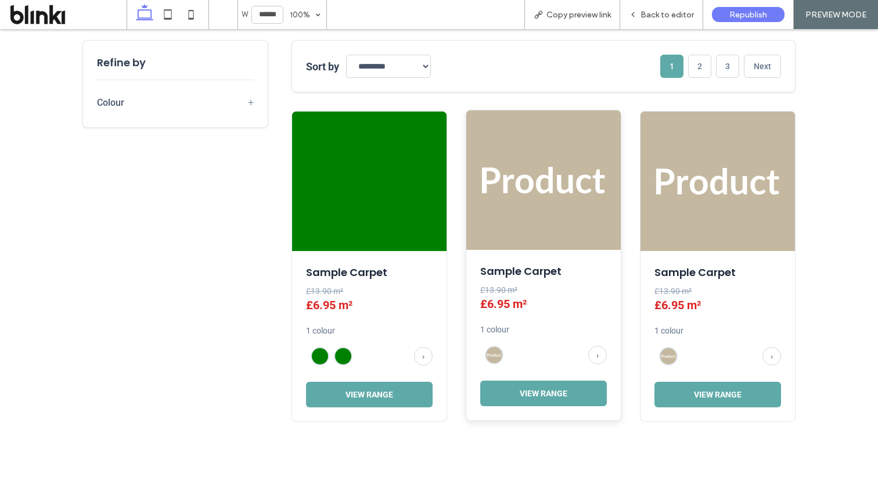
scroll to position [421, 0]
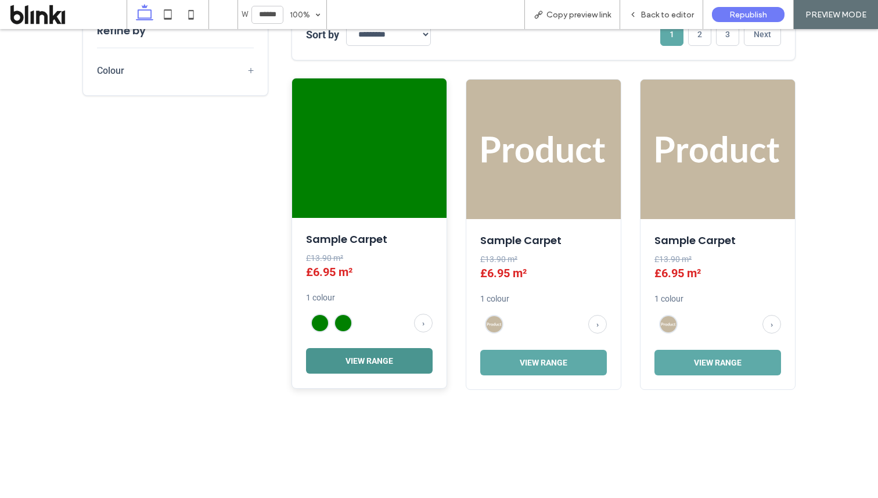
click at [399, 359] on button "View Range" at bounding box center [369, 361] width 127 height 26
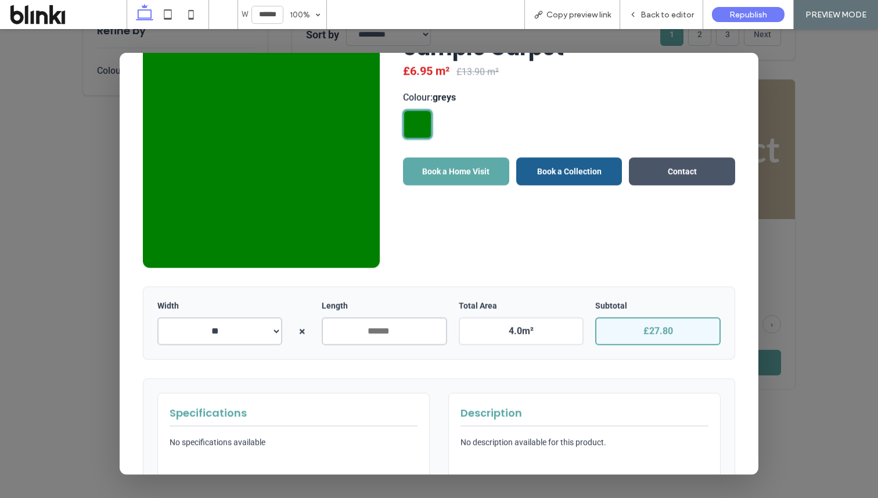
scroll to position [0, 0]
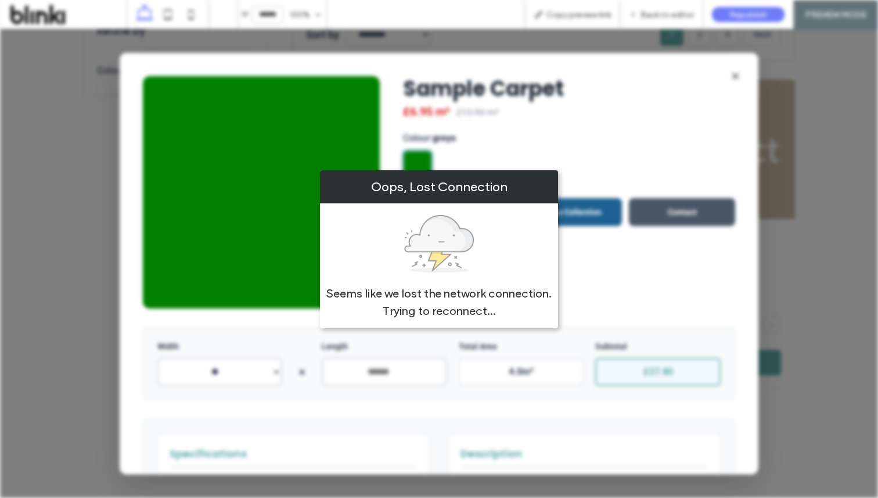
click at [528, 222] on div "Oops, Lost Connection Seems like we lost the network connection. Trying to reco…" at bounding box center [439, 249] width 238 height 158
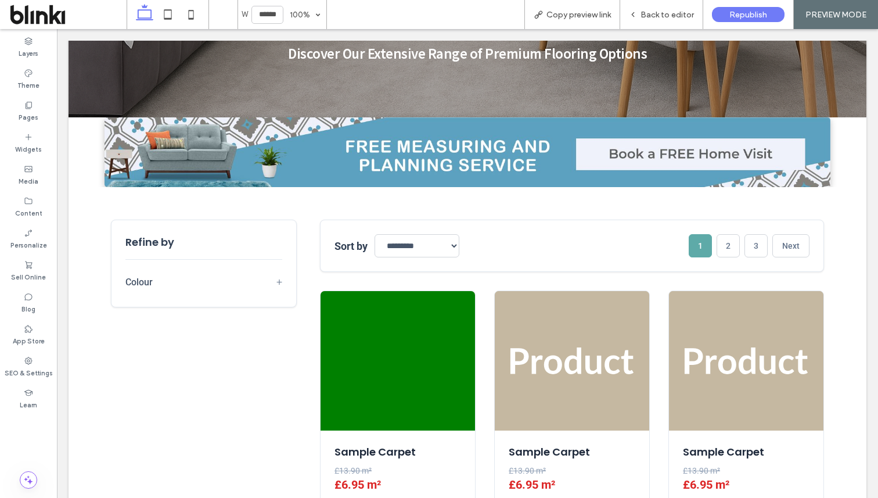
scroll to position [316, 0]
